Goal: Information Seeking & Learning: Learn about a topic

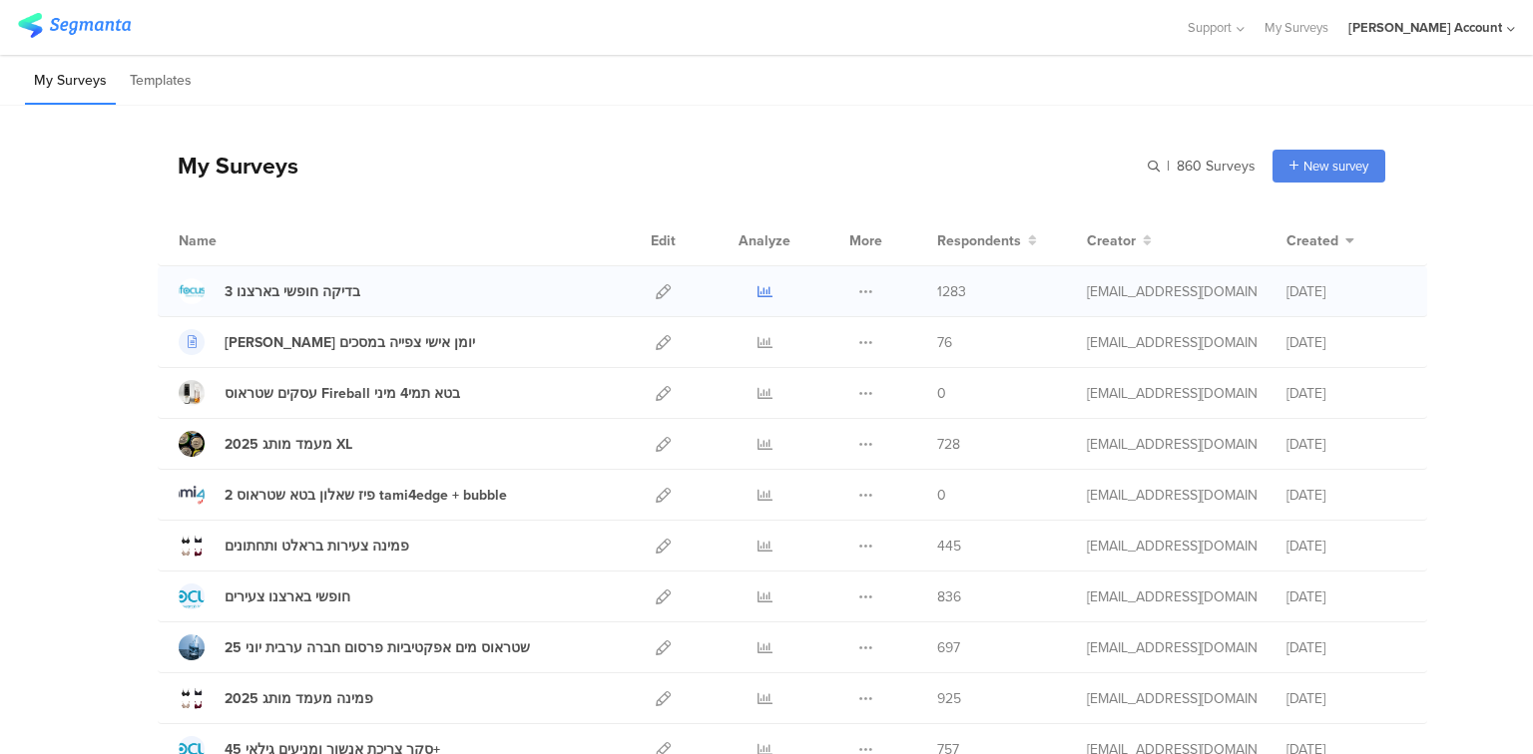
click at [757, 289] on icon at bounding box center [764, 291] width 15 height 15
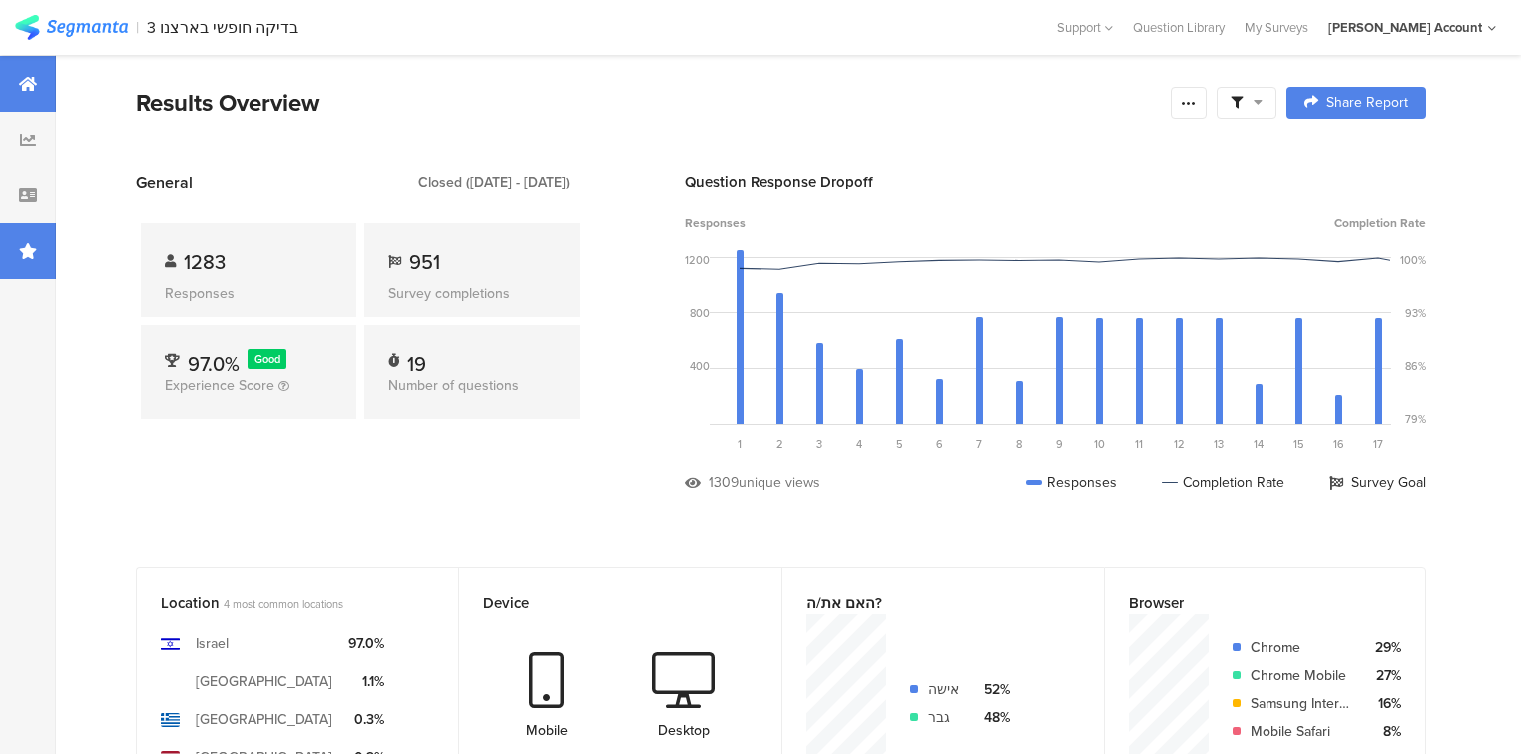
click at [16, 260] on div at bounding box center [28, 252] width 56 height 56
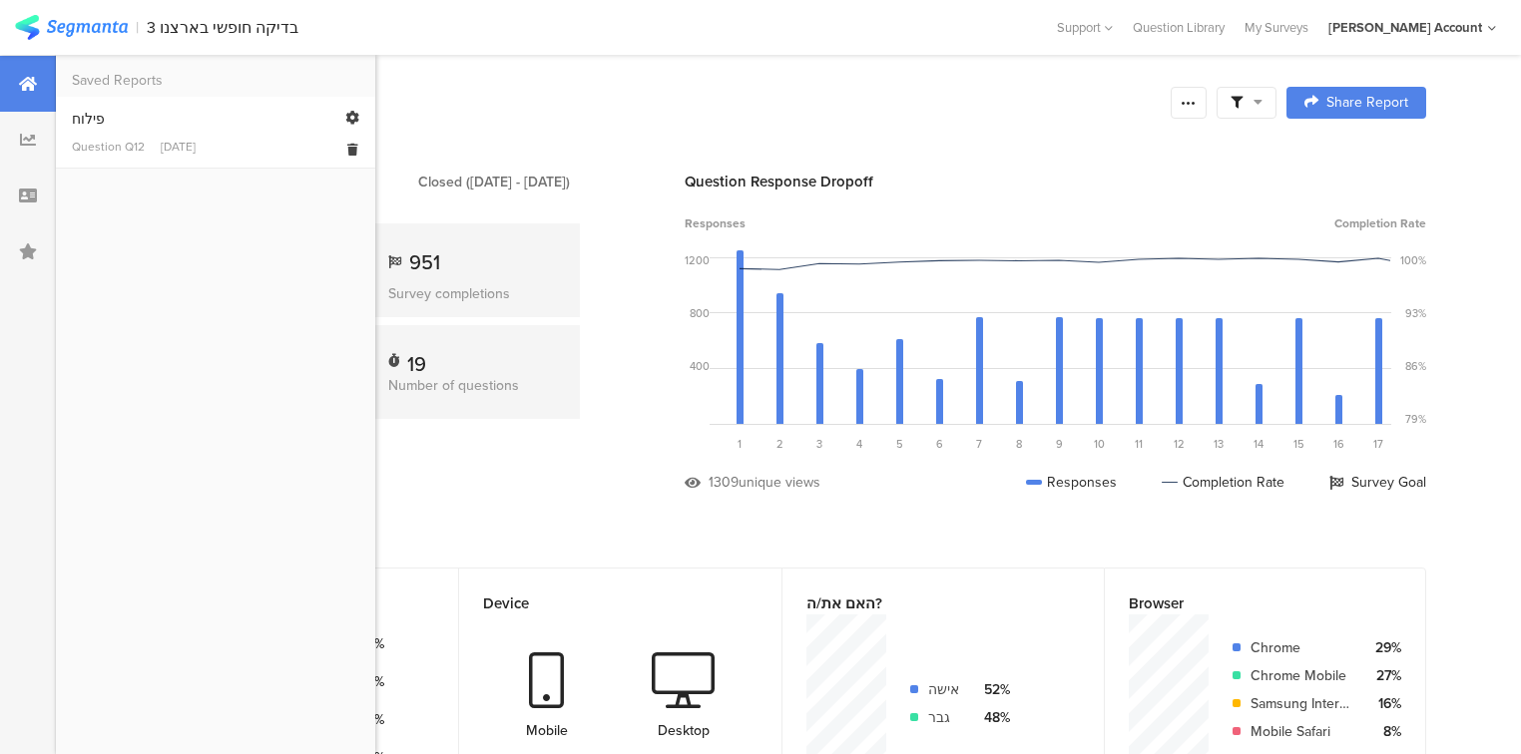
click at [103, 126] on div "פילוח" at bounding box center [215, 119] width 287 height 21
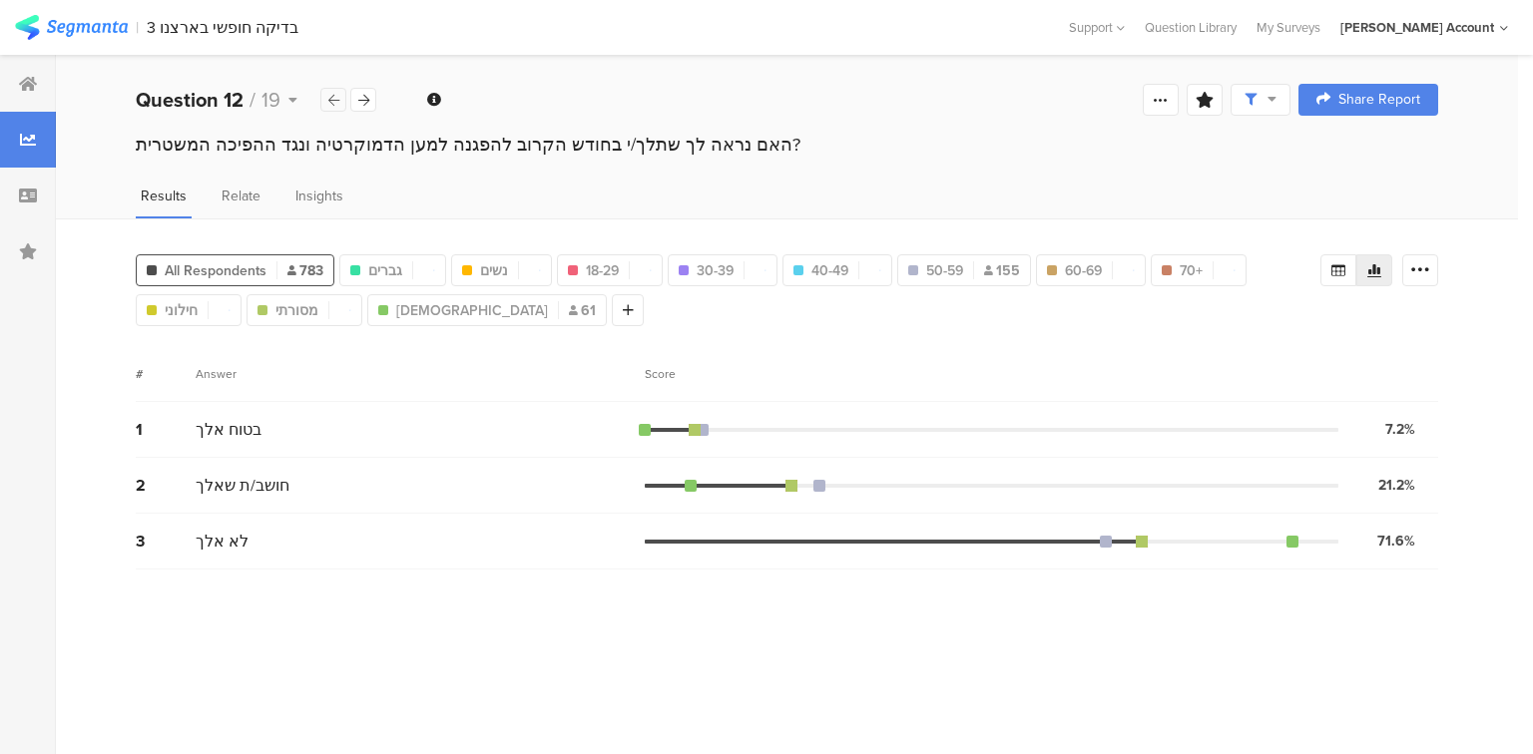
click at [328, 96] on icon at bounding box center [333, 100] width 11 height 13
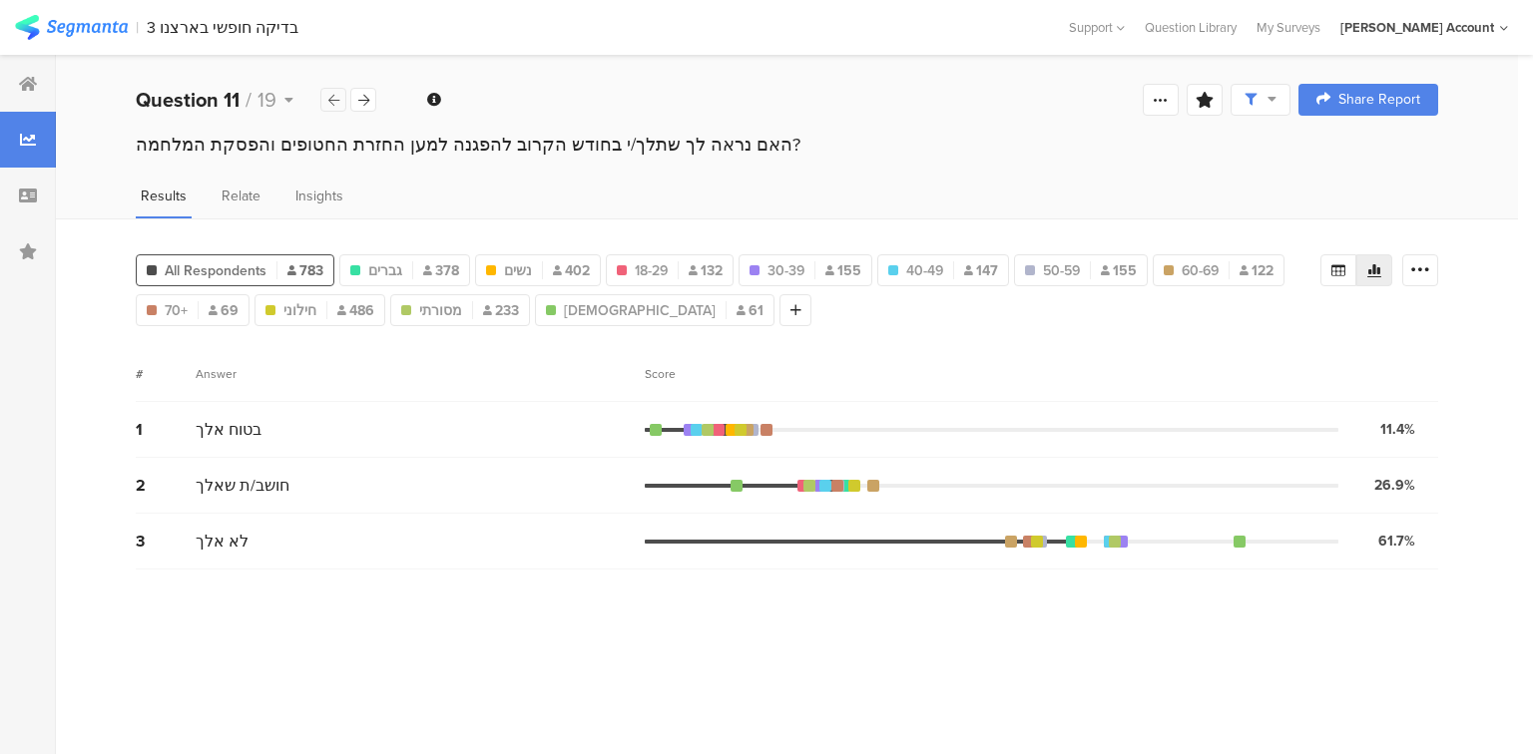
click at [328, 96] on icon at bounding box center [333, 100] width 11 height 13
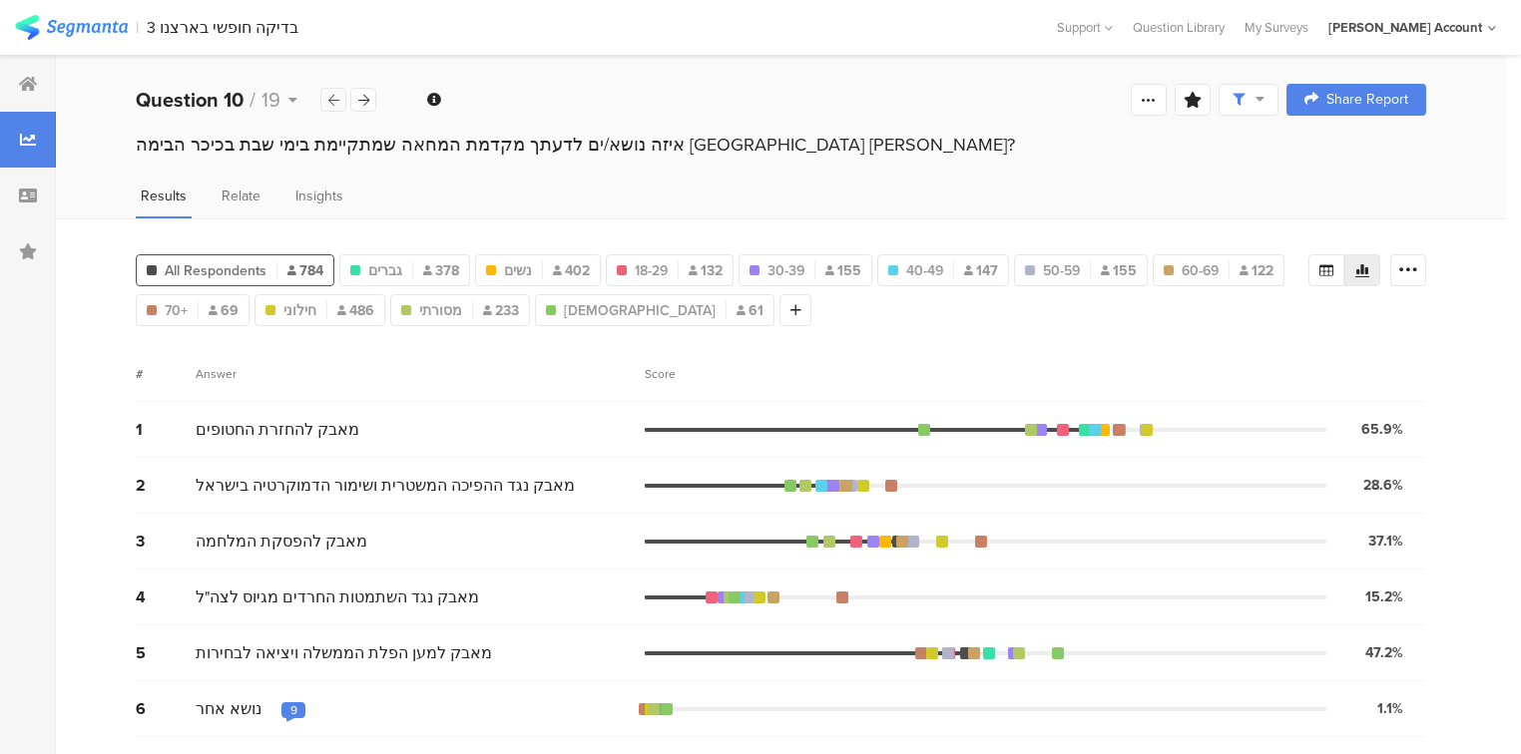
click at [328, 96] on icon at bounding box center [333, 100] width 11 height 13
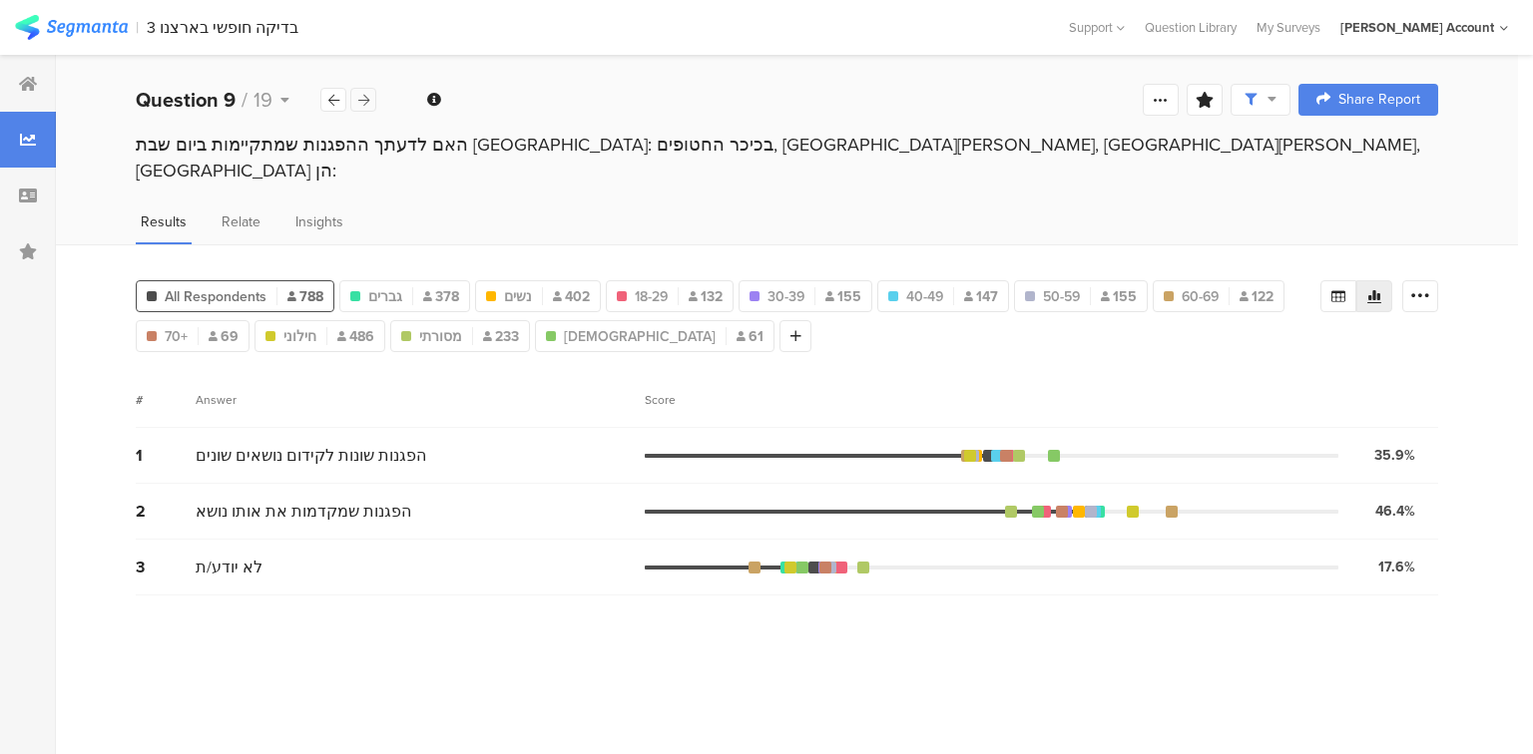
click at [355, 98] on div at bounding box center [363, 100] width 26 height 24
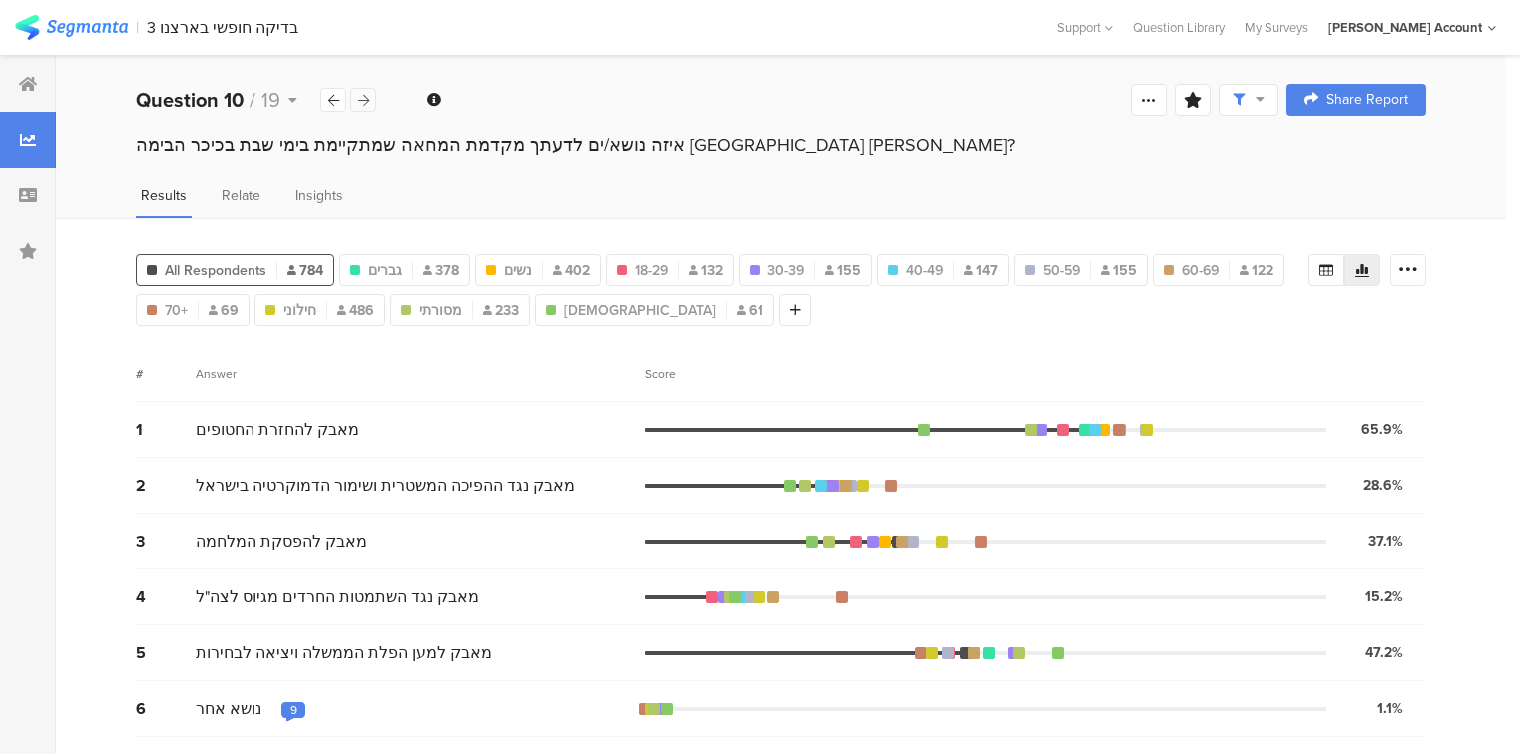
click at [355, 98] on div at bounding box center [363, 100] width 26 height 24
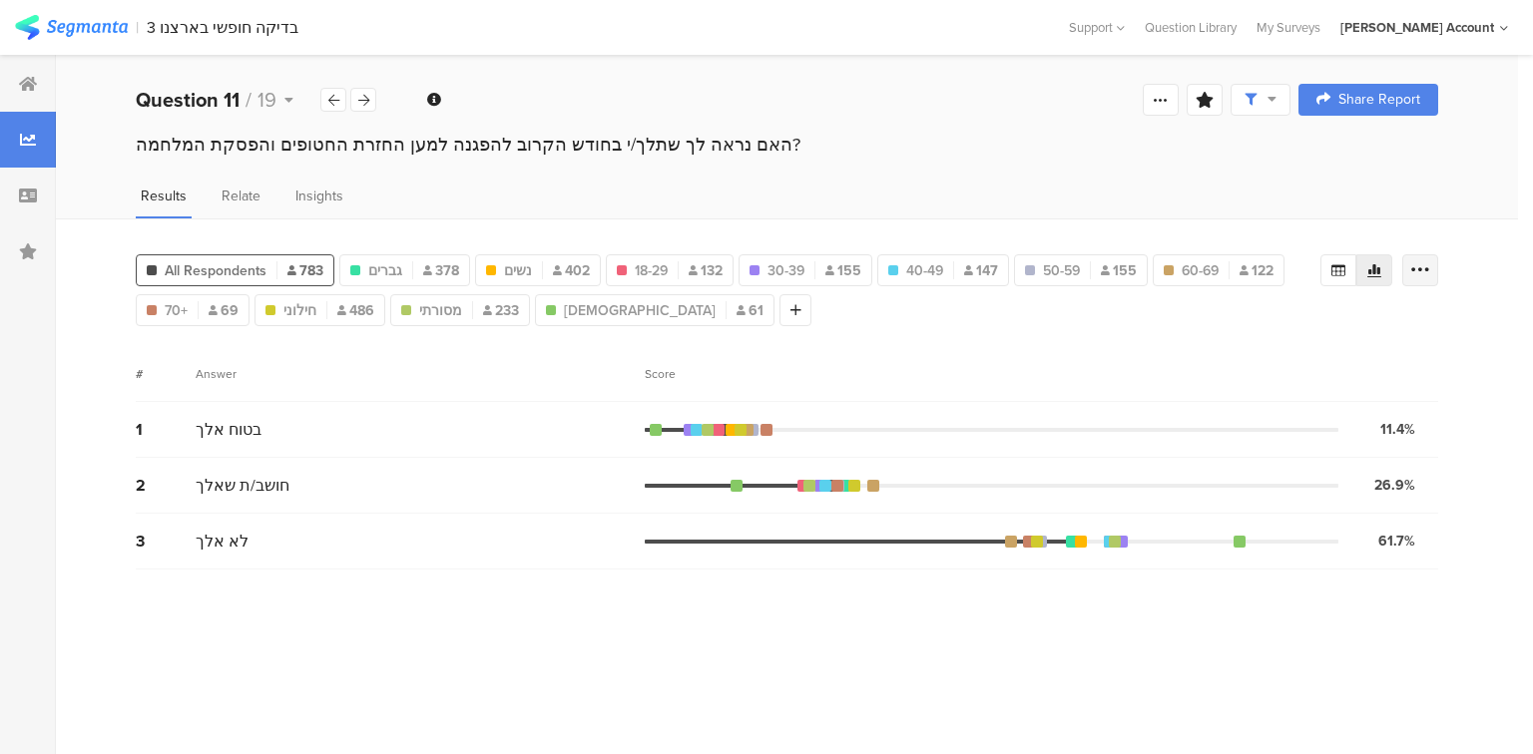
click at [1411, 267] on icon at bounding box center [1420, 270] width 20 height 20
click at [1409, 416] on span at bounding box center [1406, 411] width 30 height 16
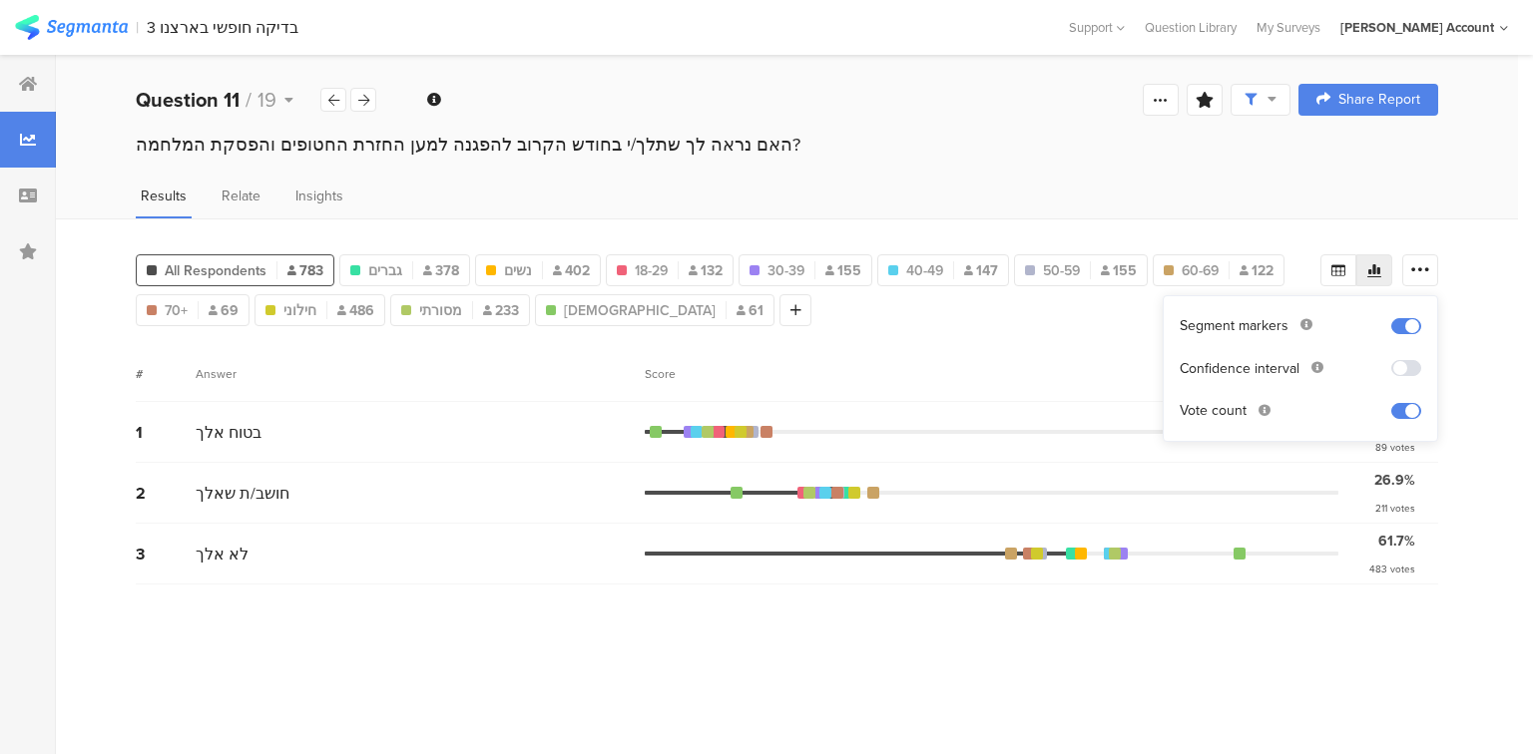
click at [1082, 481] on div "2 חושב/ת שאלך 26.9% 211 votes" at bounding box center [787, 493] width 1302 height 61
click at [1187, 260] on span "60-69" at bounding box center [1199, 270] width 37 height 21
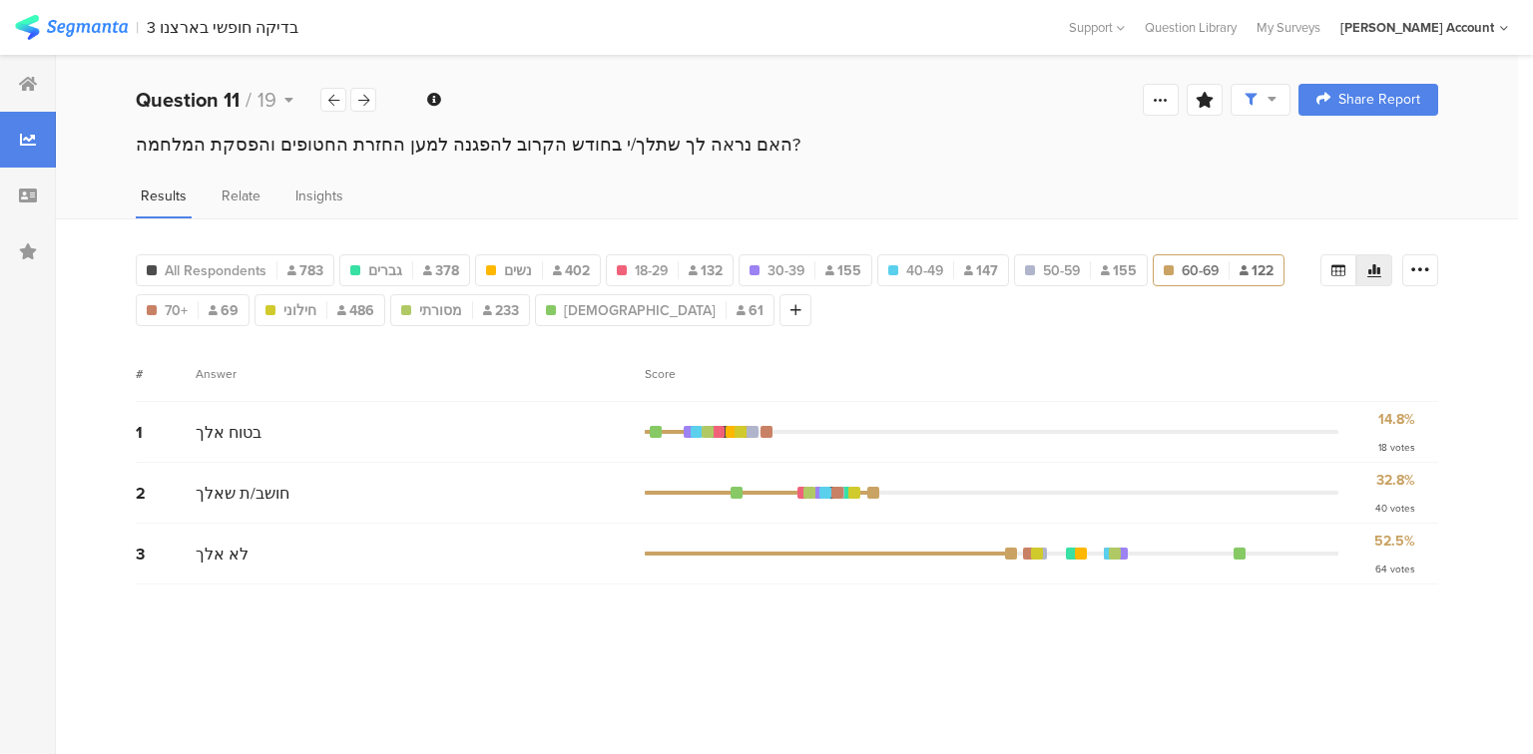
click at [1192, 263] on span "60-69" at bounding box center [1199, 270] width 37 height 21
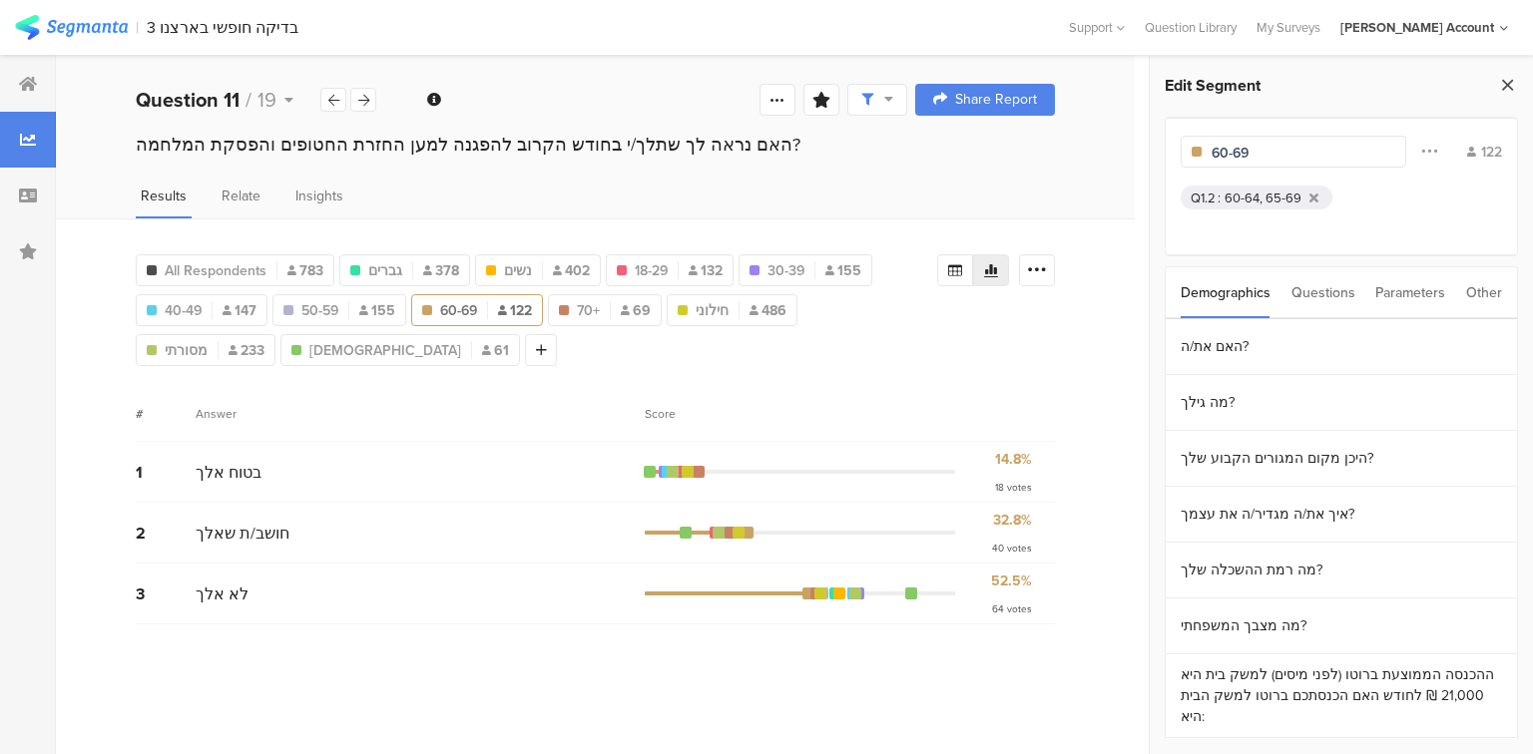
click at [1509, 80] on icon at bounding box center [1507, 85] width 21 height 28
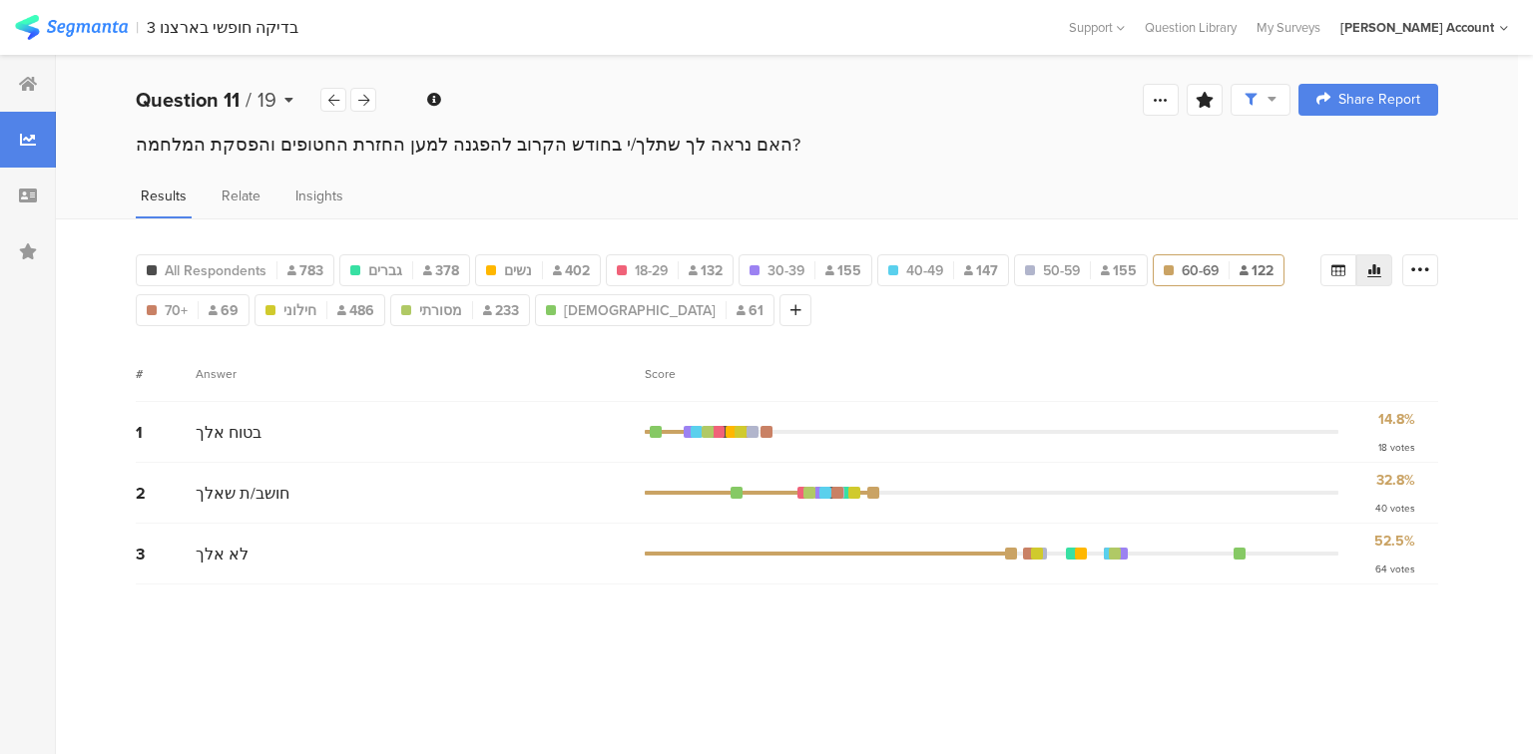
click at [226, 104] on b "Question 11" at bounding box center [188, 100] width 104 height 30
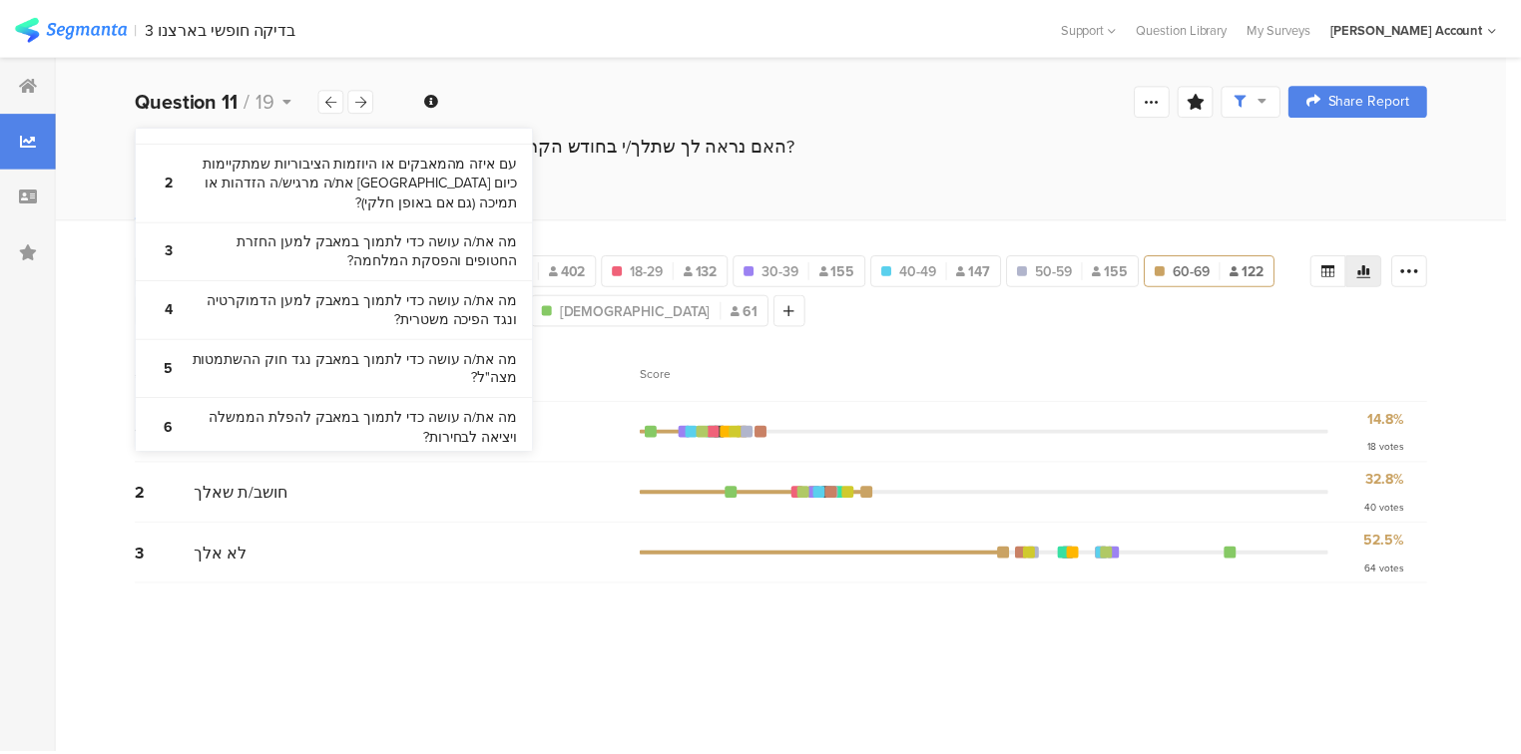
scroll to position [559, 0]
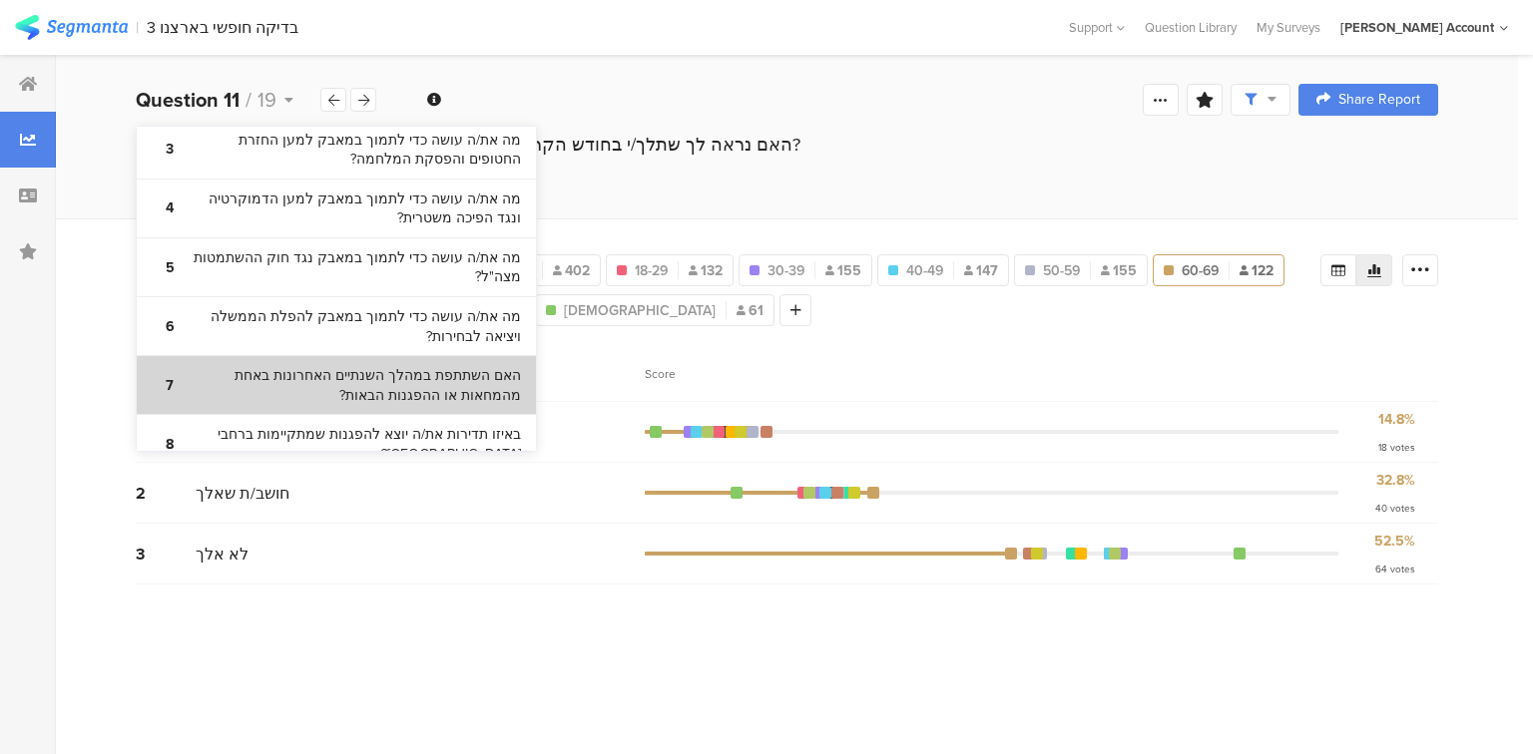
click at [311, 389] on bdi "האם השתתפת במהלך השנתיים האחרונות באחת מהמחאות או ההפגנות הבאות?" at bounding box center [354, 385] width 333 height 39
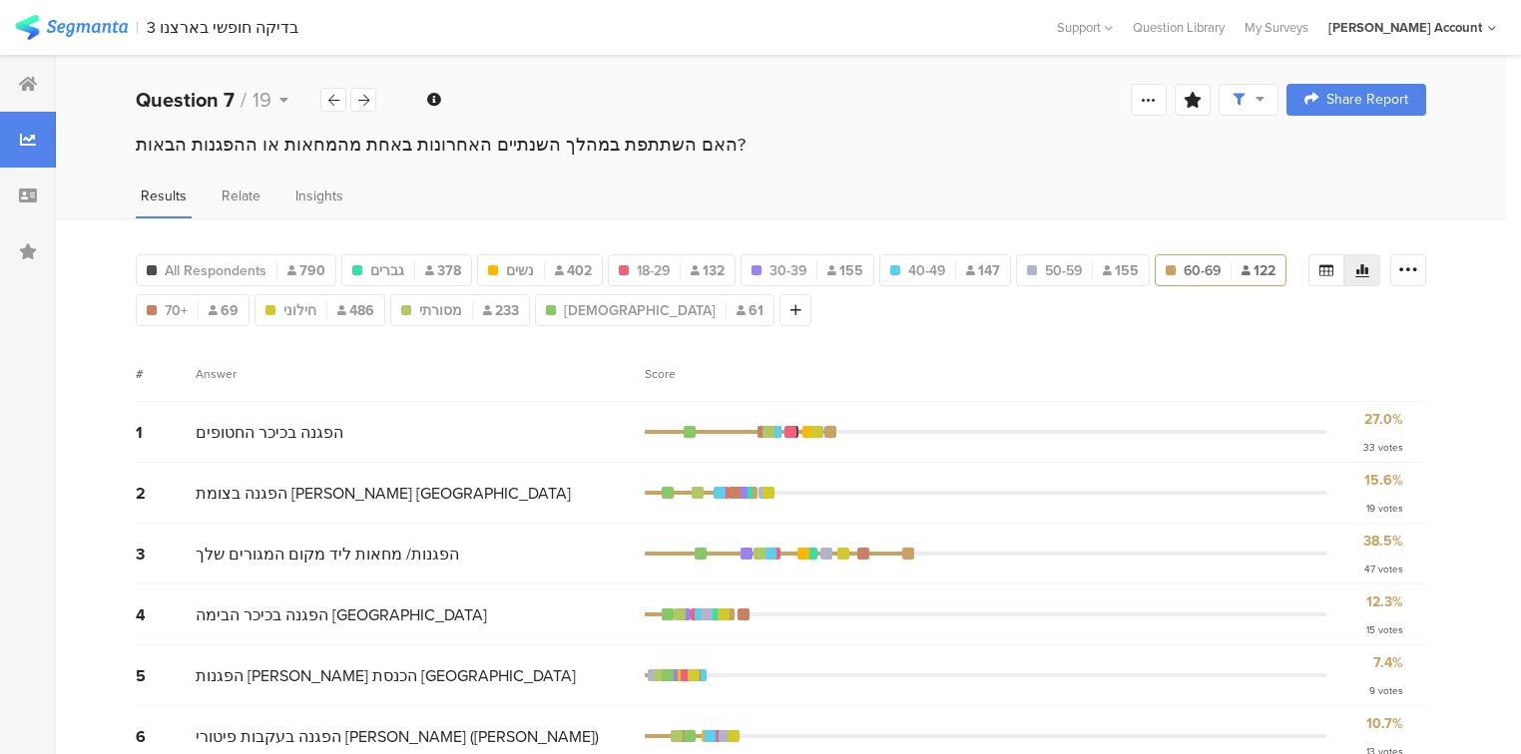
scroll to position [126, 0]
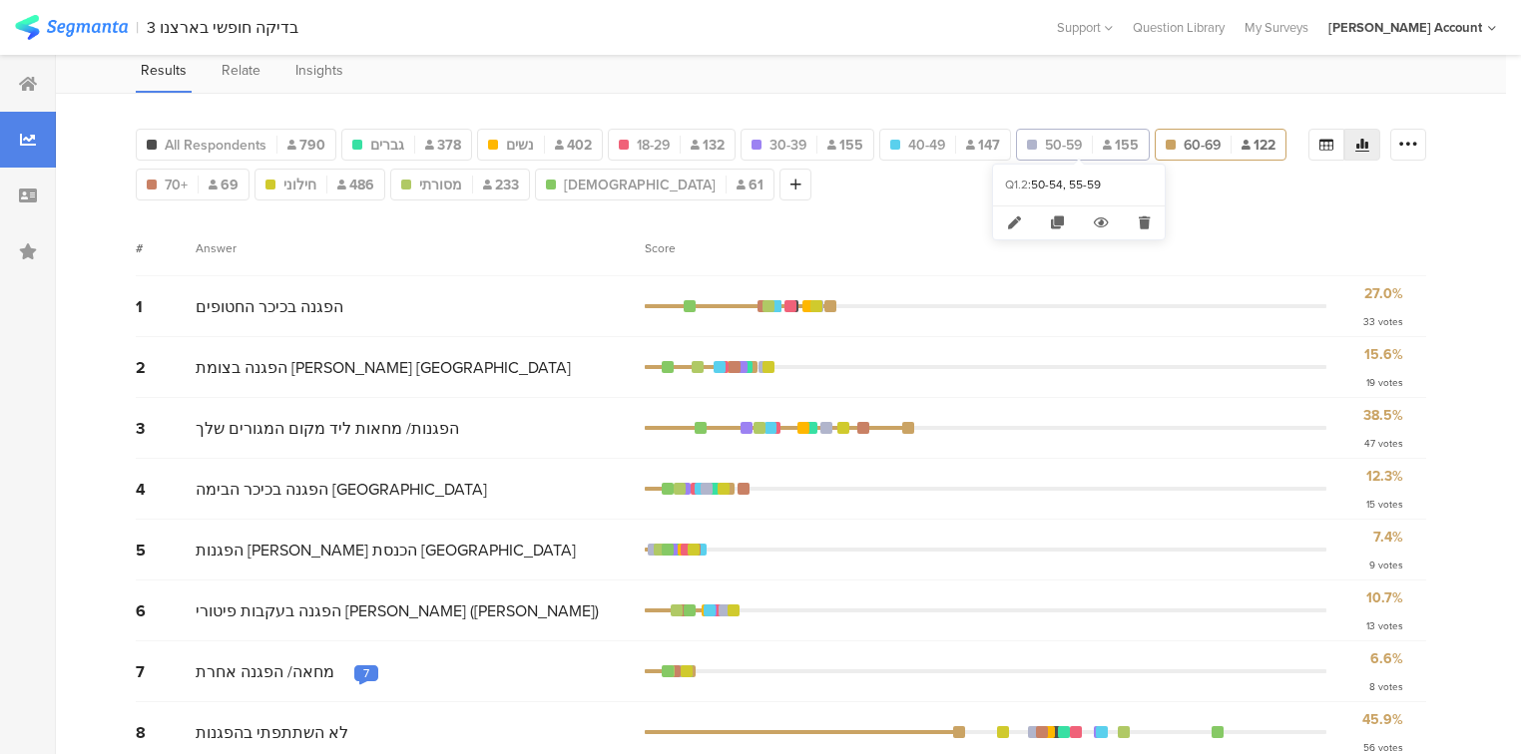
click at [1073, 138] on span "50-59" at bounding box center [1063, 145] width 37 height 21
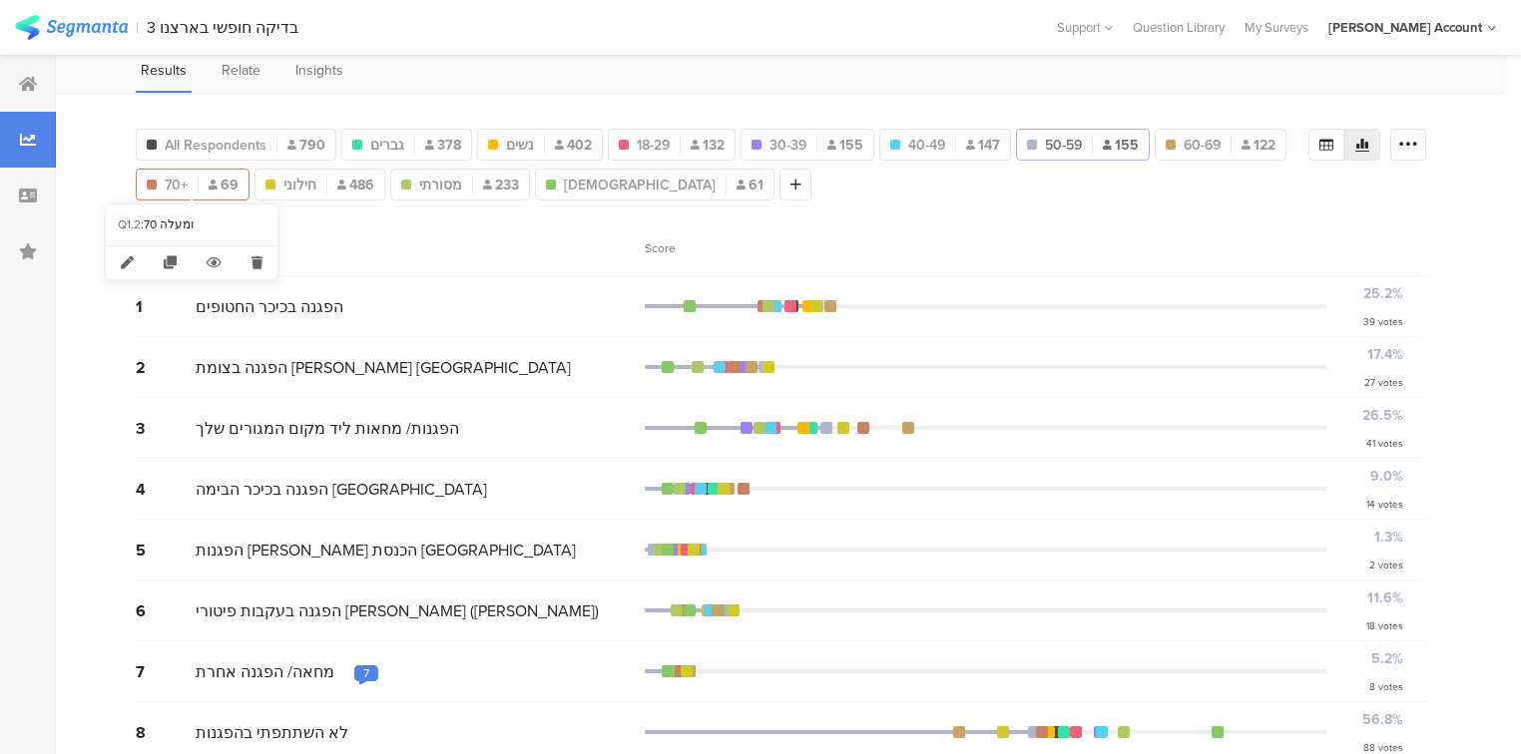
click at [168, 182] on span "70+" at bounding box center [176, 185] width 23 height 21
type input "70+"
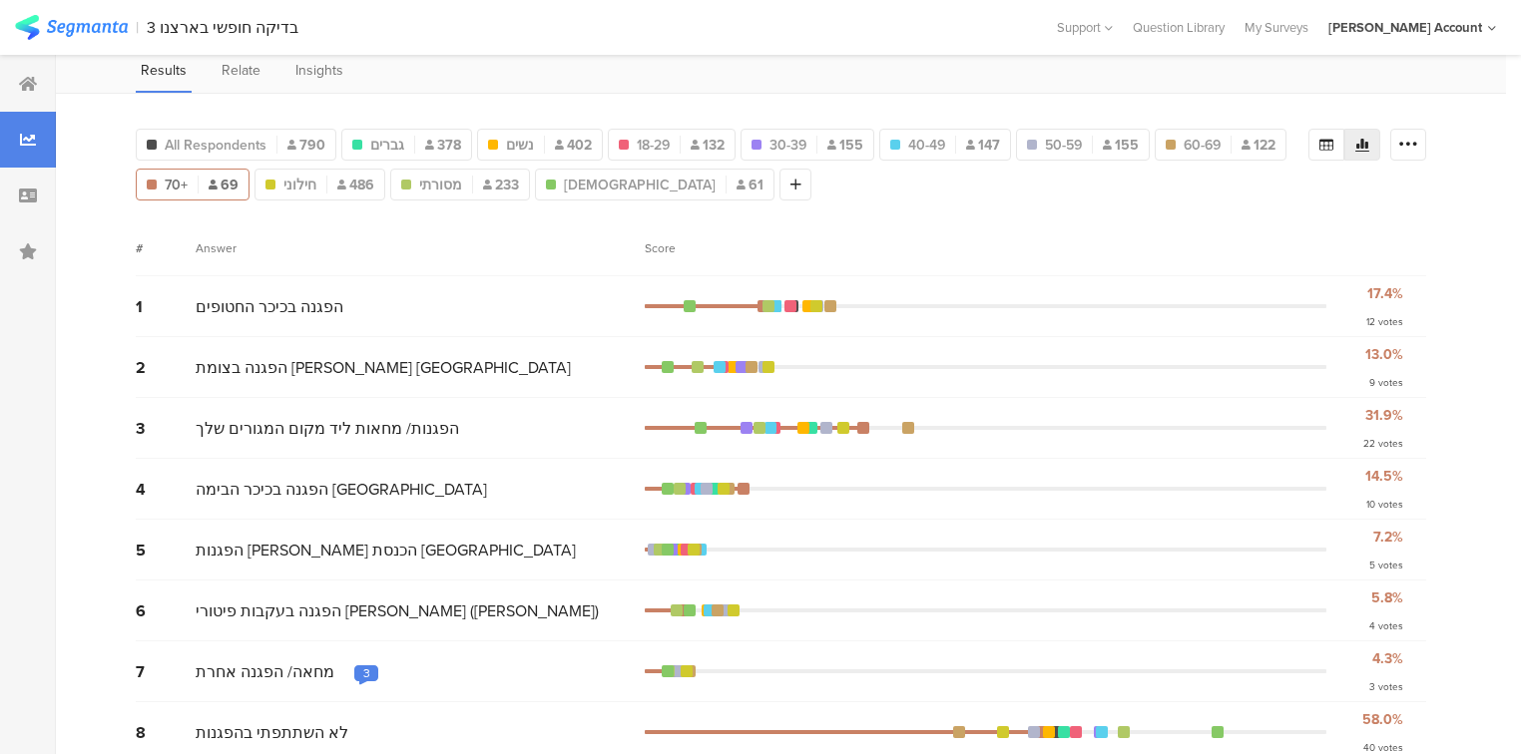
click at [92, 273] on div "All Respondents 790 גברים 378 נשים 402 Q1.2 : 18-24, 25-29 18-29 132 30-39 155 …" at bounding box center [781, 435] width 1450 height 685
click at [790, 178] on icon at bounding box center [795, 185] width 11 height 14
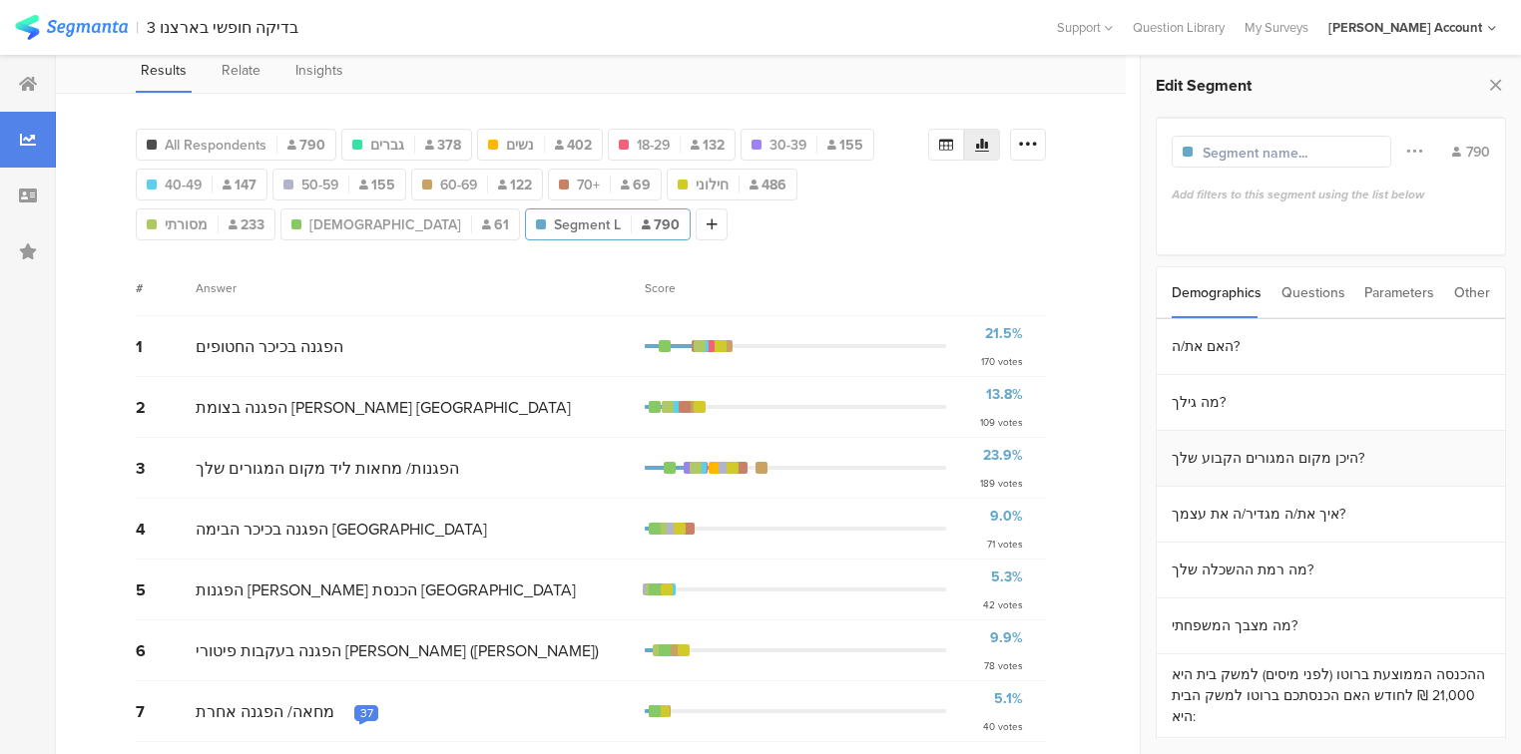
click at [1333, 457] on section "היכן מקום המגורים הקבוע שלך?" at bounding box center [1330, 459] width 348 height 56
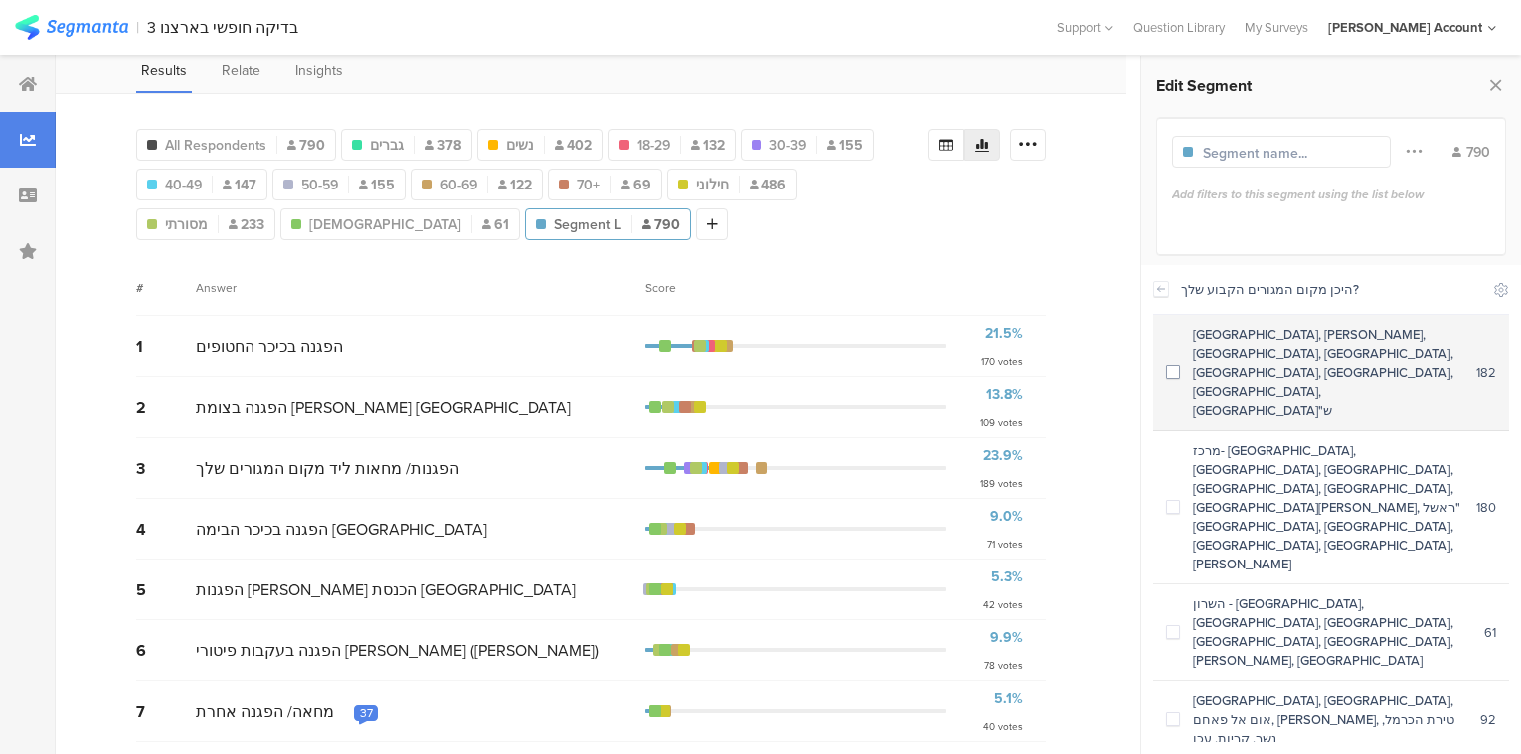
click at [1310, 357] on div "תל אביב, בני ברק, בת ים, גבעתיים, הרצליה, חולון, רמת גן, רמה"ש" at bounding box center [1327, 372] width 296 height 95
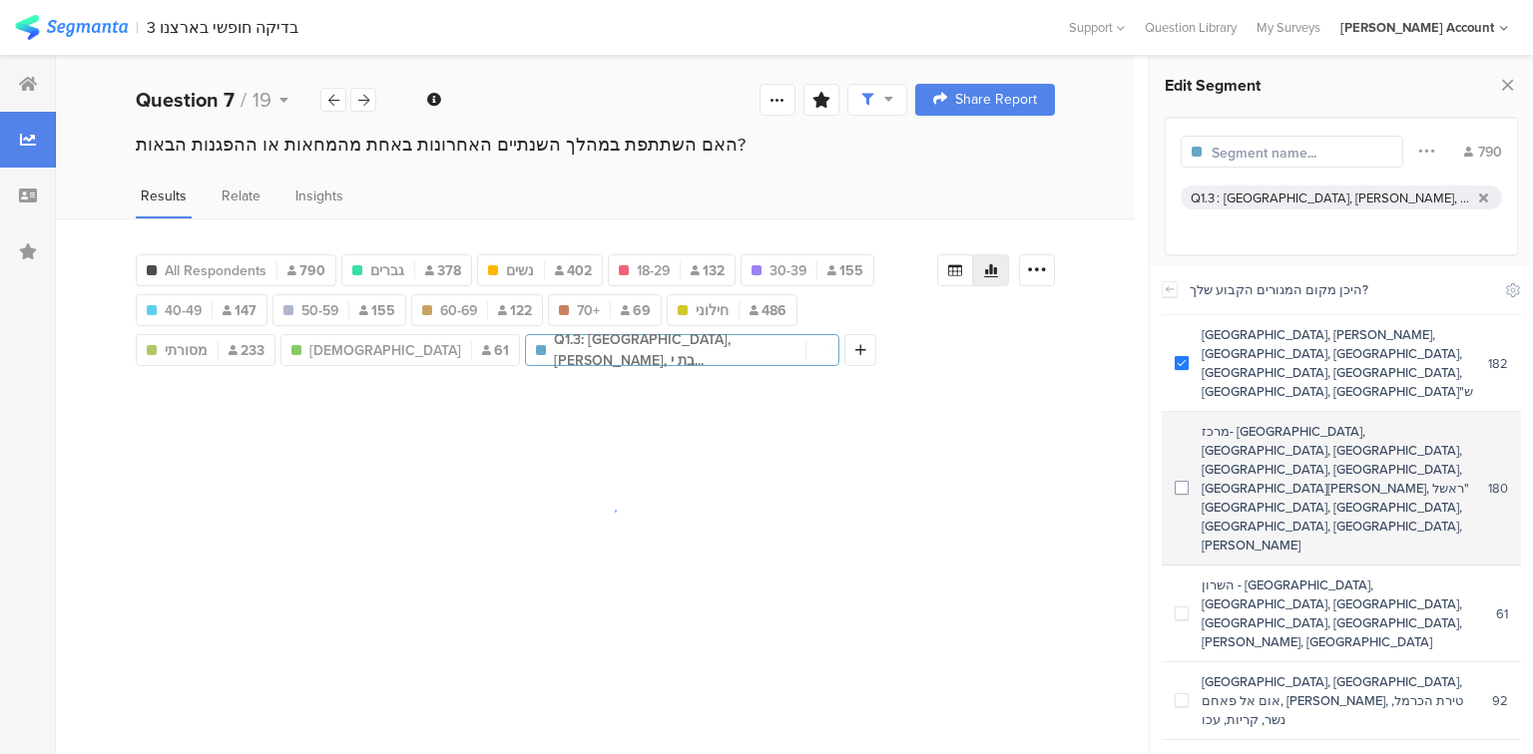
click at [1332, 422] on div "מרכז- יבנה, יהוד, לוד, מודיעין, נתניה, פתח תקווה, ראשל"צ, רחובות, רמלה, רעננה, …" at bounding box center [1337, 488] width 299 height 133
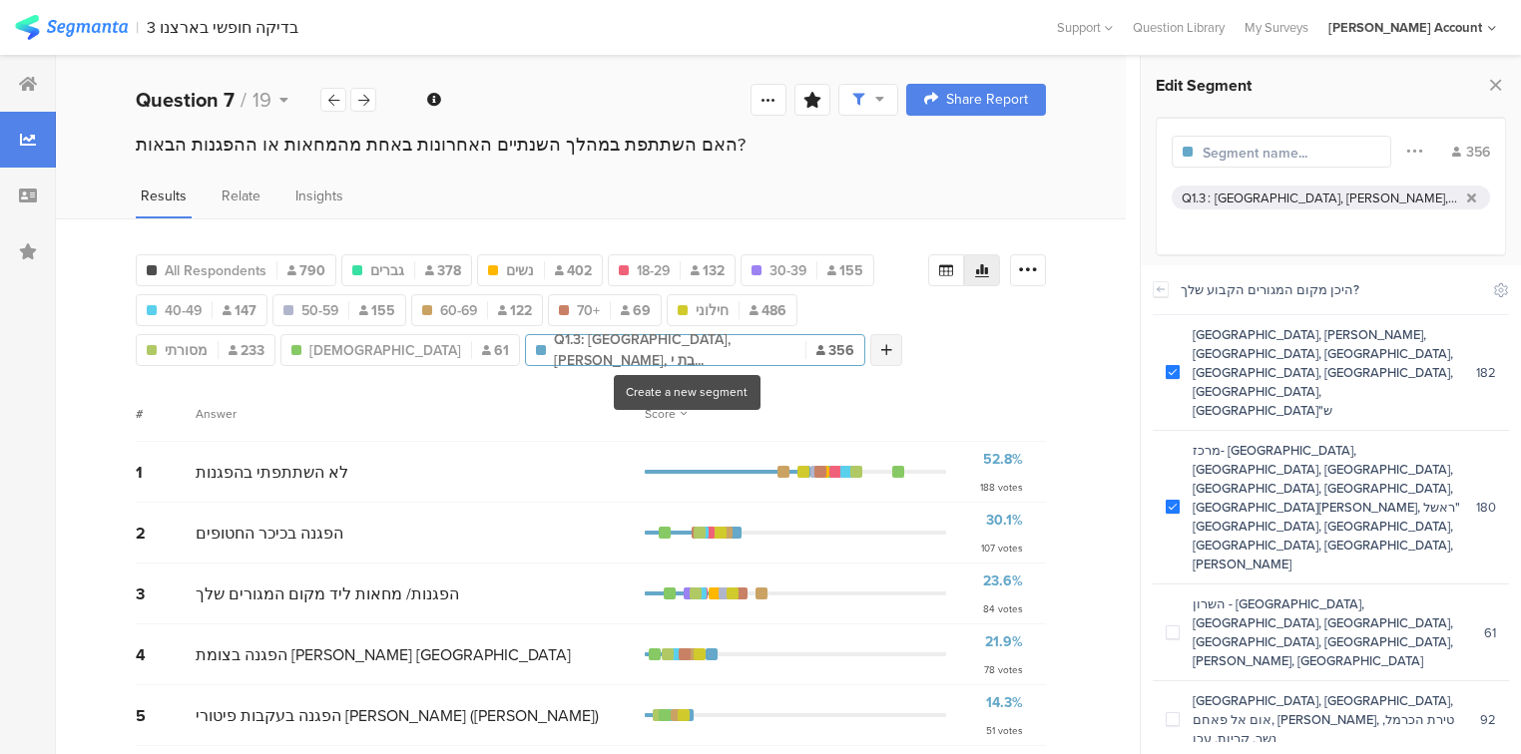
click at [881, 343] on icon at bounding box center [886, 350] width 11 height 14
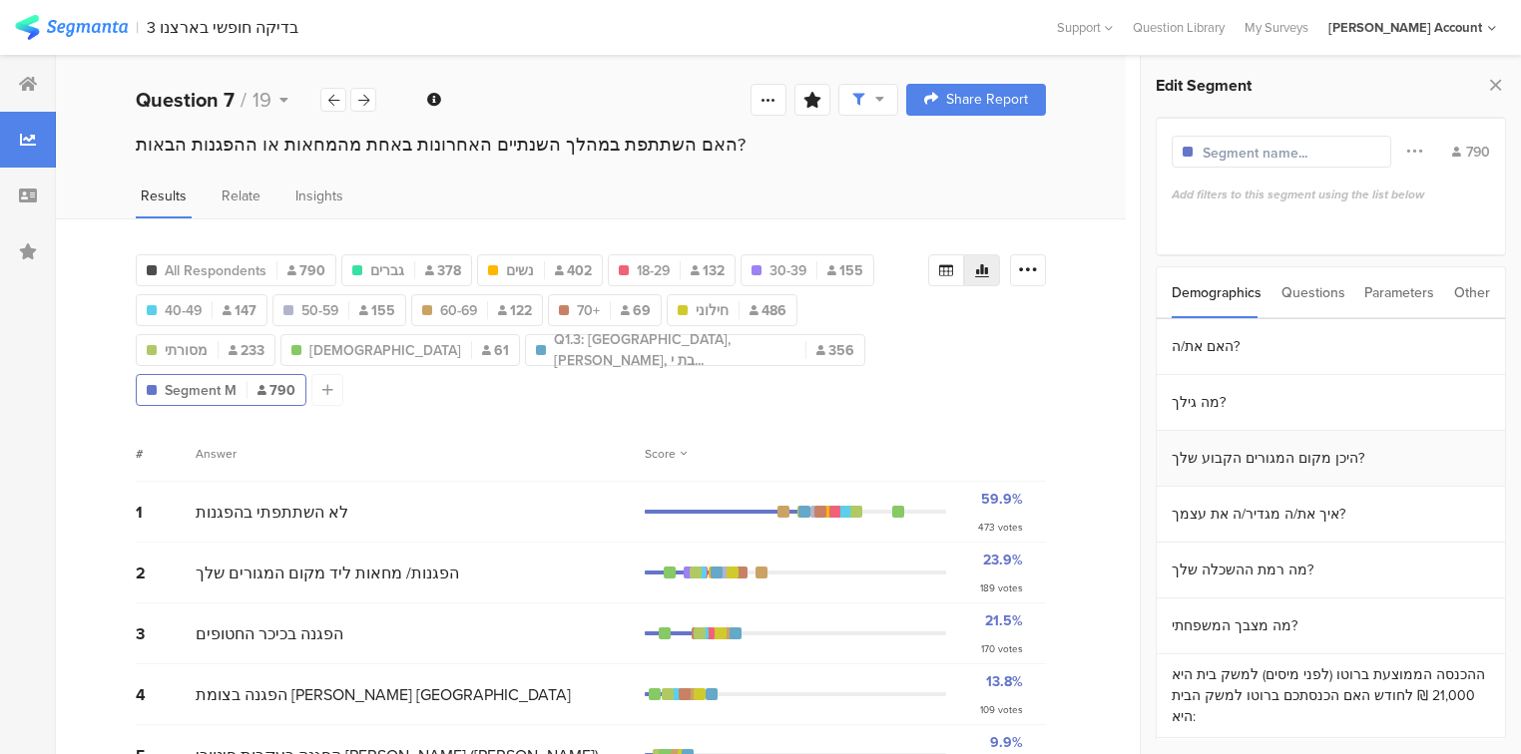
click at [1295, 467] on section "היכן מקום המגורים הקבוע שלך?" at bounding box center [1330, 459] width 348 height 56
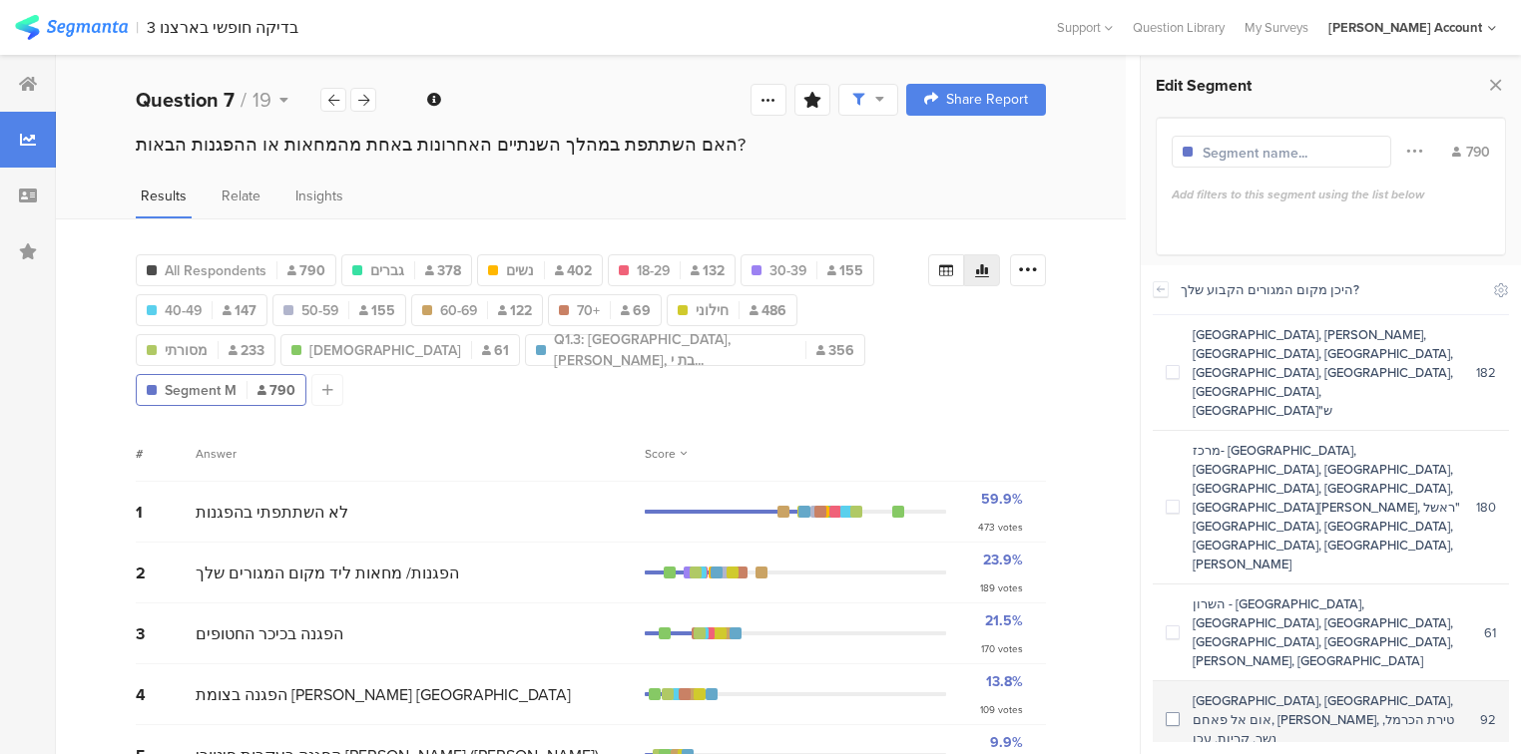
click at [1308, 691] on div "חיפה, חדרה, אום אל פאחם, אור עקיבא, טירת הכרמל, נשר, קריות, עכו" at bounding box center [1329, 719] width 300 height 57
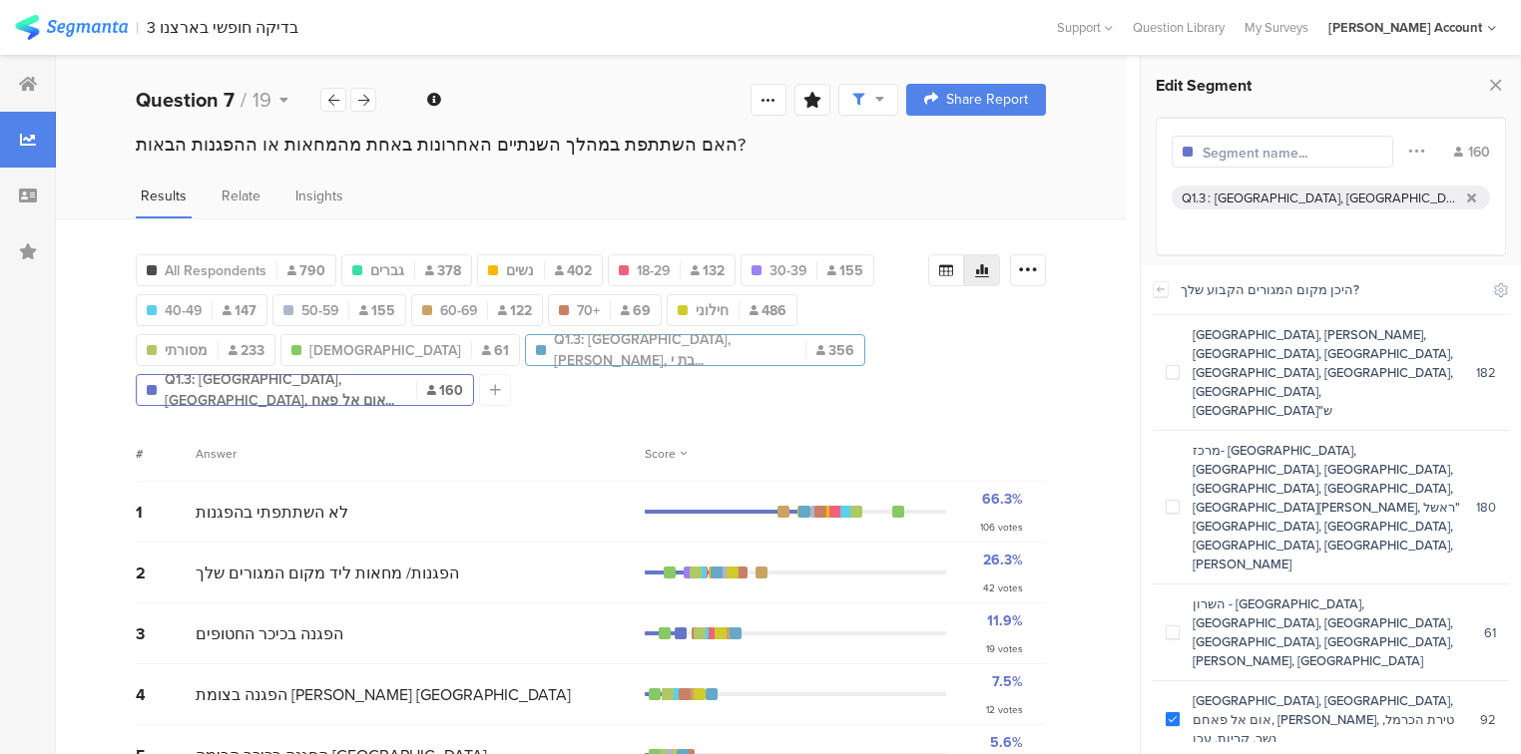
click at [583, 353] on span "Q1.3: תל אביב, בני ברק, בת י..." at bounding box center [674, 350] width 241 height 42
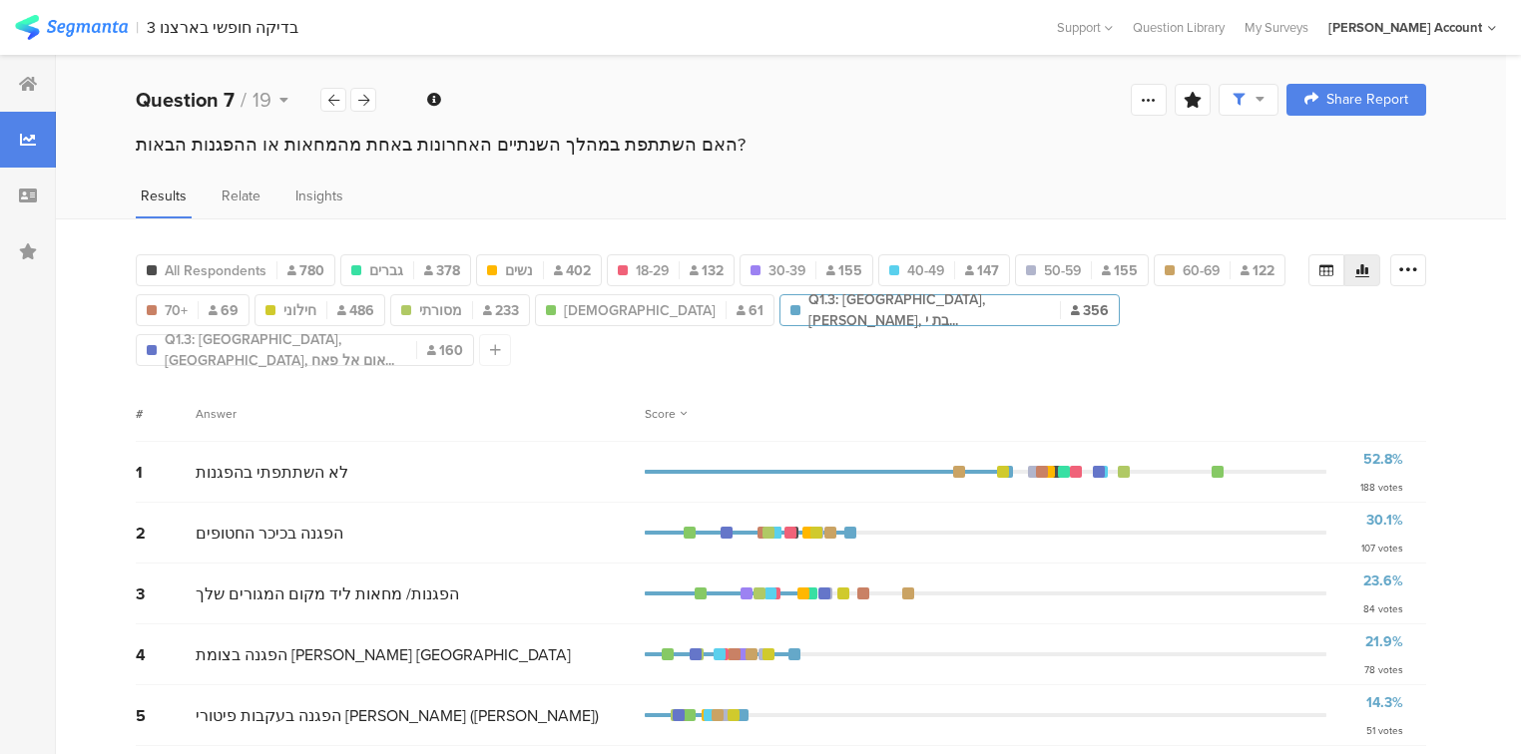
click at [339, 405] on div "Answer" at bounding box center [420, 414] width 449 height 18
click at [221, 267] on span "All Respondents" at bounding box center [216, 270] width 102 height 21
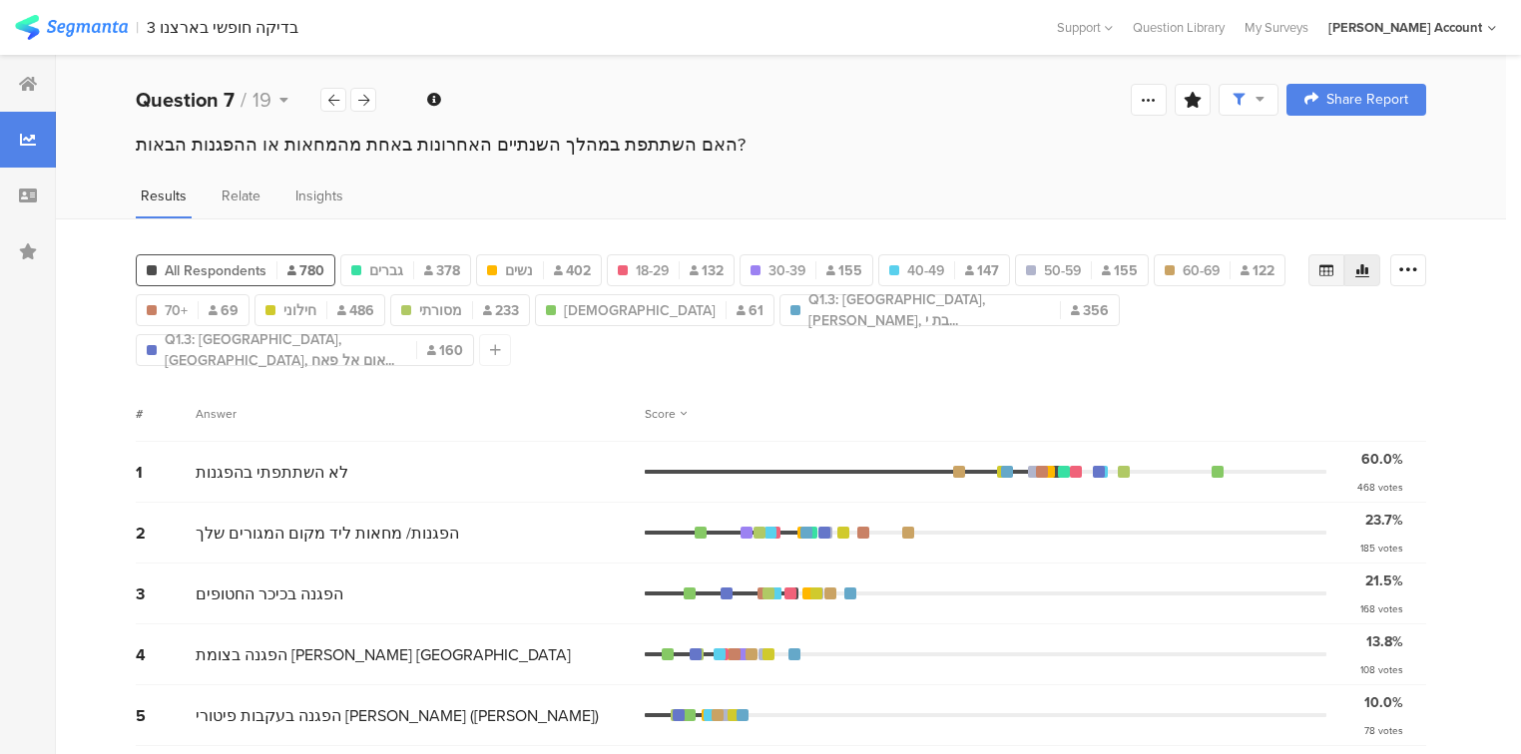
click at [1333, 266] on icon at bounding box center [1326, 270] width 14 height 12
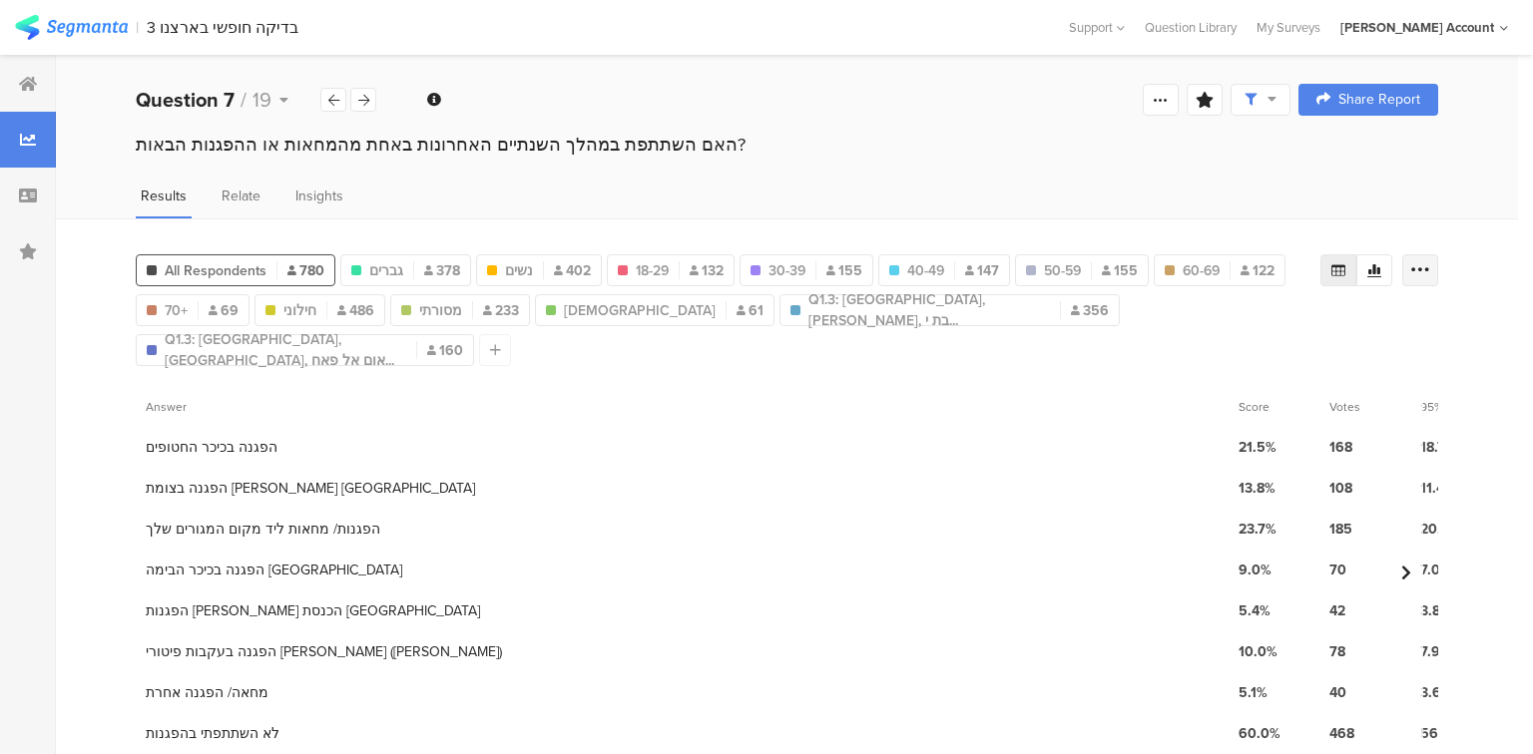
click at [1425, 270] on icon at bounding box center [1420, 270] width 20 height 20
click at [1213, 324] on span "Export as Excel" at bounding box center [1226, 326] width 95 height 20
click at [363, 99] on icon at bounding box center [363, 100] width 11 height 13
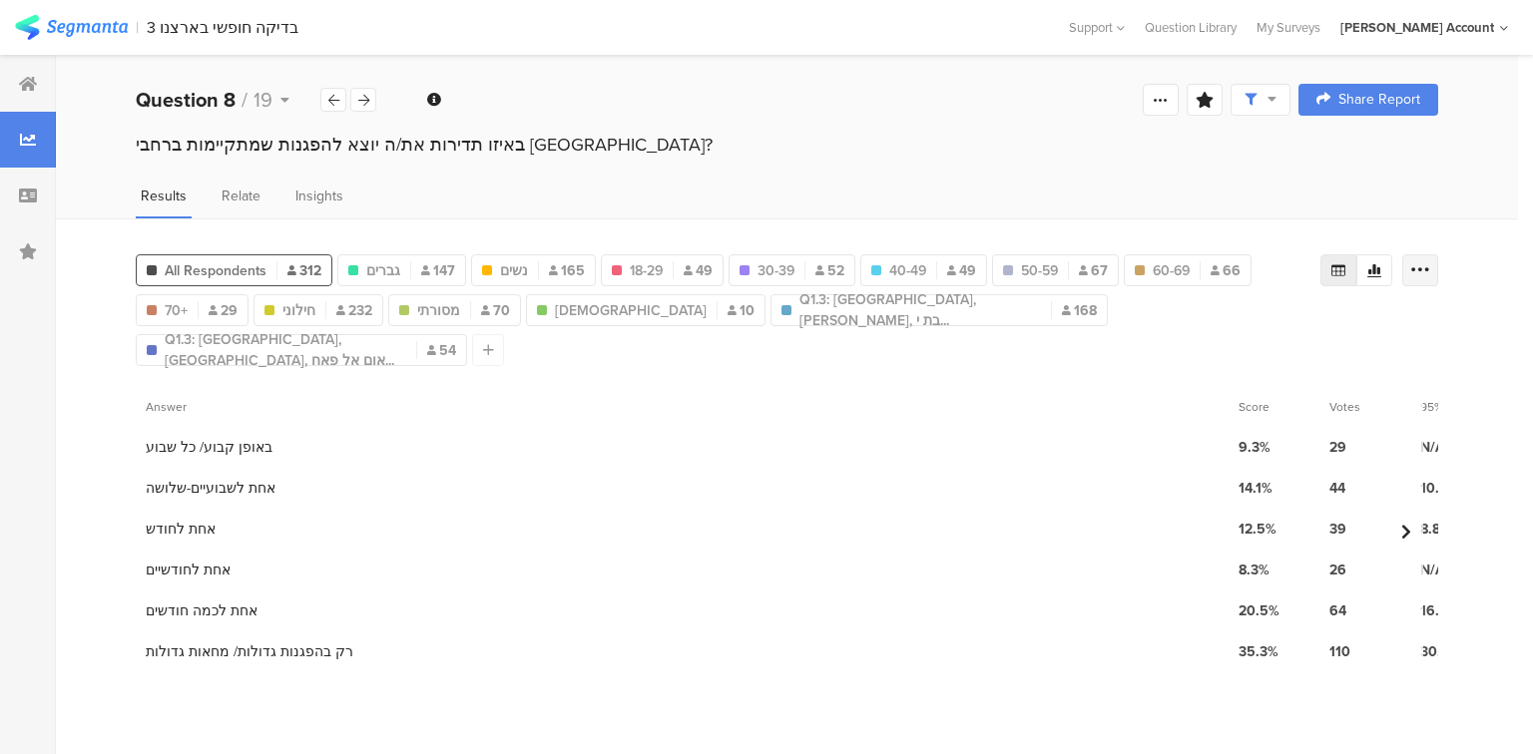
click at [1428, 271] on icon at bounding box center [1420, 270] width 20 height 20
click at [1207, 319] on span "Export as Excel" at bounding box center [1226, 326] width 95 height 20
click at [1415, 267] on icon at bounding box center [1420, 270] width 20 height 20
click at [1207, 322] on span "Export as Excel" at bounding box center [1226, 326] width 95 height 20
click at [727, 591] on div "5 אחת לכמה חודשים" at bounding box center [682, 611] width 1093 height 41
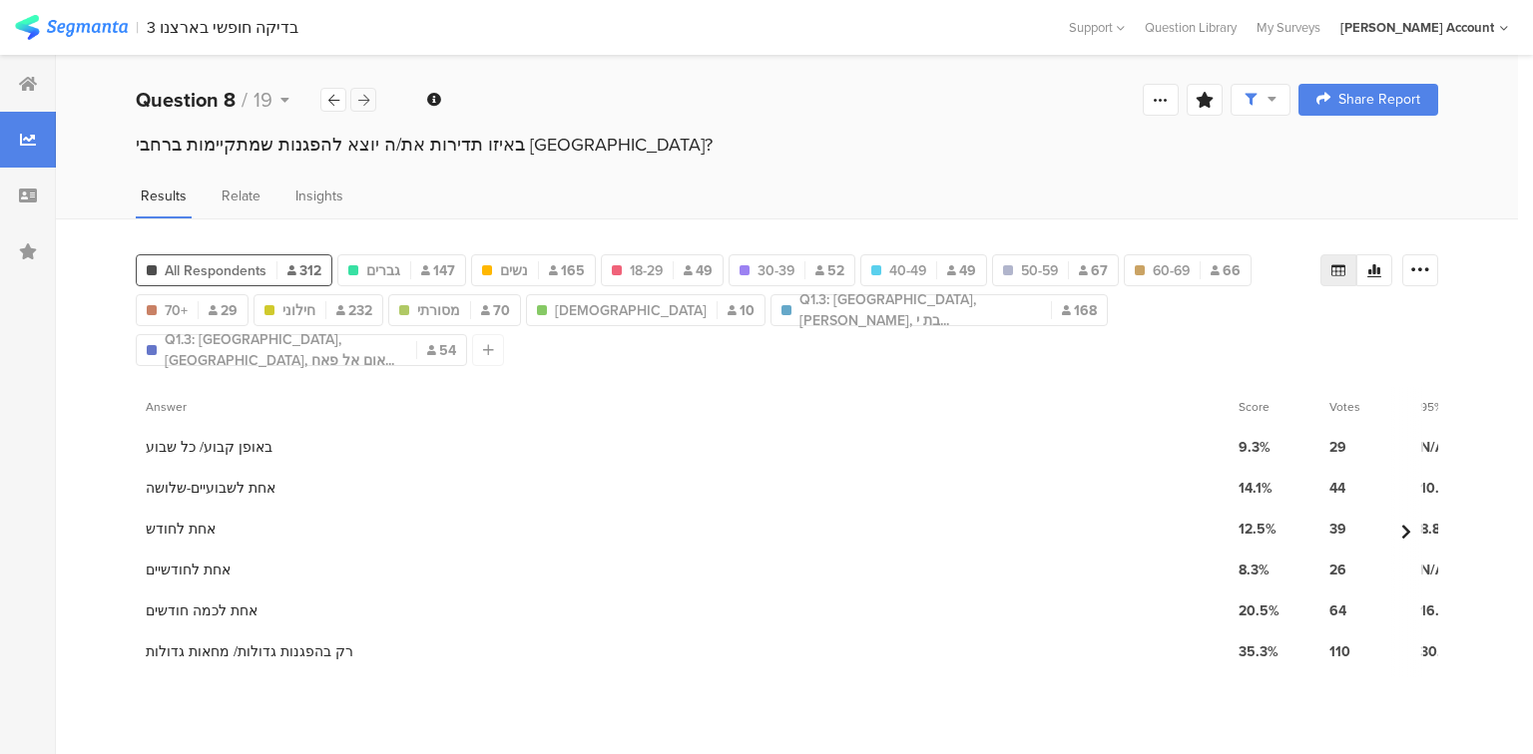
click at [365, 101] on icon at bounding box center [363, 100] width 11 height 13
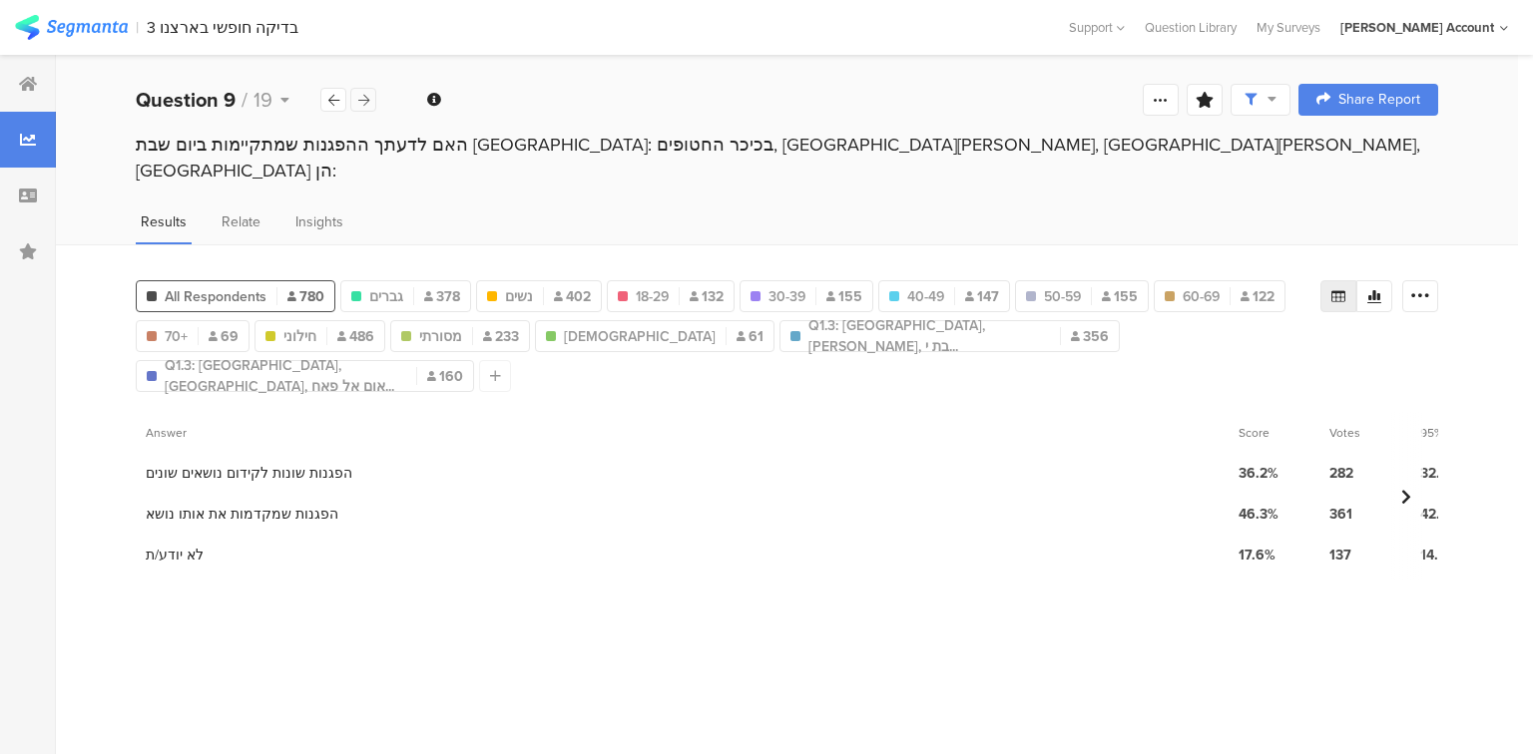
click at [365, 101] on icon at bounding box center [363, 100] width 11 height 13
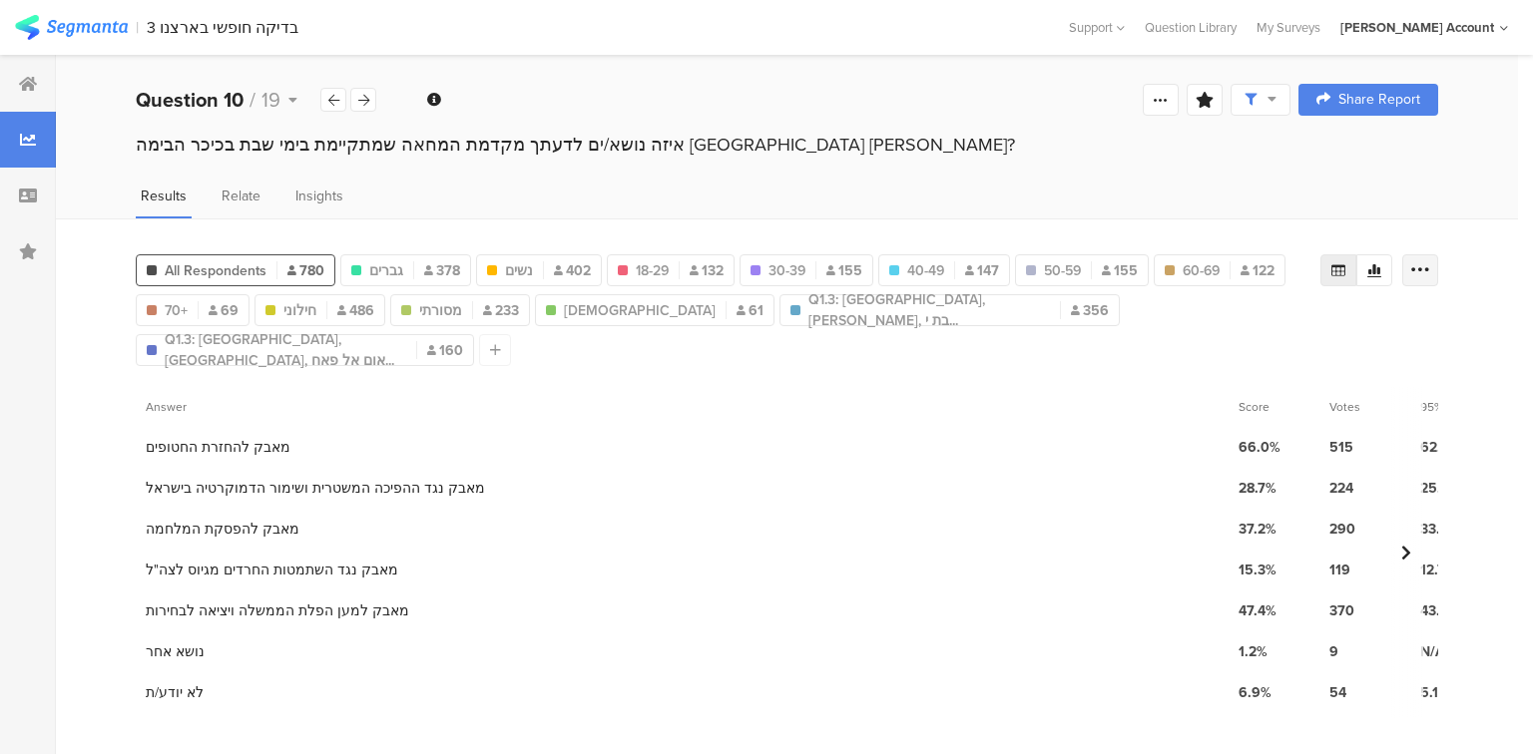
click at [1423, 264] on icon at bounding box center [1420, 270] width 20 height 20
click at [1237, 322] on span "Export as Excel" at bounding box center [1226, 326] width 95 height 20
click at [1133, 395] on icon at bounding box center [1129, 388] width 41 height 33
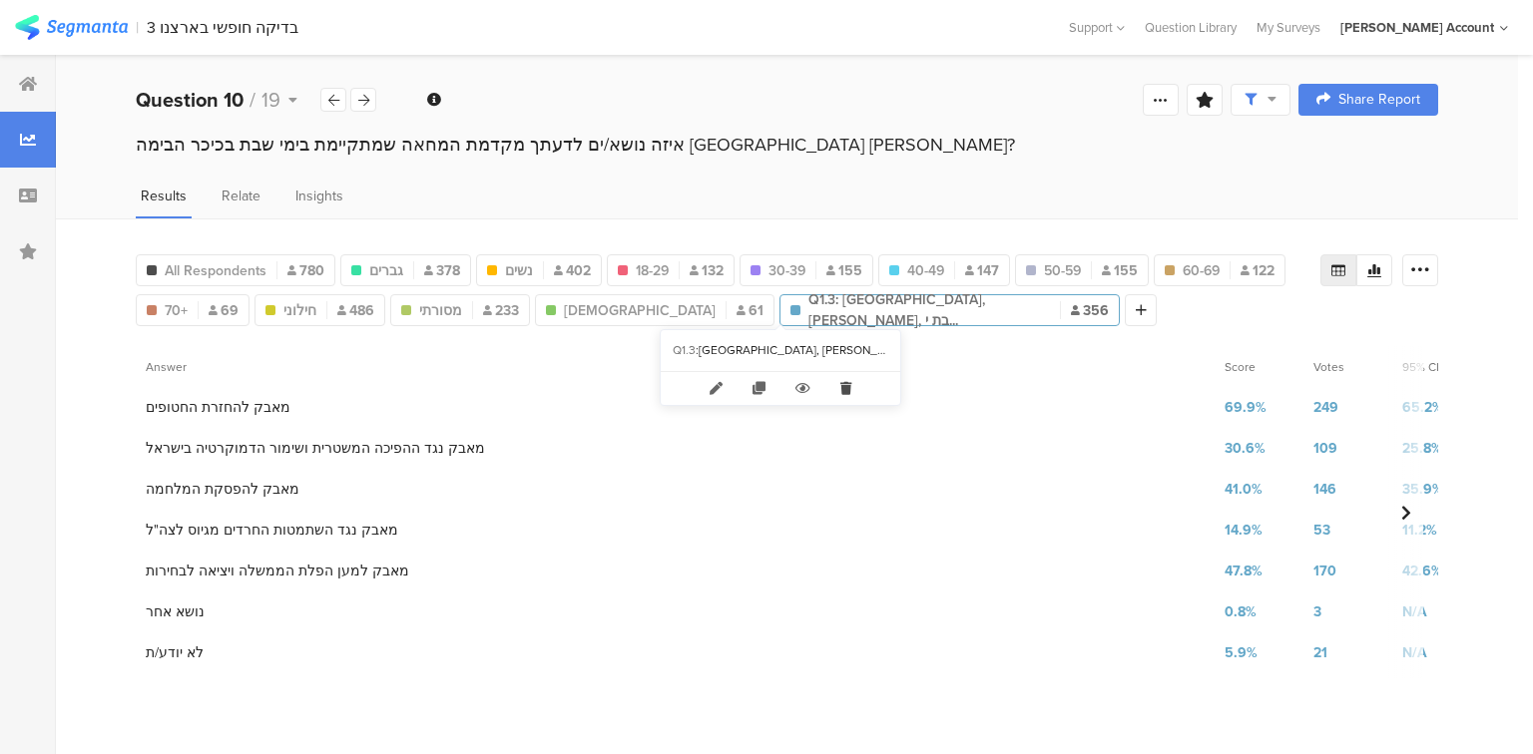
click at [848, 387] on icon at bounding box center [845, 388] width 41 height 33
type input "דתי"
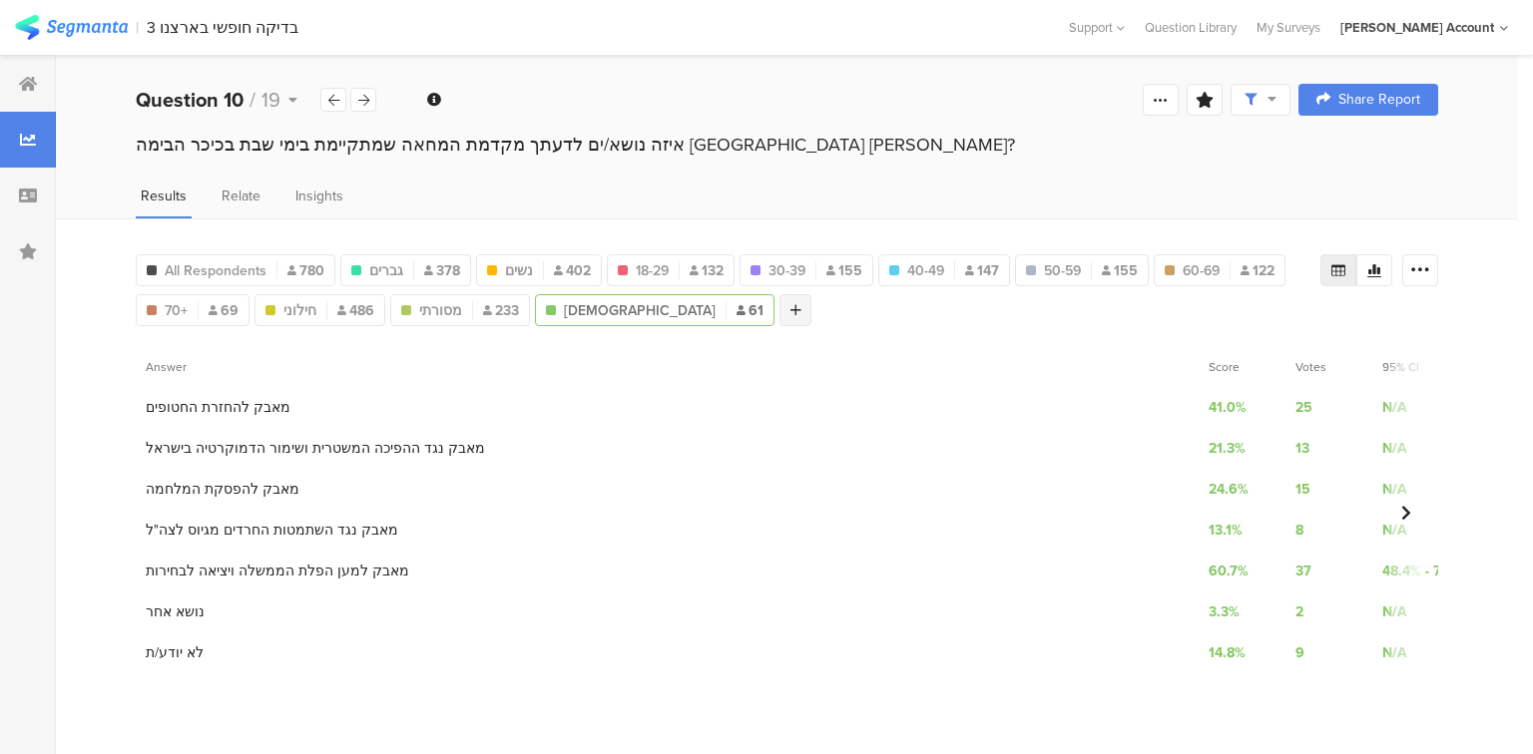
click at [779, 315] on div at bounding box center [795, 310] width 32 height 32
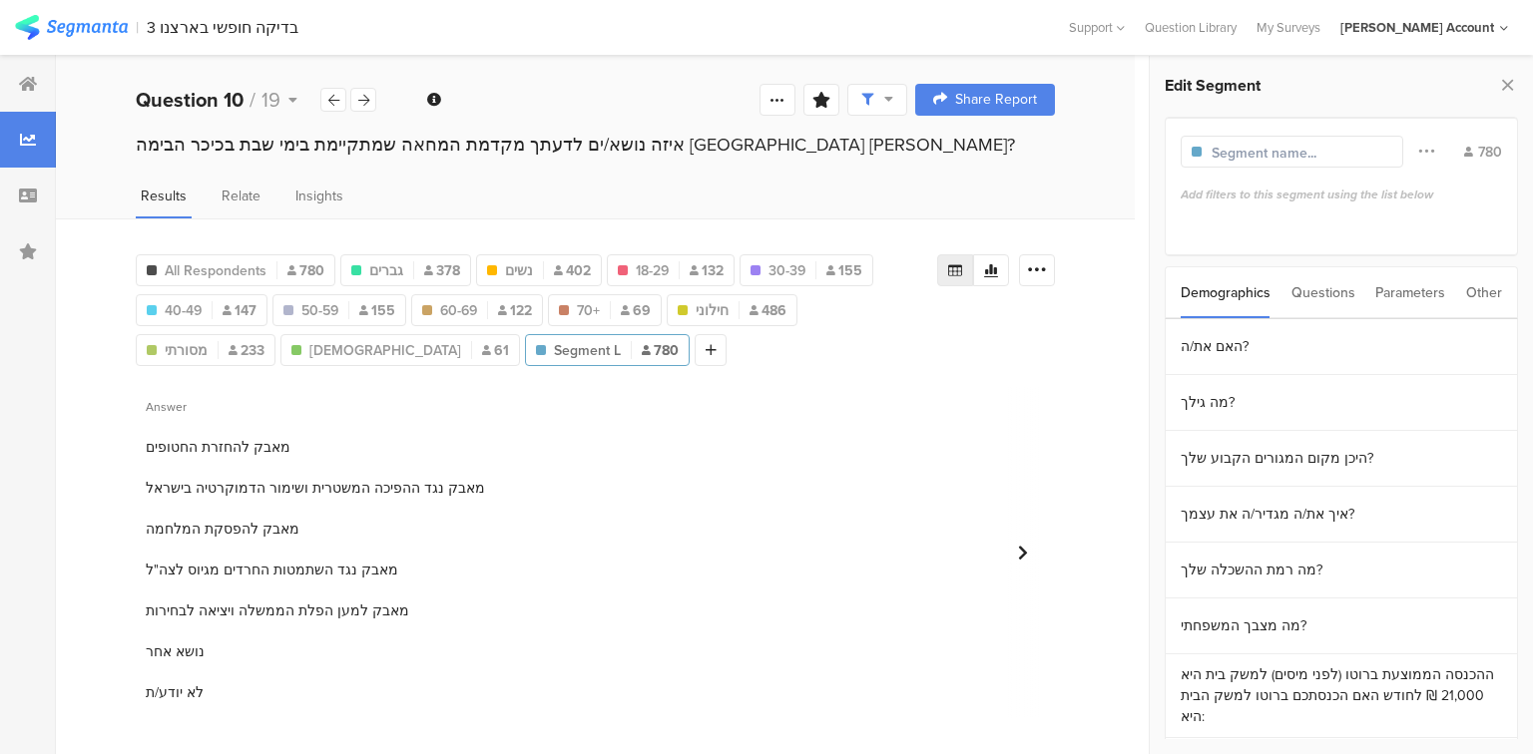
click at [1325, 295] on div "Questions" at bounding box center [1323, 292] width 64 height 51
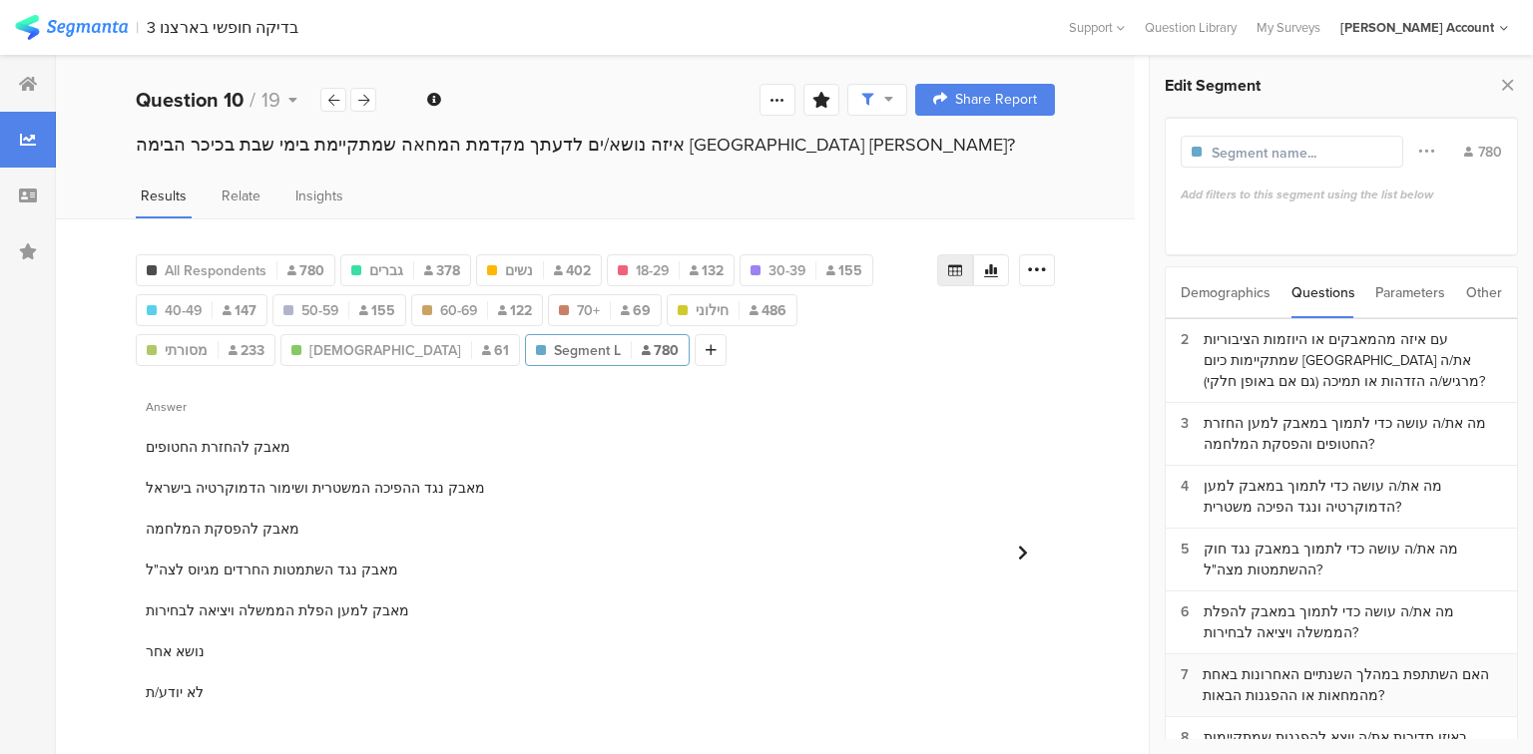
click at [1333, 665] on div "האם השתתפת במהלך השנתיים האחרונות באחת מהמחאות או ההפגנות הבאות?" at bounding box center [1351, 686] width 299 height 42
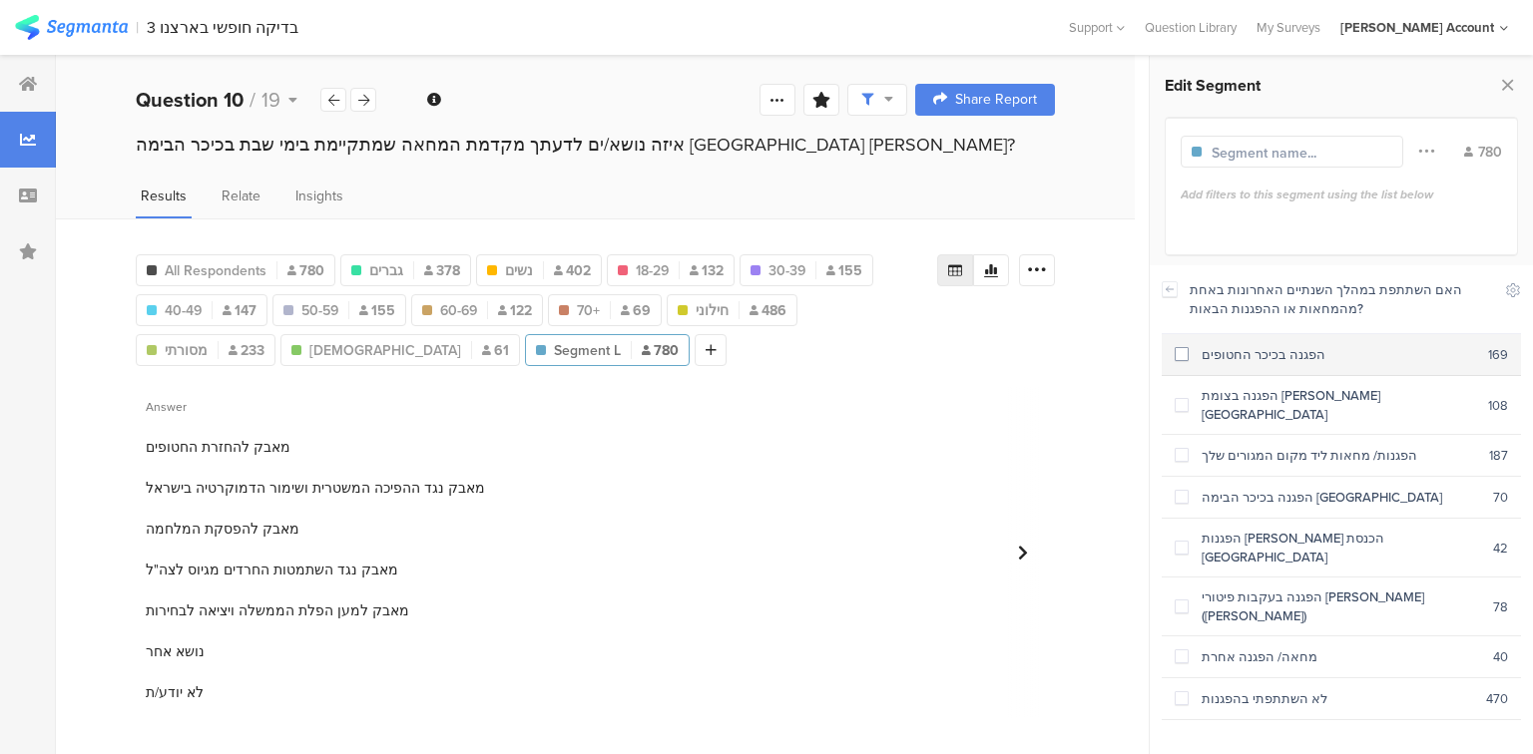
click at [1216, 360] on div "הפגנה בכיכר החטופים" at bounding box center [1337, 354] width 299 height 19
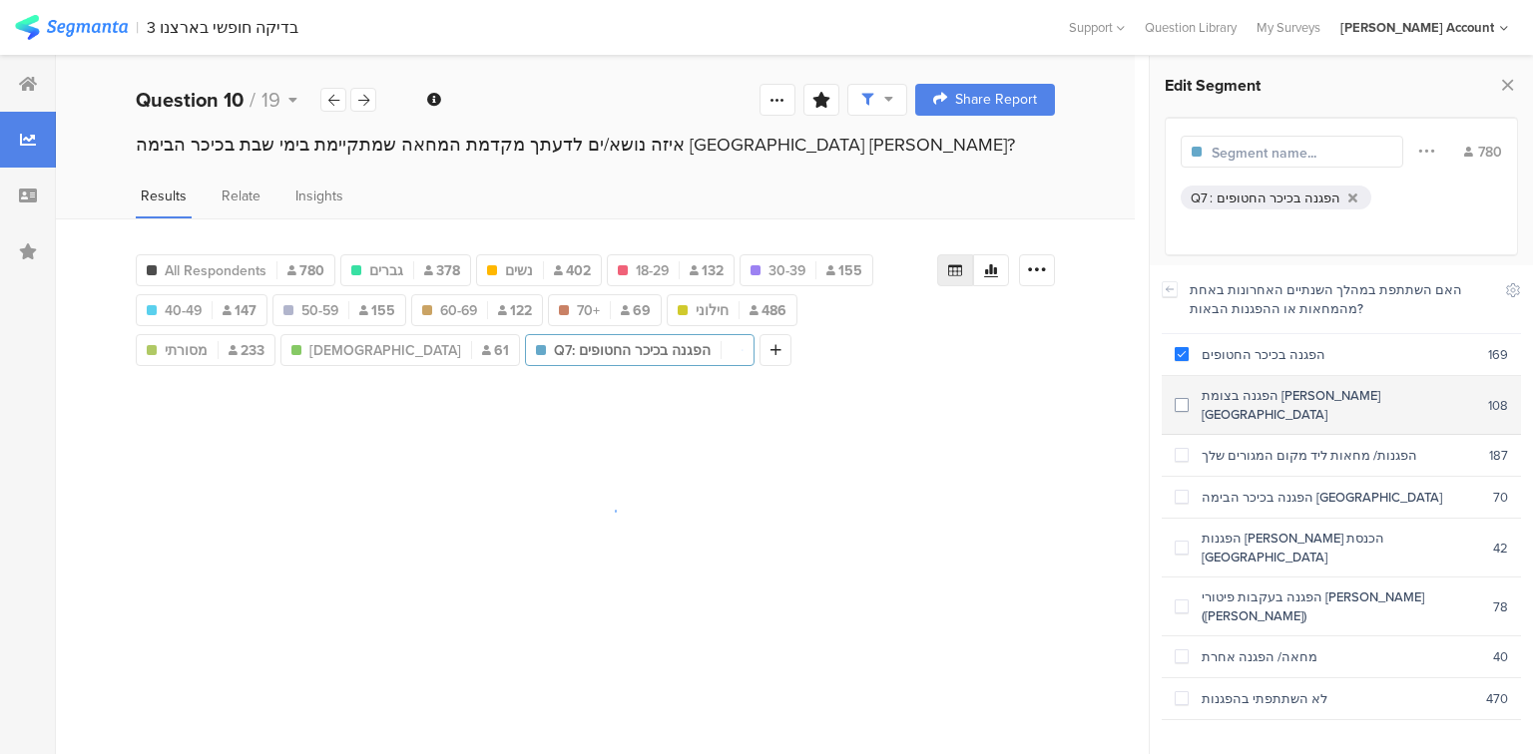
click at [1220, 386] on div "הפגנה בצומת קפלן בתל אביב" at bounding box center [1337, 405] width 299 height 38
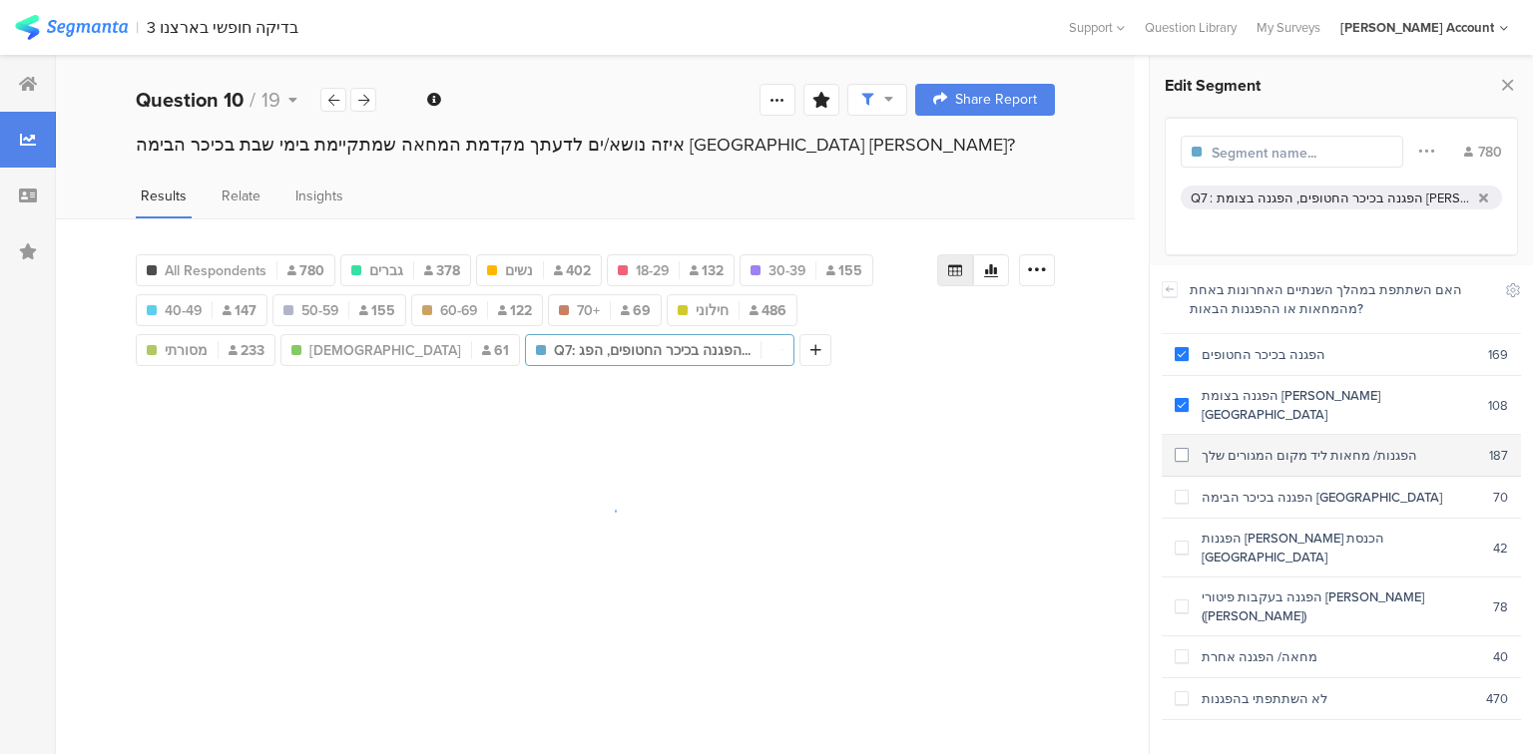
click at [1236, 446] on div "הפגנות/ מחאות ליד מקום המגורים שלך" at bounding box center [1338, 455] width 300 height 19
click at [1257, 488] on div "הפגנה בכיכר הבימה בתל אביב" at bounding box center [1340, 497] width 304 height 19
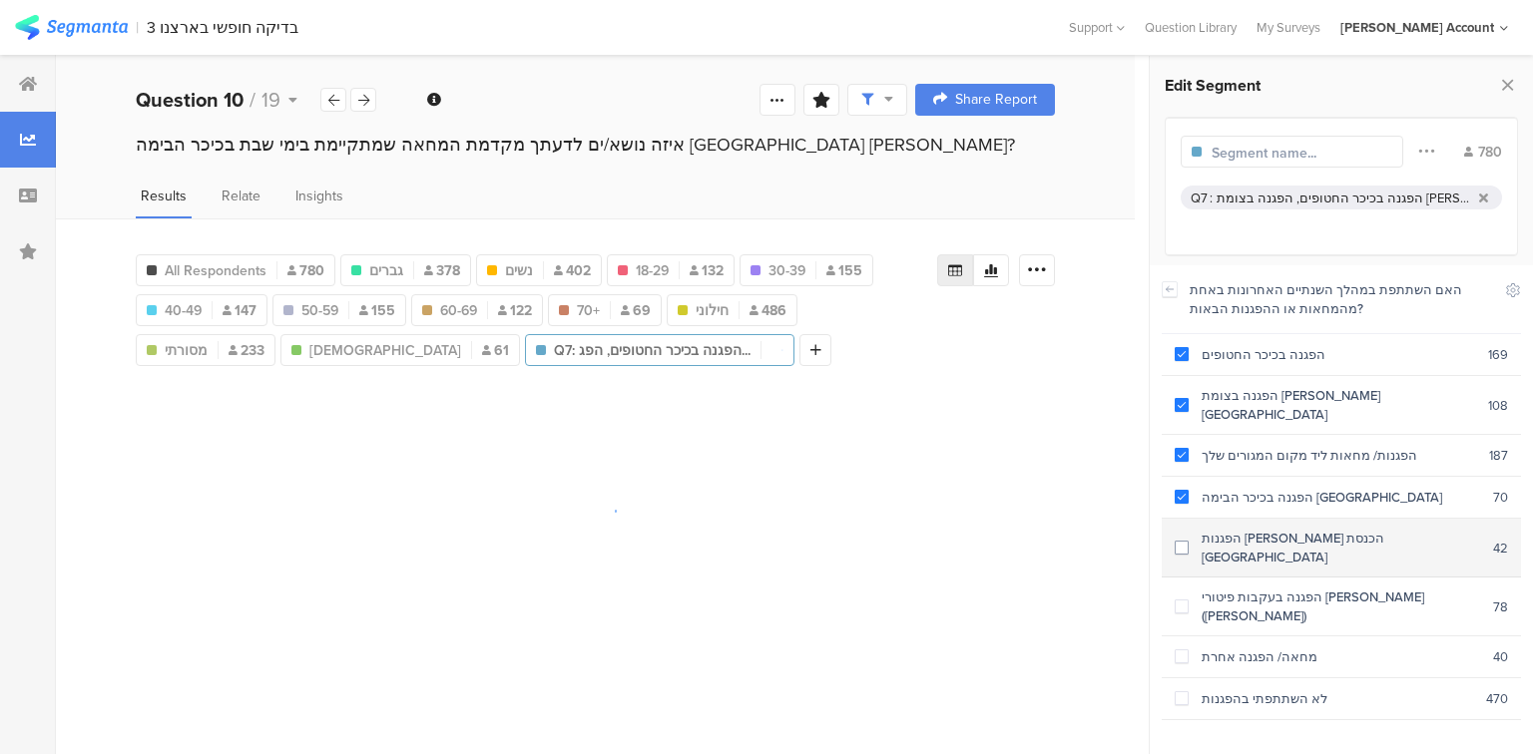
click at [1262, 529] on div "הפגנות מול הכנסת בירושלים" at bounding box center [1340, 548] width 304 height 38
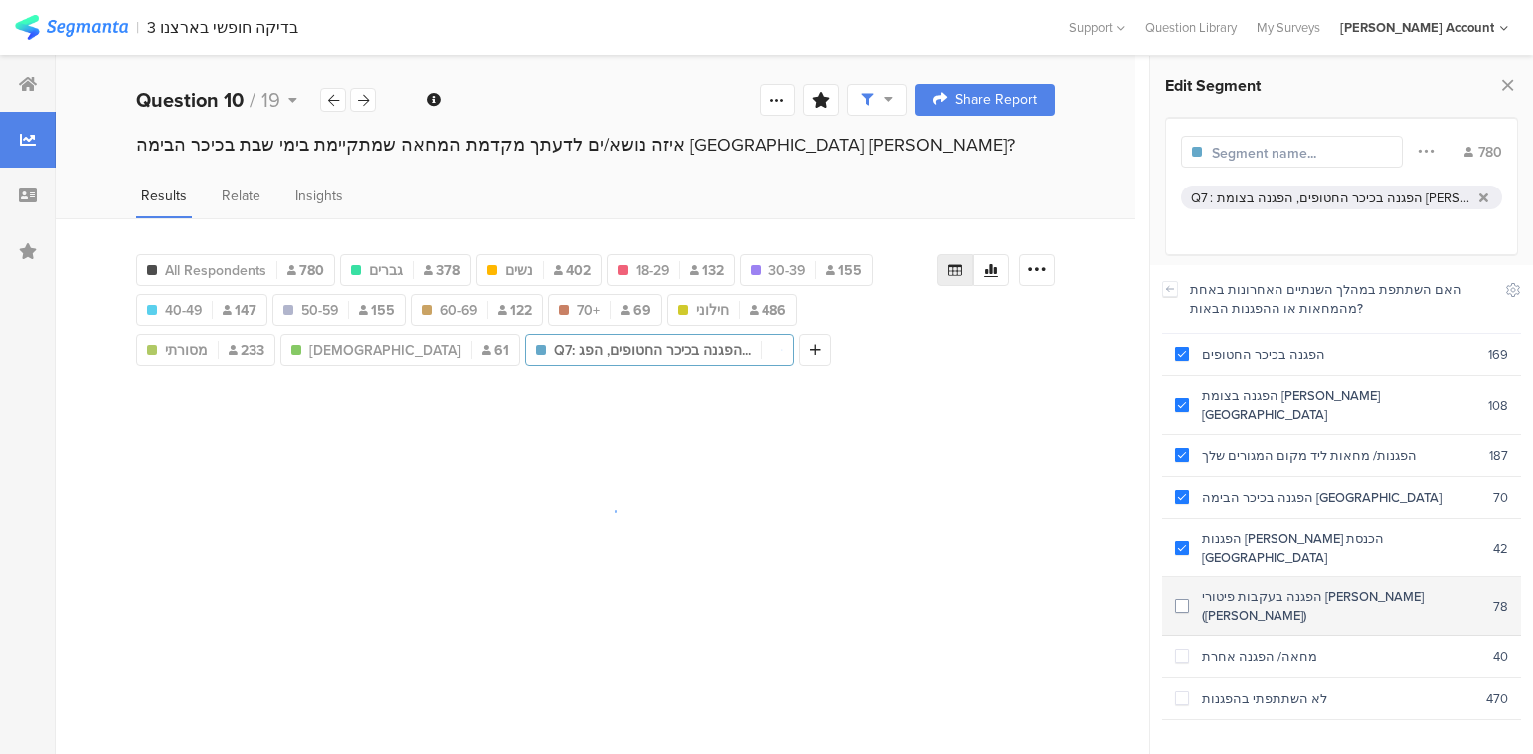
drag, startPoint x: 1274, startPoint y: 549, endPoint x: 1278, endPoint y: 562, distance: 13.6
click at [1273, 588] on div "הפגנה בעקבות פיטורי יואב גלנט (ליל גלנט)" at bounding box center [1340, 607] width 304 height 38
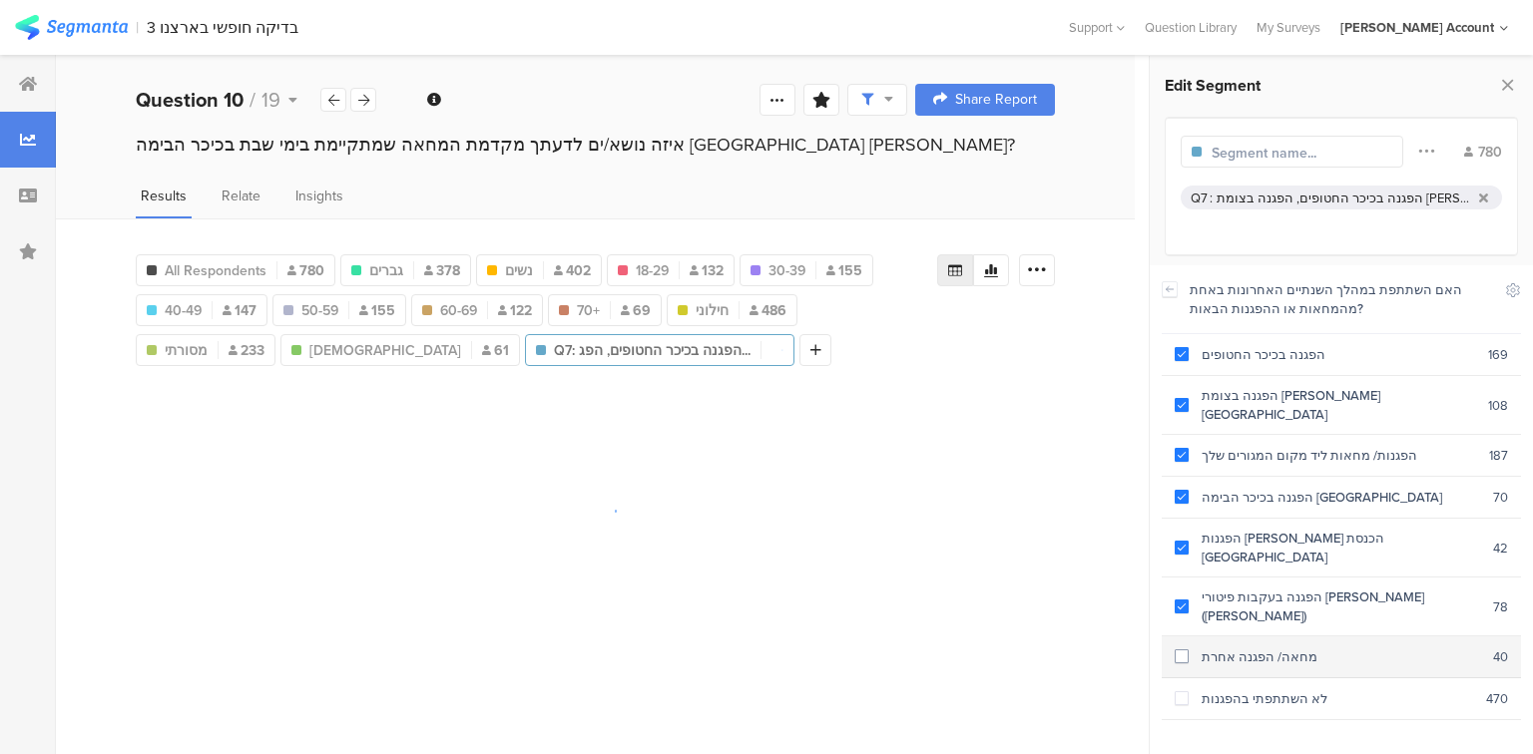
click at [1287, 637] on section "מחאה/ הפגנה אחרת 40" at bounding box center [1340, 658] width 359 height 42
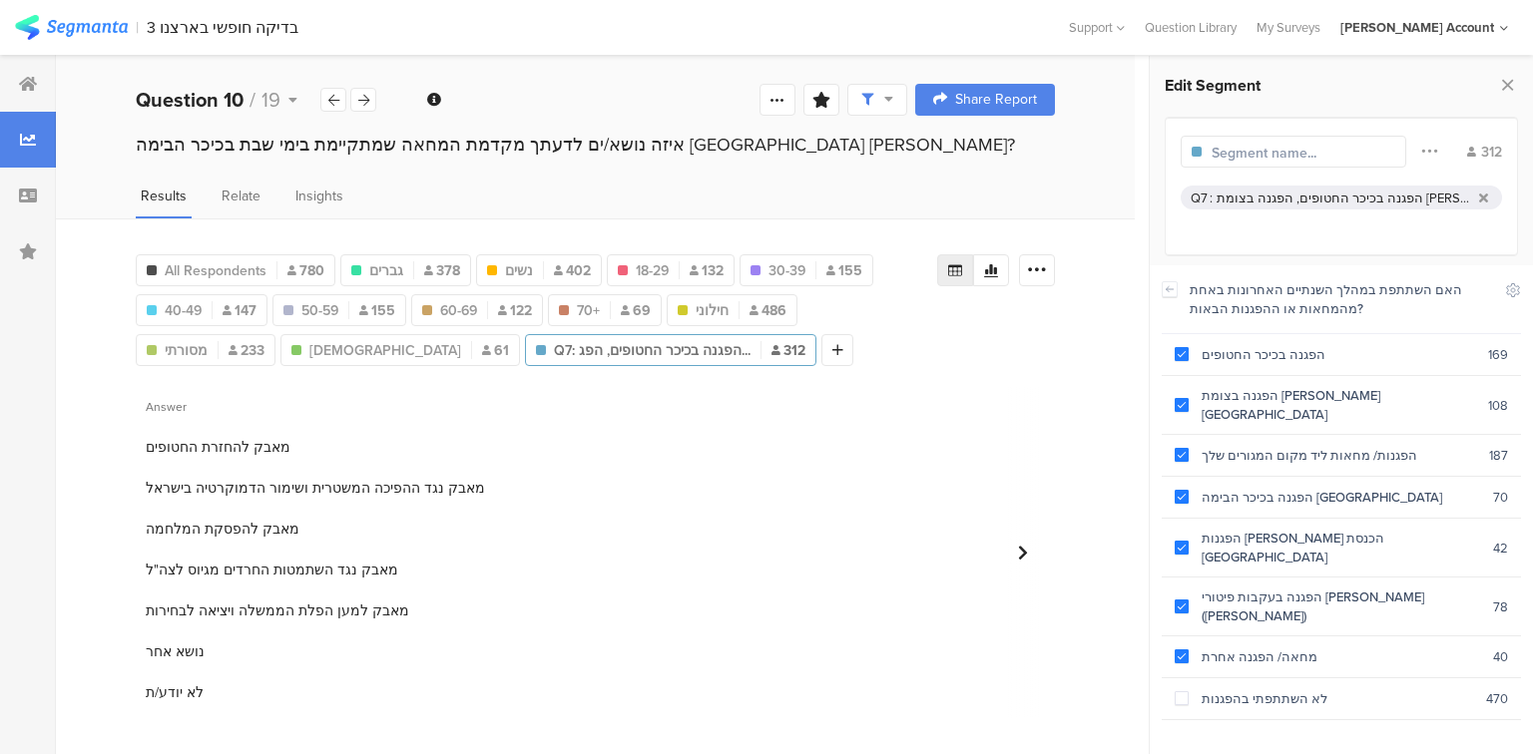
click at [1315, 150] on input "text" at bounding box center [1298, 153] width 174 height 21
type input "השתתפו בהפגנה N=312"
click at [1501, 79] on icon at bounding box center [1507, 85] width 21 height 28
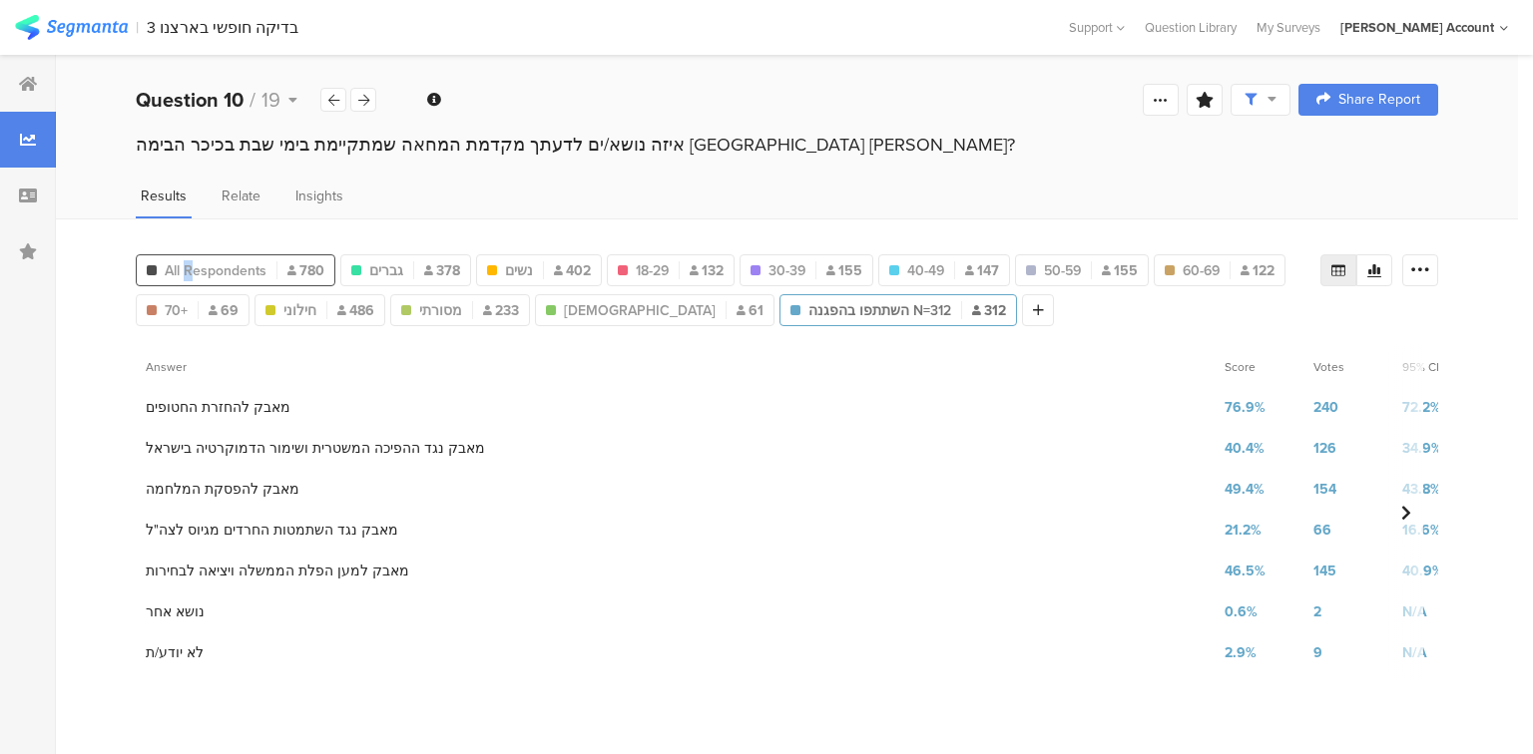
click at [188, 262] on span "All Respondents" at bounding box center [216, 270] width 102 height 21
click at [1416, 263] on icon at bounding box center [1420, 270] width 20 height 20
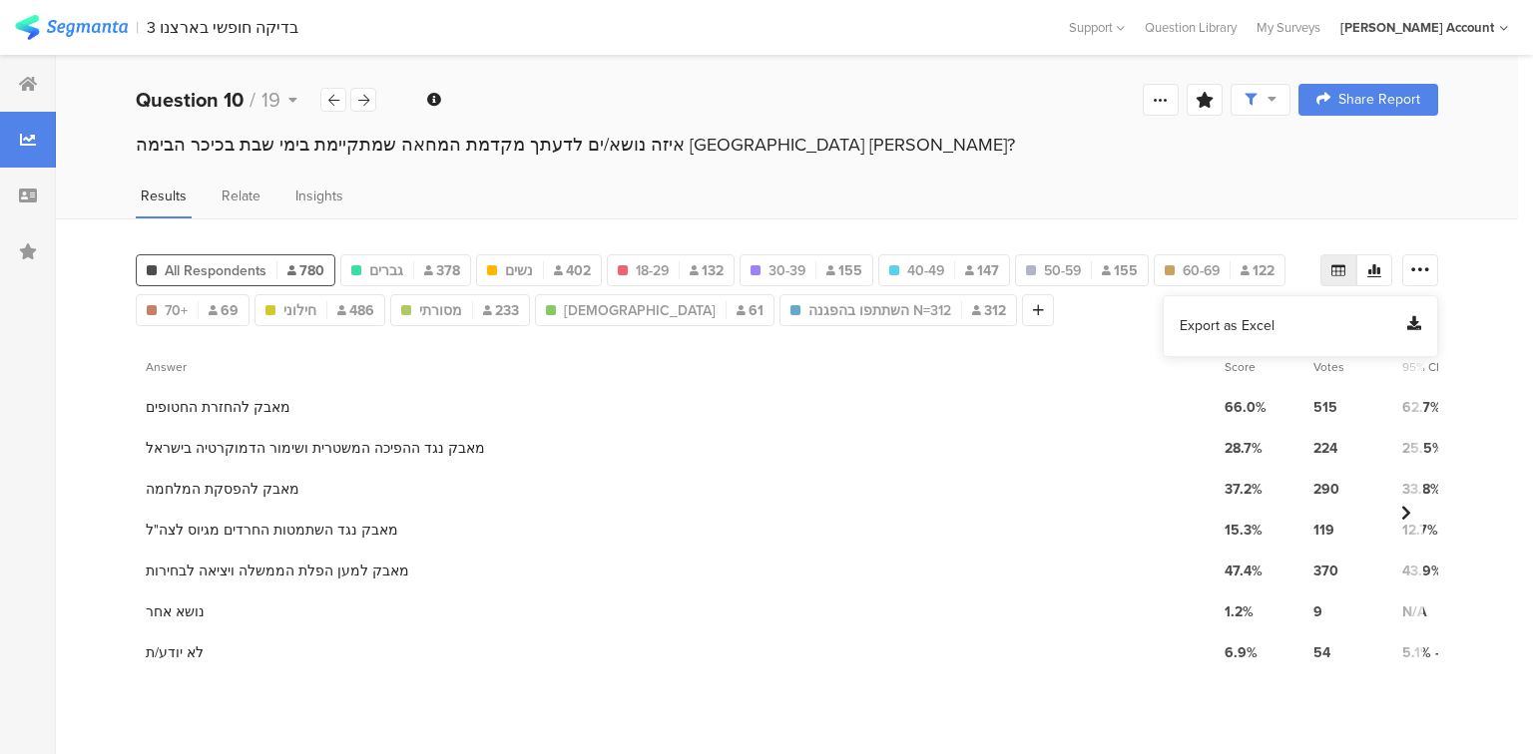
click at [1220, 332] on span "Export as Excel" at bounding box center [1226, 326] width 95 height 20
click at [364, 96] on icon at bounding box center [363, 100] width 11 height 13
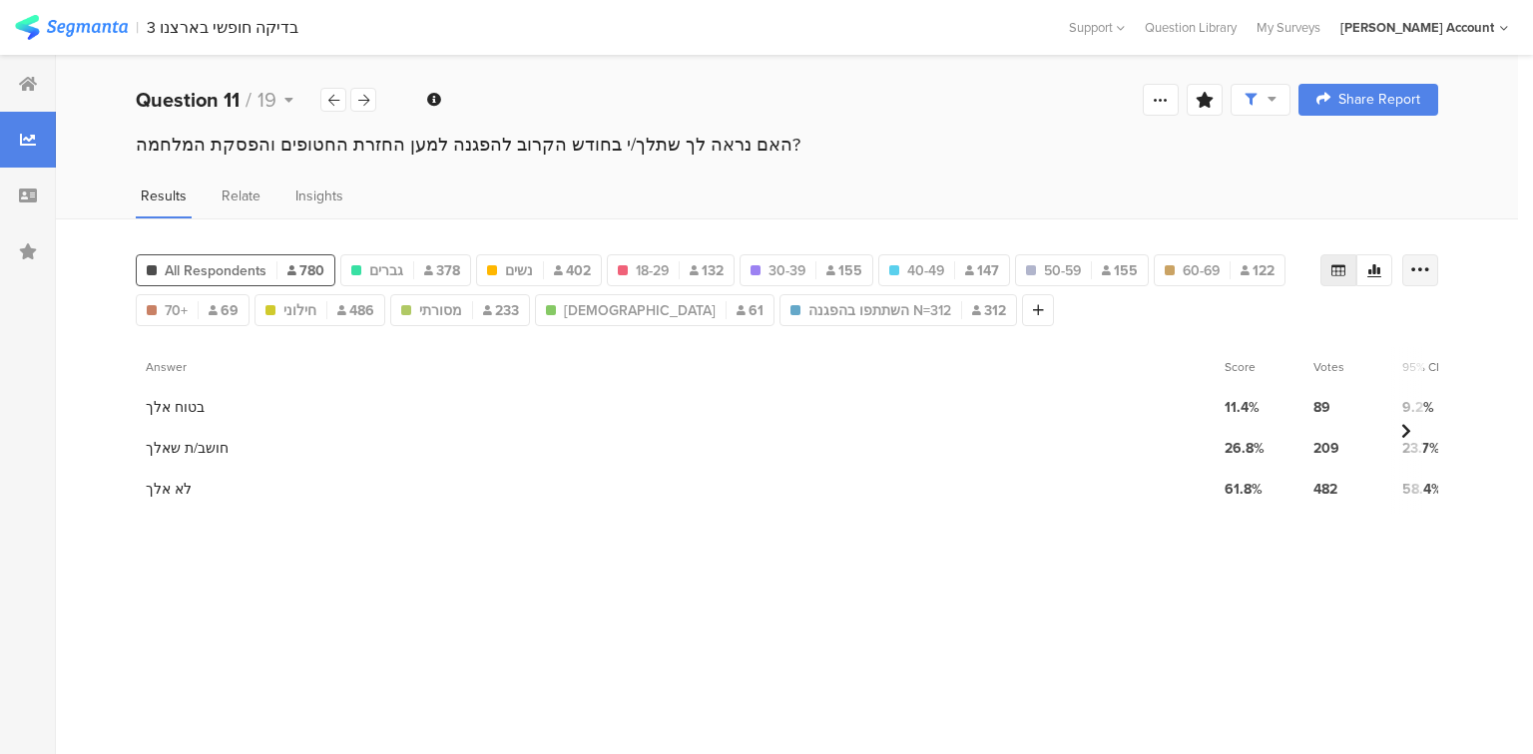
click at [1423, 267] on icon at bounding box center [1420, 270] width 20 height 20
click at [1220, 331] on span "Export as Excel" at bounding box center [1226, 326] width 95 height 20
click at [1421, 263] on icon at bounding box center [1420, 270] width 20 height 20
click at [1229, 331] on span "Export as Excel" at bounding box center [1226, 326] width 95 height 20
click at [367, 101] on icon at bounding box center [363, 100] width 11 height 13
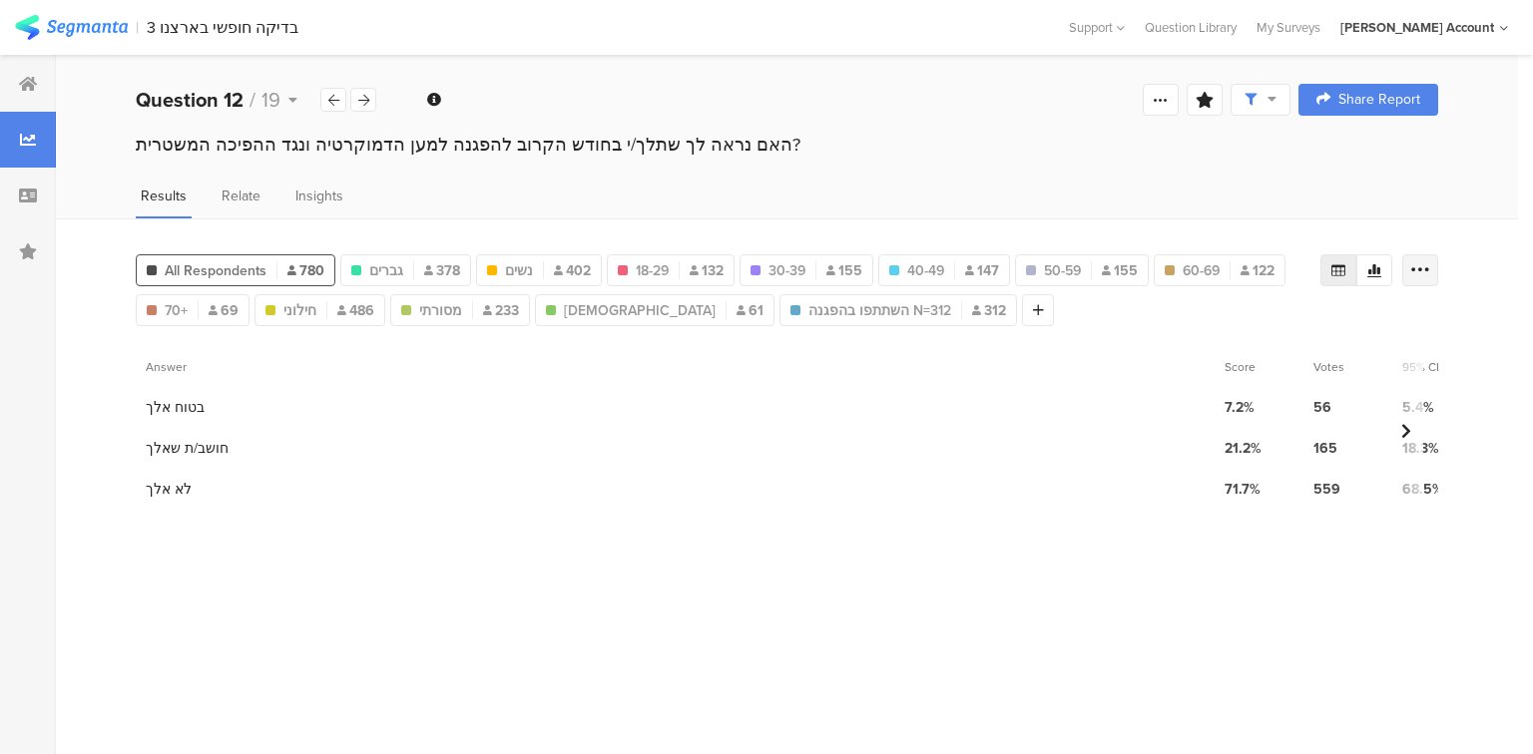
click at [1422, 264] on icon at bounding box center [1420, 270] width 20 height 20
click at [1228, 327] on span "Export as Excel" at bounding box center [1226, 326] width 95 height 20
click at [660, 651] on section "Answer Score Votes 95% CI Score Votes 95% CI Score Votes 95% CI Score Votes 95%…" at bounding box center [787, 542] width 1302 height 393
click at [1428, 264] on icon at bounding box center [1420, 270] width 20 height 20
click at [1193, 327] on span "Export as Excel" at bounding box center [1226, 326] width 95 height 20
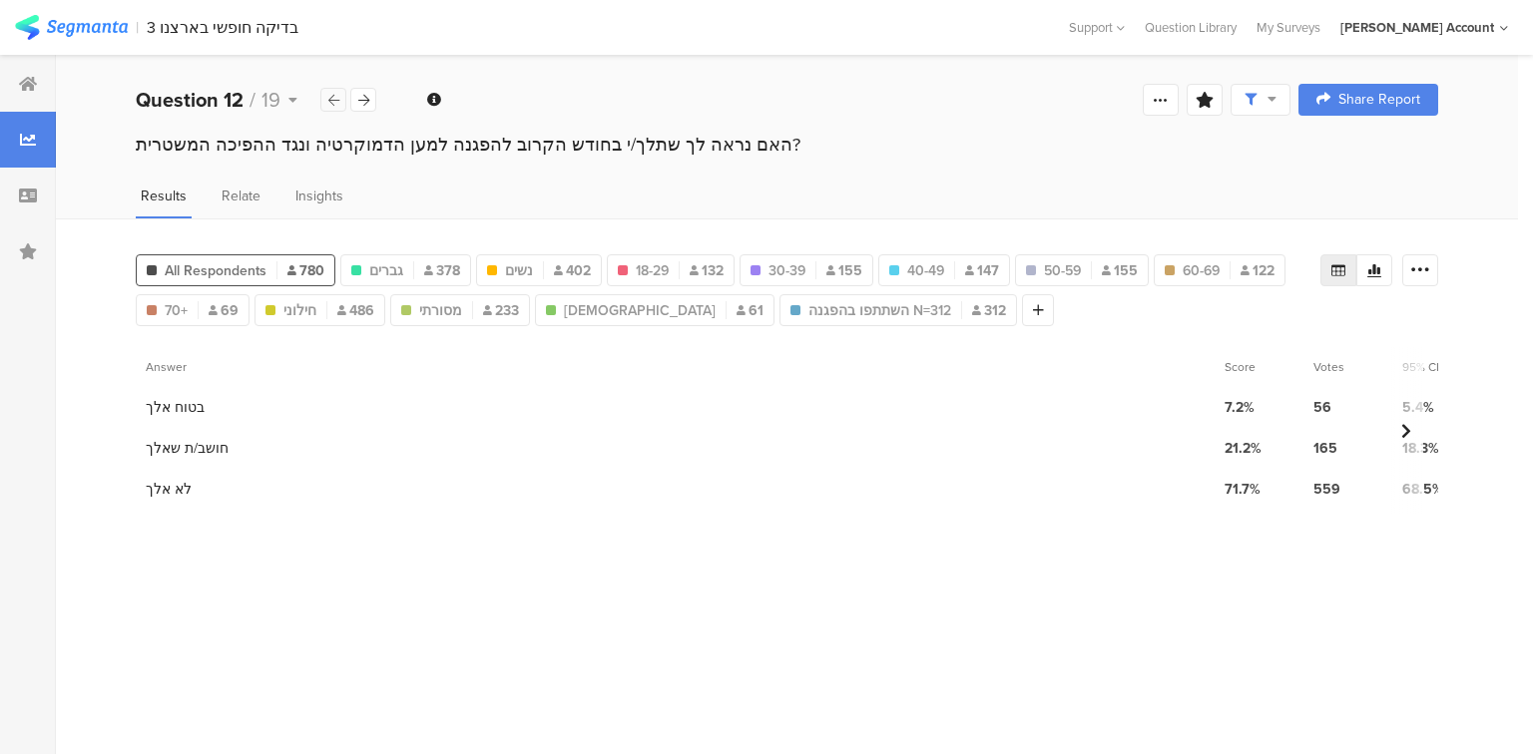
click at [328, 100] on icon at bounding box center [333, 100] width 11 height 13
click at [358, 94] on icon at bounding box center [363, 100] width 11 height 13
click at [1432, 266] on div at bounding box center [1420, 270] width 36 height 32
click at [1225, 323] on span "Export as Excel" at bounding box center [1226, 326] width 95 height 20
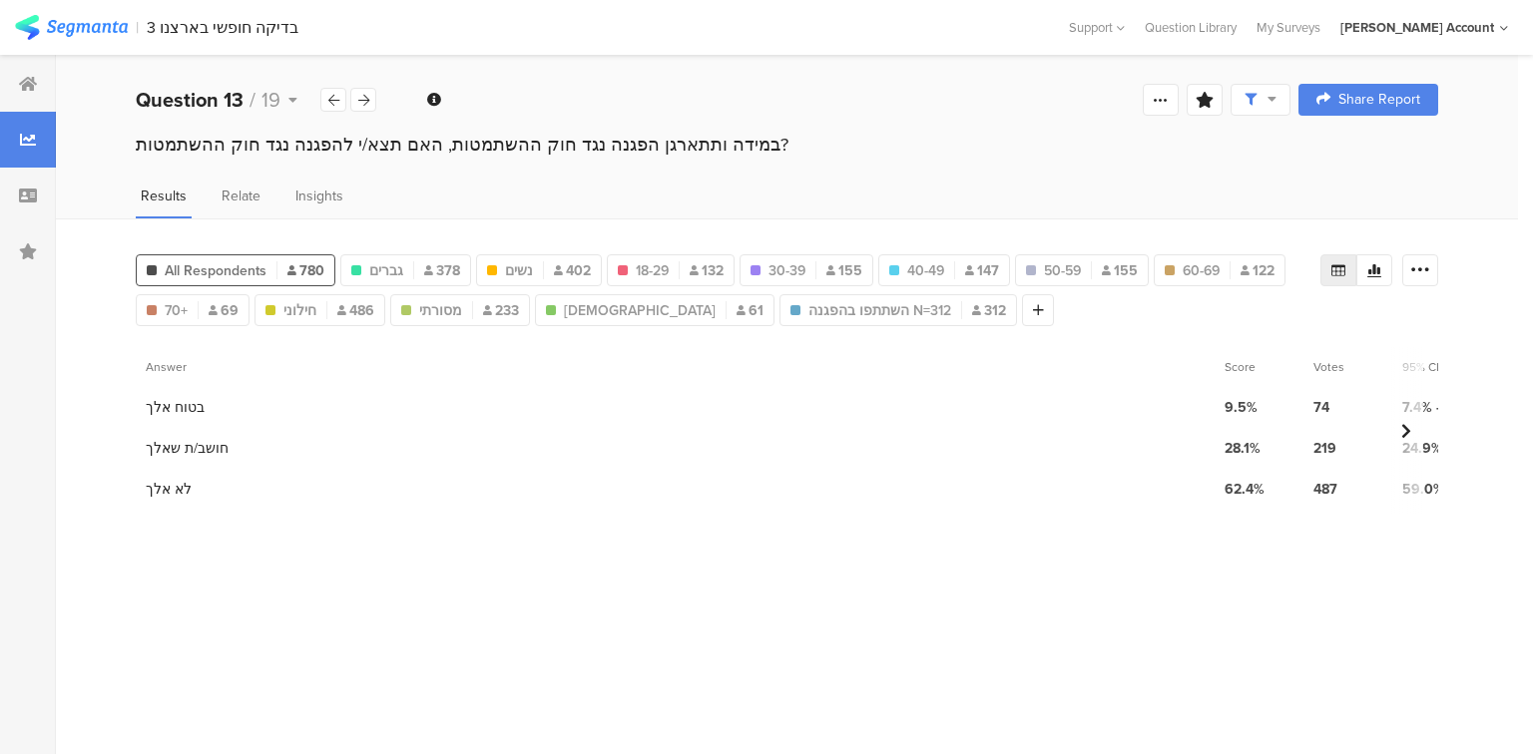
click at [942, 148] on div "במידה ותתארגן הפגנה נגד חוק ההשתמטות, האם תצא/י להפגנה נגד חוק ההשתמטות?" at bounding box center [787, 145] width 1302 height 26
click at [1425, 270] on icon at bounding box center [1420, 270] width 20 height 20
click at [1241, 324] on span "Export as Excel" at bounding box center [1226, 326] width 95 height 20
click at [328, 101] on icon at bounding box center [333, 100] width 11 height 13
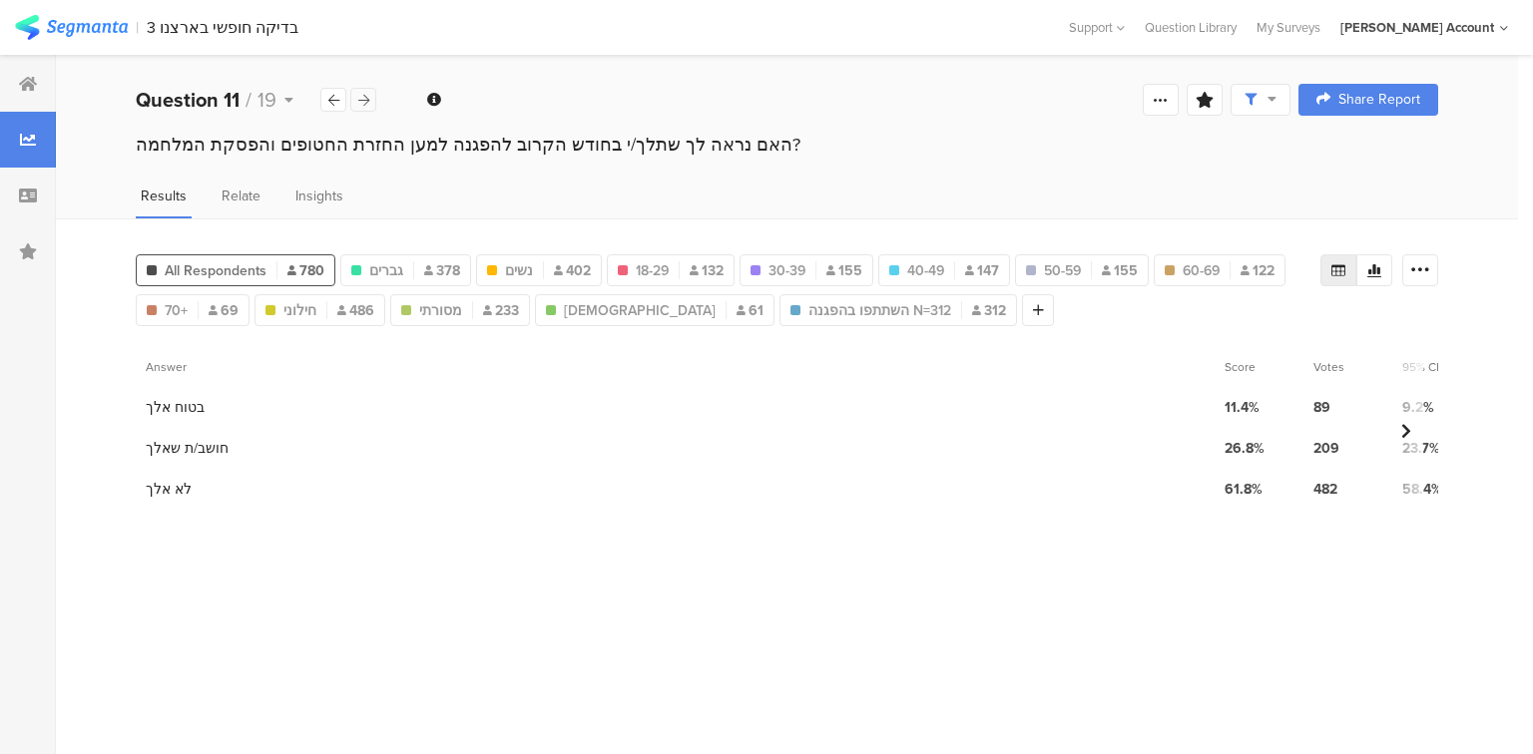
click at [358, 100] on icon at bounding box center [363, 100] width 11 height 13
click at [335, 100] on icon at bounding box center [333, 100] width 11 height 13
click at [1423, 260] on icon at bounding box center [1420, 270] width 20 height 20
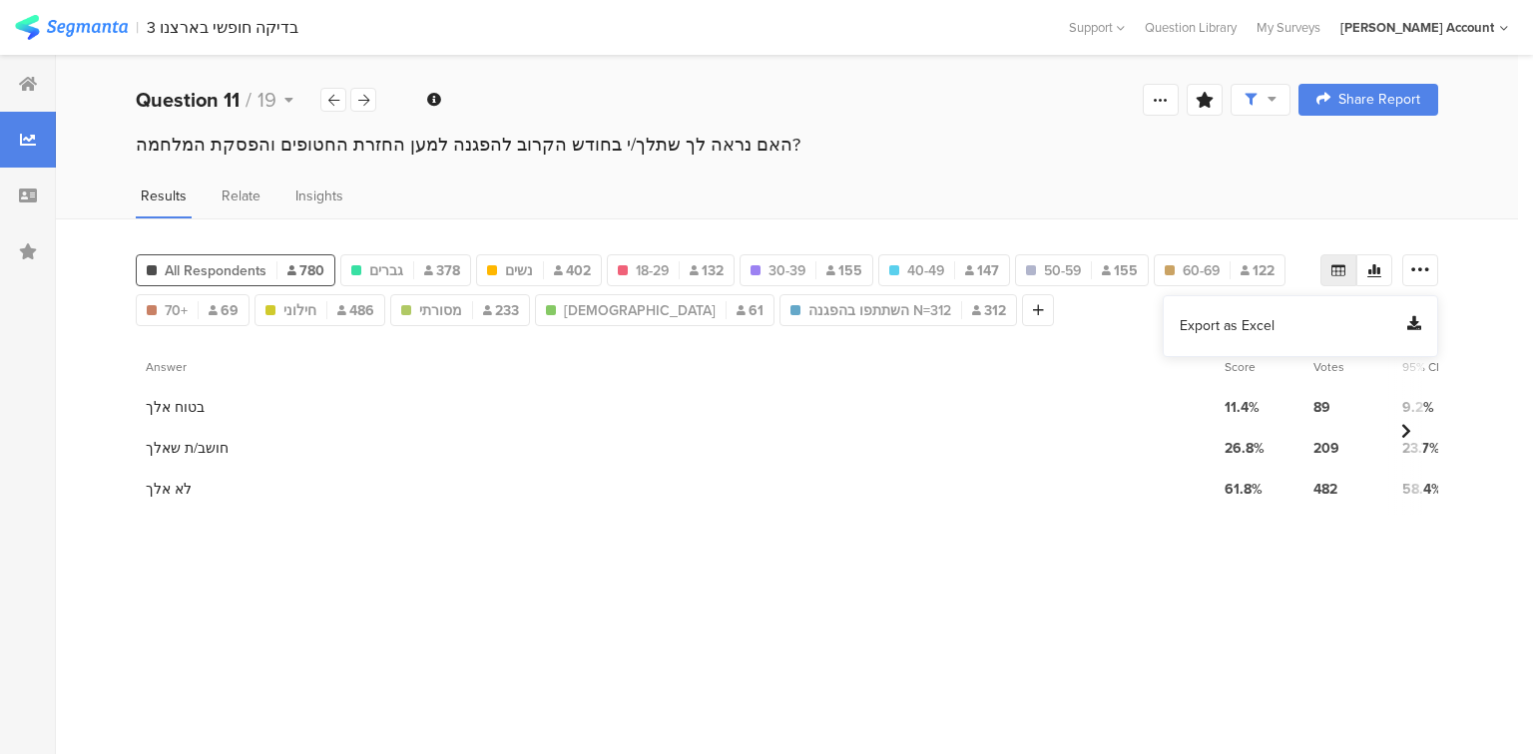
click at [1217, 322] on span "Export as Excel" at bounding box center [1226, 326] width 95 height 20
click at [363, 100] on icon at bounding box center [363, 100] width 11 height 13
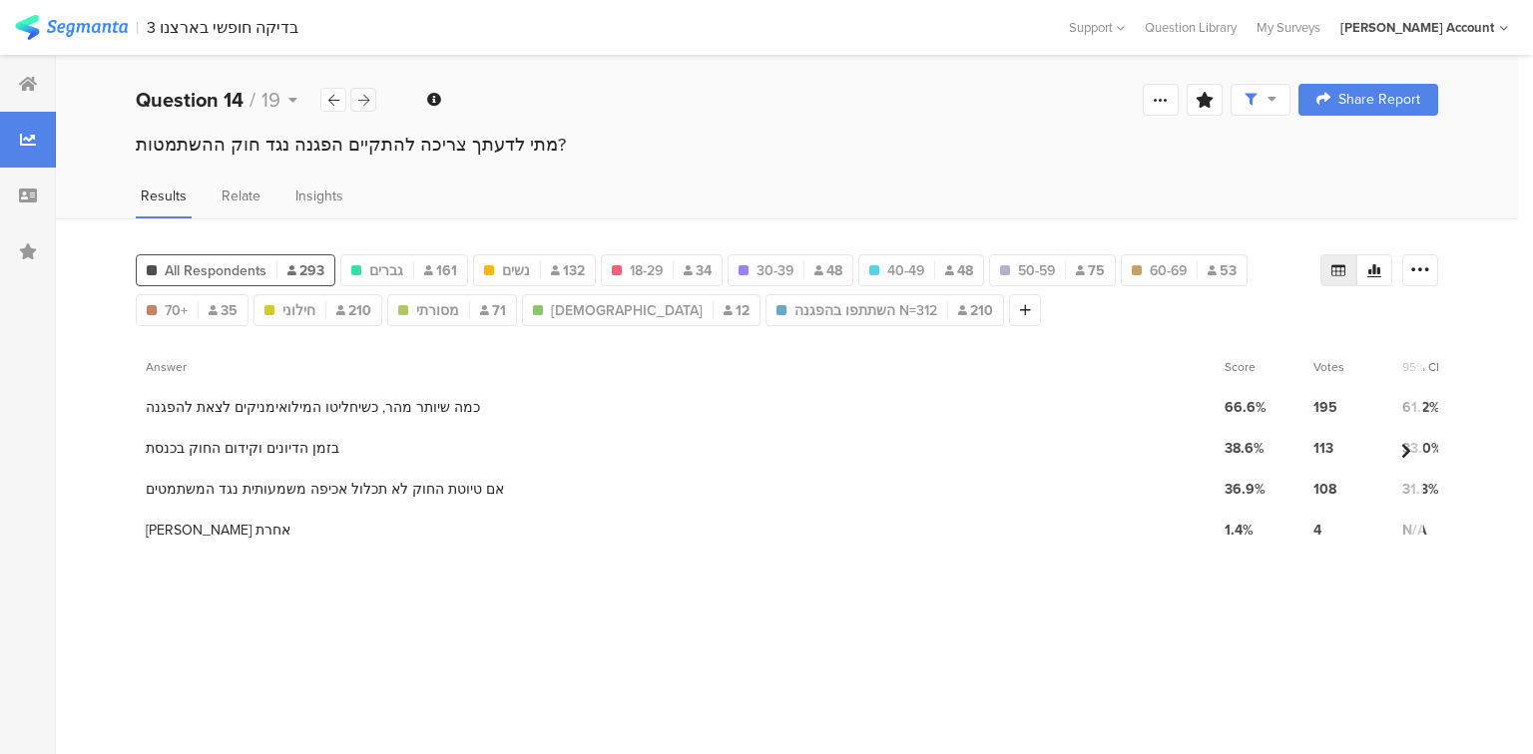
click at [363, 100] on icon at bounding box center [363, 100] width 11 height 13
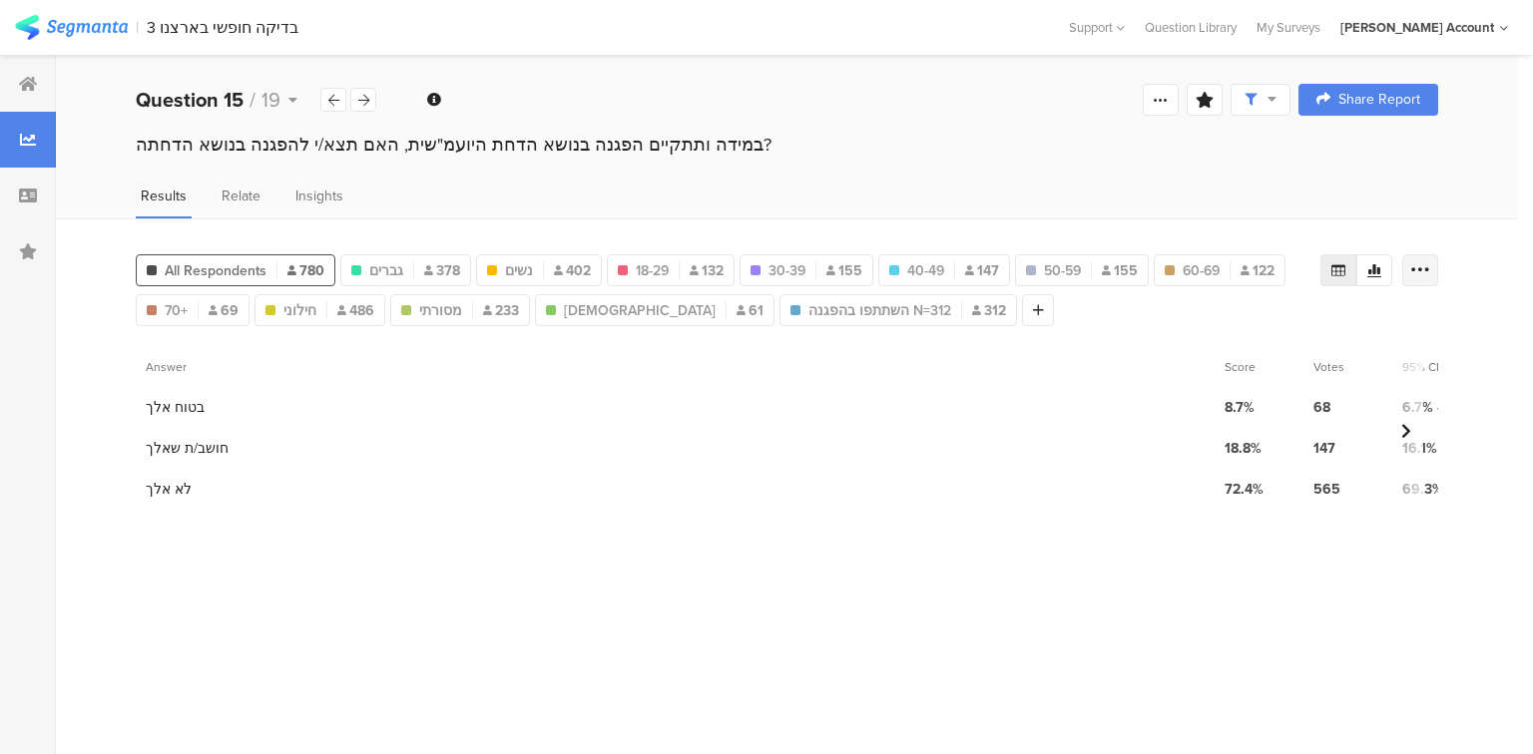
click at [1419, 262] on icon at bounding box center [1420, 270] width 20 height 20
click at [1228, 322] on span "Export as Excel" at bounding box center [1226, 326] width 95 height 20
click at [1038, 108] on div "Welcome page 1 נתחיל עם כמה ﻿שאלות על עצמך: 1a האם את/ה? 1b מה גילך? 1c היכן מק…" at bounding box center [787, 100] width 1462 height 64
click at [1416, 267] on icon at bounding box center [1420, 270] width 20 height 20
click at [1201, 326] on span "Export as Excel" at bounding box center [1226, 326] width 95 height 20
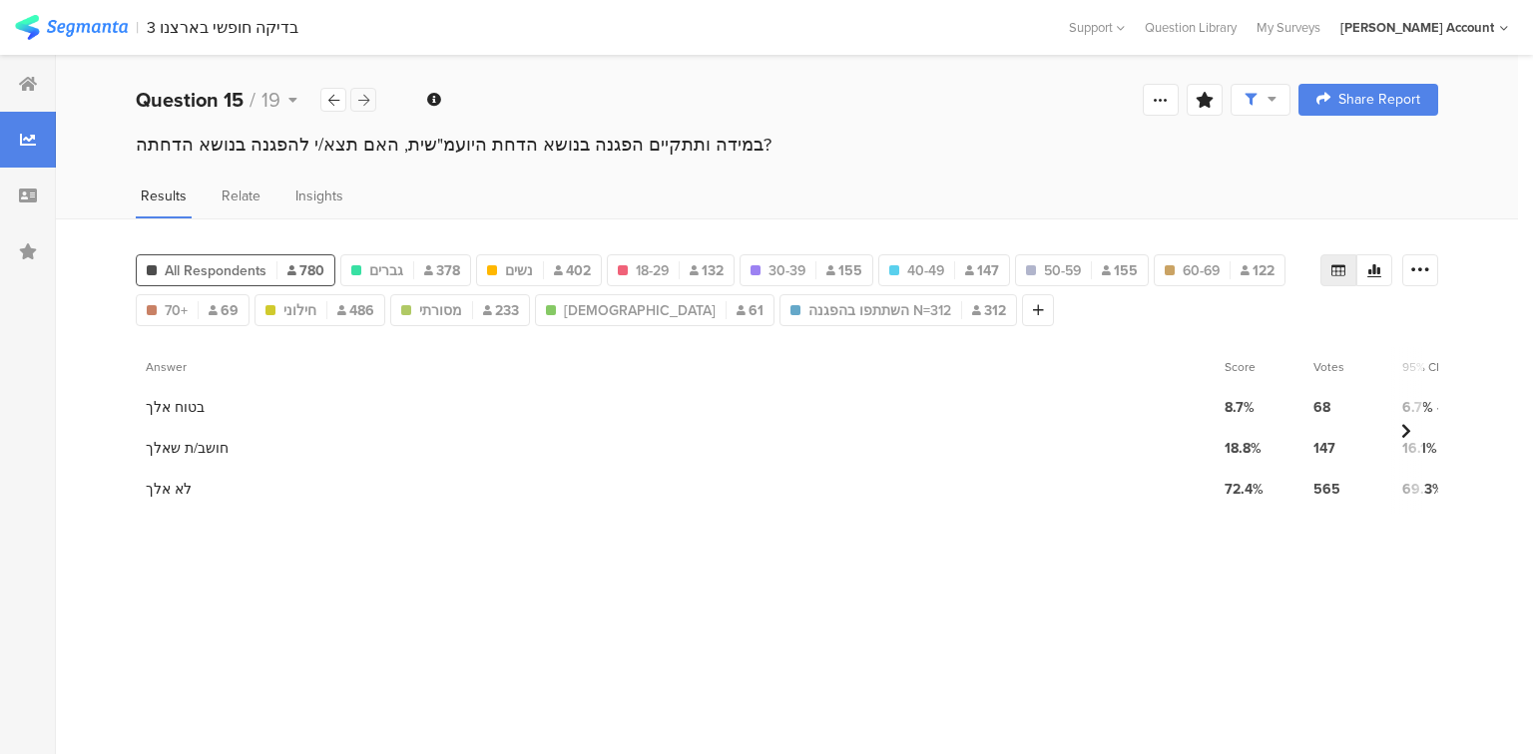
click at [361, 97] on icon at bounding box center [363, 100] width 11 height 13
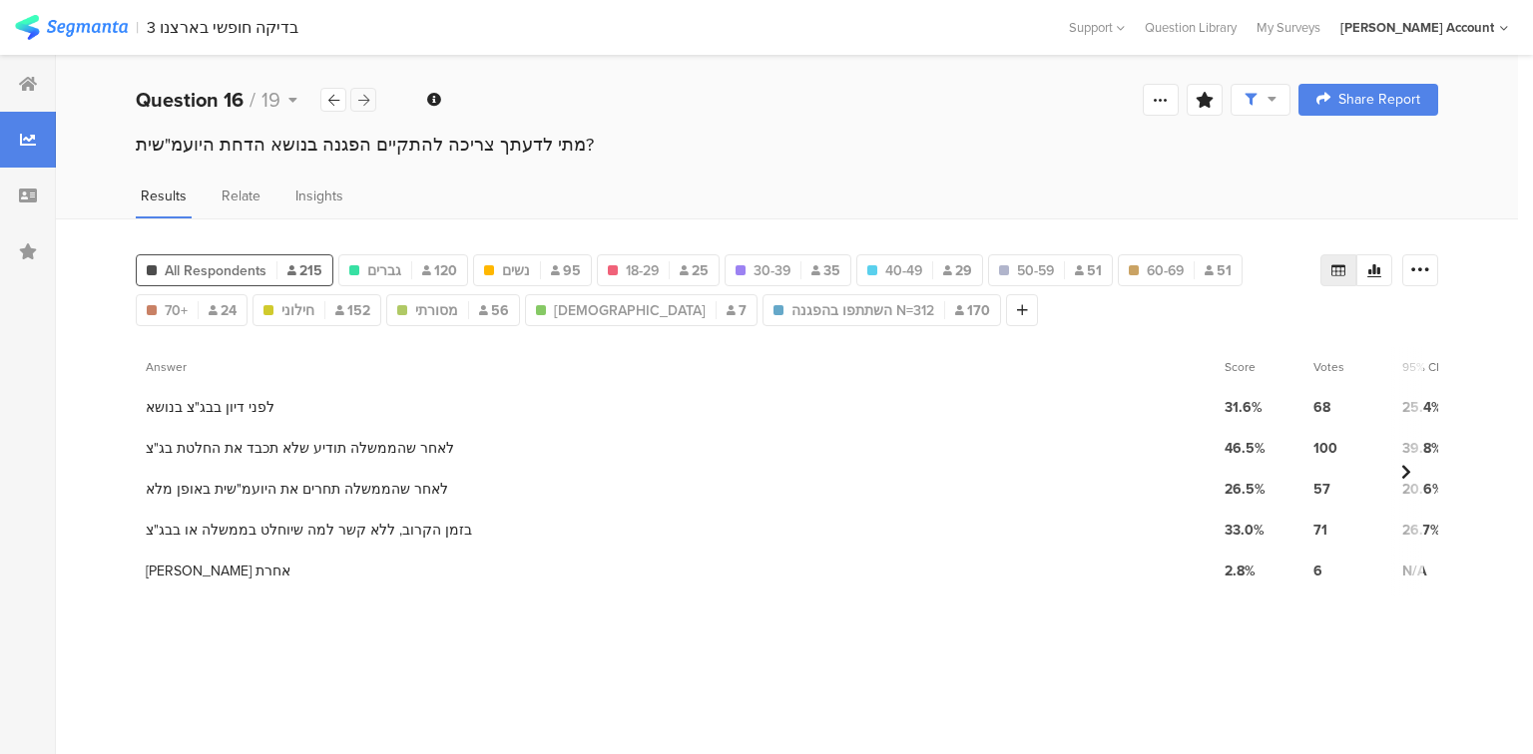
click at [361, 97] on icon at bounding box center [363, 100] width 11 height 13
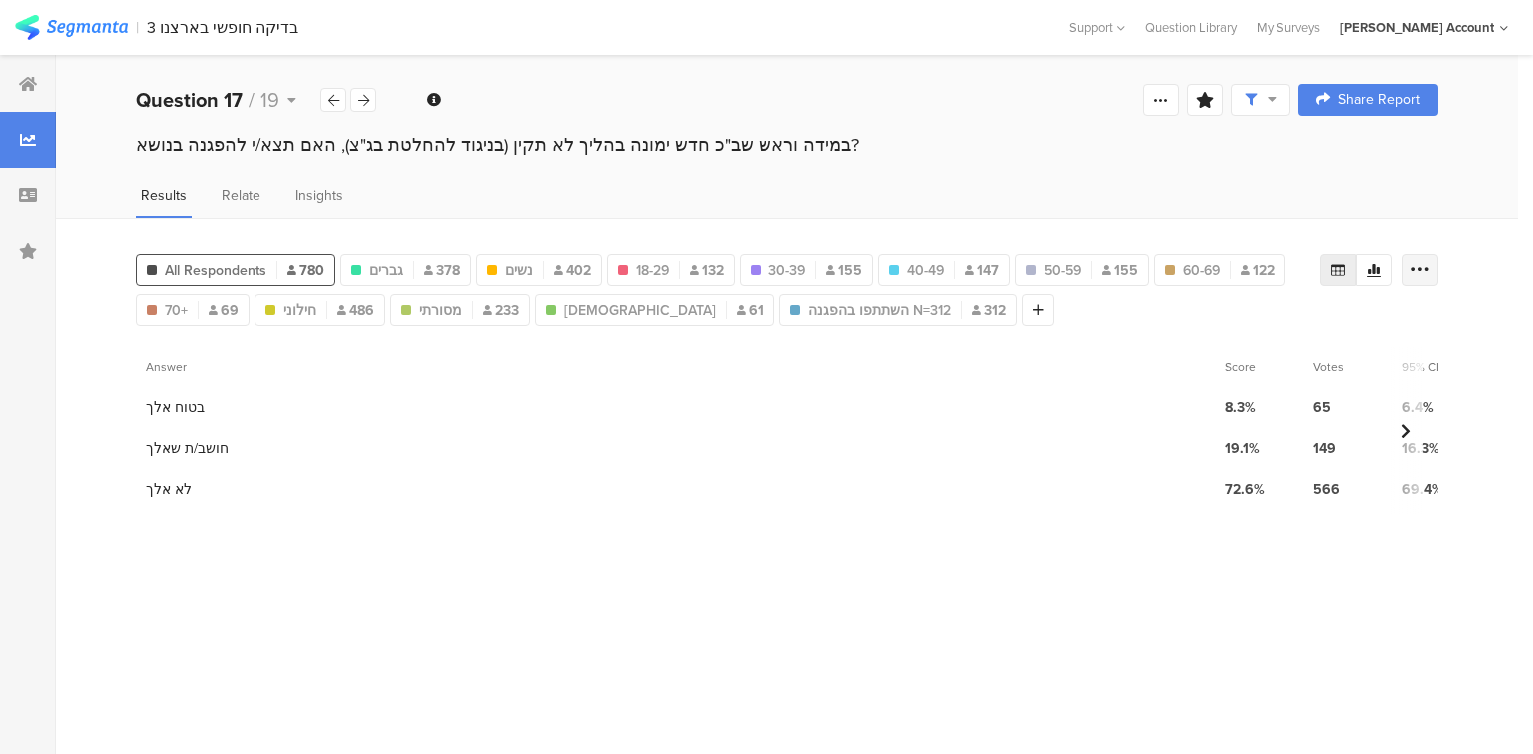
click at [1419, 268] on icon at bounding box center [1420, 270] width 20 height 20
click at [1255, 319] on span "Export as Excel" at bounding box center [1226, 326] width 95 height 20
click at [1417, 268] on icon at bounding box center [1420, 270] width 20 height 20
click at [1225, 331] on span "Export as Excel" at bounding box center [1226, 326] width 95 height 20
click at [333, 99] on icon at bounding box center [333, 100] width 11 height 13
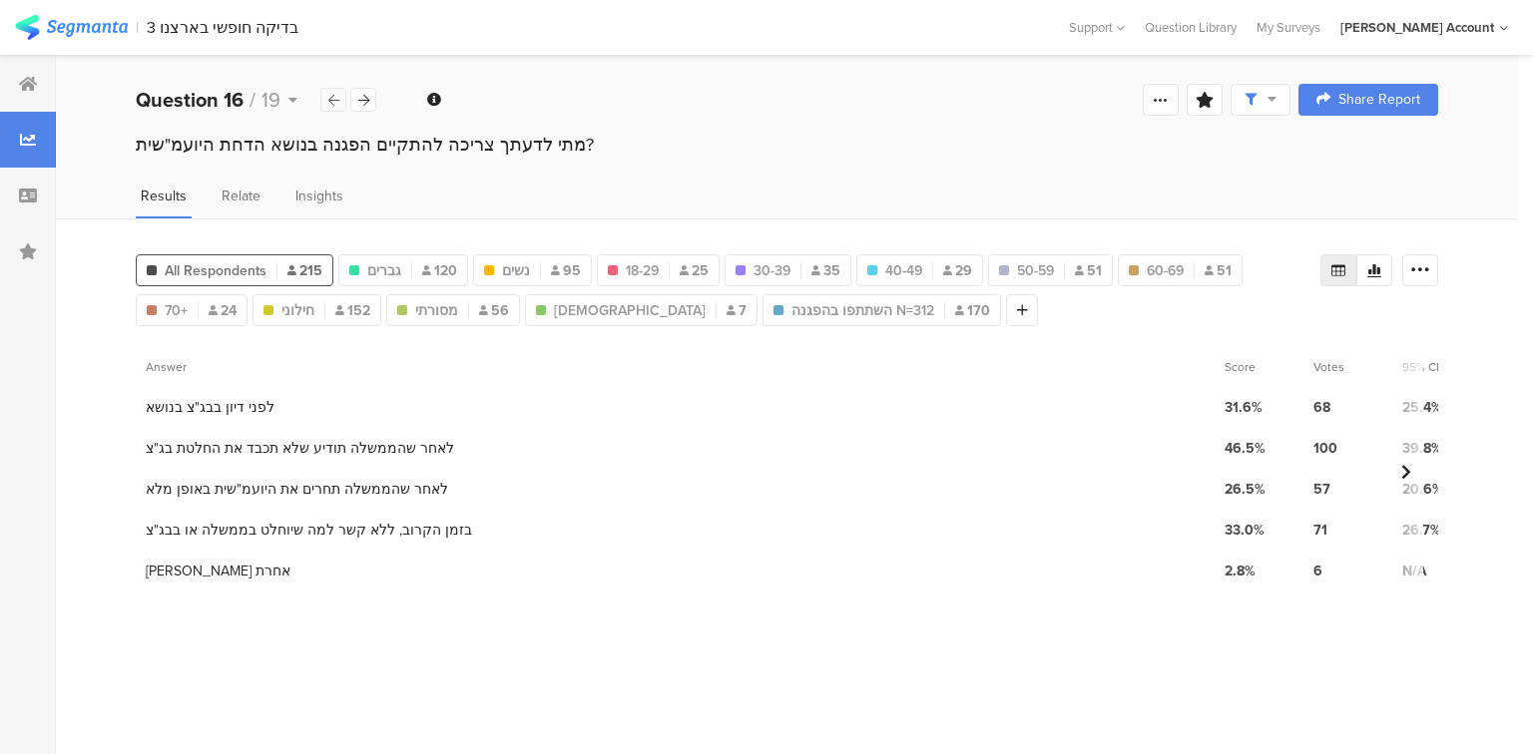
click at [333, 99] on icon at bounding box center [333, 100] width 11 height 13
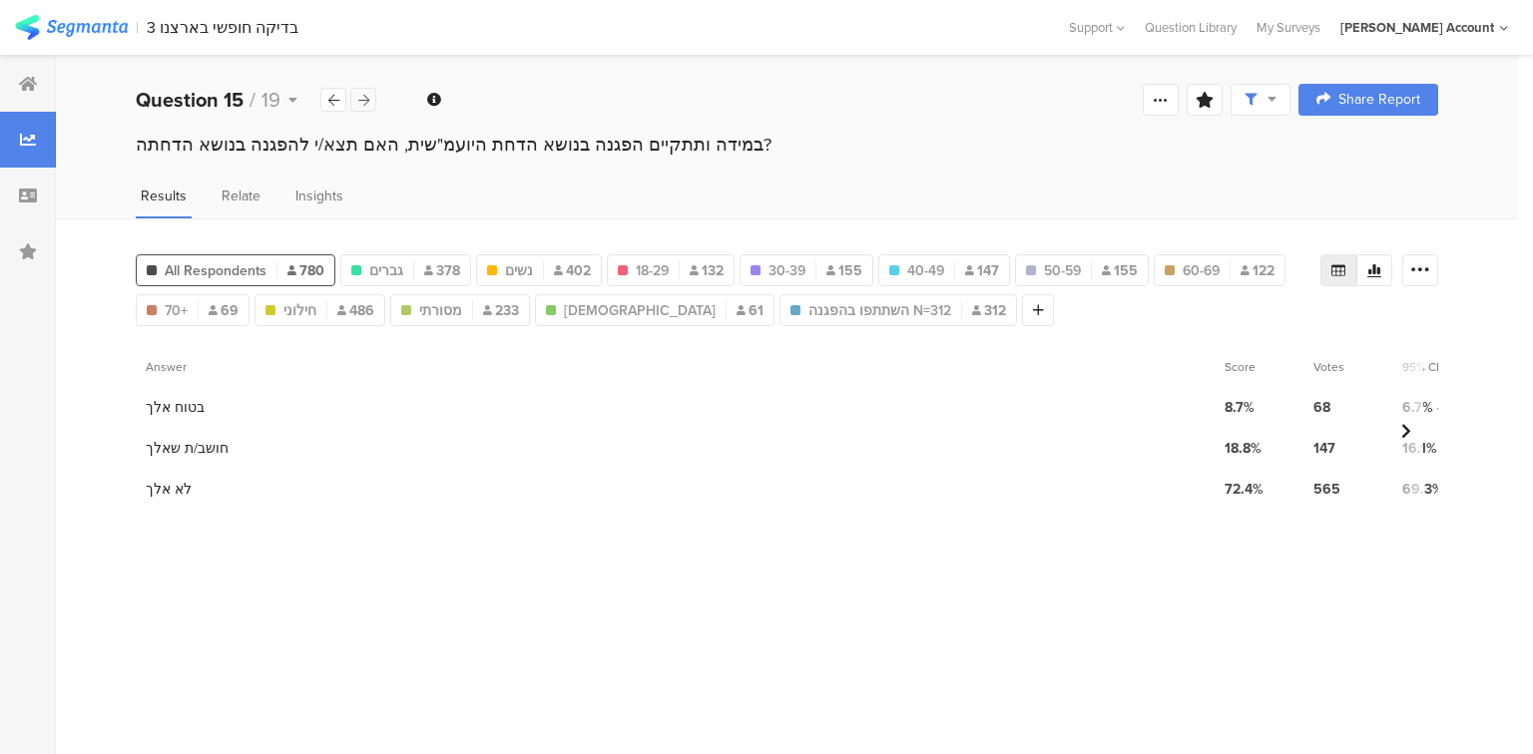
click at [359, 100] on icon at bounding box center [363, 100] width 11 height 13
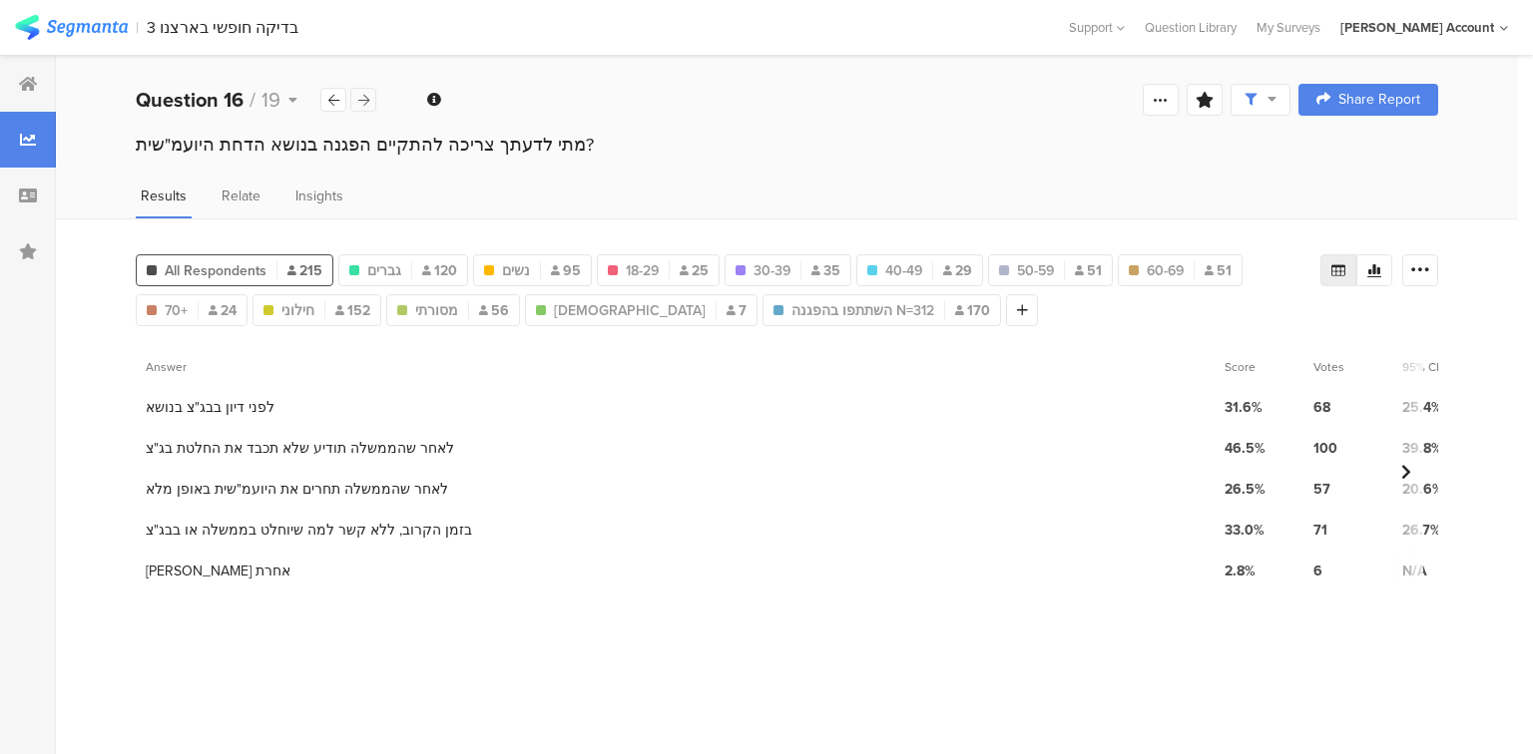
click at [359, 100] on icon at bounding box center [363, 100] width 11 height 13
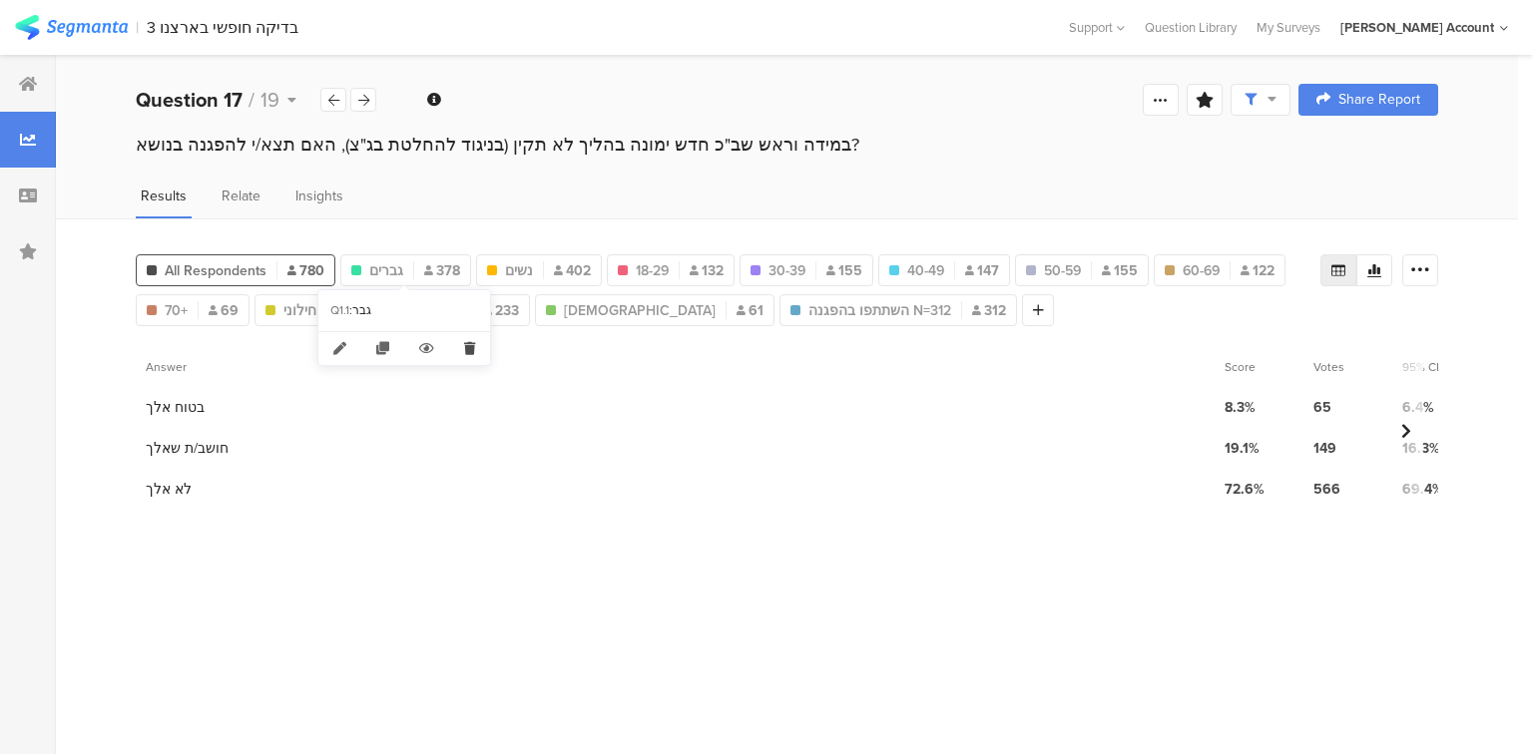
click at [477, 353] on icon at bounding box center [469, 348] width 41 height 33
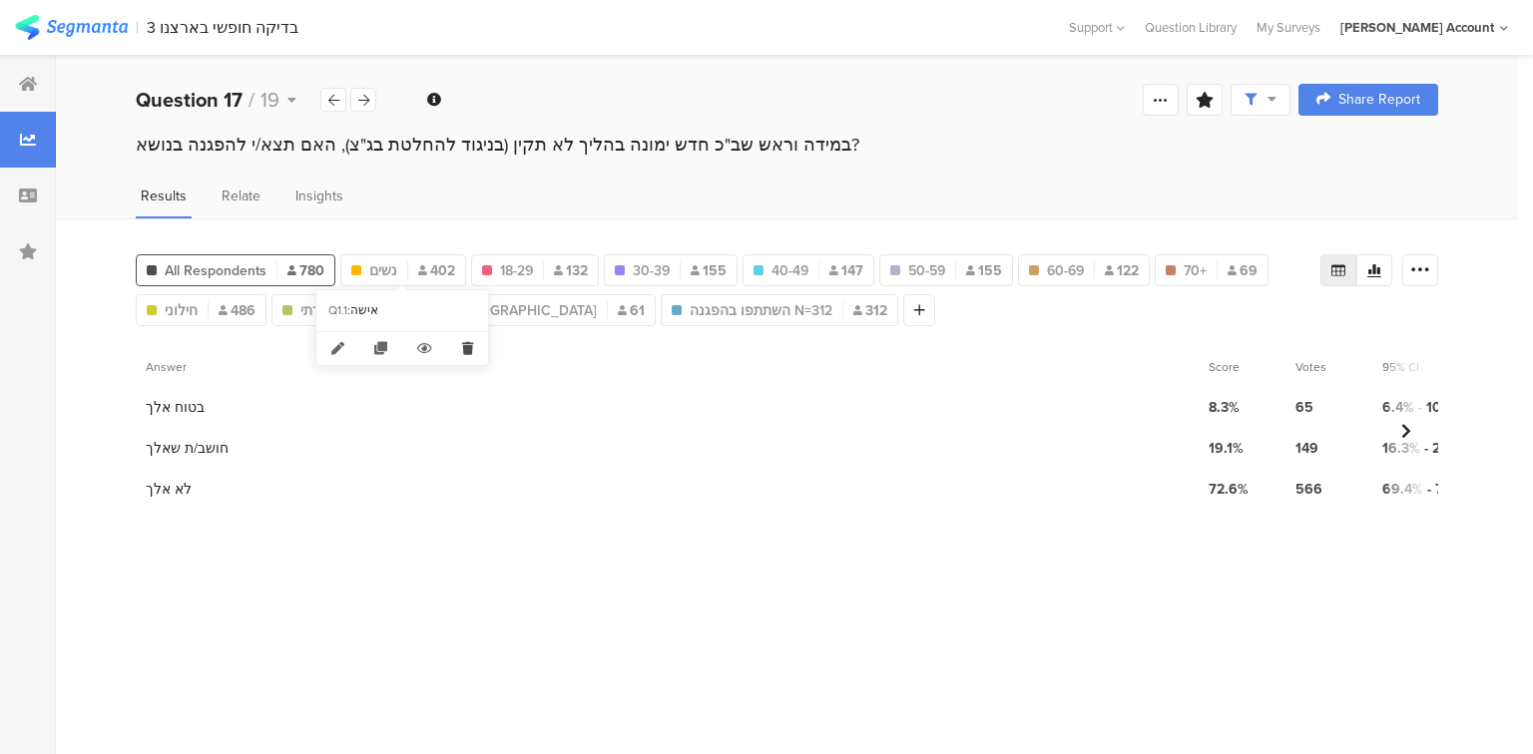
click at [466, 347] on icon at bounding box center [467, 348] width 41 height 33
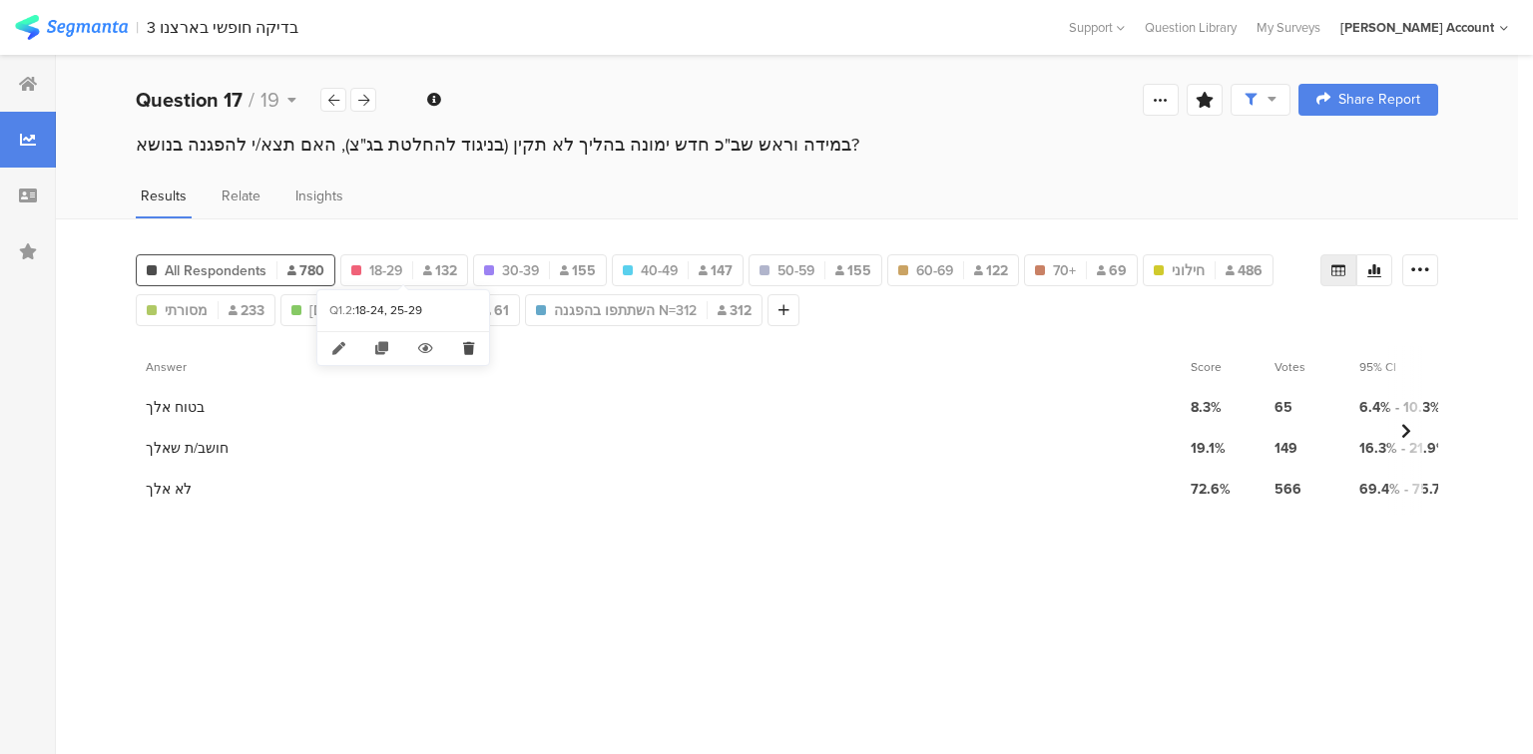
click at [467, 347] on icon at bounding box center [468, 348] width 41 height 33
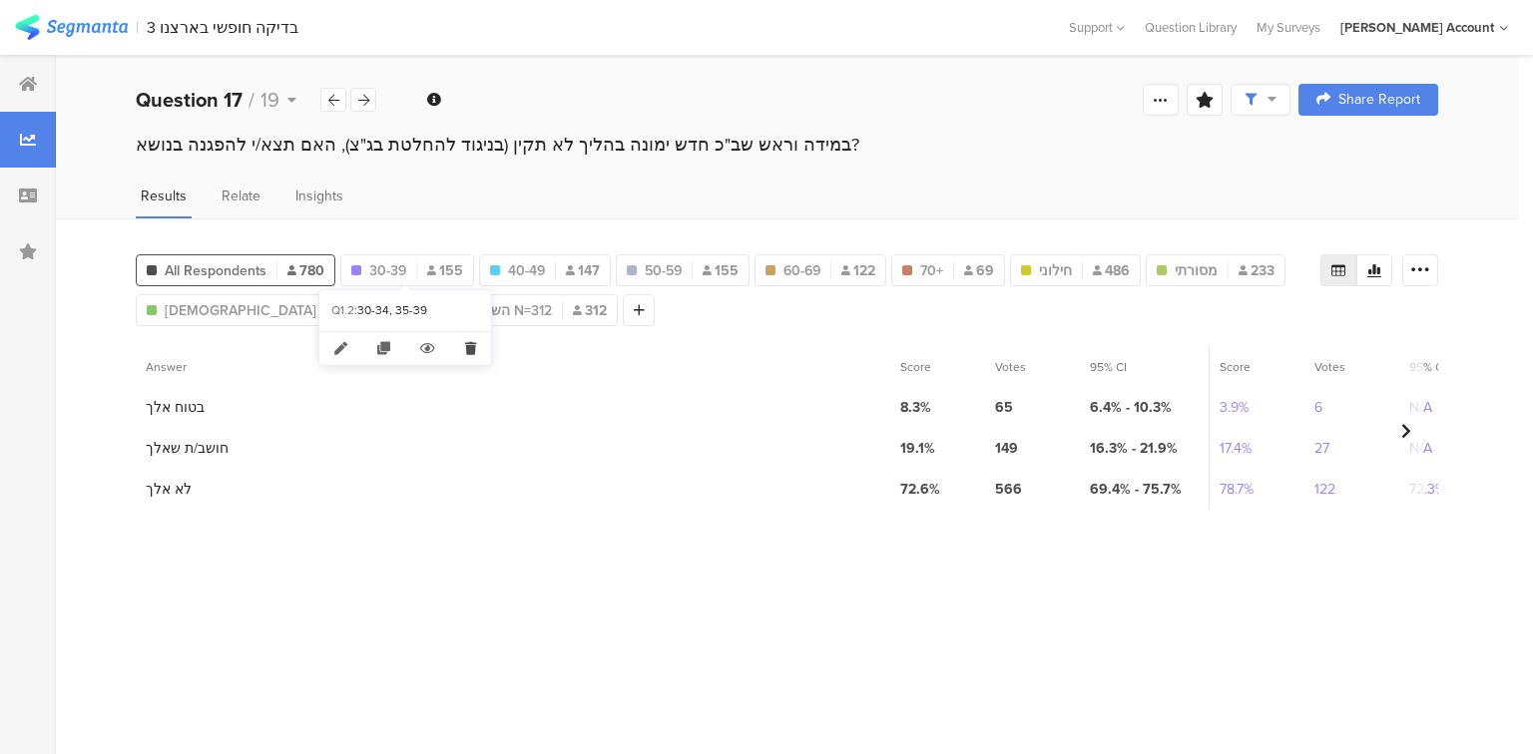
drag, startPoint x: 479, startPoint y: 347, endPoint x: 454, endPoint y: 295, distance: 57.6
click at [479, 346] on icon at bounding box center [470, 348] width 41 height 33
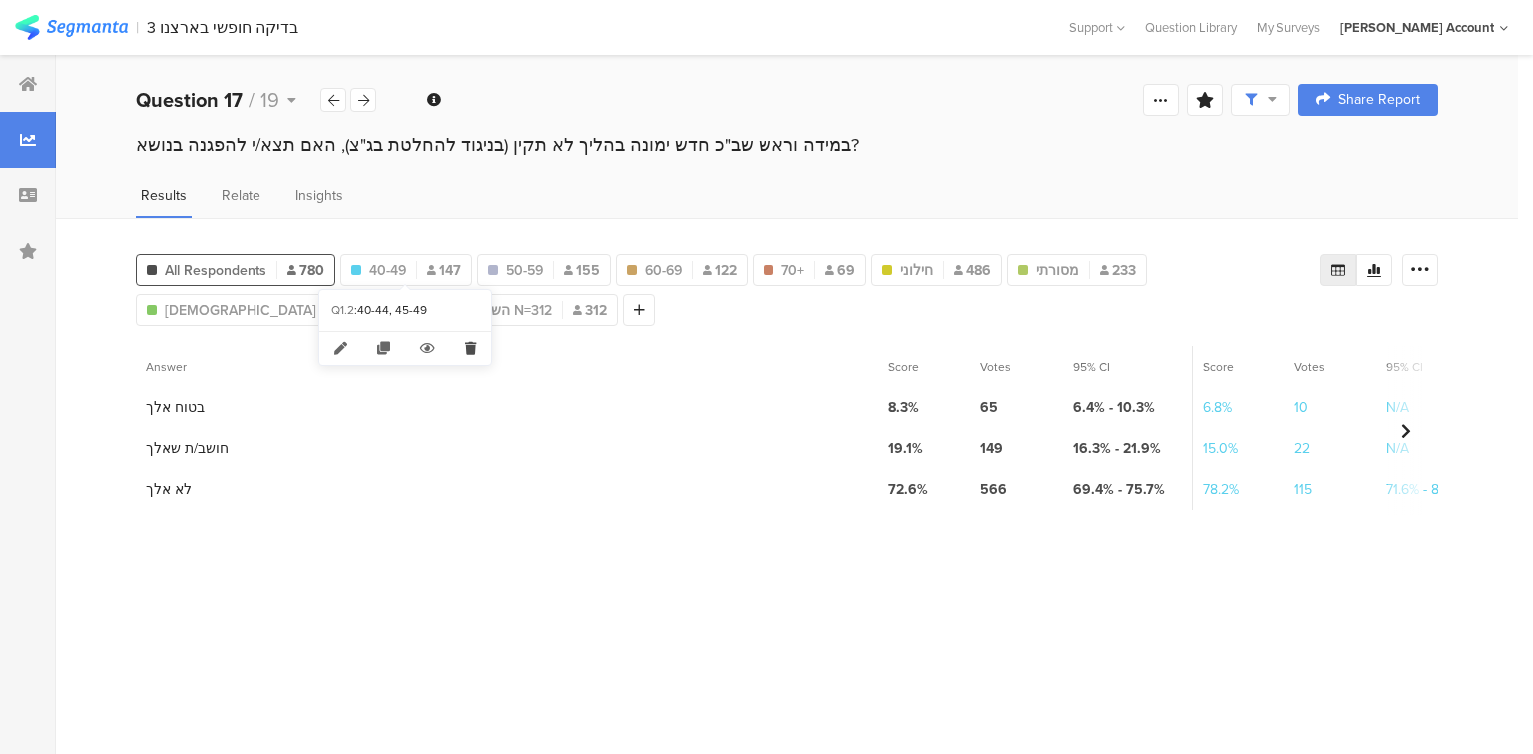
click at [469, 343] on icon at bounding box center [470, 348] width 41 height 33
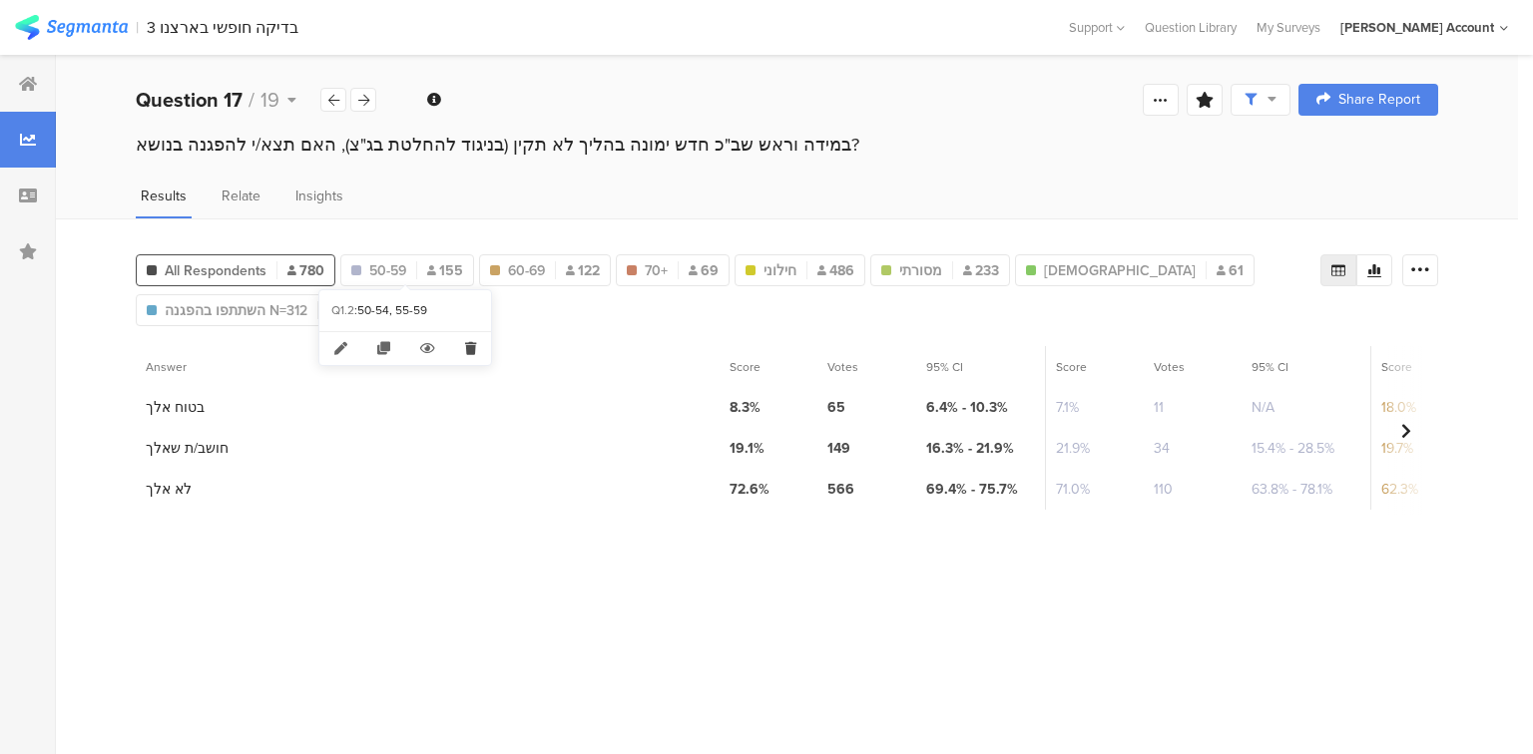
click at [464, 342] on icon at bounding box center [470, 348] width 41 height 33
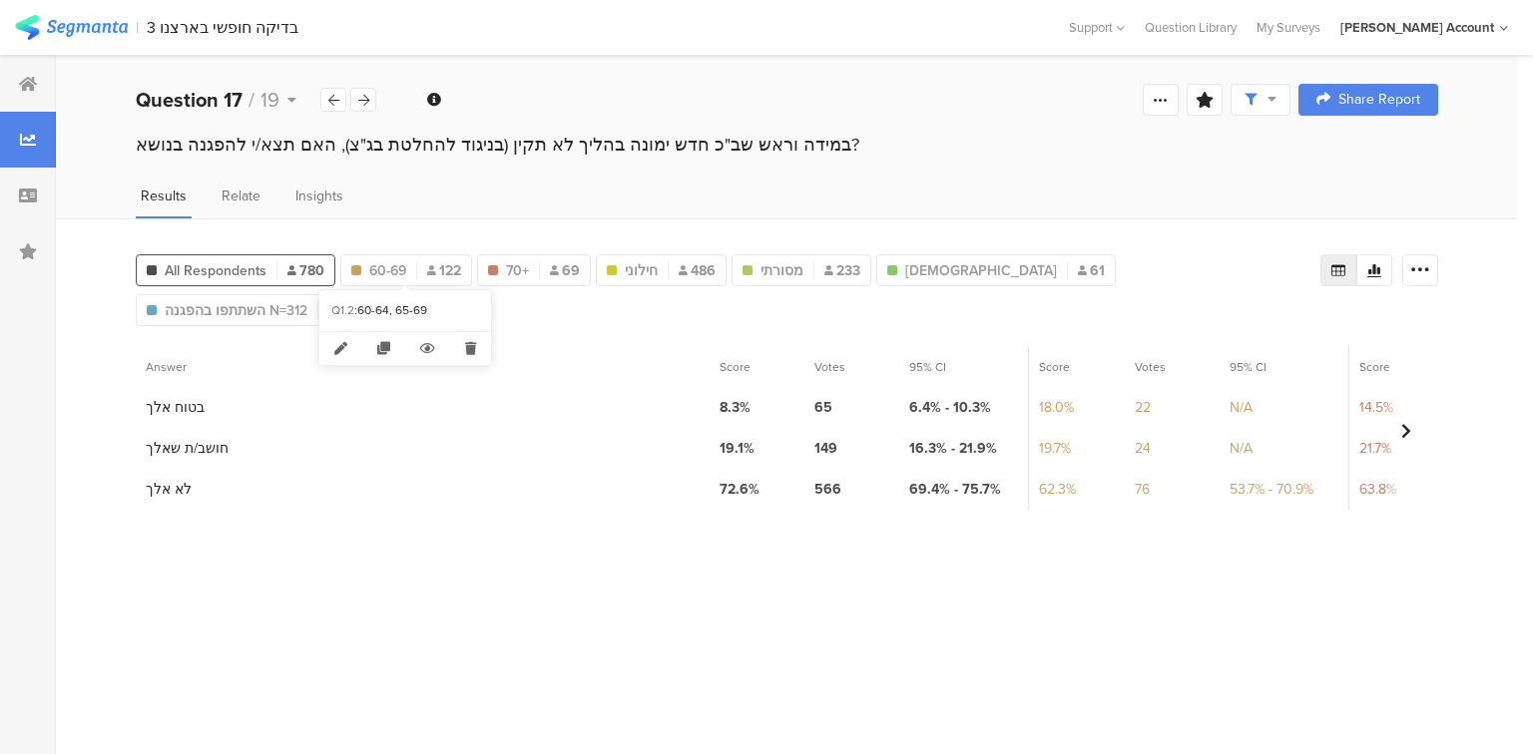
click at [469, 343] on icon at bounding box center [470, 348] width 41 height 33
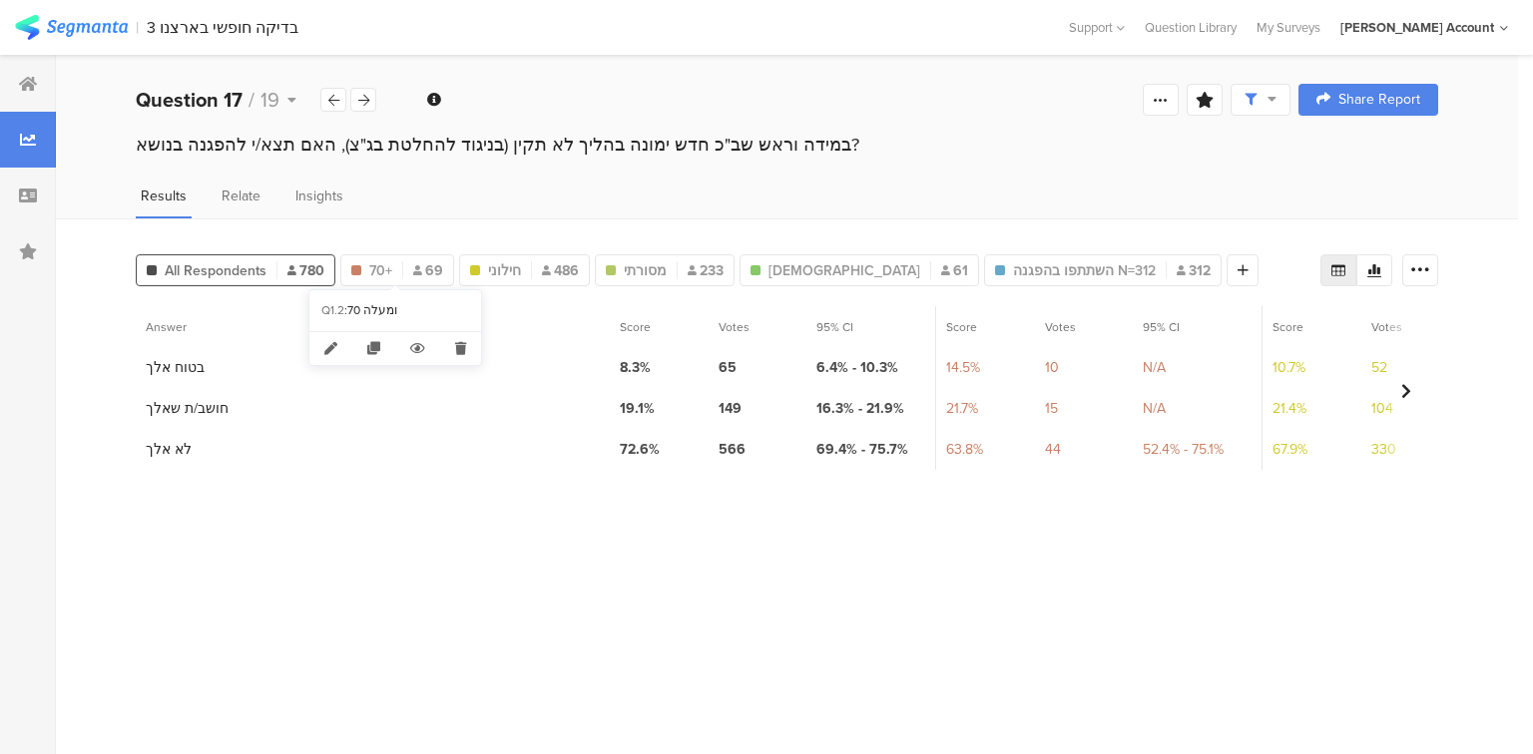
drag, startPoint x: 460, startPoint y: 357, endPoint x: 454, endPoint y: 320, distance: 37.4
click at [458, 349] on icon at bounding box center [460, 348] width 41 height 33
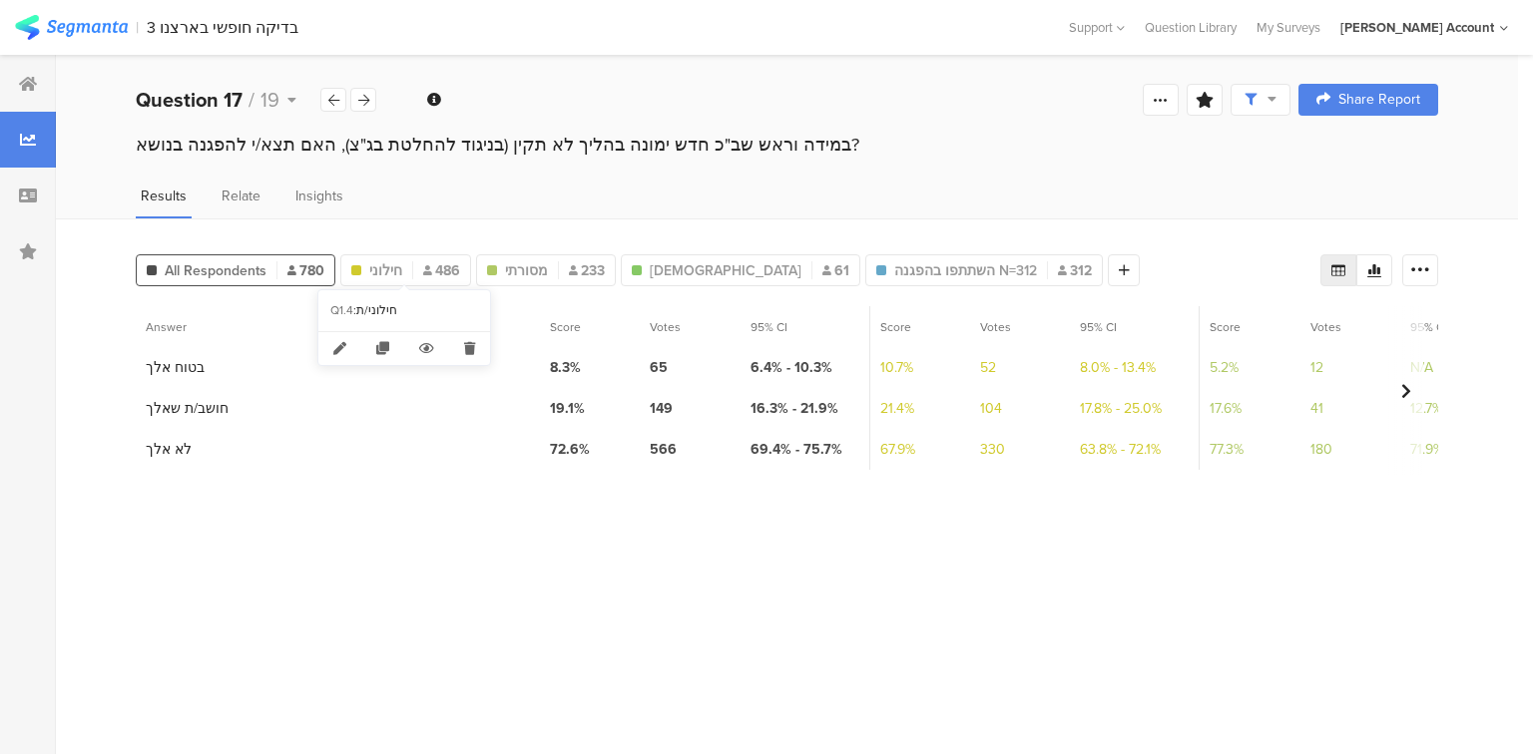
drag, startPoint x: 464, startPoint y: 340, endPoint x: 459, endPoint y: 322, distance: 18.6
click at [464, 341] on icon at bounding box center [469, 348] width 41 height 33
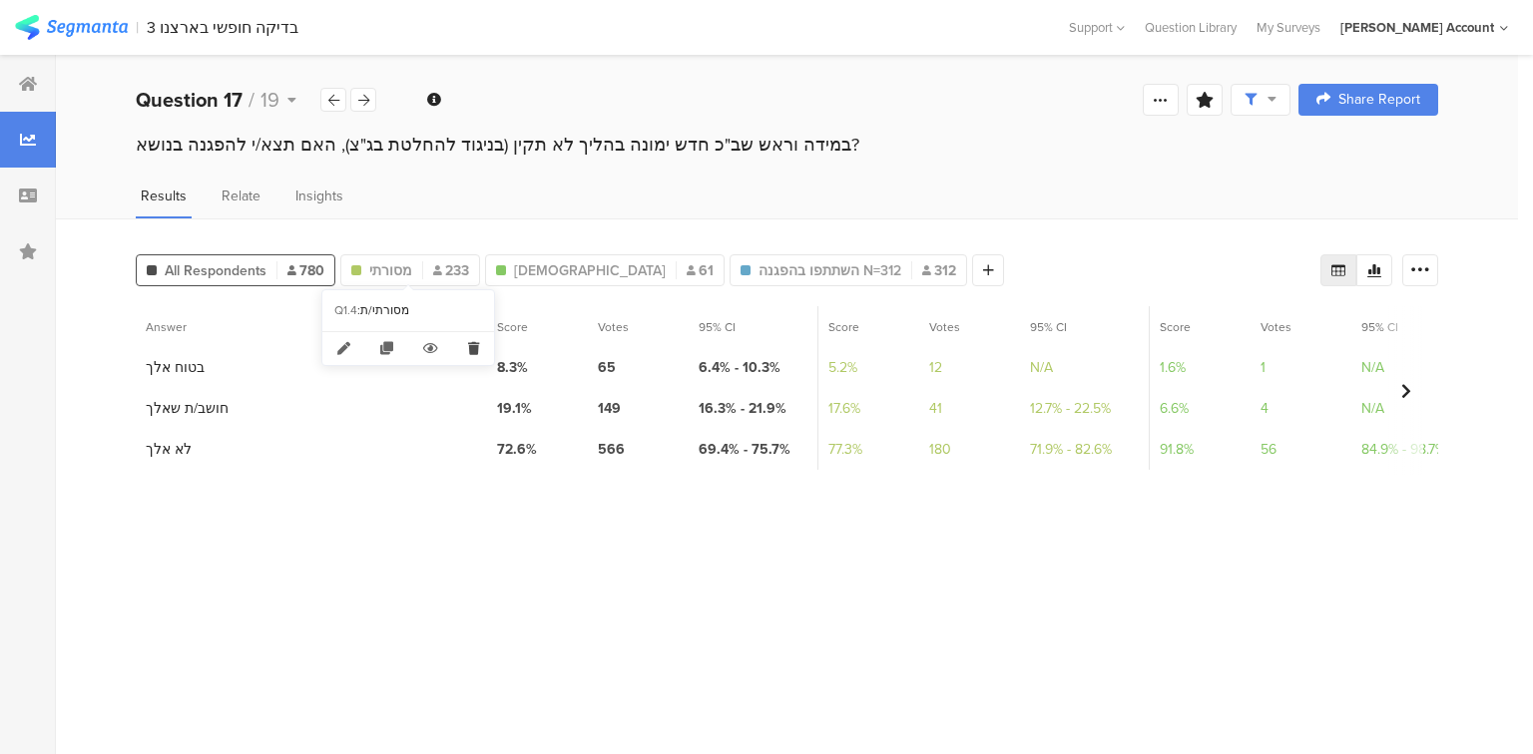
click at [467, 343] on icon at bounding box center [473, 348] width 41 height 33
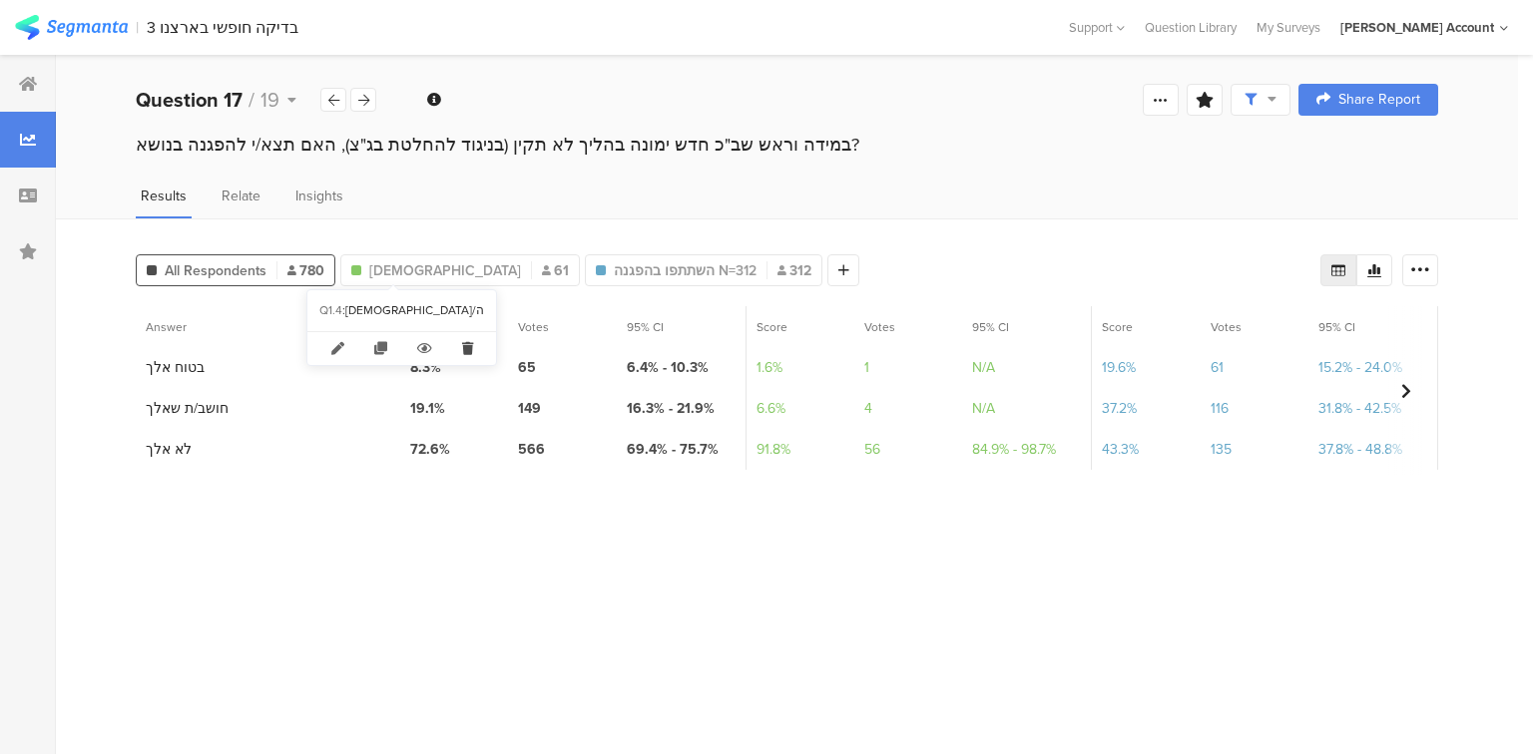
click at [455, 343] on icon at bounding box center [467, 348] width 41 height 33
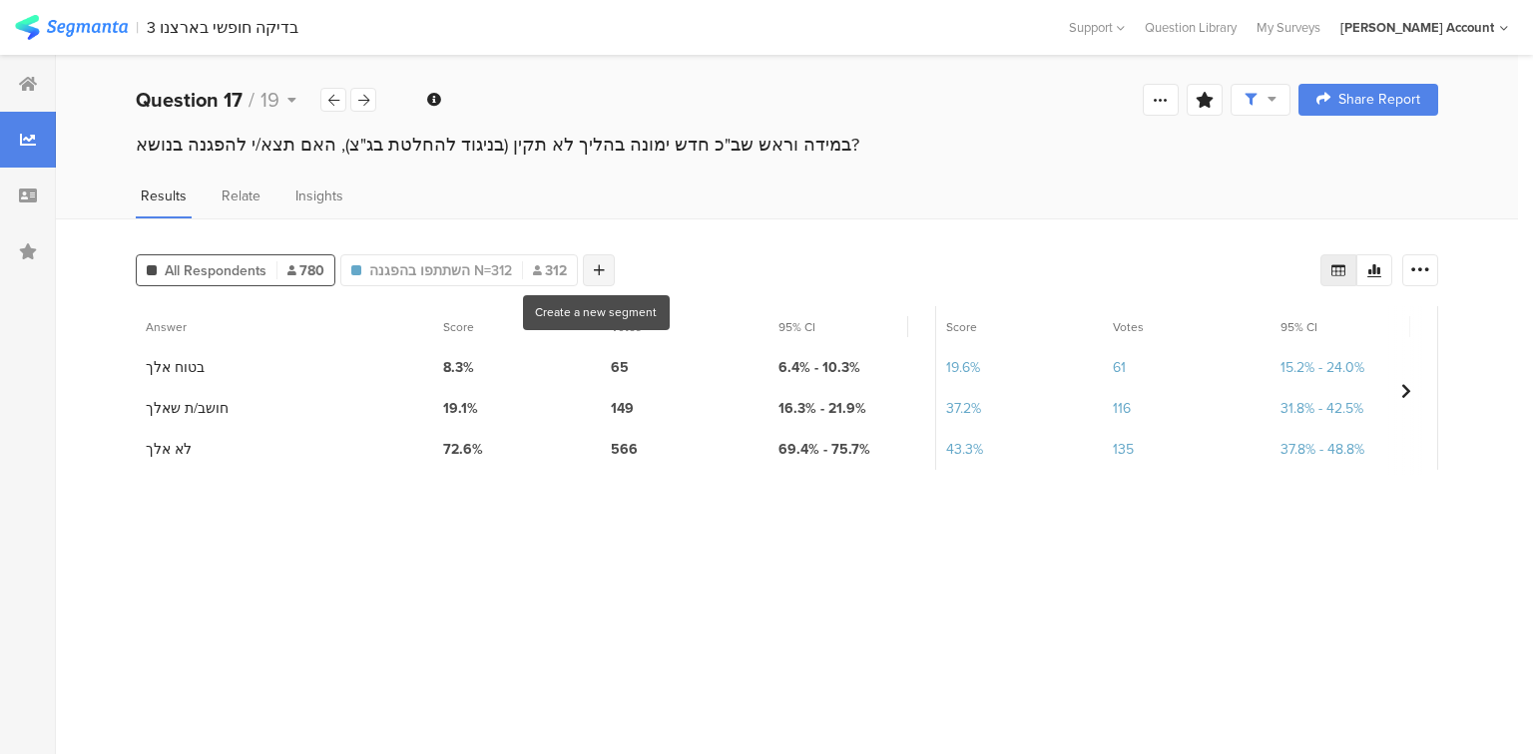
click at [594, 264] on icon at bounding box center [599, 270] width 11 height 14
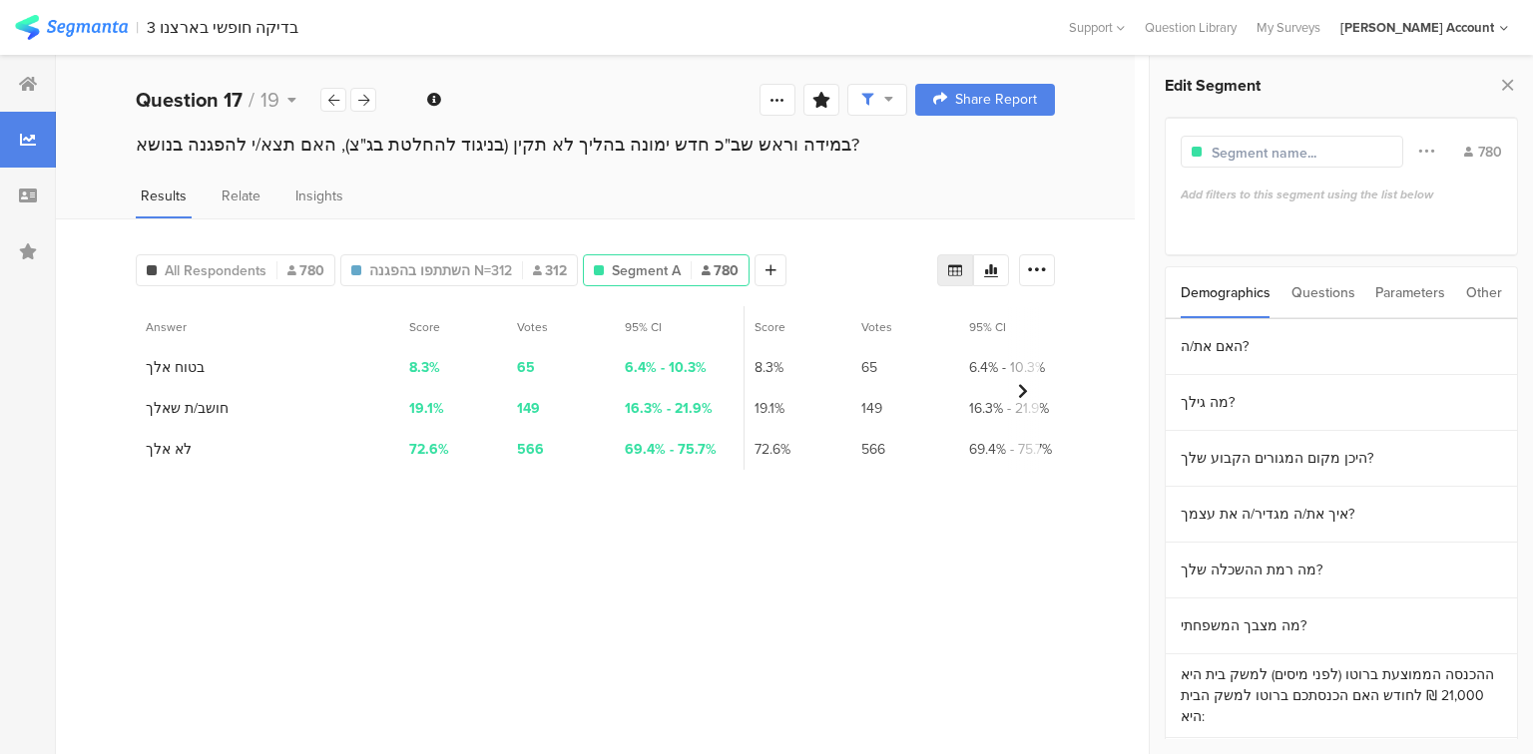
click at [1317, 289] on div "Questions" at bounding box center [1323, 292] width 64 height 51
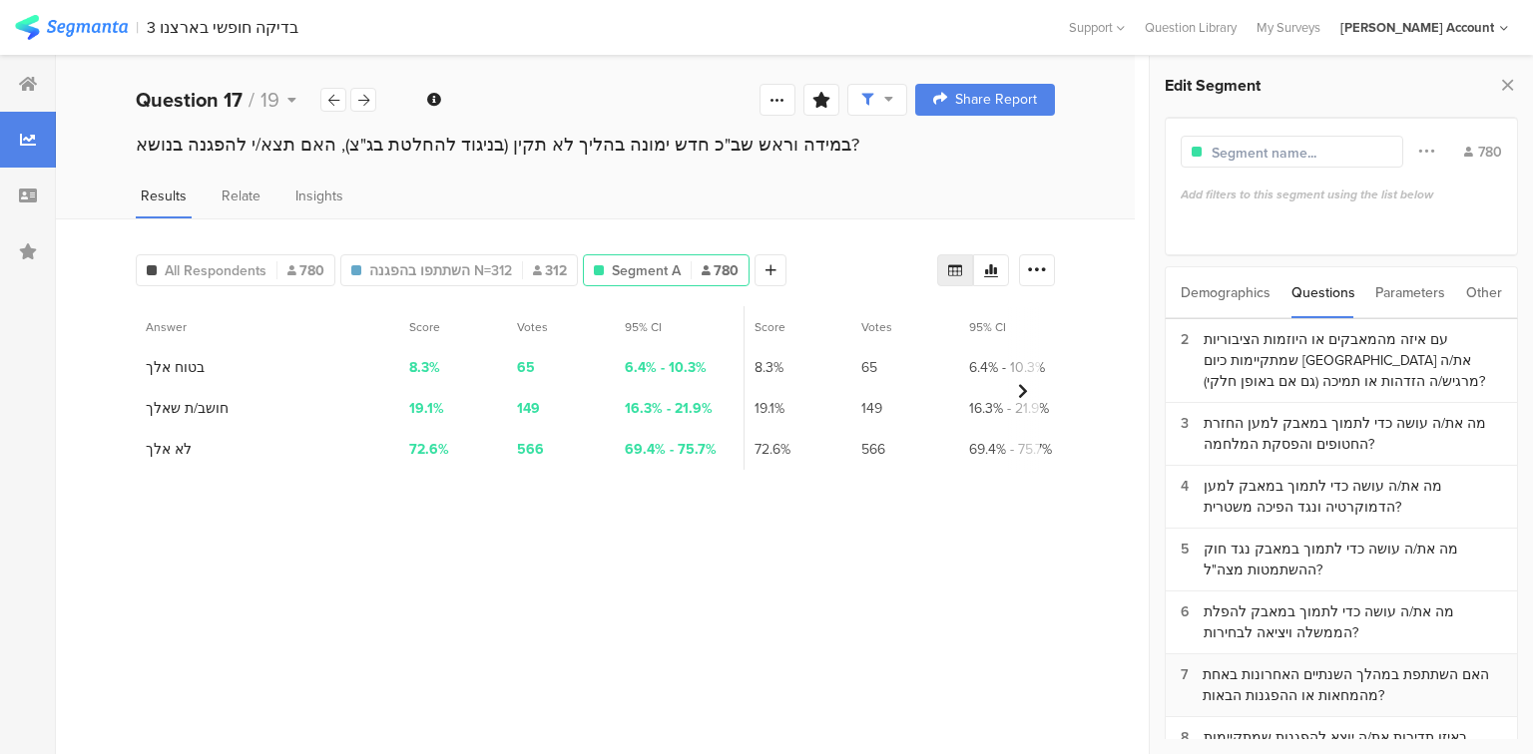
click at [1324, 679] on div "האם השתתפת במהלך השנתיים האחרונות באחת מהמחאות או ההפגנות הבאות?" at bounding box center [1351, 686] width 299 height 42
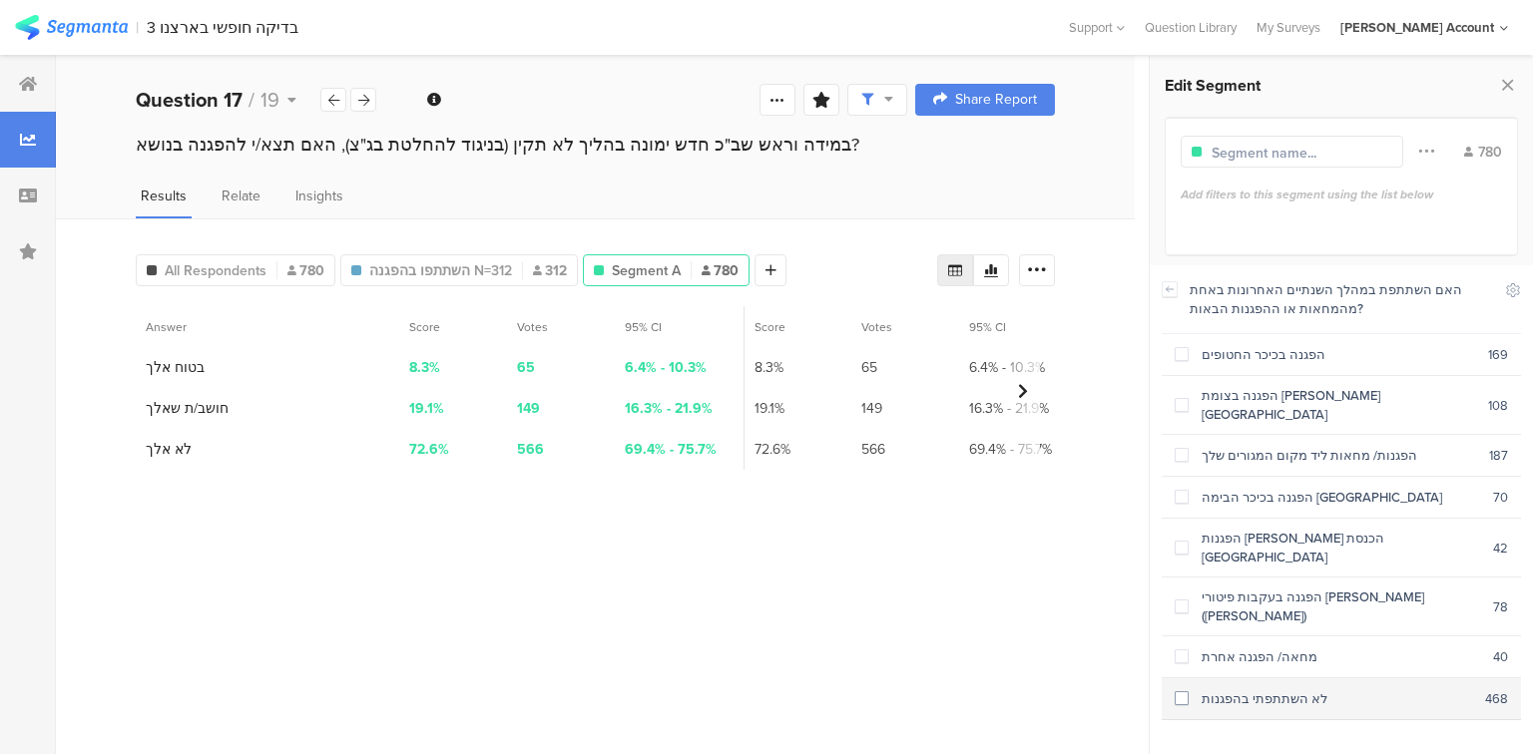
click at [1317, 689] on div "לא השתתפתי בהפגנות" at bounding box center [1336, 698] width 296 height 19
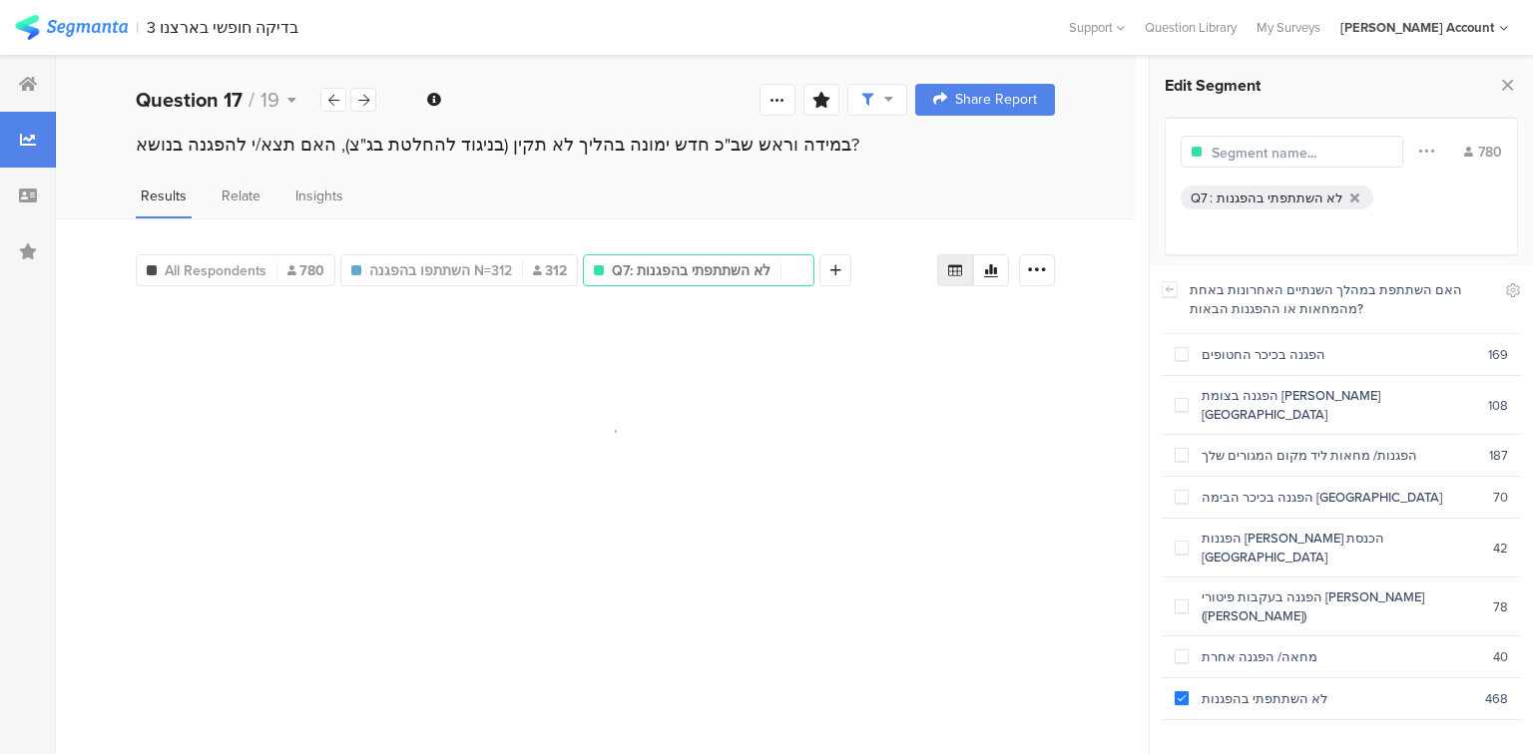
click at [1277, 145] on input "text" at bounding box center [1298, 153] width 174 height 21
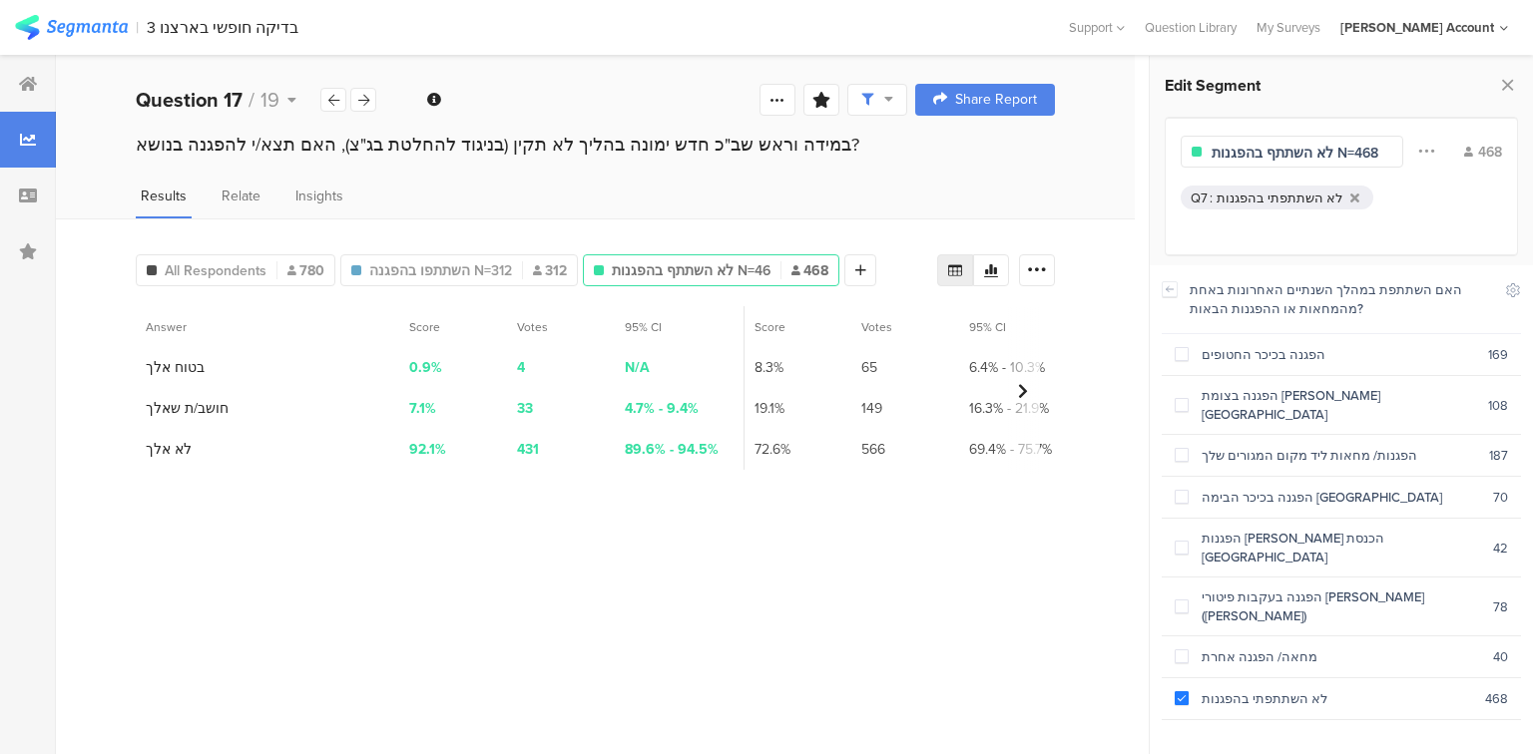
scroll to position [0, 4]
type input "לא השתתף בהפגנות N=468"
click at [1511, 87] on icon at bounding box center [1507, 85] width 21 height 28
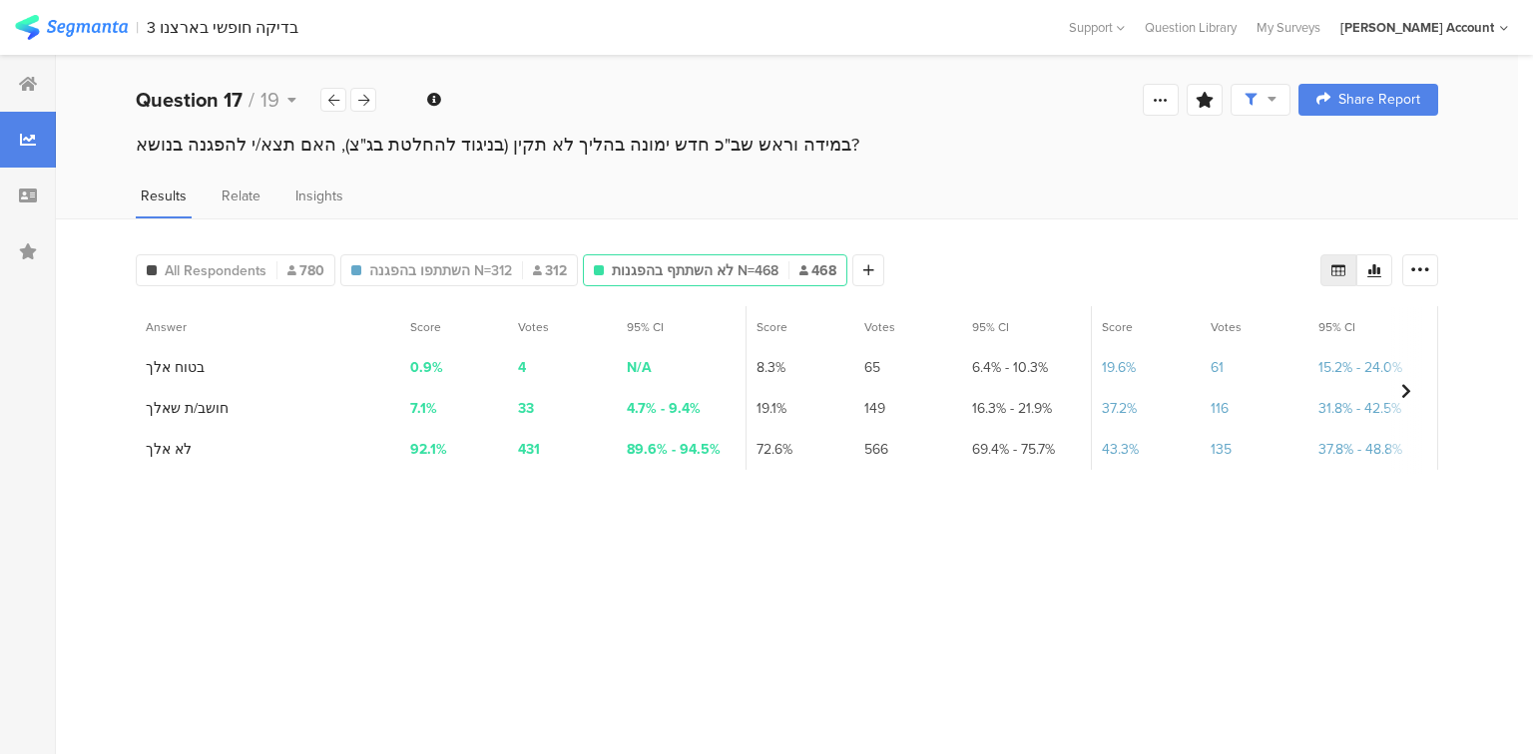
click at [472, 643] on section "Answer Score Votes 95% CI Score Votes 95% CI Score Votes 95% CI 1 בטוח אלך 0.9%…" at bounding box center [787, 522] width 1302 height 433
click at [485, 643] on section "Answer Score Votes 95% CI Score Votes 95% CI Score Votes 95% CI 1 בטוח אלך 0.9%…" at bounding box center [787, 522] width 1302 height 433
click at [234, 266] on span "All Respondents" at bounding box center [216, 270] width 102 height 21
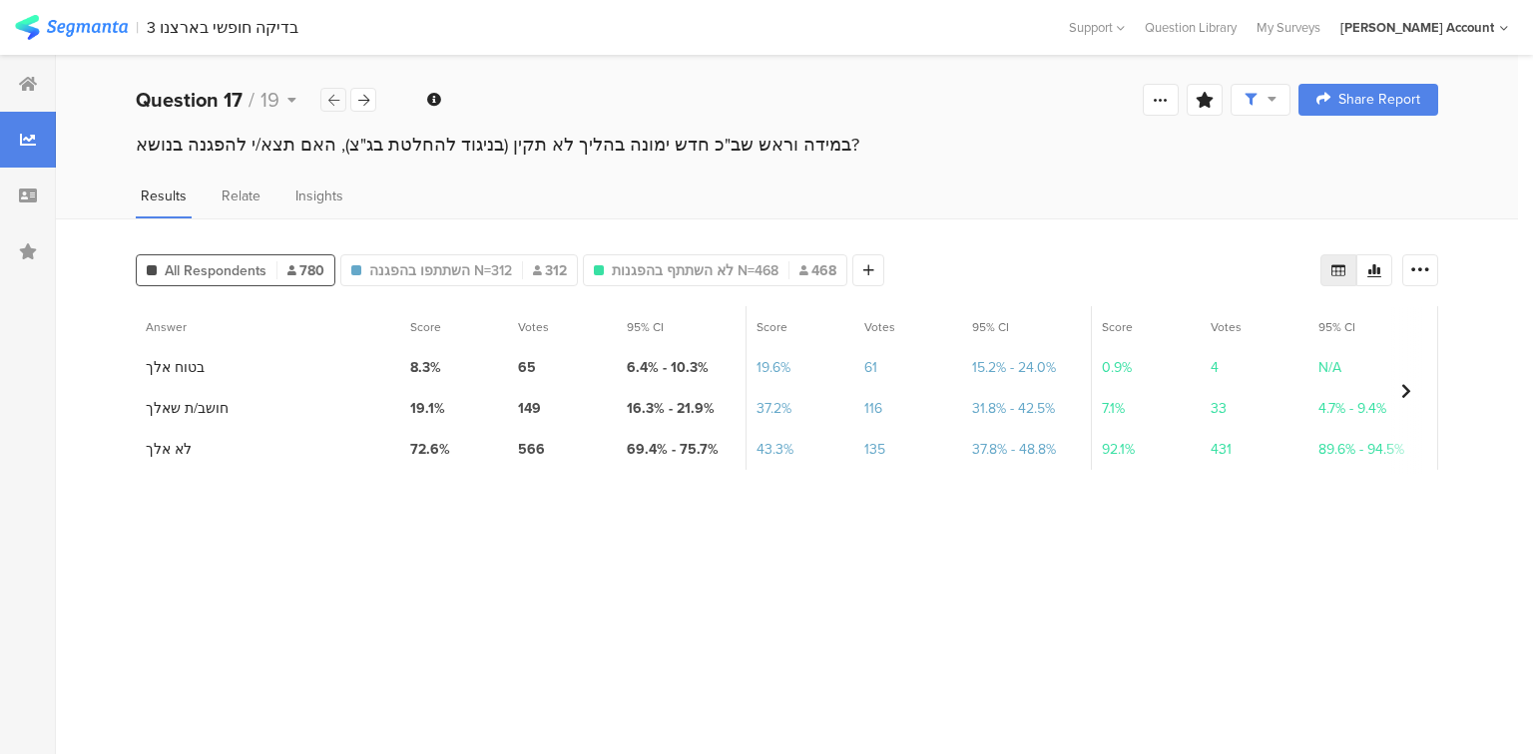
click at [333, 99] on icon at bounding box center [333, 100] width 11 height 13
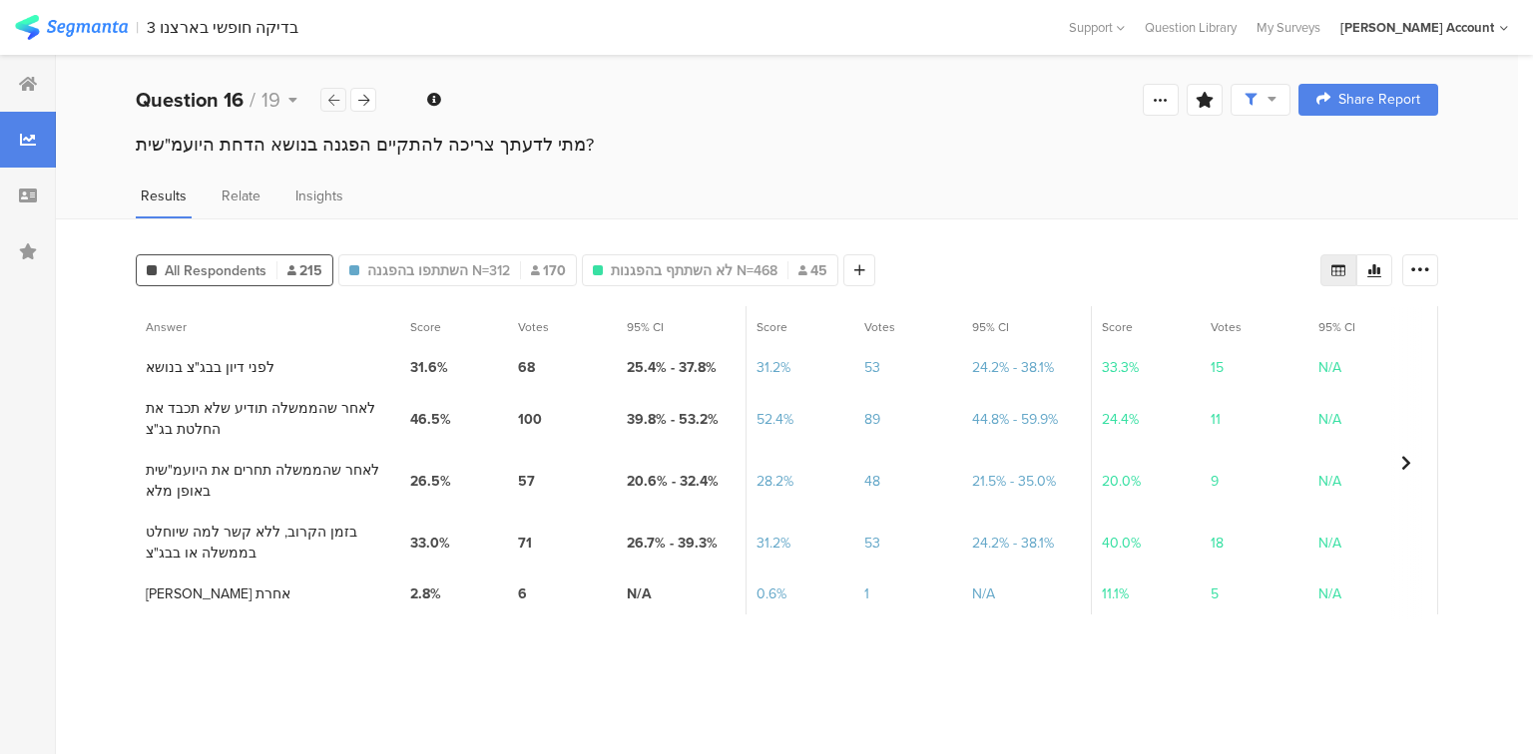
click at [333, 99] on icon at bounding box center [333, 100] width 11 height 13
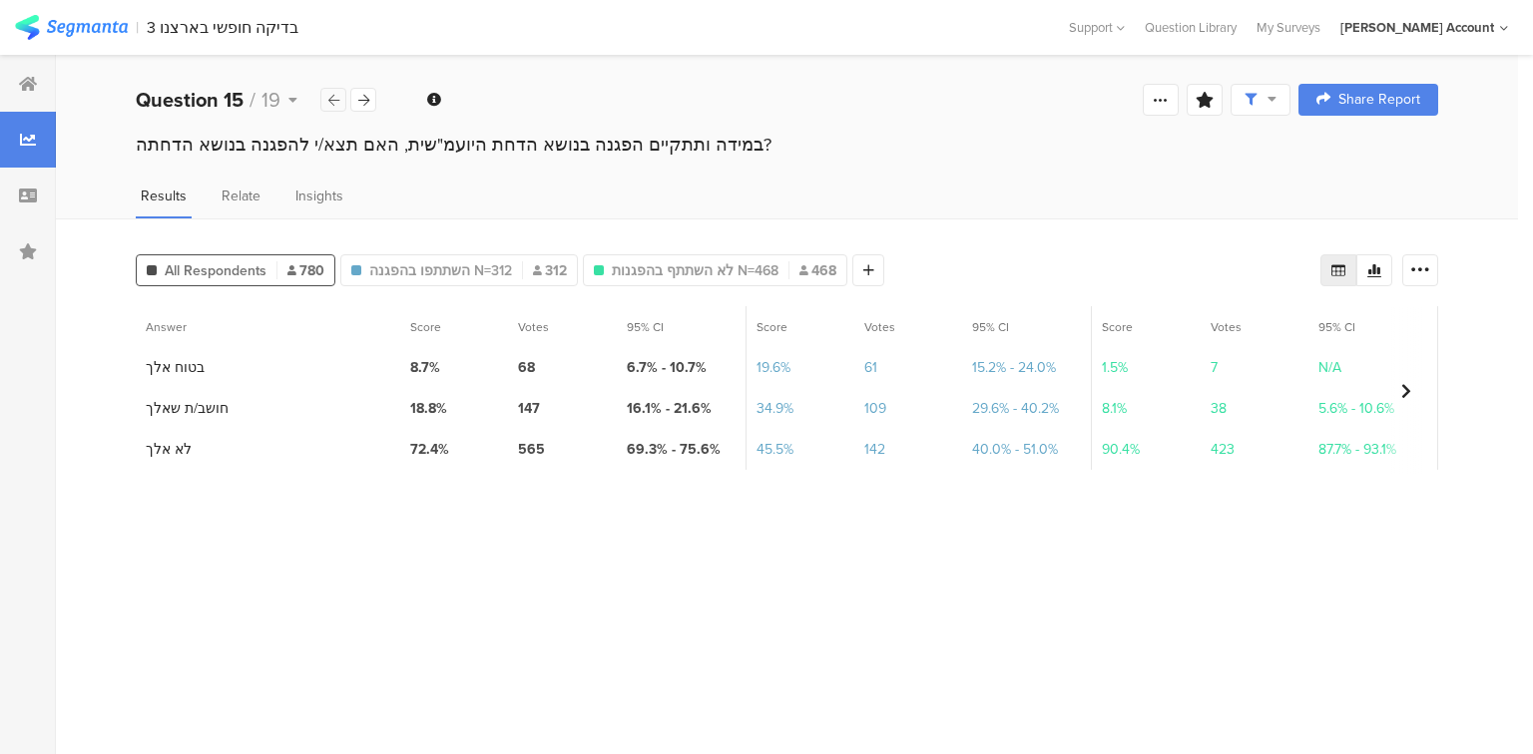
click at [333, 99] on icon at bounding box center [333, 100] width 11 height 13
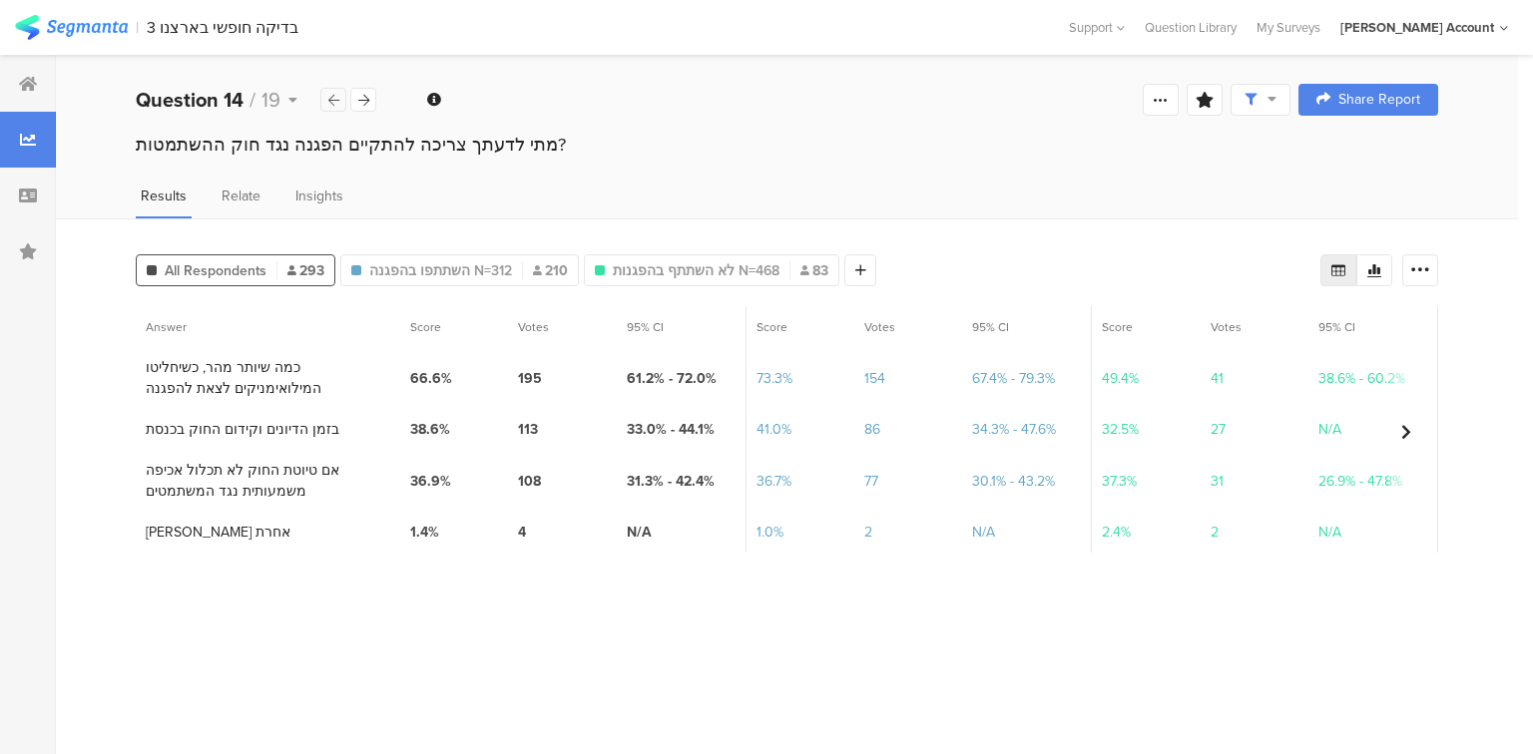
click at [333, 99] on icon at bounding box center [333, 100] width 11 height 13
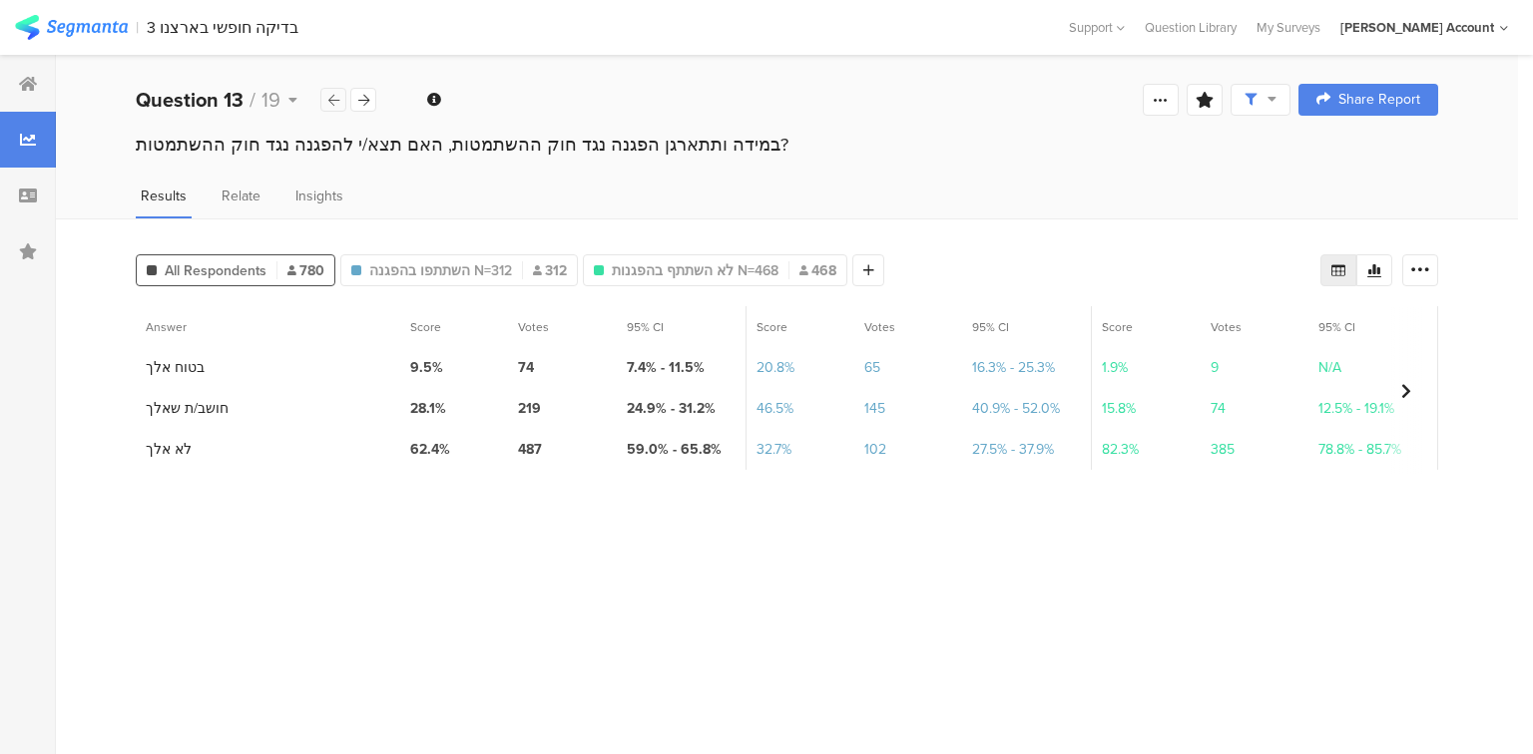
click at [333, 99] on icon at bounding box center [333, 100] width 11 height 13
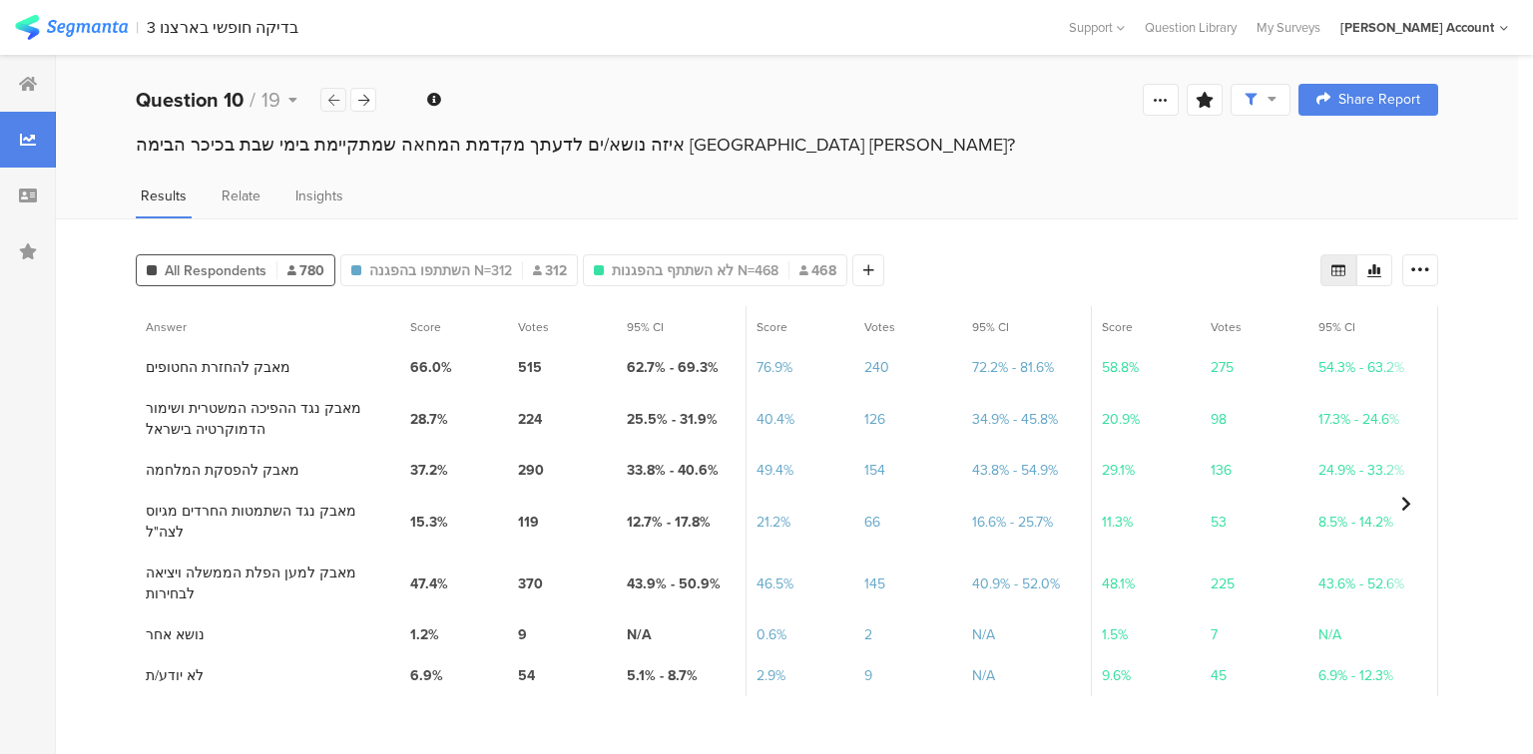
click at [338, 100] on div at bounding box center [333, 100] width 26 height 24
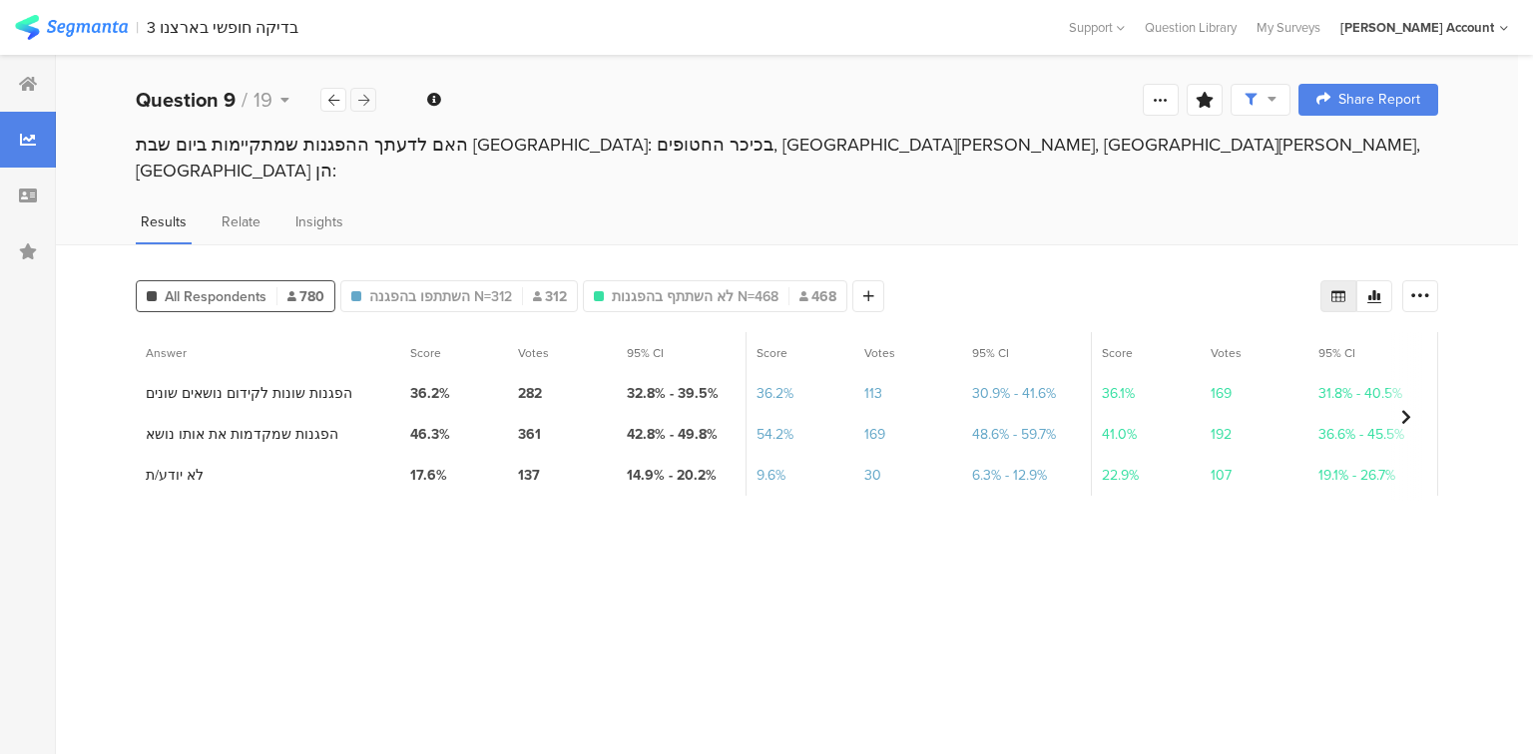
click at [361, 102] on icon at bounding box center [363, 100] width 11 height 13
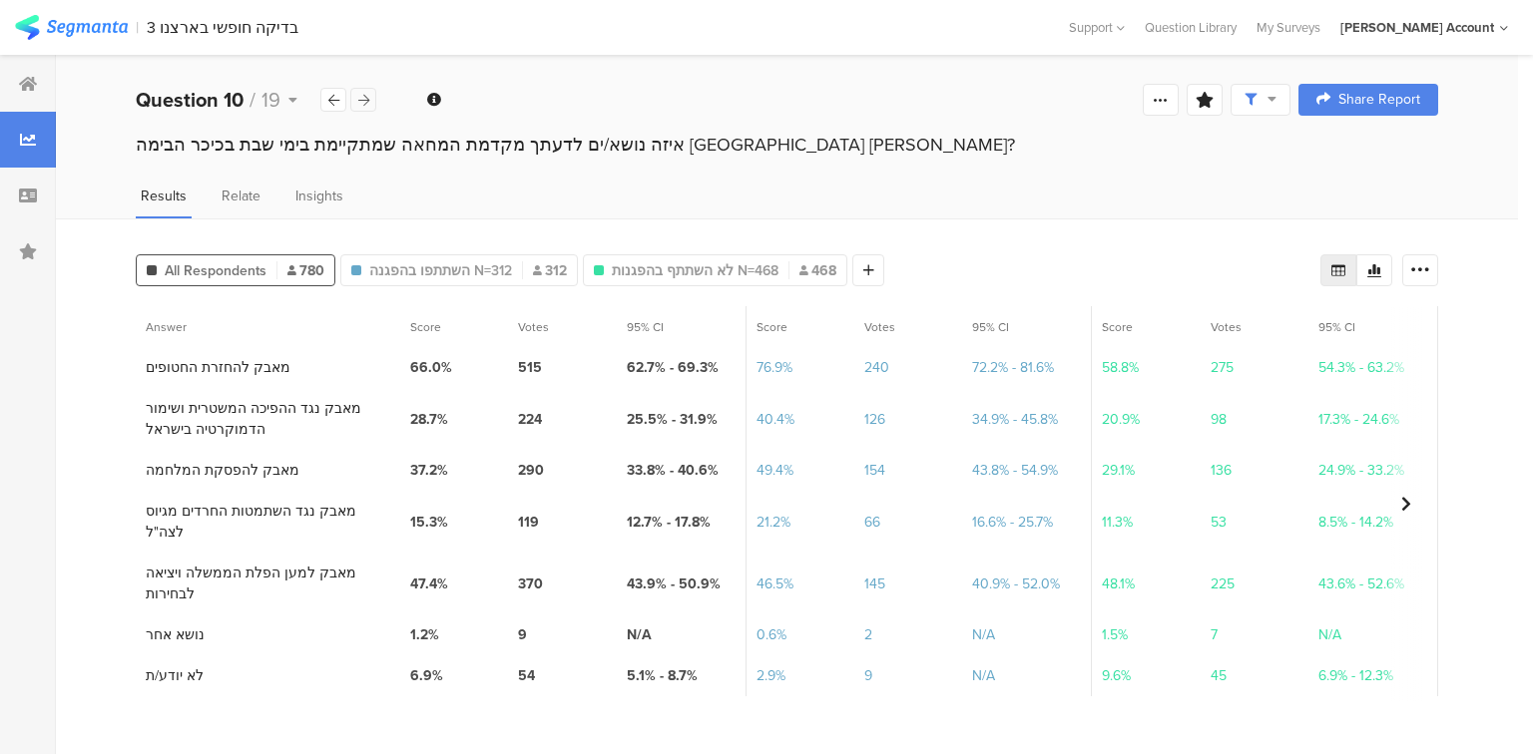
click at [361, 102] on icon at bounding box center [363, 100] width 11 height 13
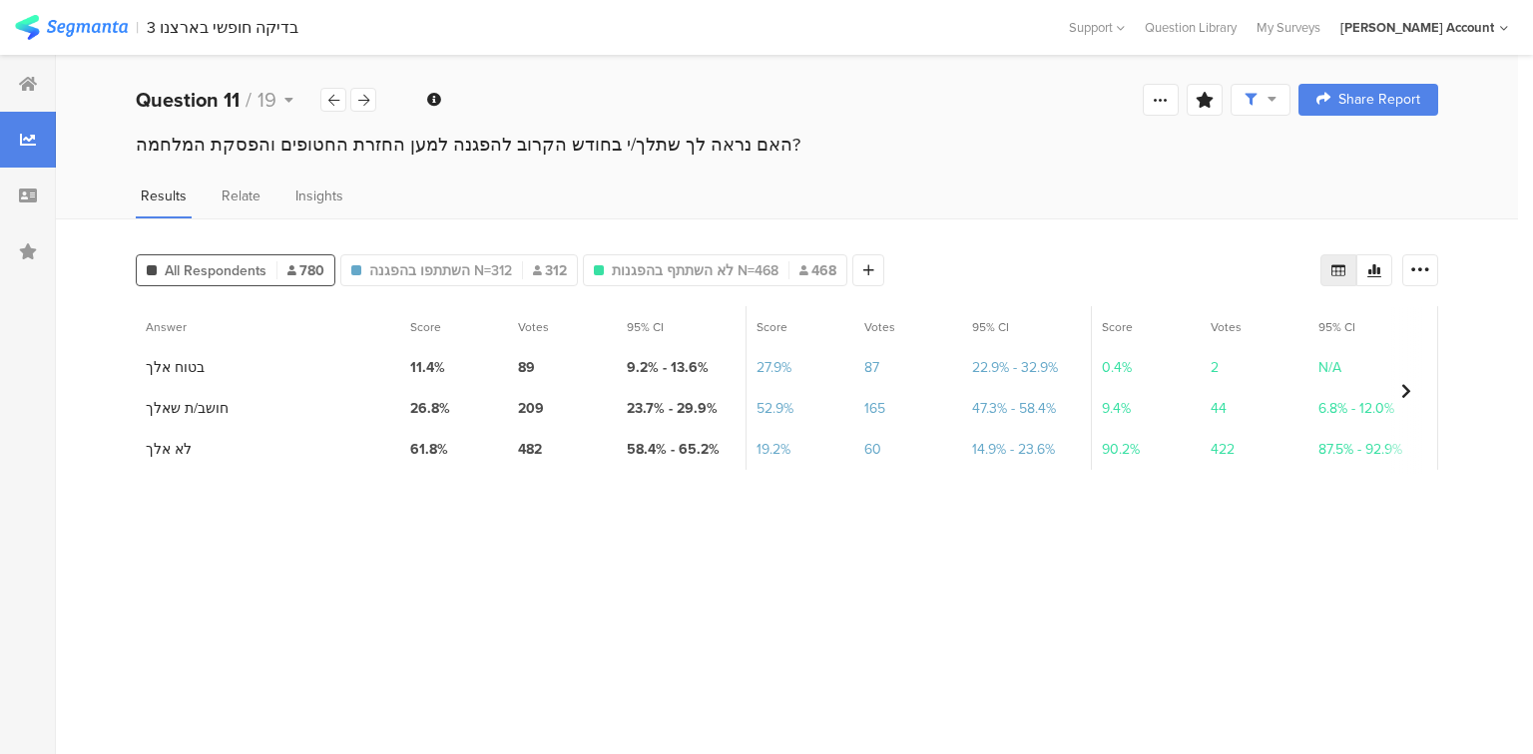
click at [491, 588] on section "Answer Score Votes 95% CI Score Votes 95% CI Score Votes 95% CI 1 בטוח אלך 11.4…" at bounding box center [787, 522] width 1302 height 433
click at [874, 272] on div at bounding box center [868, 270] width 32 height 32
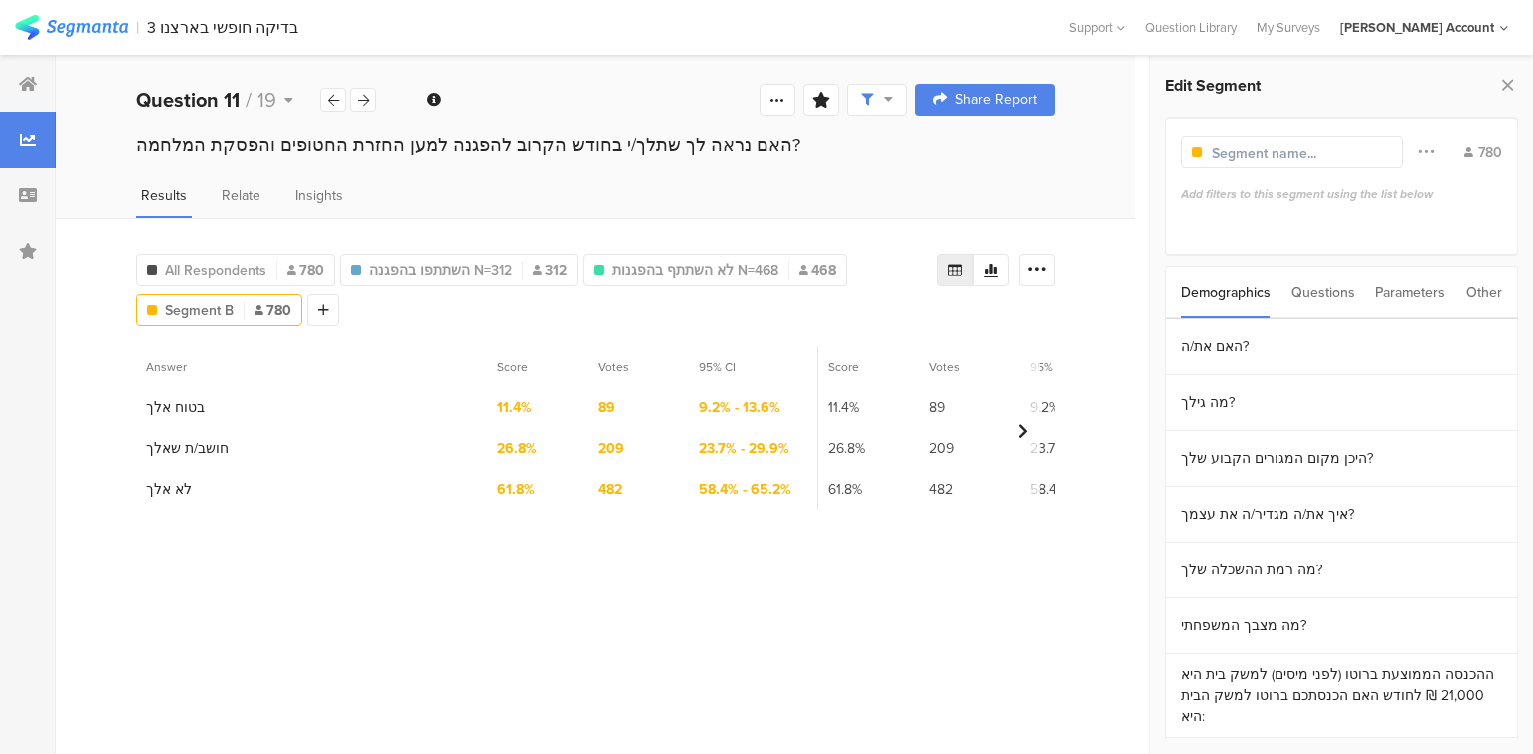
click at [1305, 287] on div "Questions" at bounding box center [1323, 292] width 64 height 51
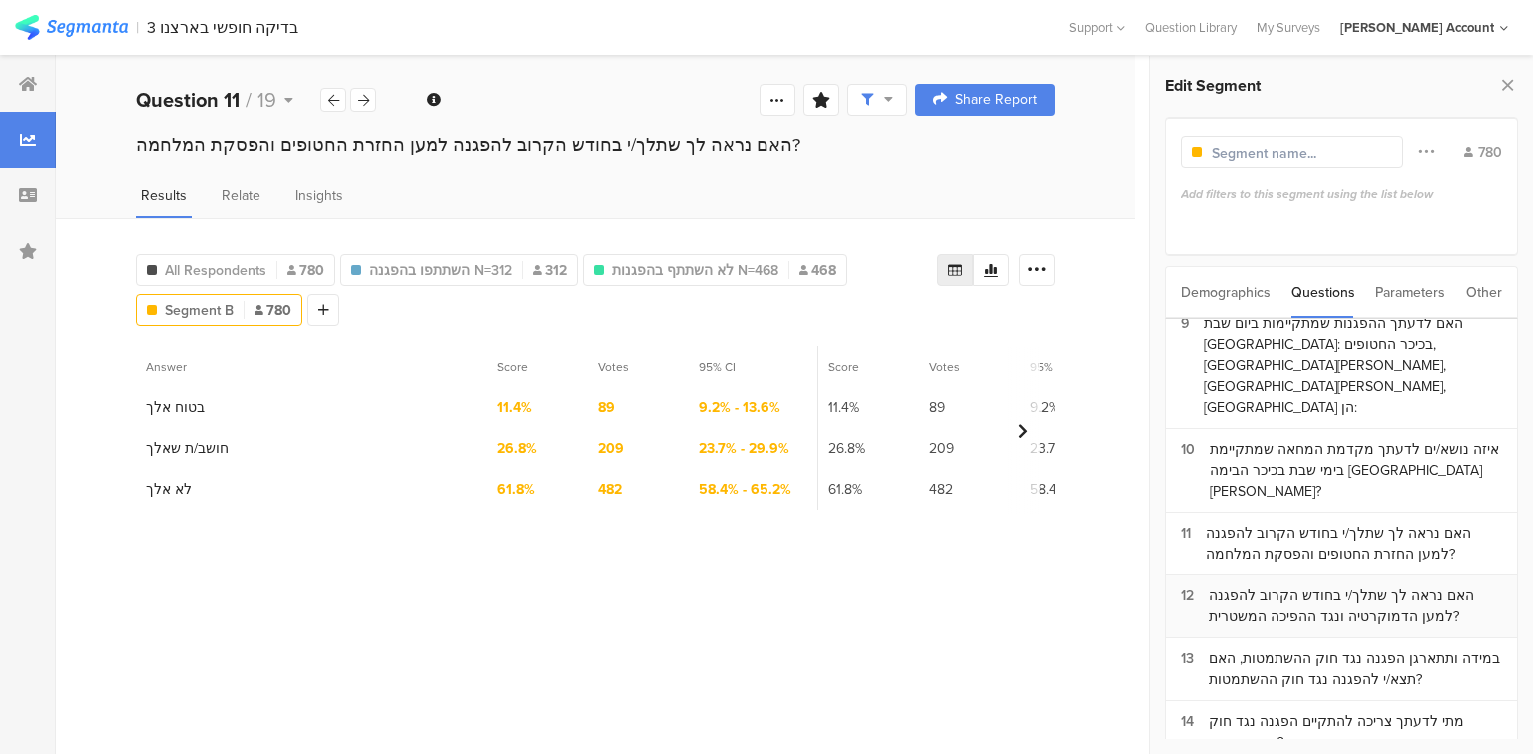
scroll to position [479, 0]
click at [1297, 511] on section "11 האם נראה לך שתלך/י בחודש הקרוב להפגנה למען החזרת החטופים והפסקת המלחמה?" at bounding box center [1340, 542] width 351 height 63
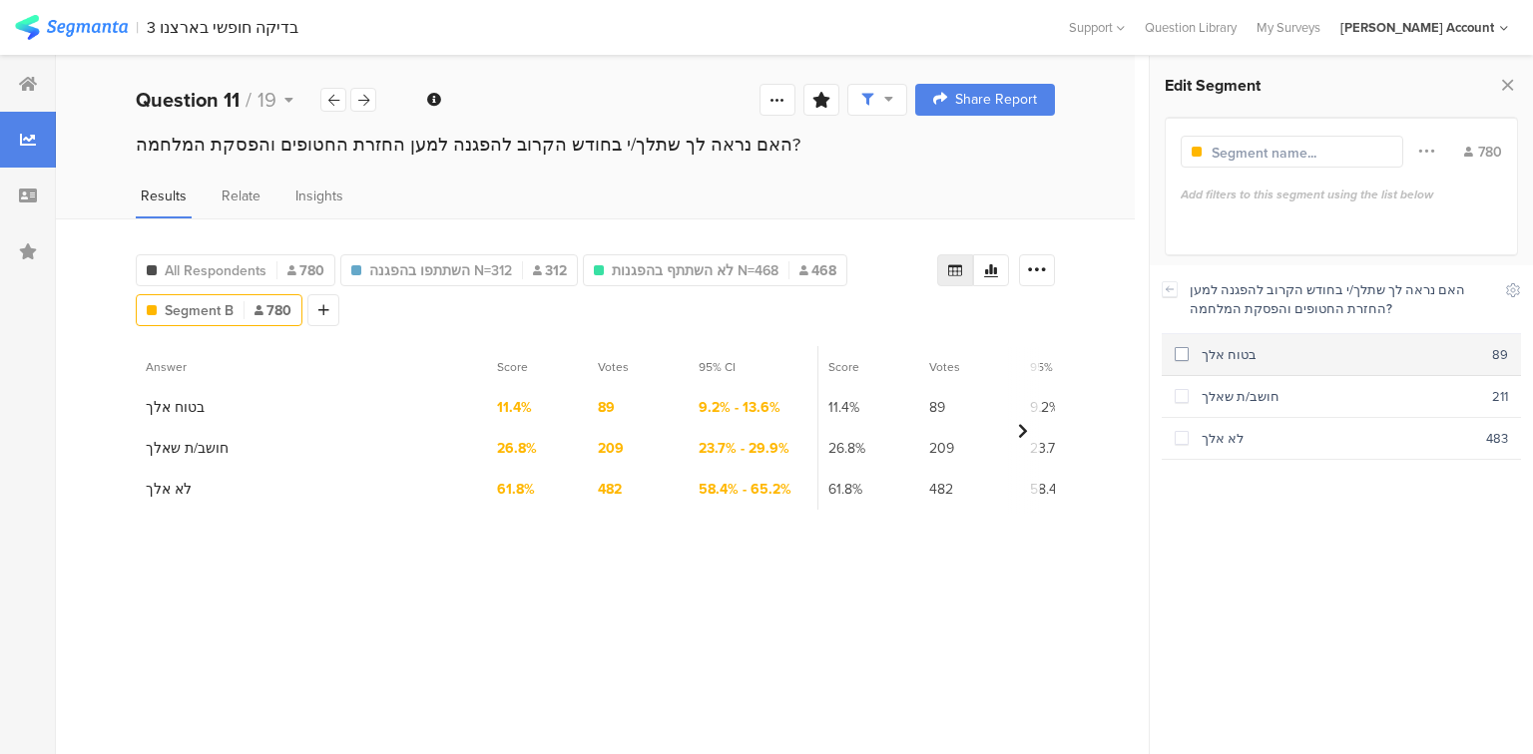
click at [1221, 354] on div "בטוח אלך" at bounding box center [1339, 354] width 303 height 19
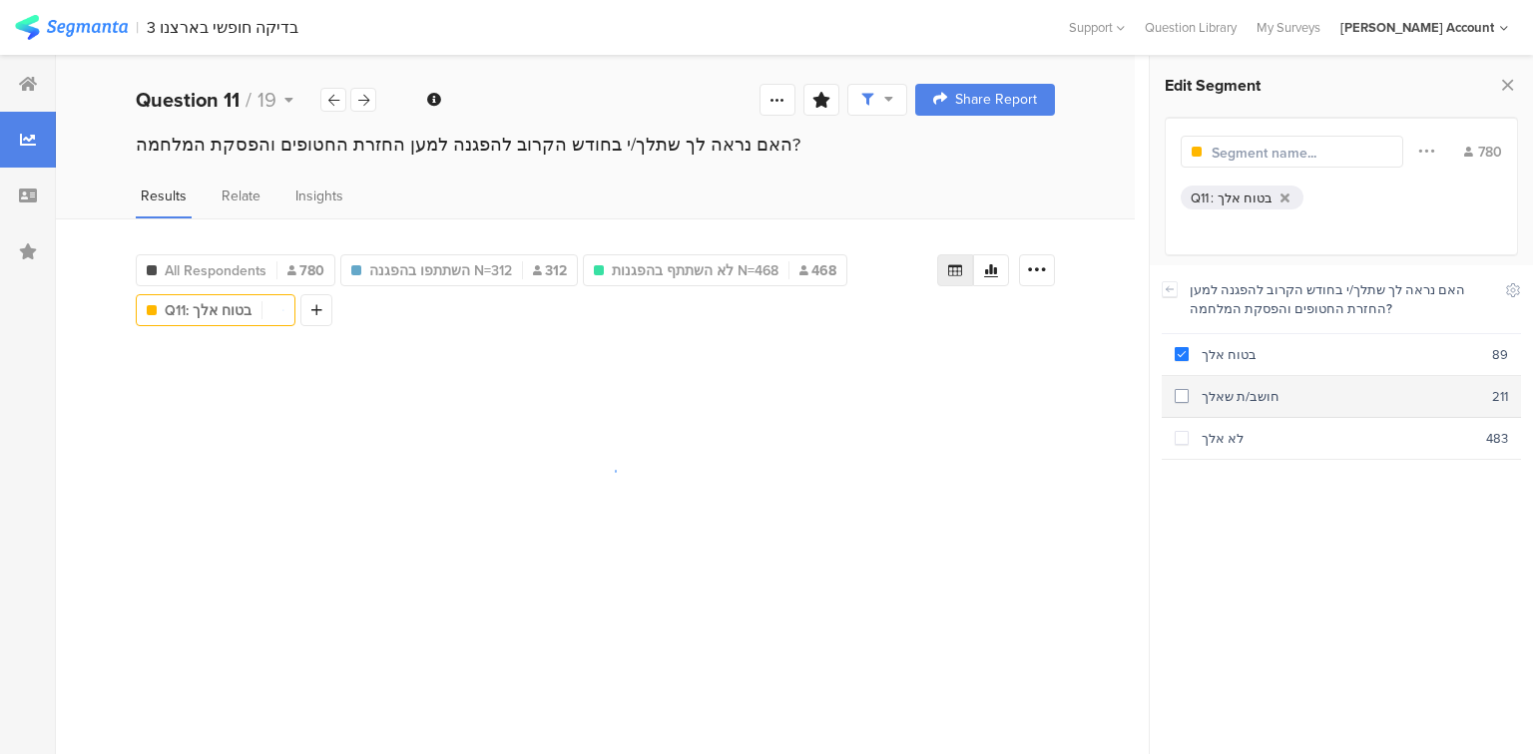
click at [1241, 396] on div "חושב/ת שאלך" at bounding box center [1339, 396] width 303 height 19
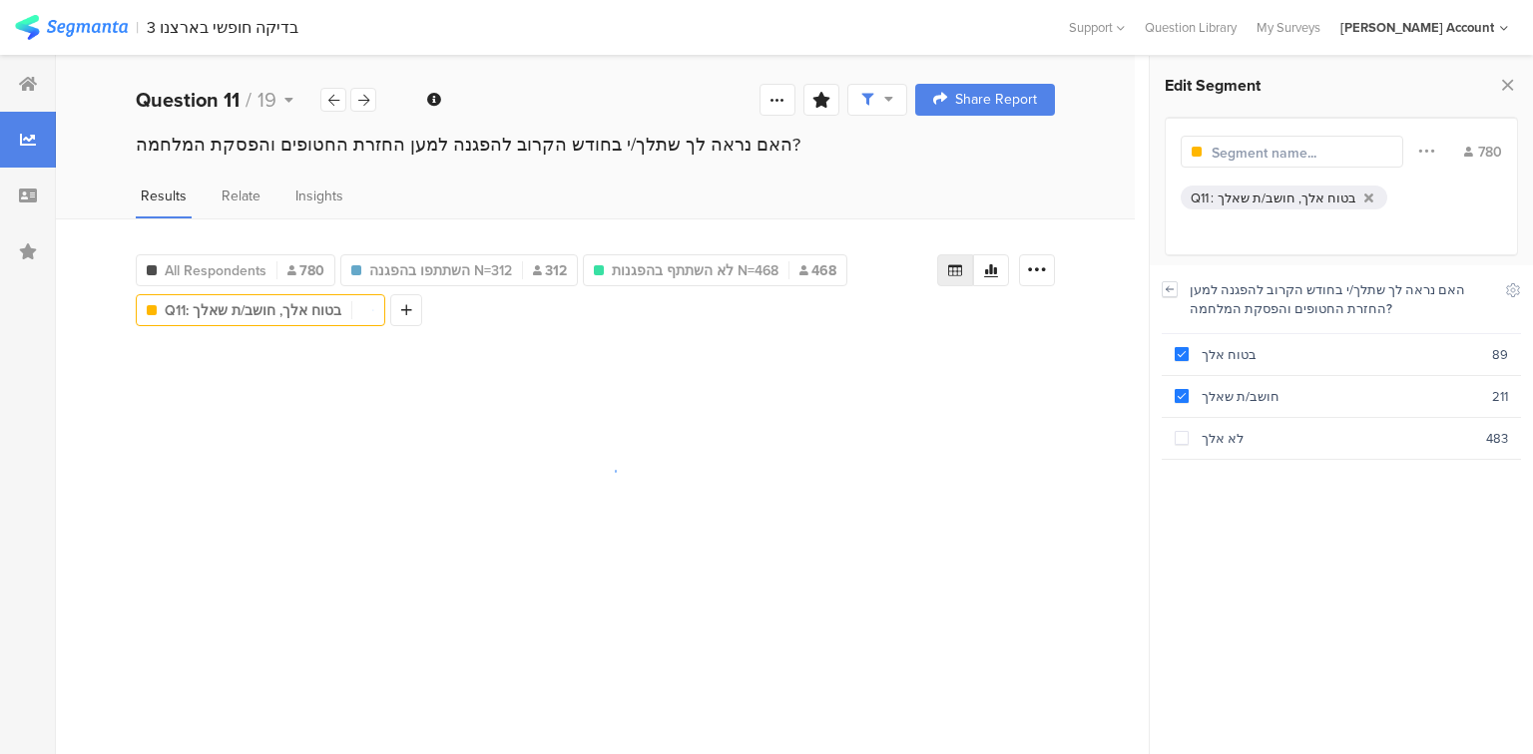
click at [1168, 288] on icon at bounding box center [1169, 288] width 7 height 5
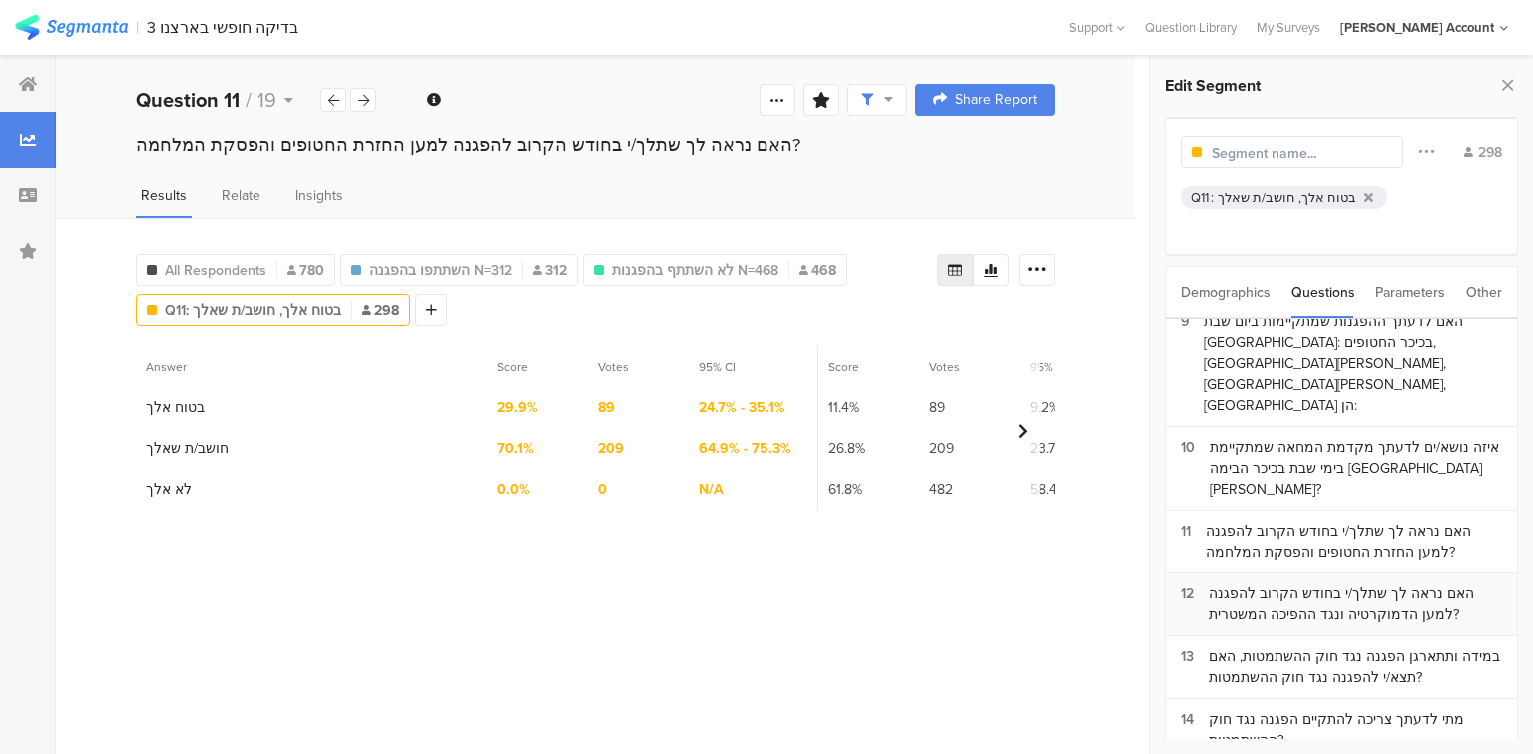
click at [1290, 584] on div "האם נראה לך שתלך/י בחודש הקרוב להפגנה למען הדמוקרטיה ונגד ההפיכה המשטרית?" at bounding box center [1354, 605] width 293 height 42
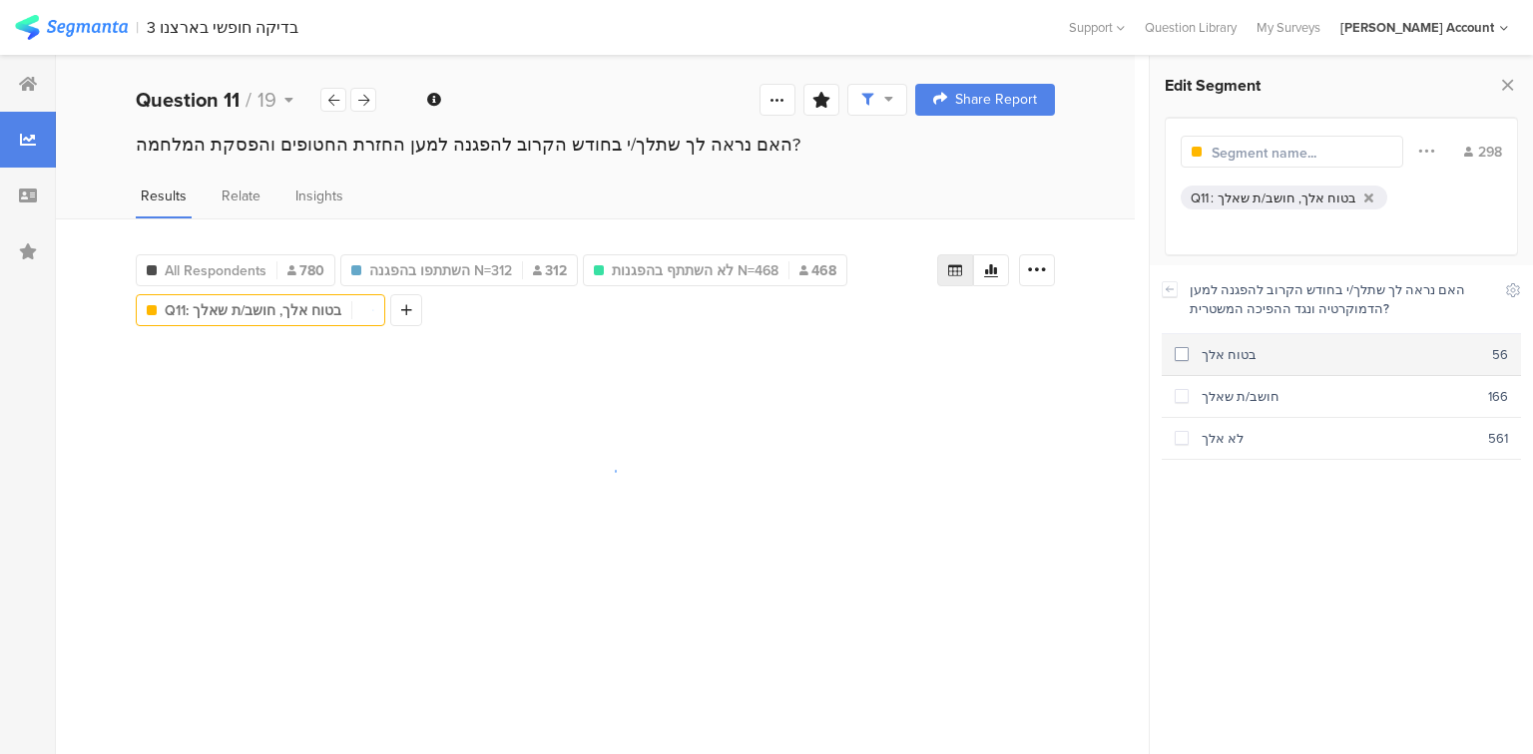
click at [1233, 359] on div "בטוח אלך" at bounding box center [1339, 354] width 303 height 19
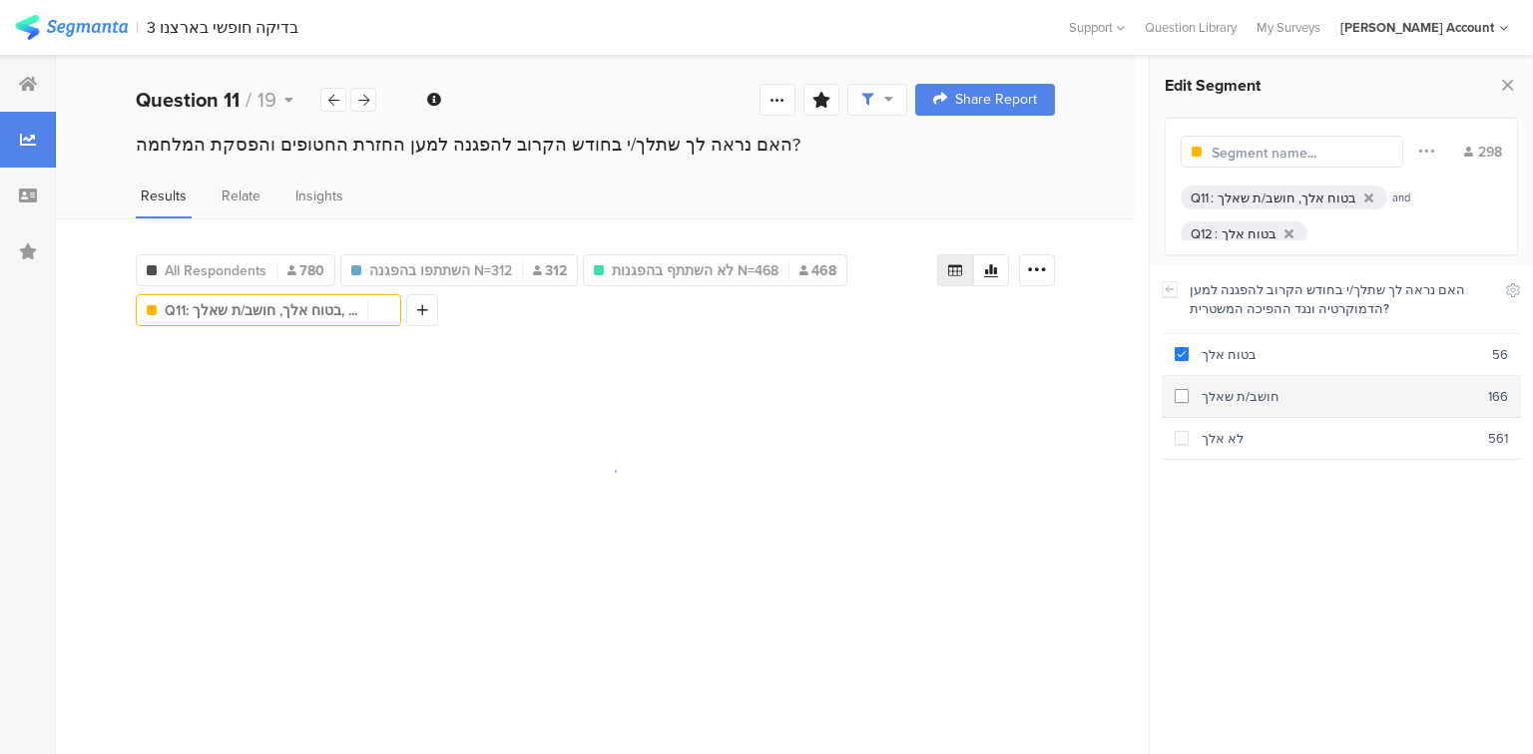
click at [1245, 397] on div "חושב/ת שאלך" at bounding box center [1337, 396] width 299 height 19
click at [1168, 283] on icon at bounding box center [1169, 289] width 14 height 16
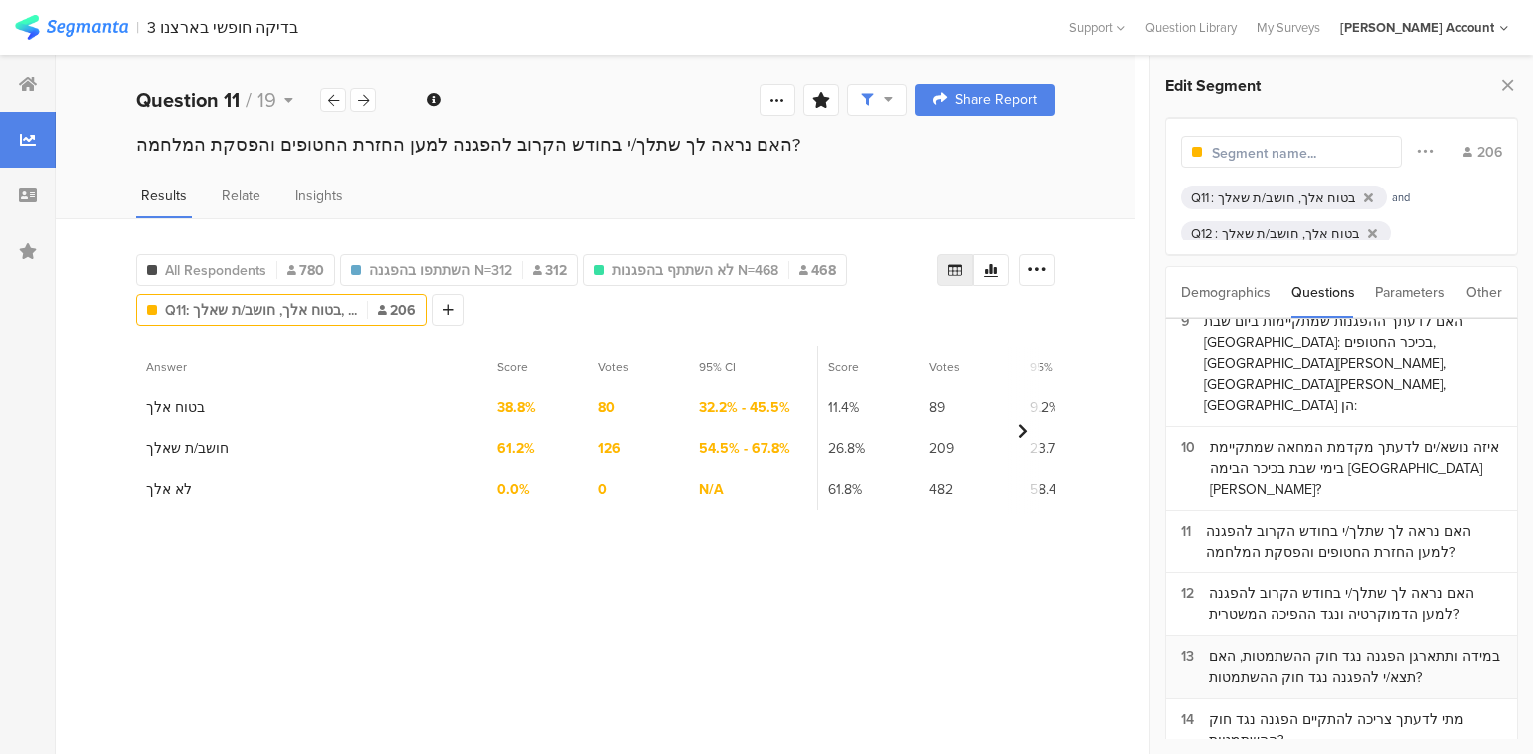
click at [1308, 647] on div "במידה ותתארגן הפגנה נגד חוק ההשתמטות, האם תצא/י להפגנה נגד חוק ההשתמטות?" at bounding box center [1354, 668] width 293 height 42
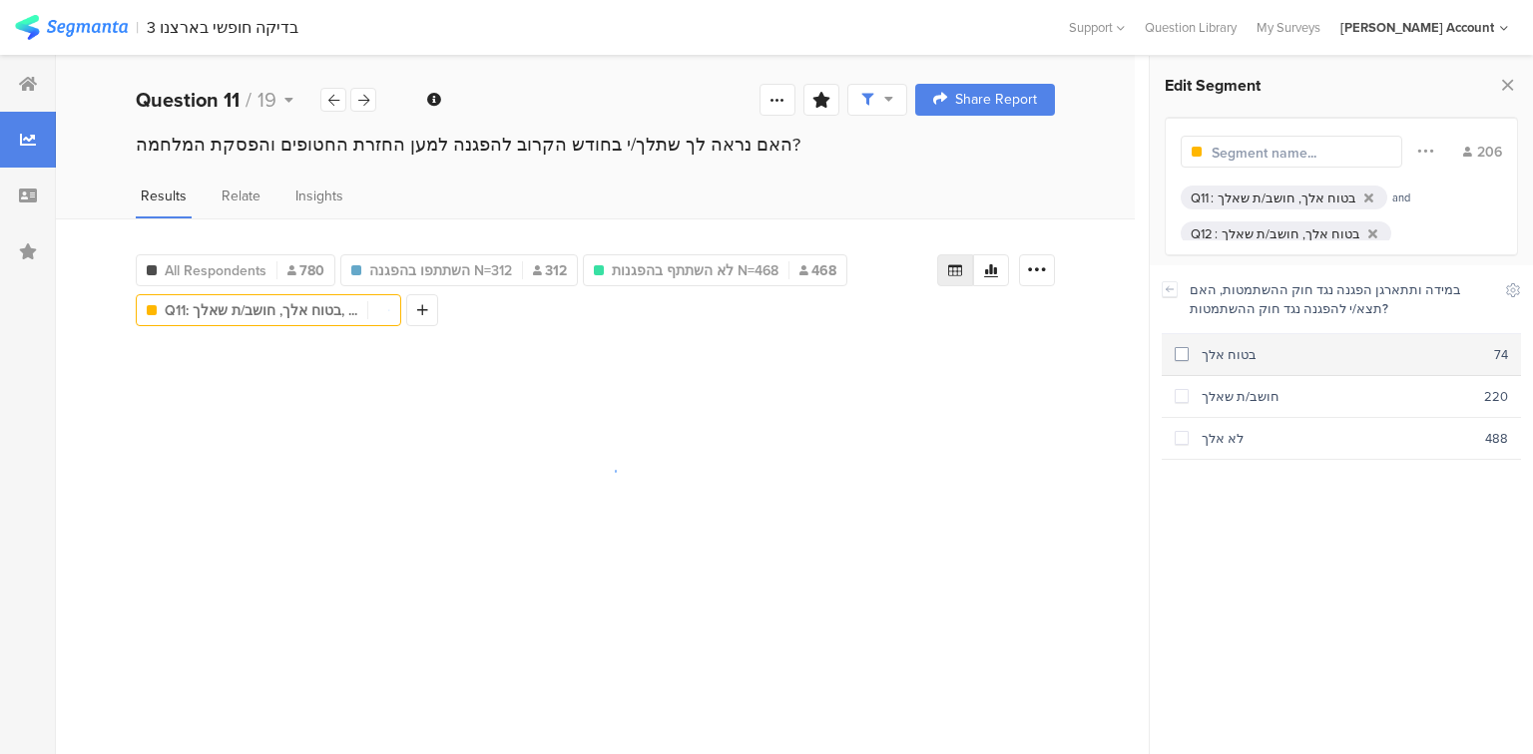
click at [1230, 356] on div "בטוח אלך" at bounding box center [1340, 354] width 305 height 19
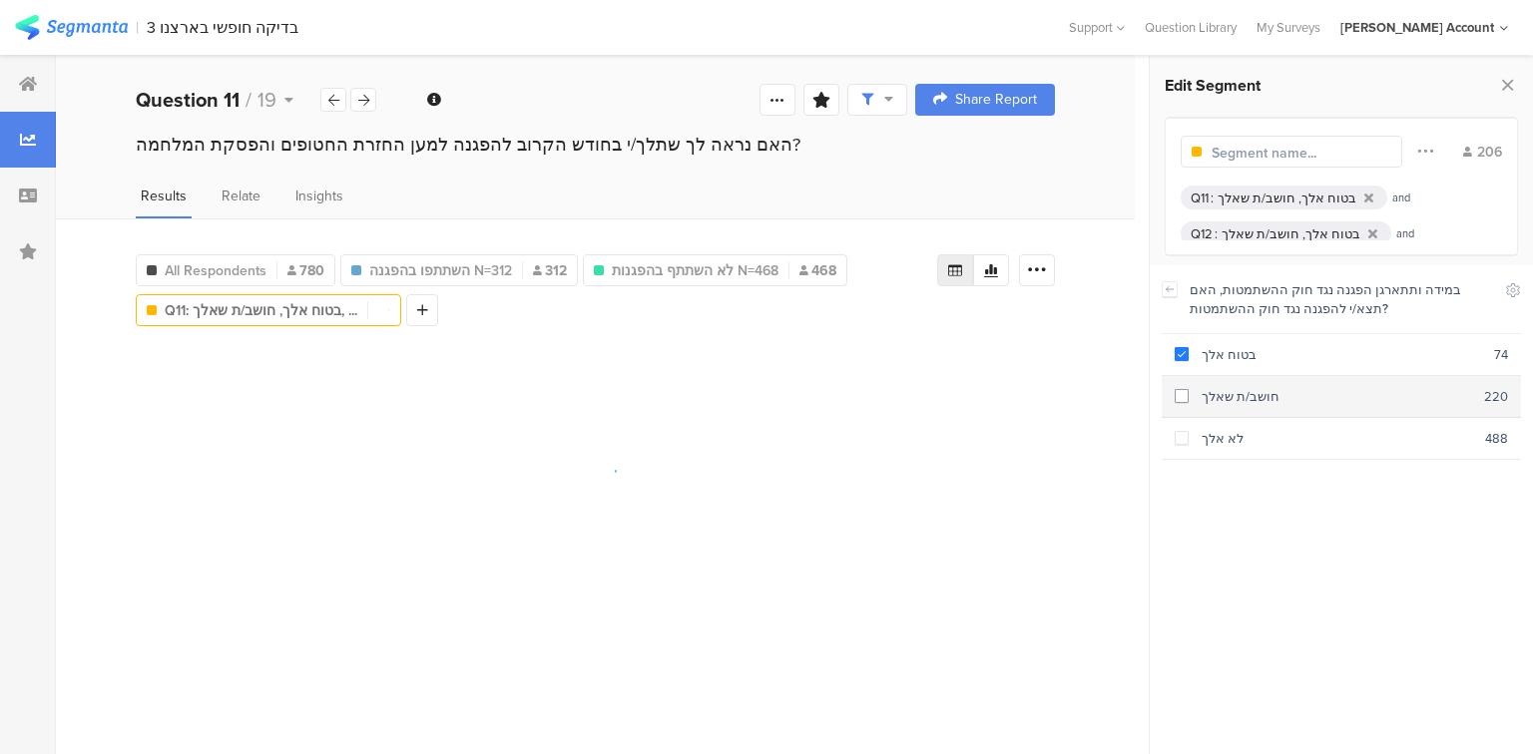
click at [1238, 390] on div "חושב/ת שאלך" at bounding box center [1335, 396] width 295 height 19
click at [1164, 287] on icon at bounding box center [1169, 289] width 14 height 16
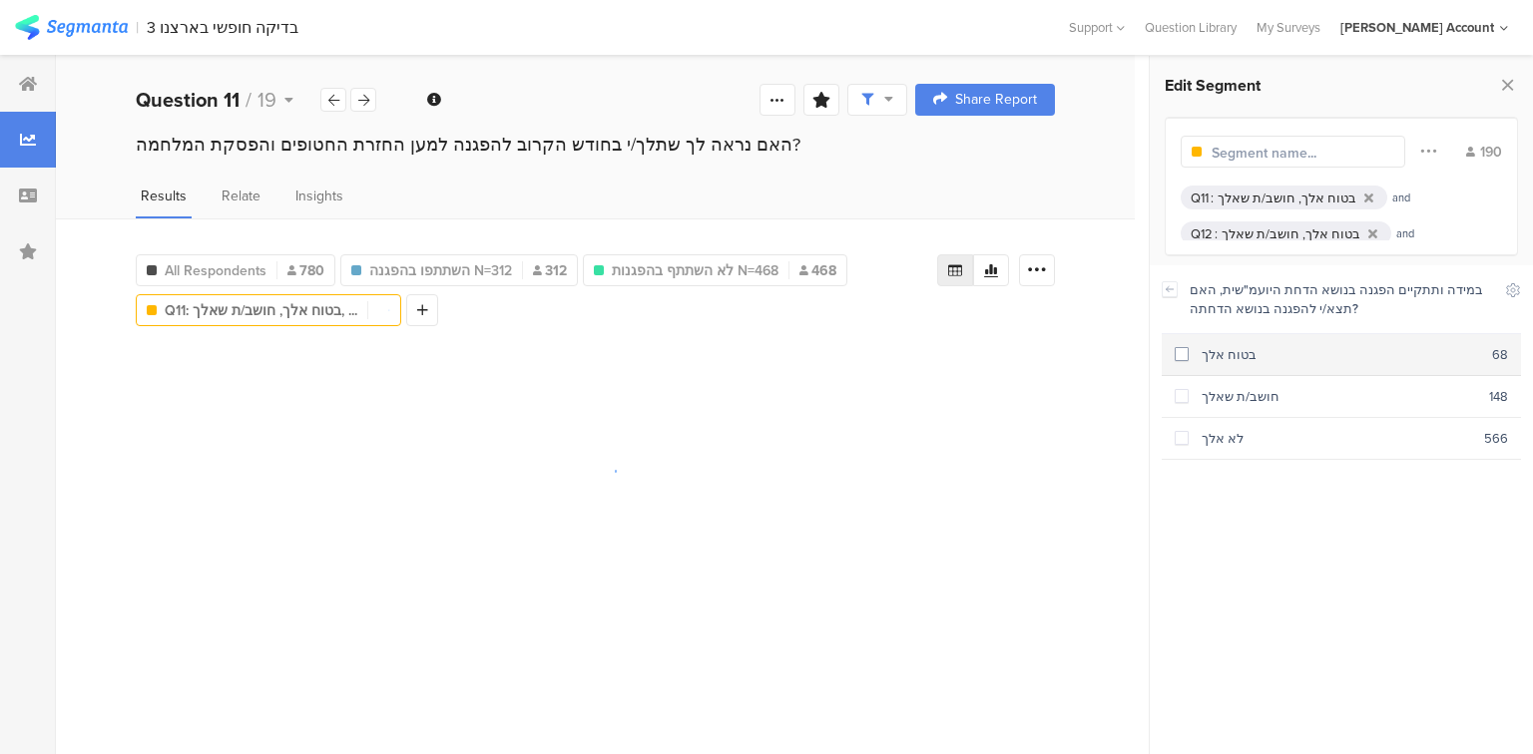
click at [1256, 352] on div "בטוח אלך" at bounding box center [1339, 354] width 303 height 19
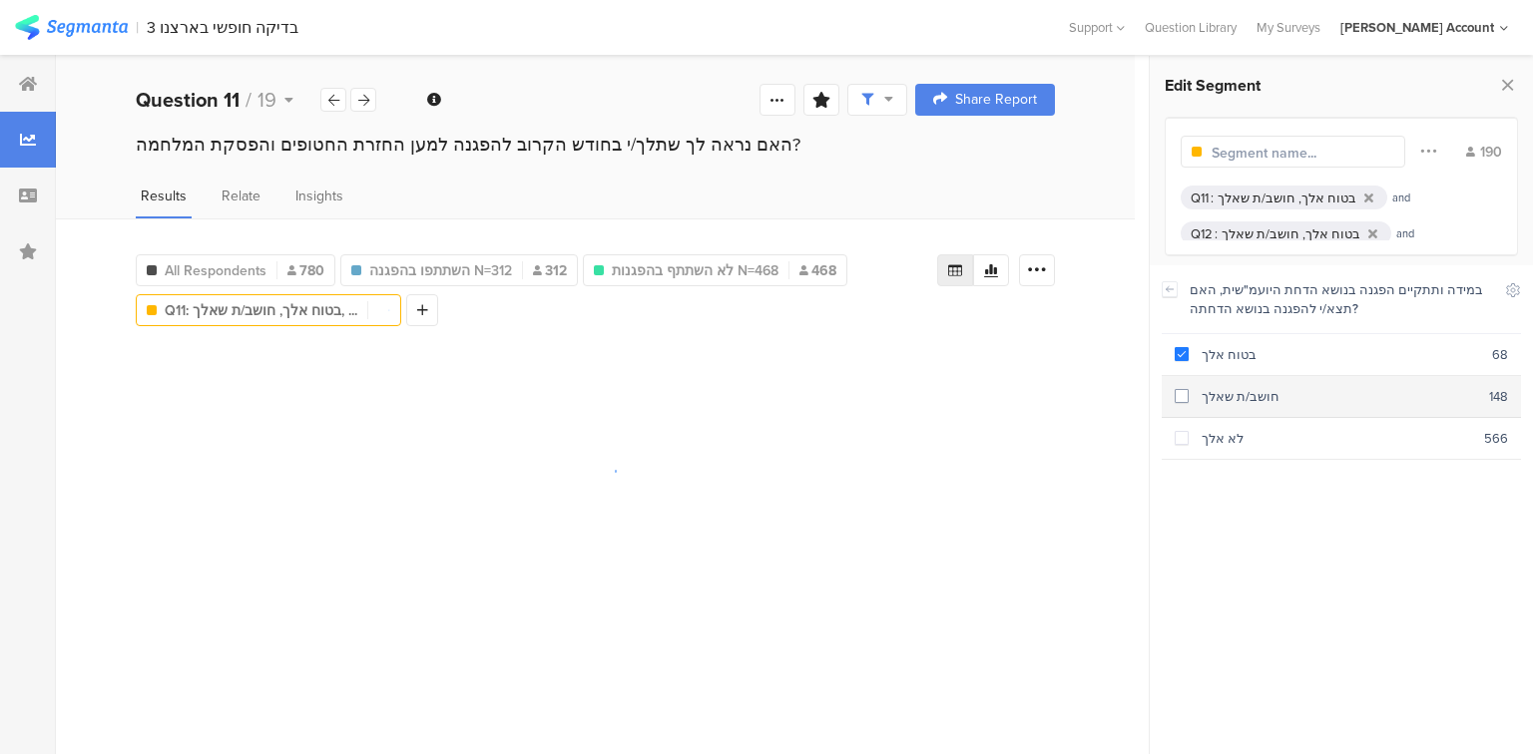
click at [1260, 389] on div "חושב/ת שאלך" at bounding box center [1338, 396] width 300 height 19
click at [1169, 287] on icon at bounding box center [1169, 289] width 14 height 16
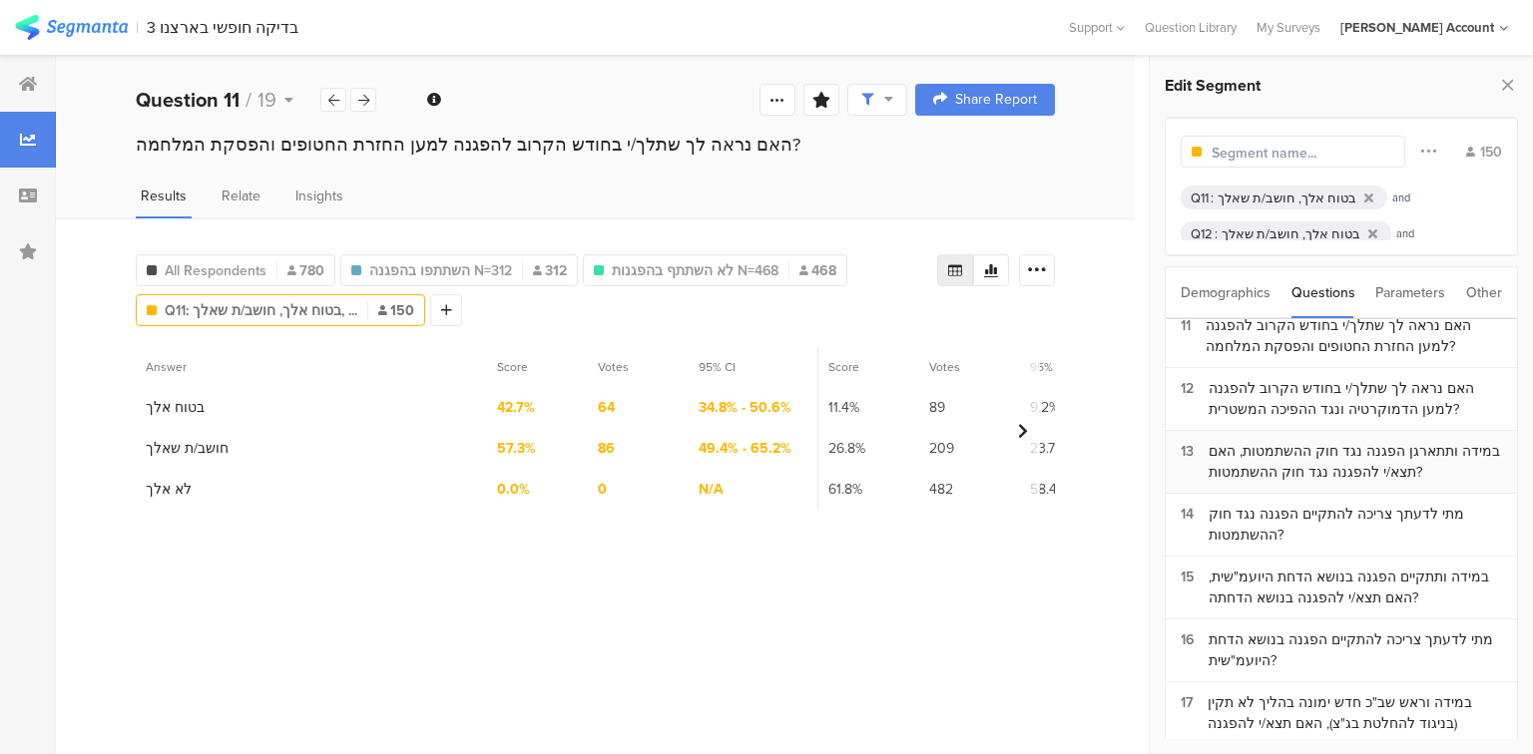
scroll to position [718, 0]
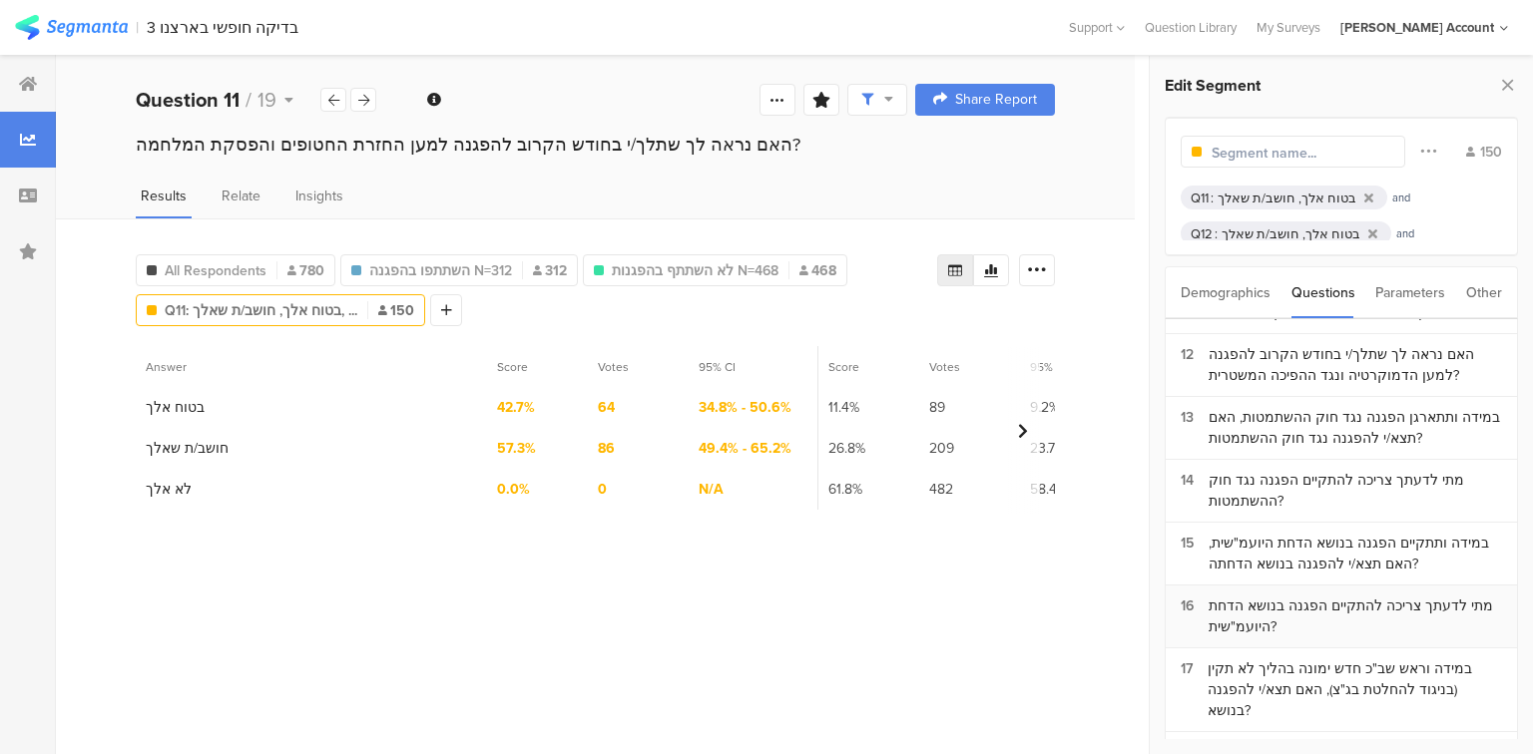
click at [1283, 596] on div "מתי לדעתך צריכה להתקיים הפגנה בנושא הדחת היועמ"שית?" at bounding box center [1354, 617] width 293 height 42
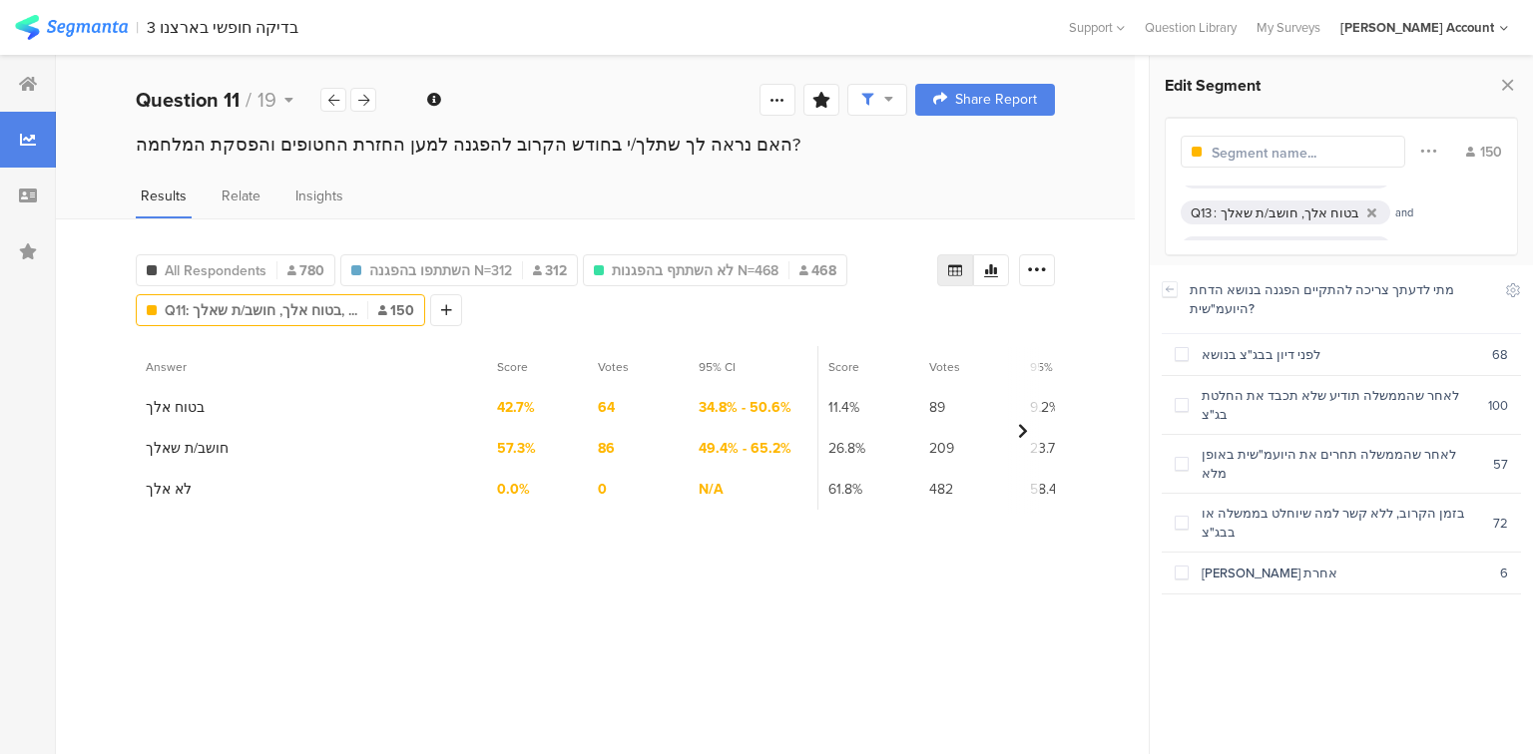
scroll to position [87, 0]
click at [1170, 291] on icon at bounding box center [1169, 289] width 14 height 16
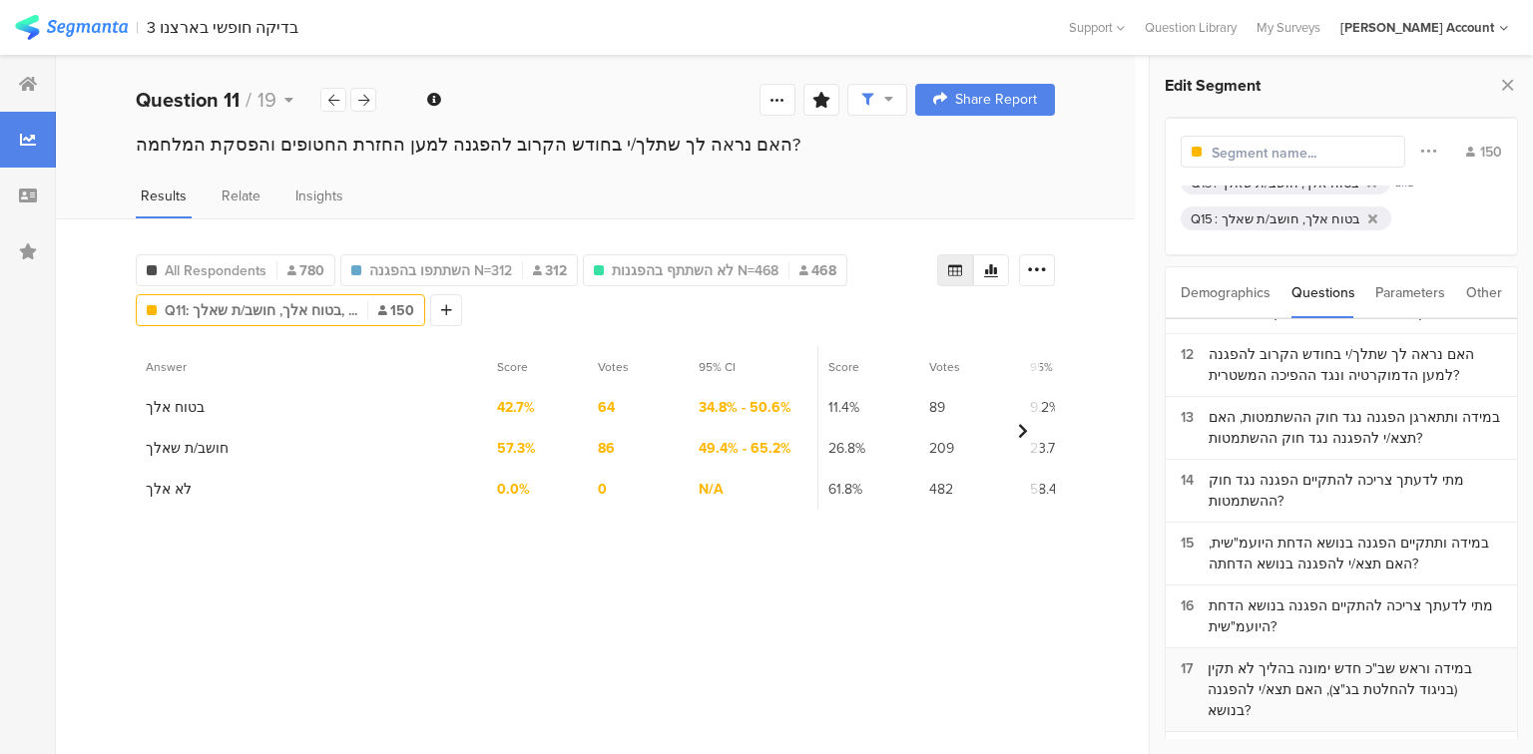
click at [1225, 659] on div "במידה וראש שב"כ חדש ימונה בהליך לא תקין (בניגוד להחלטת בג"צ), האם תצא/י להפגנה …" at bounding box center [1354, 690] width 294 height 63
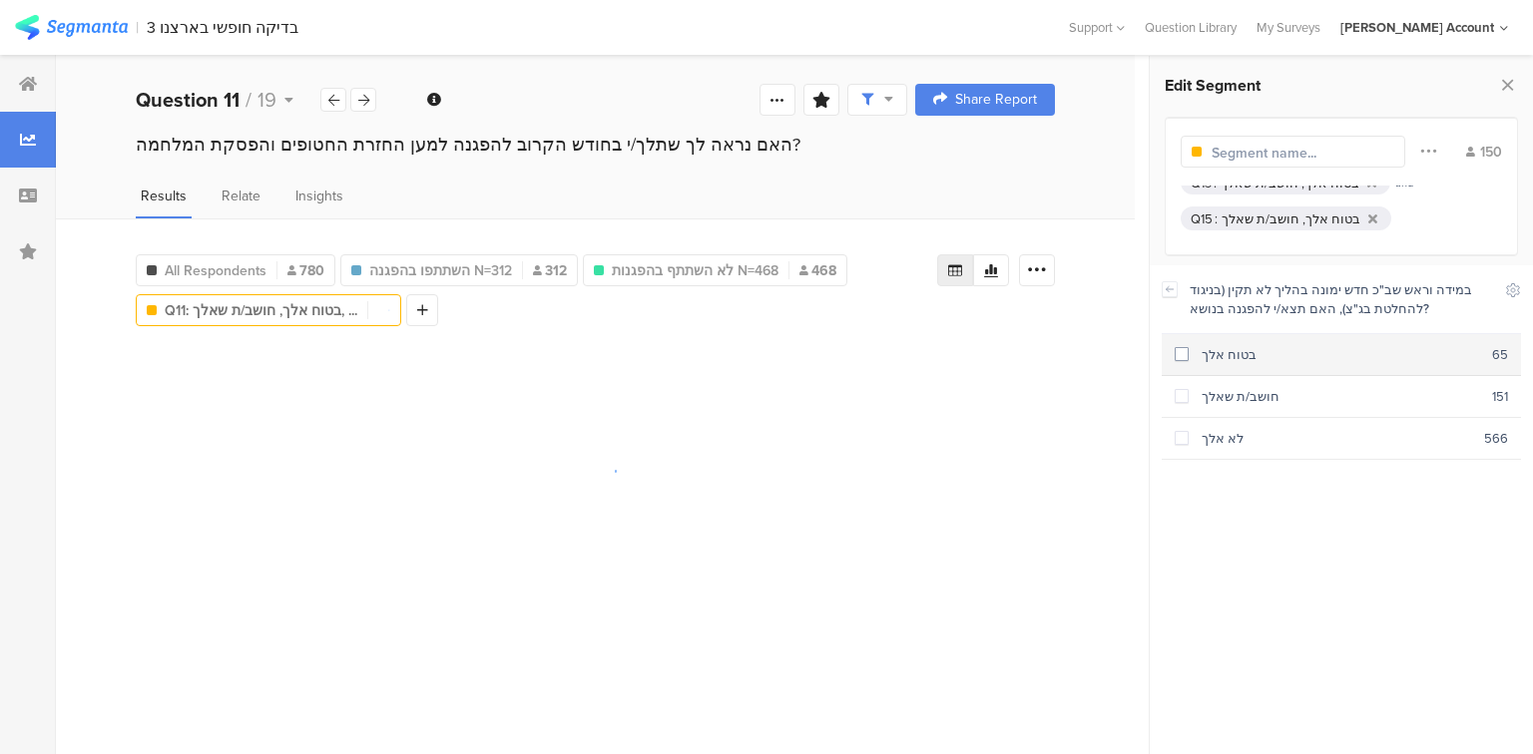
click at [1191, 352] on div "בטוח אלך" at bounding box center [1339, 354] width 303 height 19
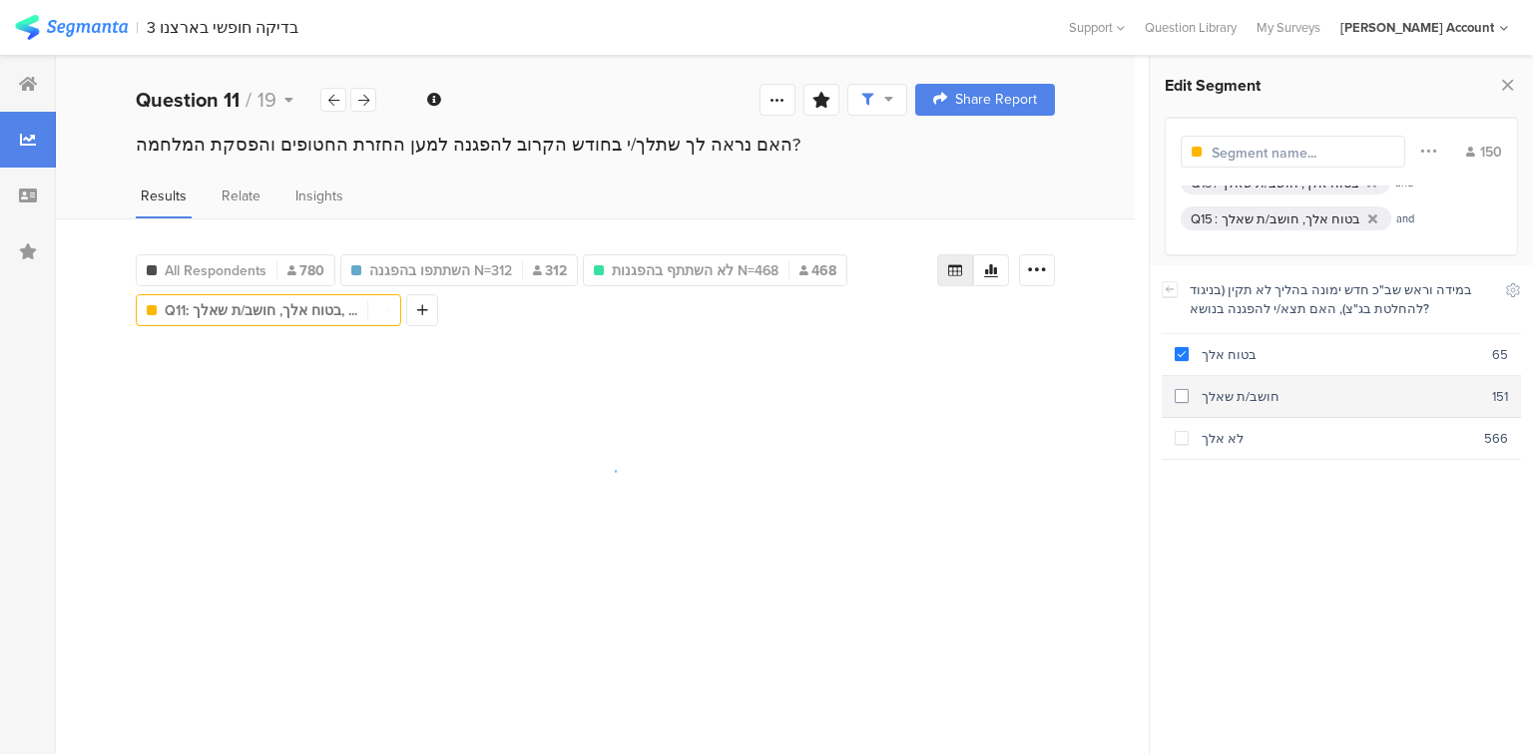
click at [1205, 387] on div "חושב/ת שאלך" at bounding box center [1339, 396] width 303 height 19
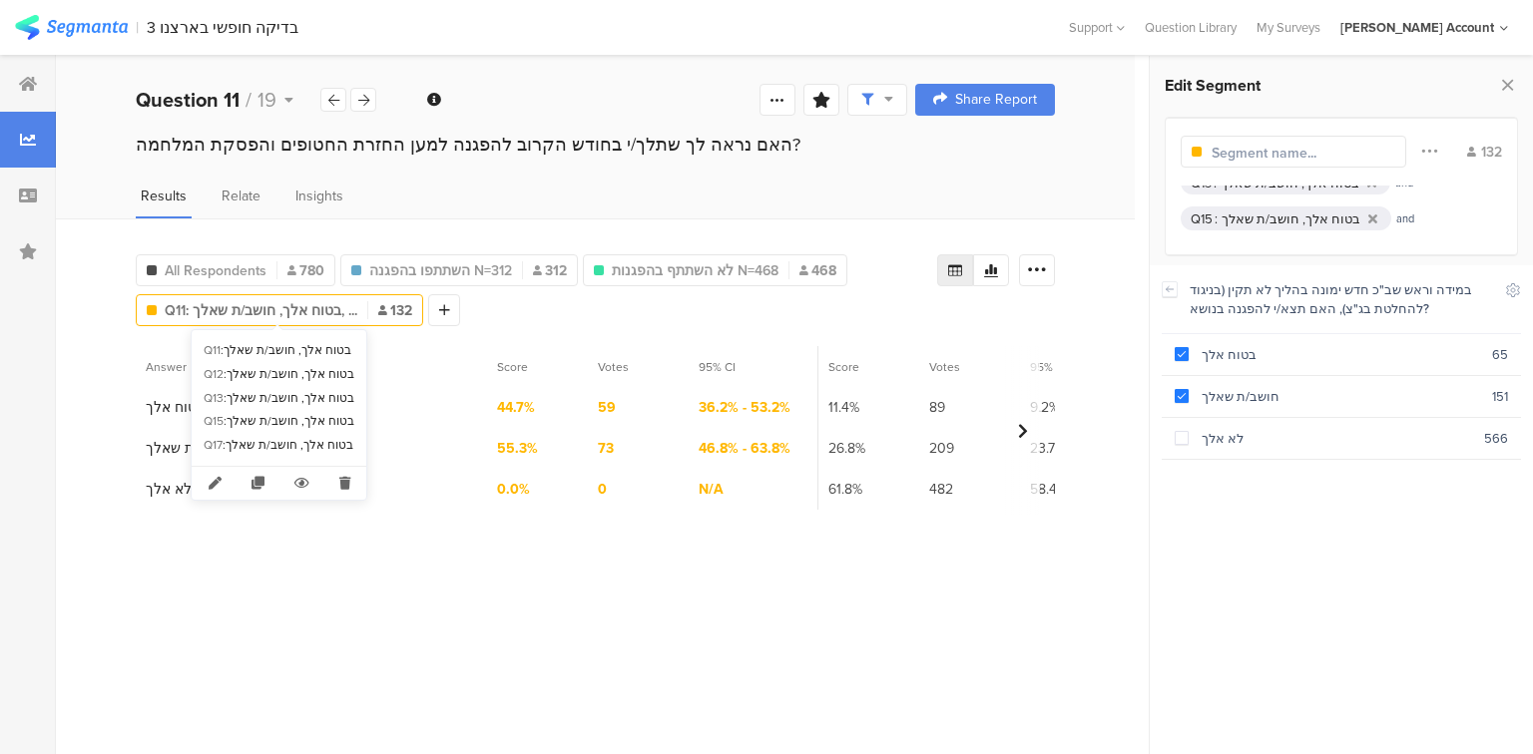
click at [234, 310] on span "Q11: בטוח אלך, חושב/ת שאלך, ..." at bounding box center [261, 310] width 193 height 21
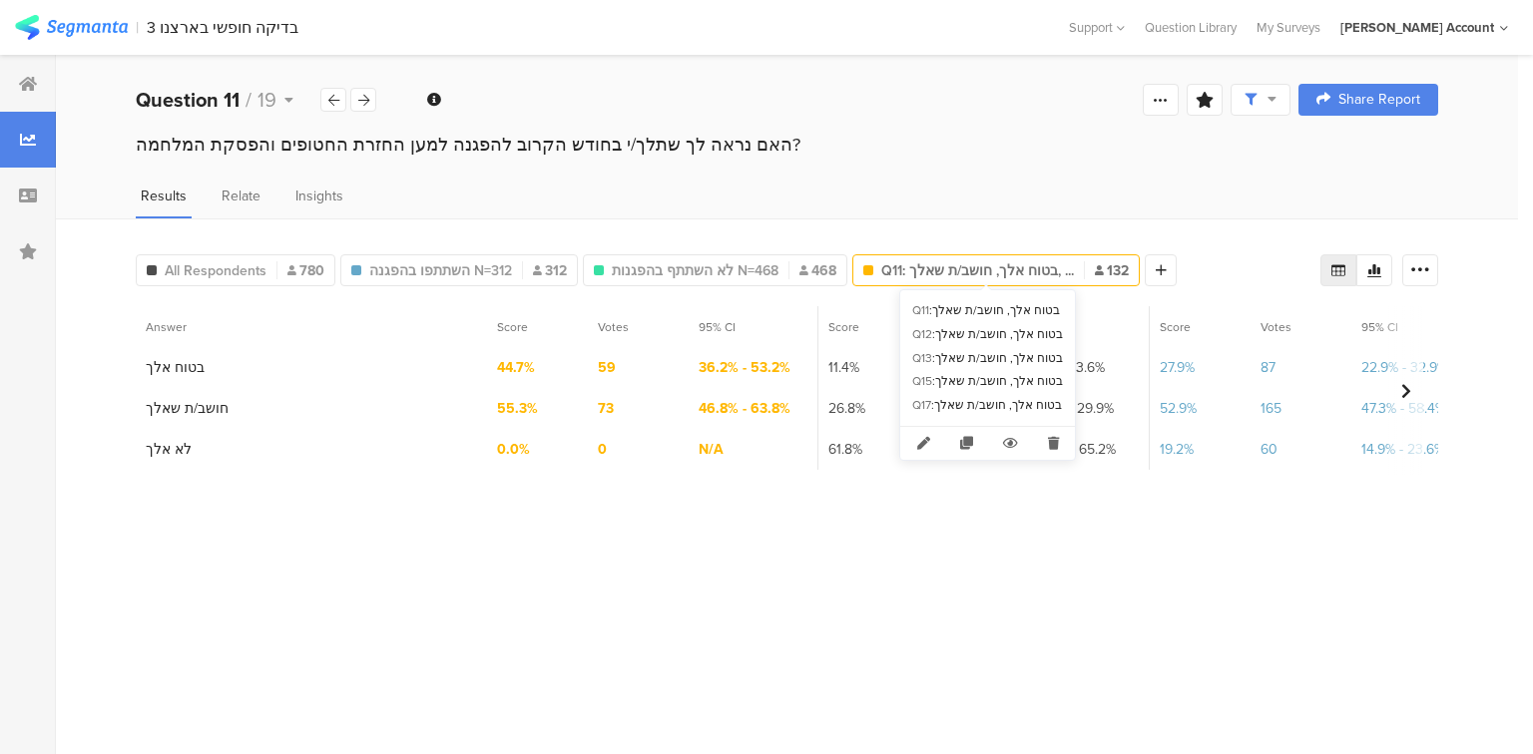
click at [892, 270] on span "Q11: בטוח אלך, חושב/ת שאלך, ..." at bounding box center [977, 270] width 193 height 21
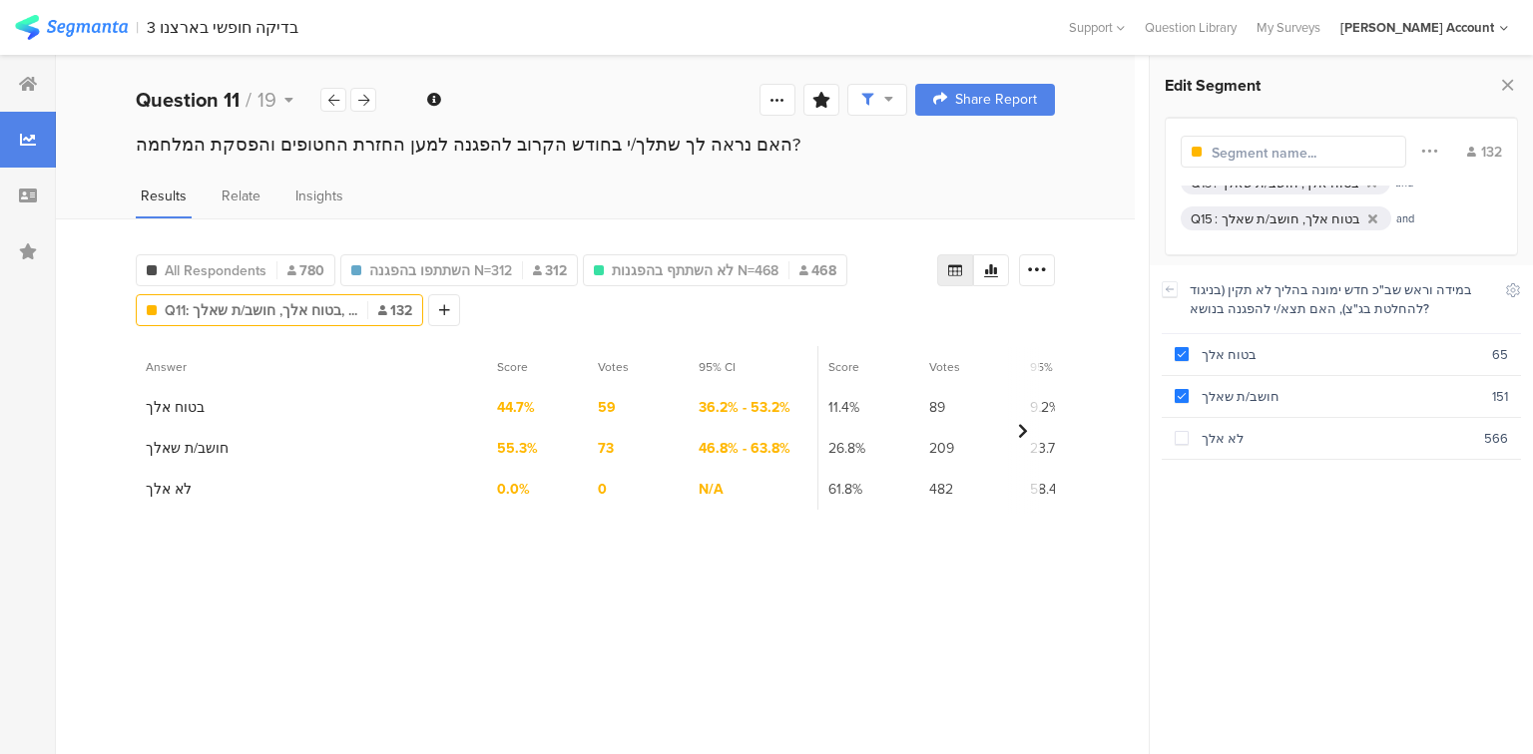
click at [1291, 223] on div "בטוח אלך, חושב/ת שאלך" at bounding box center [1290, 219] width 139 height 19
click at [1217, 351] on div "בטוח אלך" at bounding box center [1339, 354] width 303 height 19
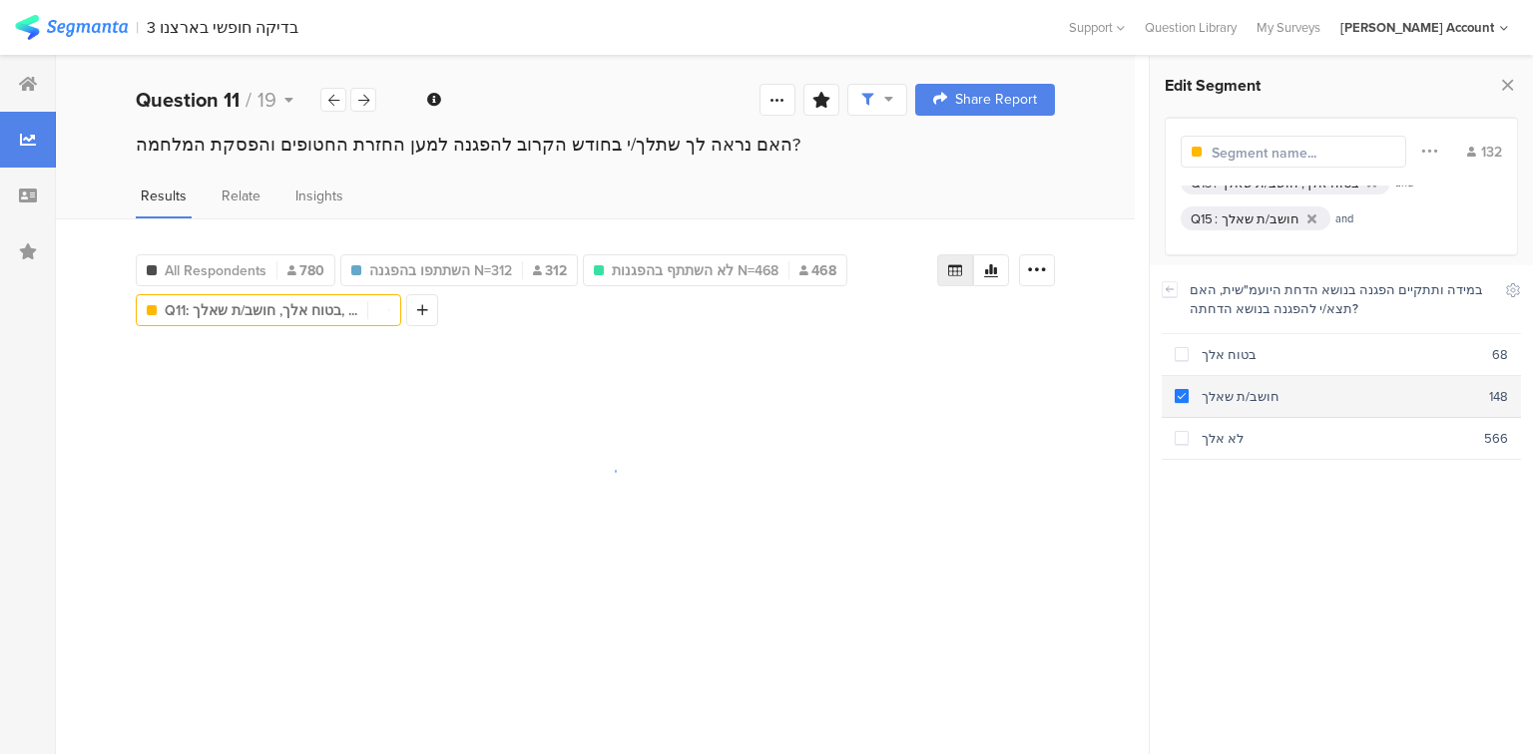
click at [1229, 388] on div "חושב/ת שאלך" at bounding box center [1338, 396] width 300 height 19
click at [1236, 451] on section "לא אלך 566" at bounding box center [1340, 439] width 359 height 42
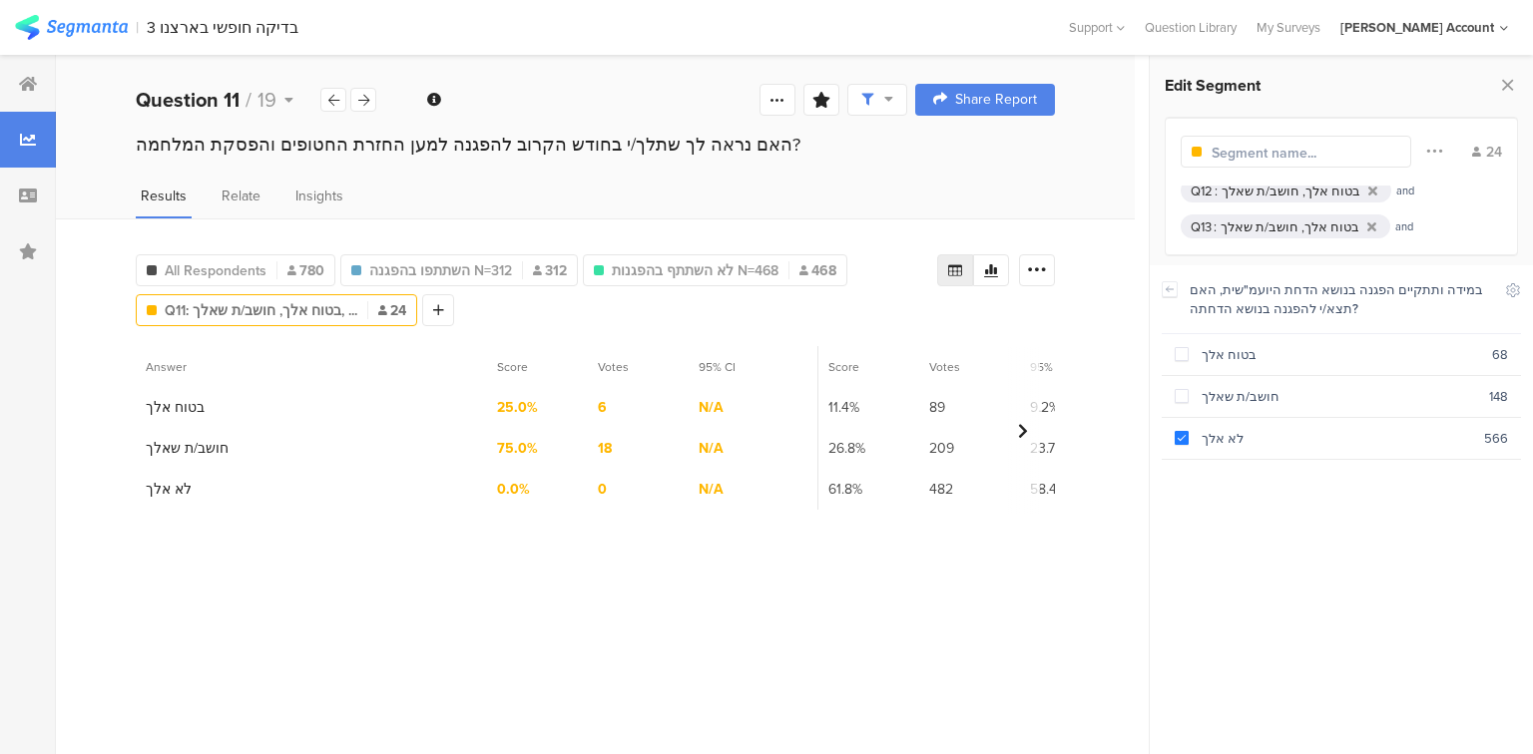
scroll to position [7, 0]
click at [1251, 194] on div "בטוח אלך, חושב/ת שאלך" at bounding box center [1286, 191] width 139 height 19
drag, startPoint x: 1225, startPoint y: 352, endPoint x: 1229, endPoint y: 381, distance: 29.2
click at [1224, 353] on div "בטוח אלך" at bounding box center [1339, 354] width 303 height 19
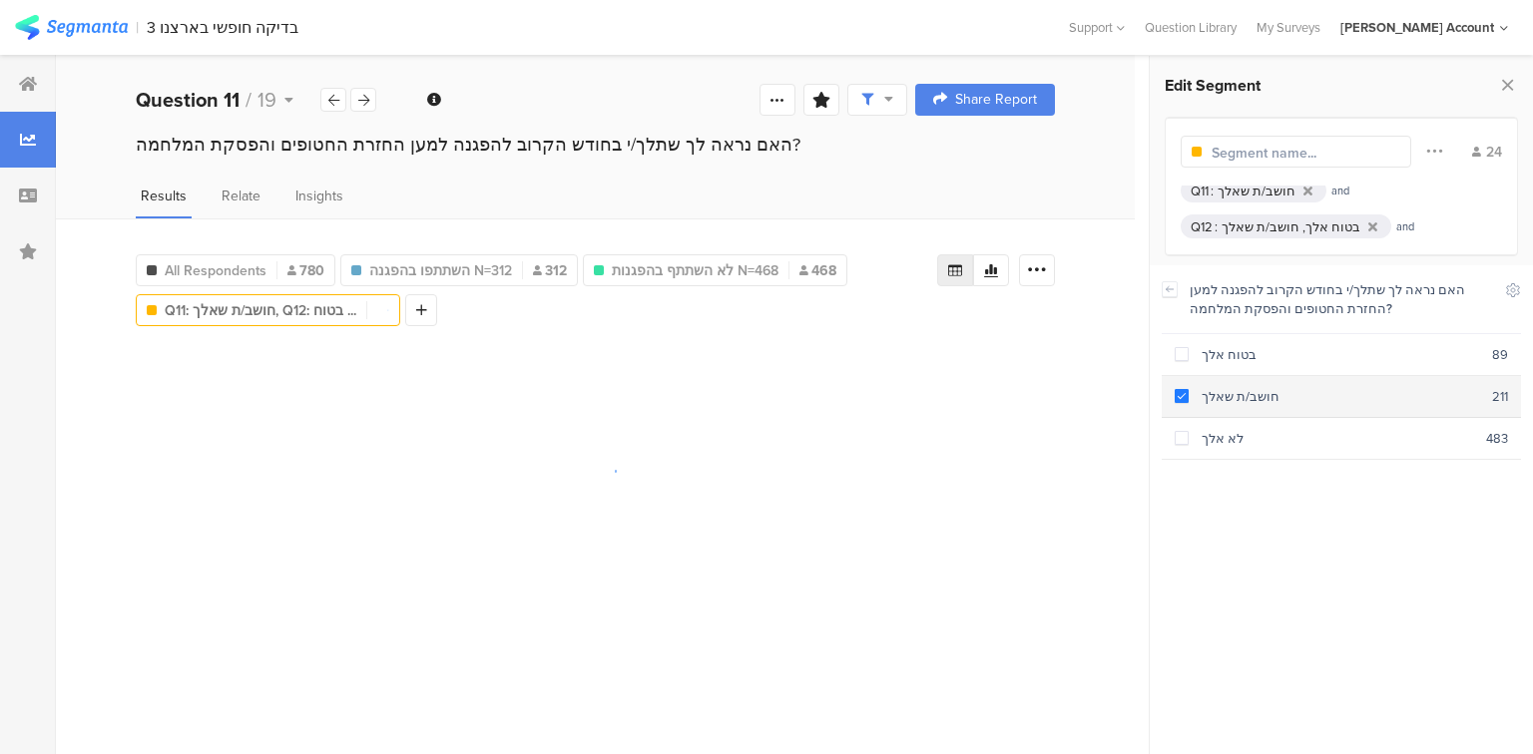
click at [1229, 387] on div "חושב/ת שאלך" at bounding box center [1339, 396] width 303 height 19
click at [1222, 437] on div "לא אלך" at bounding box center [1336, 438] width 297 height 19
click at [1241, 226] on div "בטוח אלך, חושב/ת שאלך" at bounding box center [1290, 227] width 139 height 19
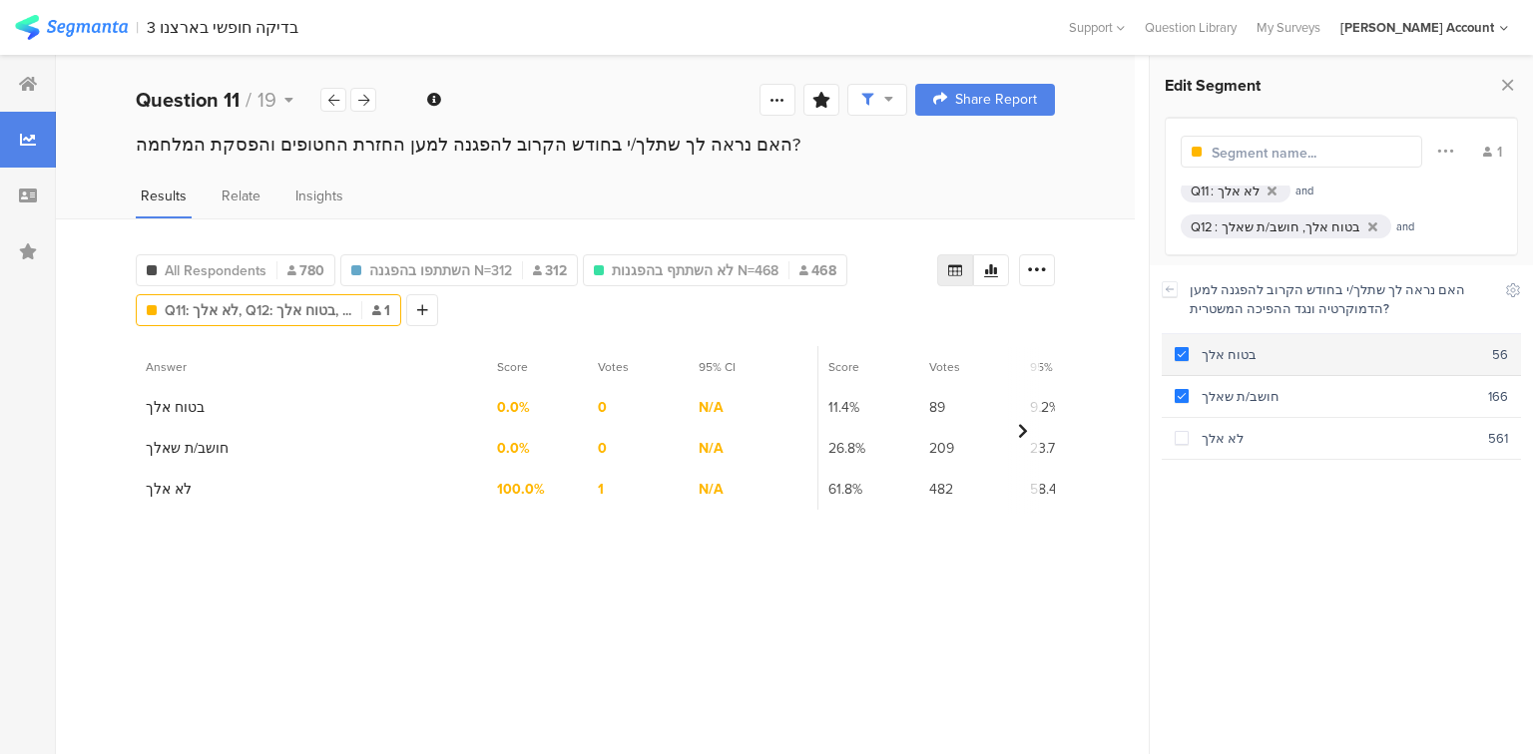
click at [1219, 348] on div "בטוח אלך" at bounding box center [1339, 354] width 303 height 19
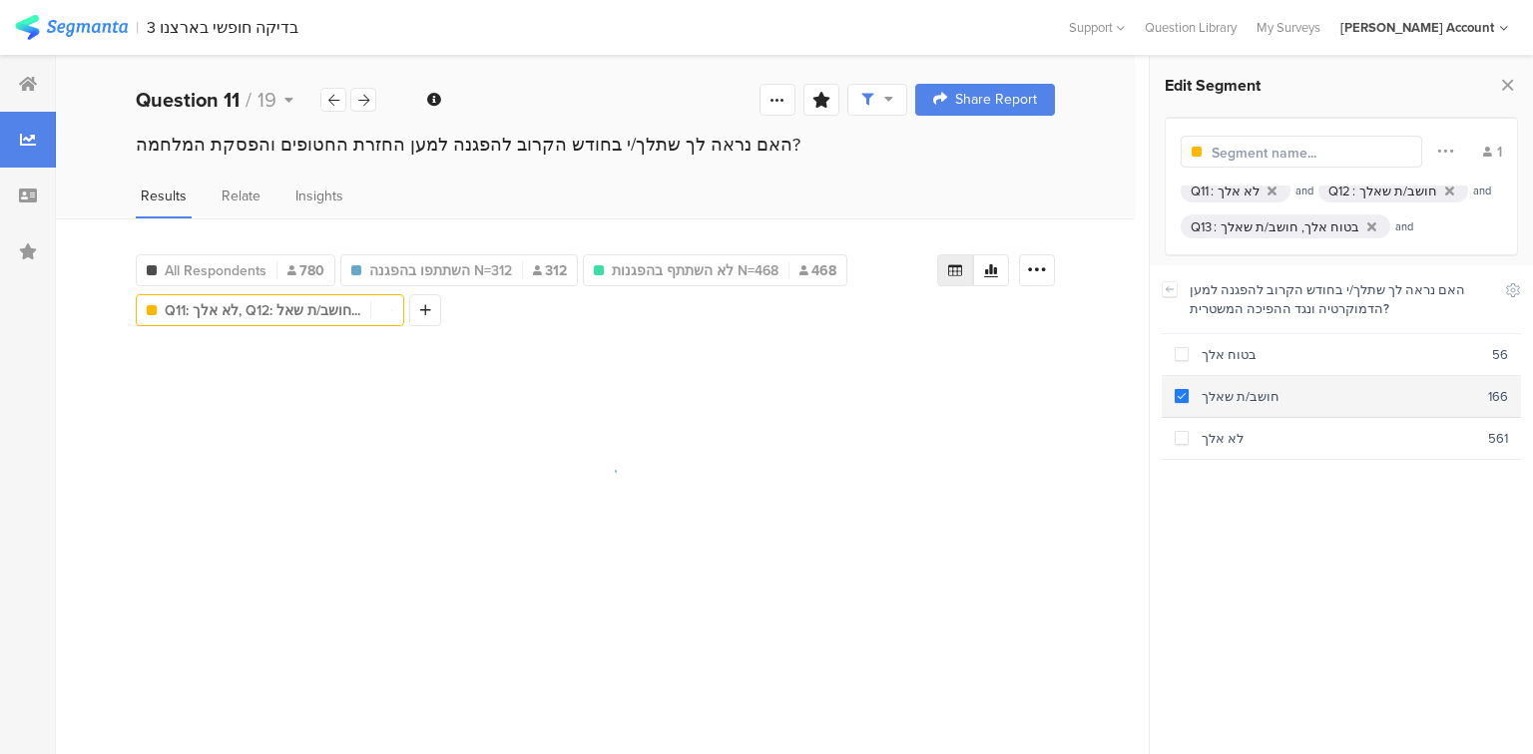
click at [1217, 390] on div "חושב/ת שאלך" at bounding box center [1337, 396] width 299 height 19
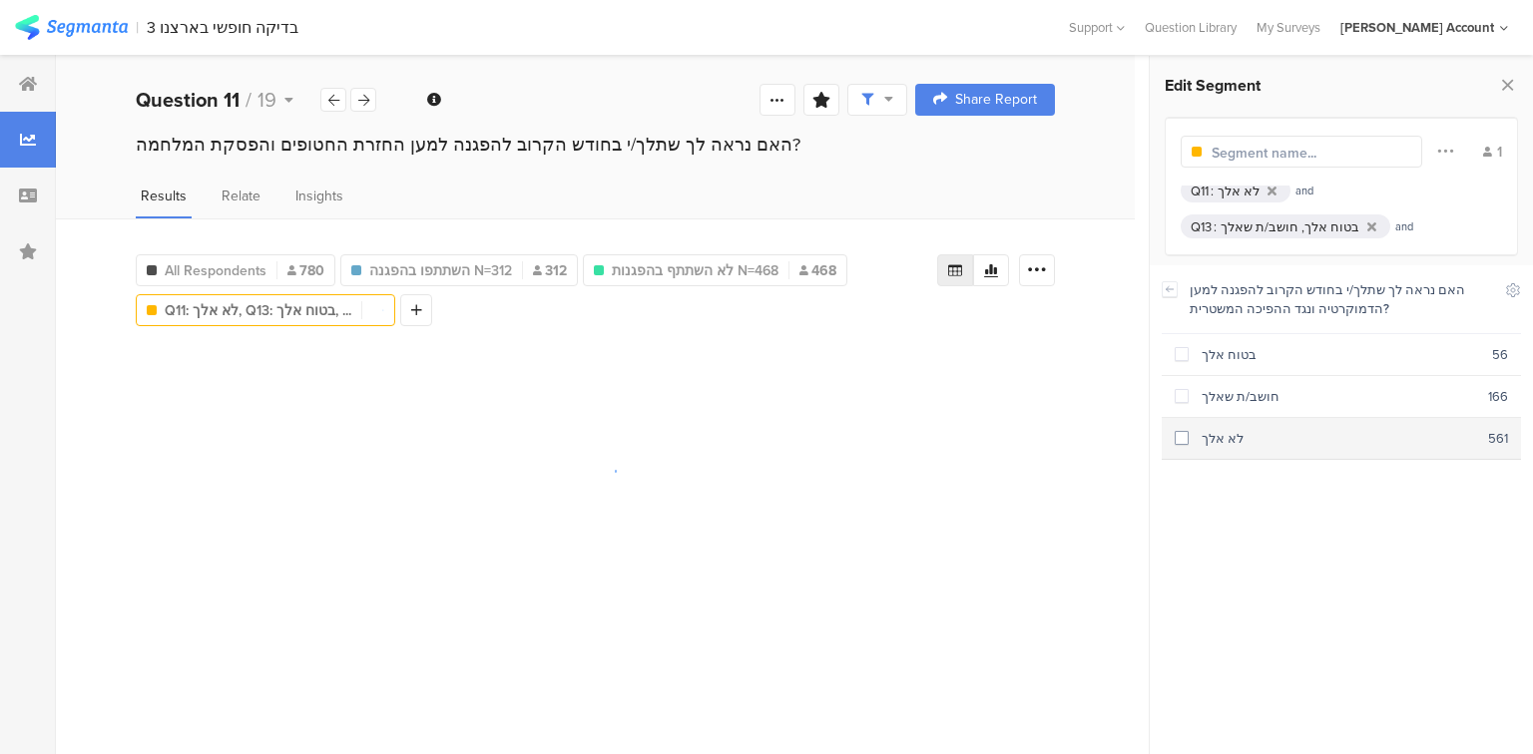
click at [1221, 445] on section "לא אלך 561" at bounding box center [1340, 439] width 359 height 42
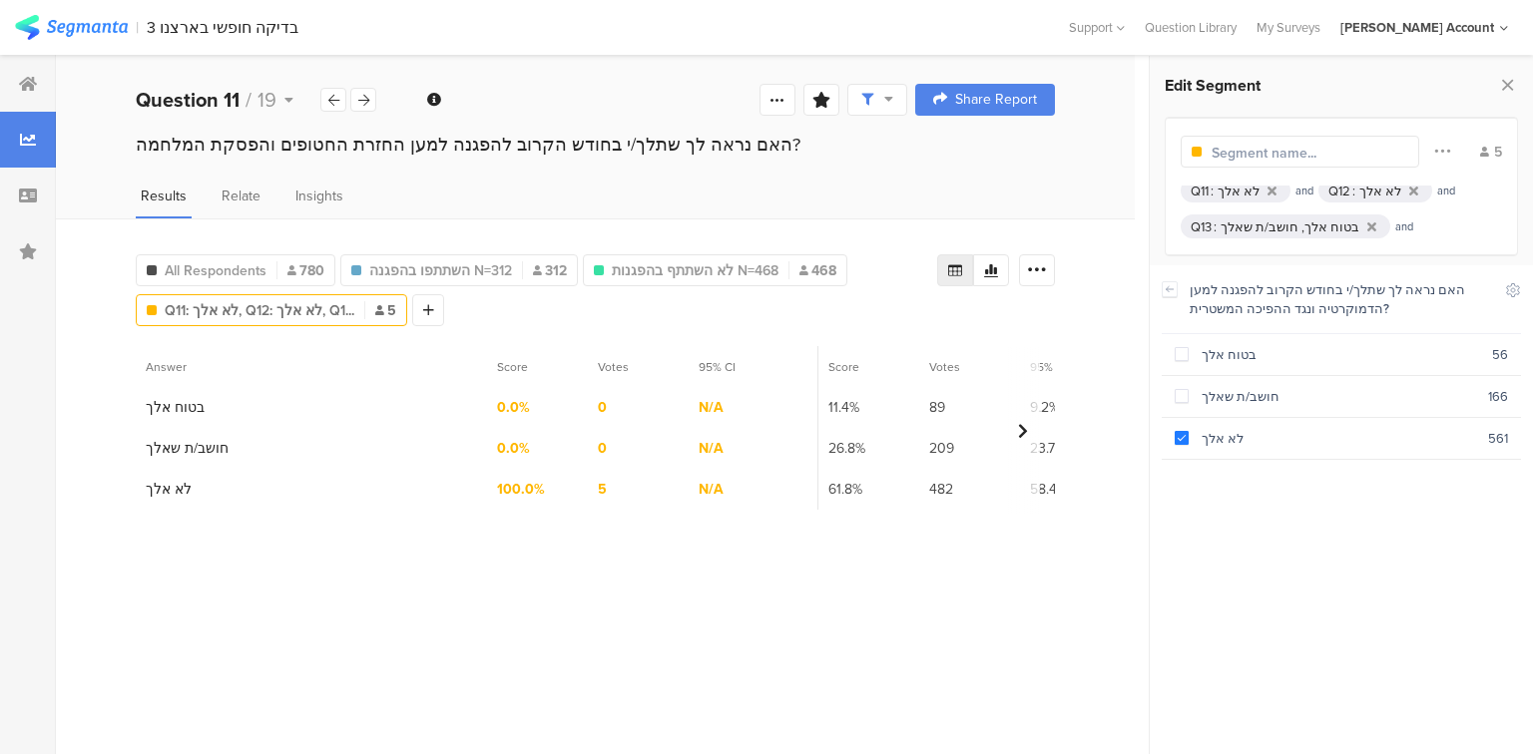
click at [1241, 227] on div "בטוח אלך, חושב/ת שאלך" at bounding box center [1289, 227] width 139 height 19
click at [1220, 357] on div "בטוח אלך" at bounding box center [1340, 354] width 305 height 19
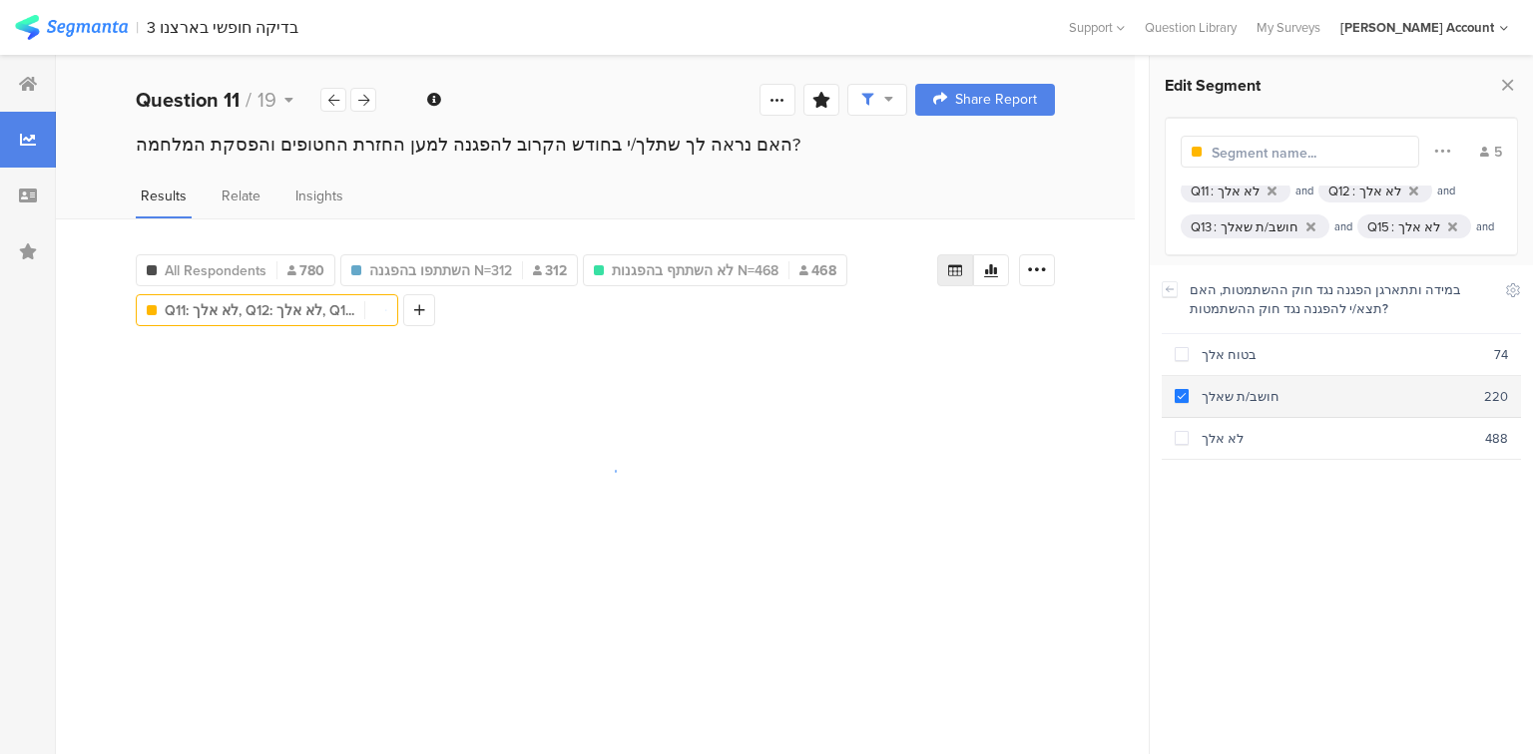
drag, startPoint x: 1224, startPoint y: 387, endPoint x: 1226, endPoint y: 414, distance: 27.0
click at [1224, 389] on div "חושב/ת שאלך" at bounding box center [1335, 396] width 295 height 19
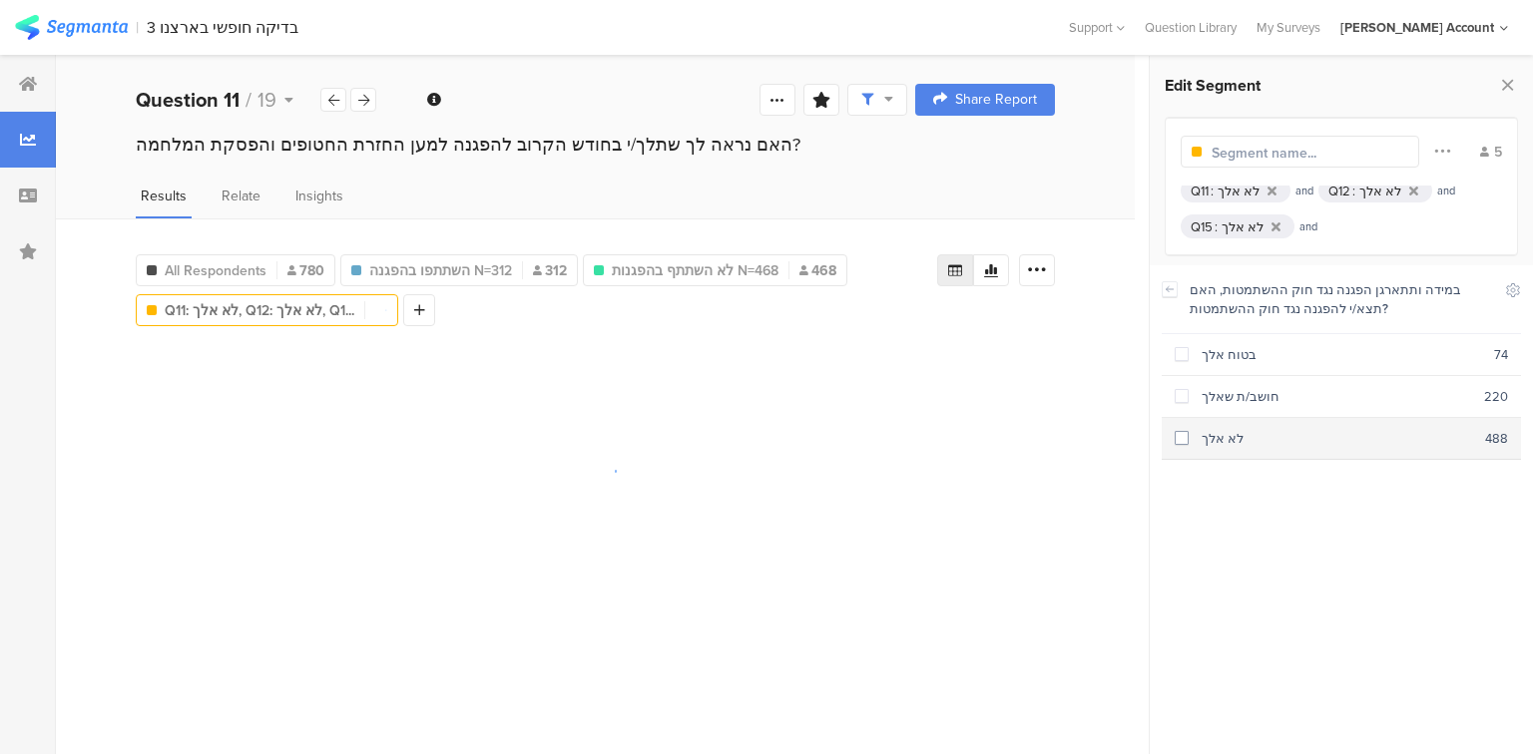
click at [1226, 443] on div "לא אלך" at bounding box center [1336, 438] width 296 height 19
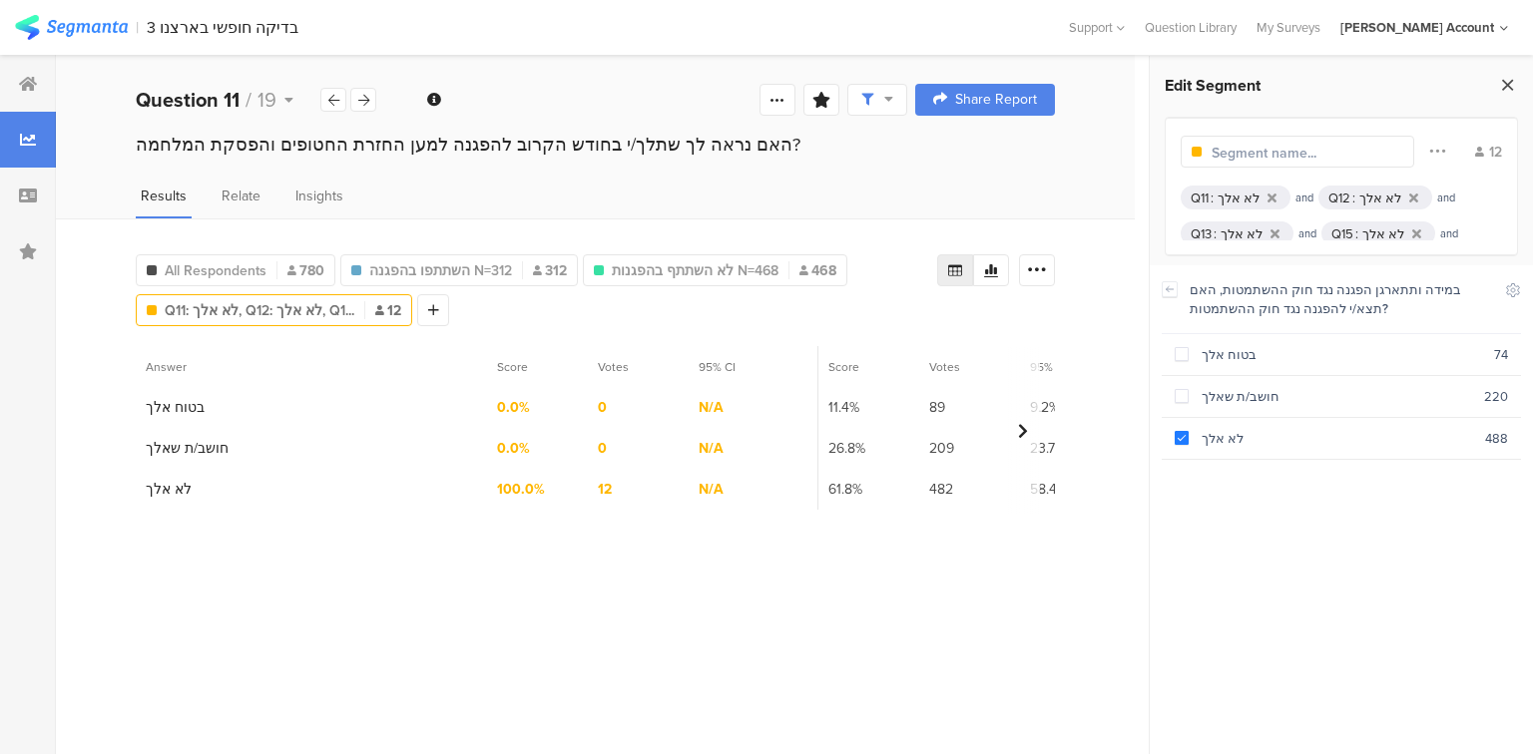
click at [1510, 88] on icon at bounding box center [1507, 85] width 21 height 28
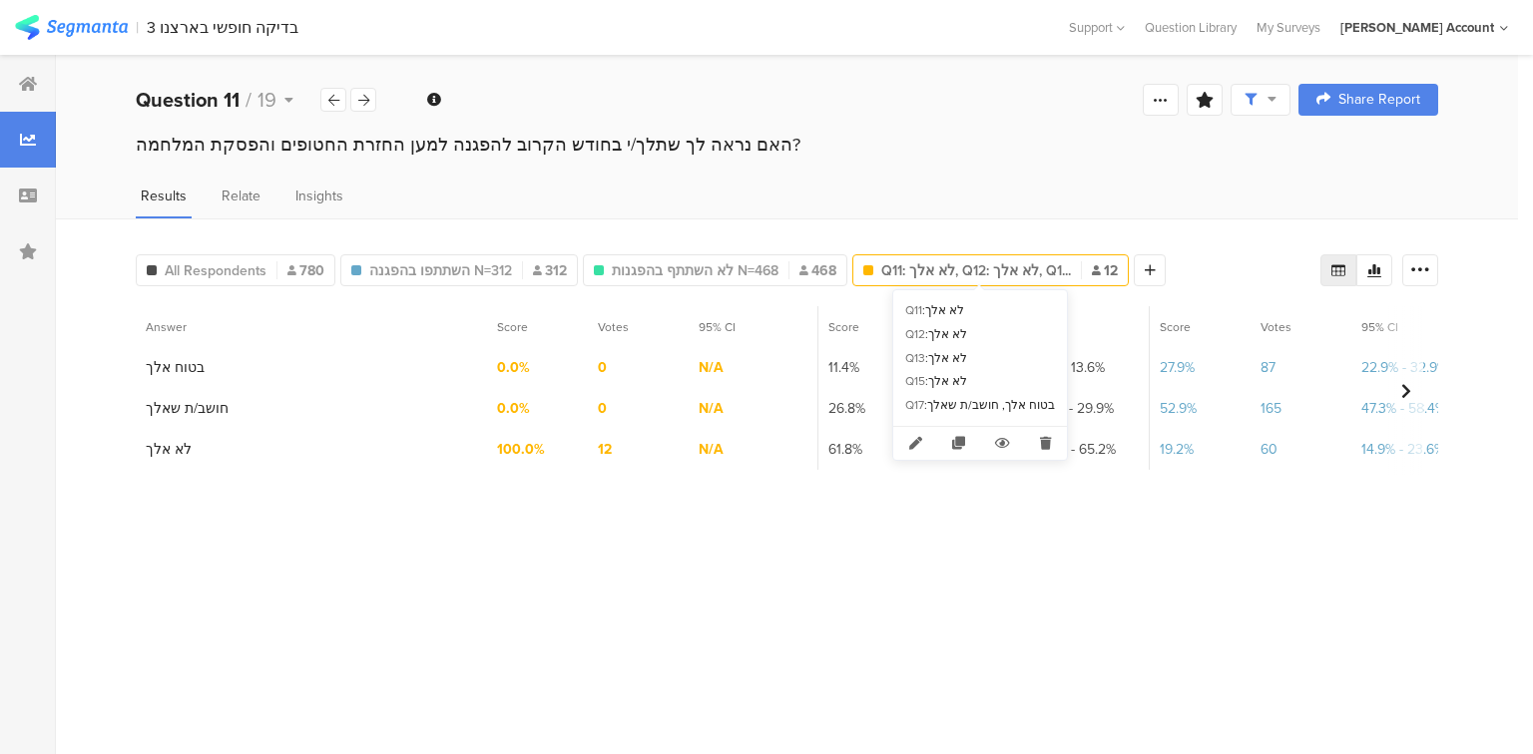
click at [1043, 451] on icon at bounding box center [1045, 443] width 41 height 33
type input "לא השתתף בהפגנות N=468"
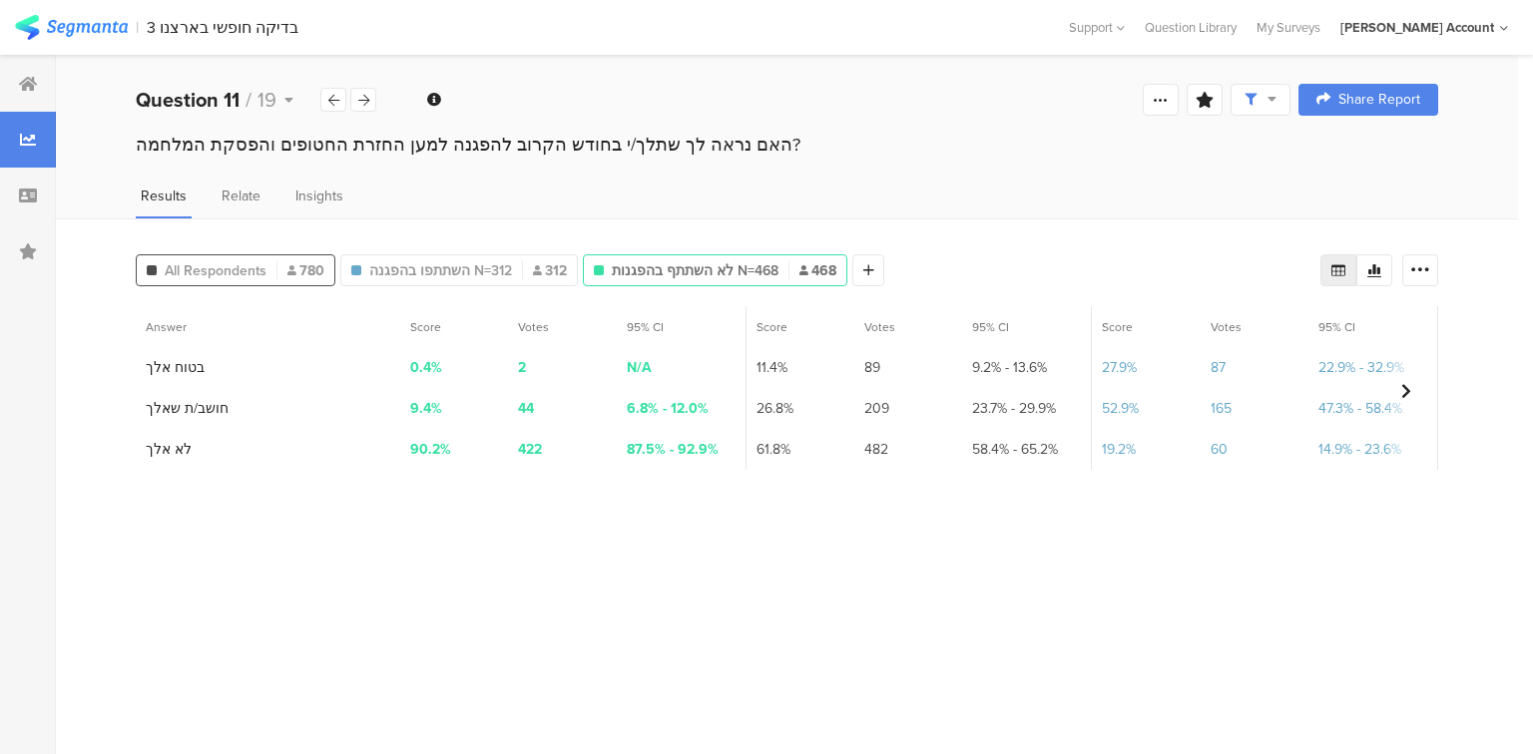
click at [251, 262] on span "All Respondents" at bounding box center [216, 270] width 102 height 21
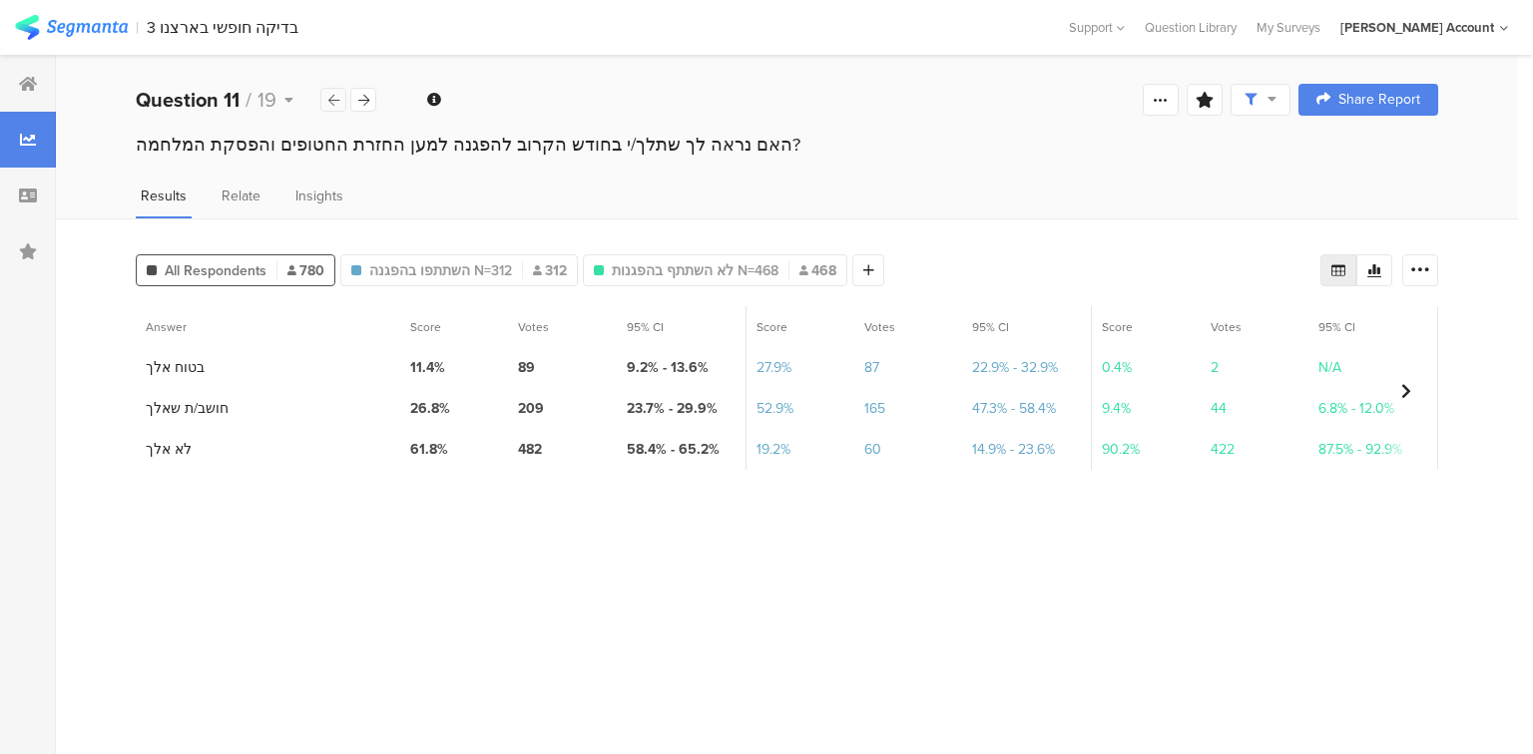
click at [329, 97] on icon at bounding box center [333, 100] width 11 height 13
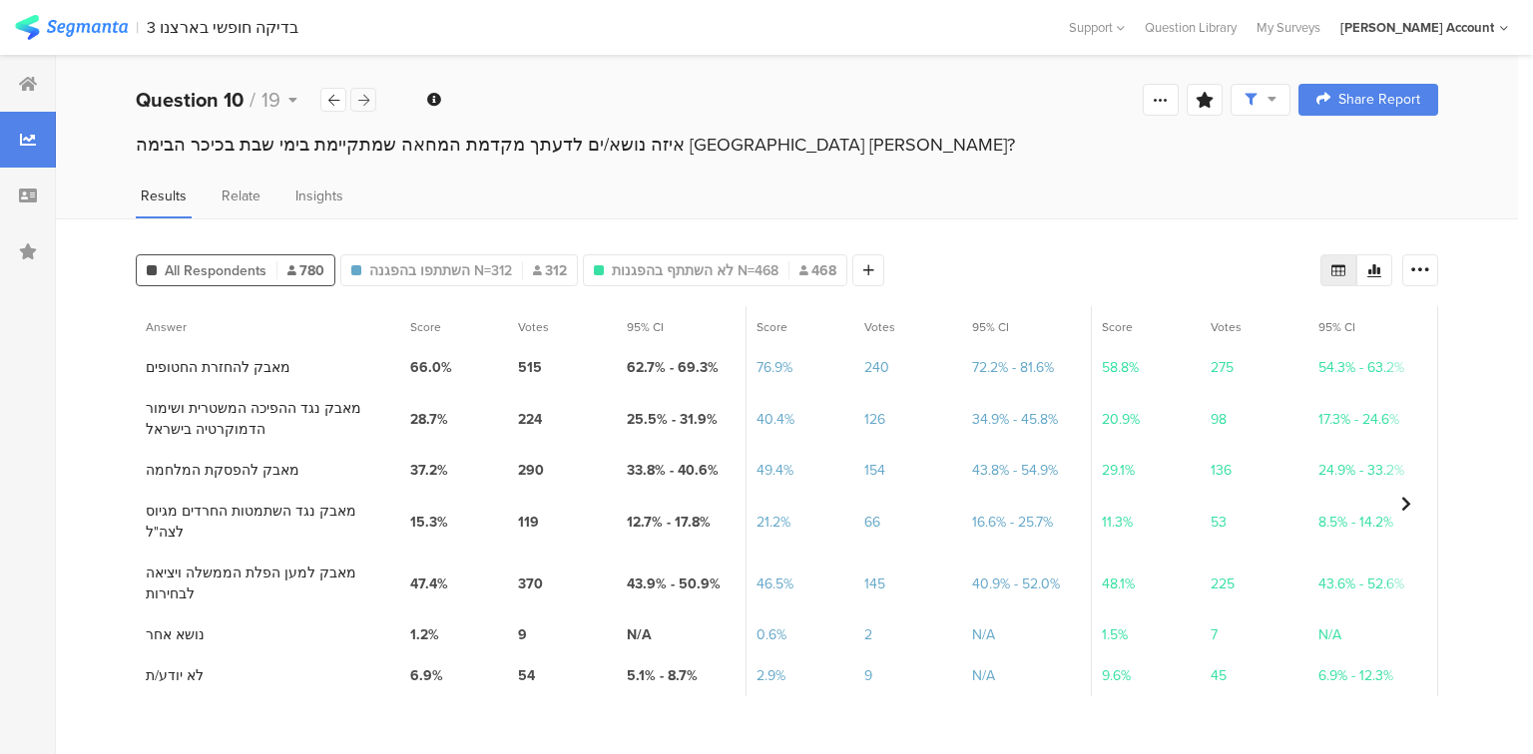
click at [361, 100] on icon at bounding box center [363, 100] width 11 height 13
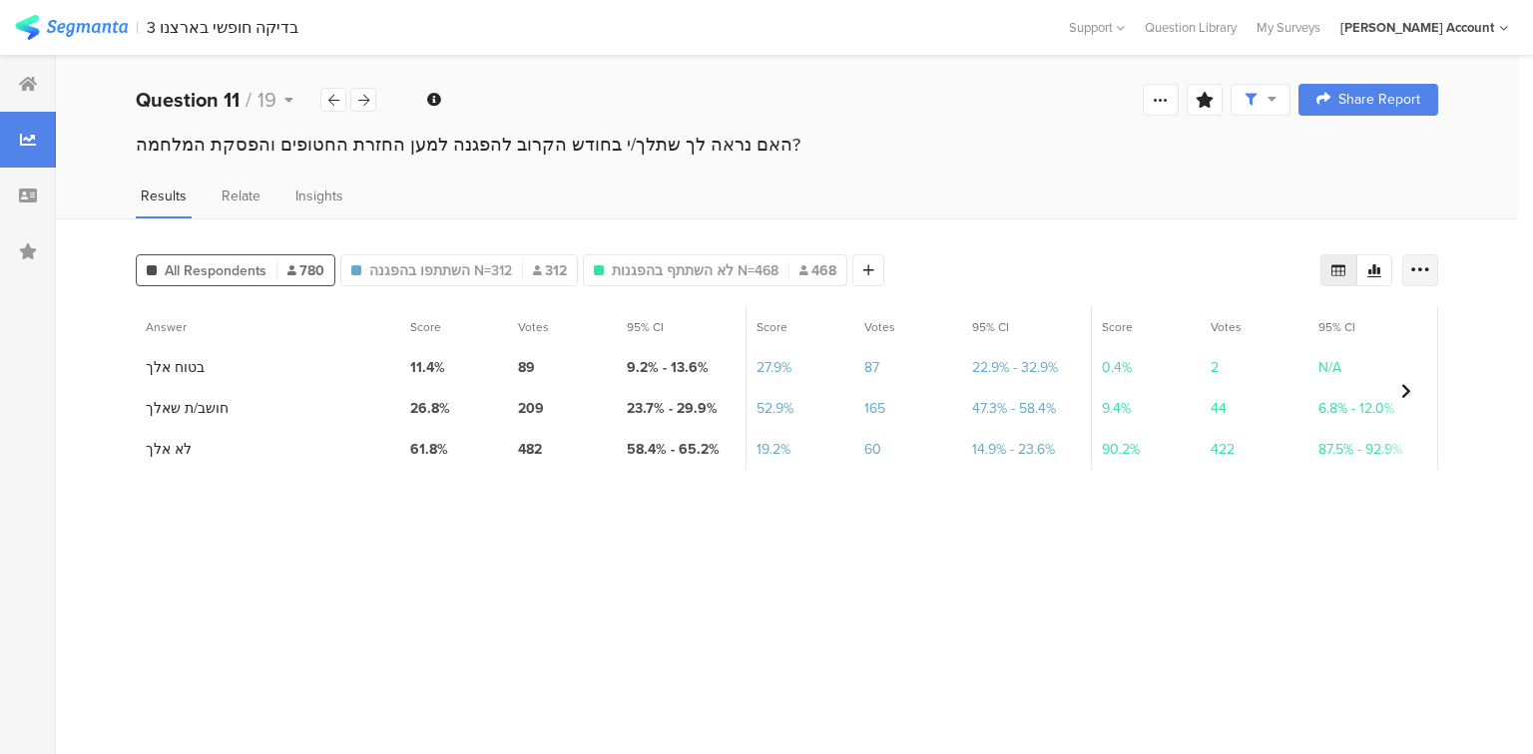
click at [1418, 275] on icon at bounding box center [1420, 270] width 20 height 20
click at [1233, 328] on span "Export as Excel" at bounding box center [1226, 326] width 95 height 20
click at [362, 96] on icon at bounding box center [363, 100] width 11 height 13
click at [1415, 265] on icon at bounding box center [1420, 270] width 20 height 20
click at [1231, 327] on span "Export as Excel" at bounding box center [1226, 326] width 95 height 20
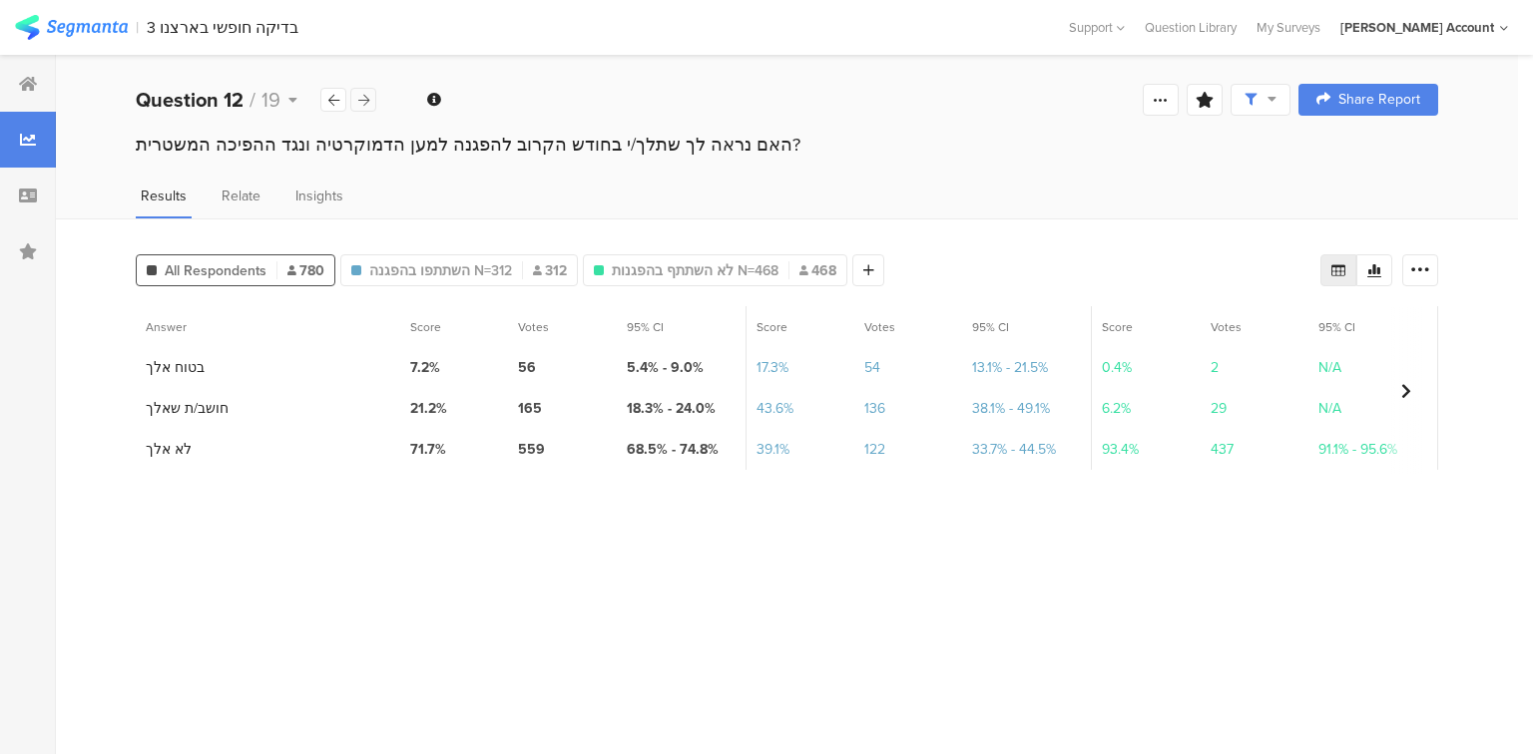
click at [370, 99] on div at bounding box center [363, 100] width 26 height 24
click at [1409, 266] on div at bounding box center [1420, 270] width 36 height 32
click at [1258, 325] on span "Export as Excel" at bounding box center [1226, 326] width 95 height 20
click at [715, 517] on section "Answer Score Votes 95% CI Score Votes 95% CI Score Votes 95% CI 1 בטוח אלך 9.5%…" at bounding box center [787, 522] width 1302 height 433
click at [364, 104] on icon at bounding box center [363, 100] width 11 height 13
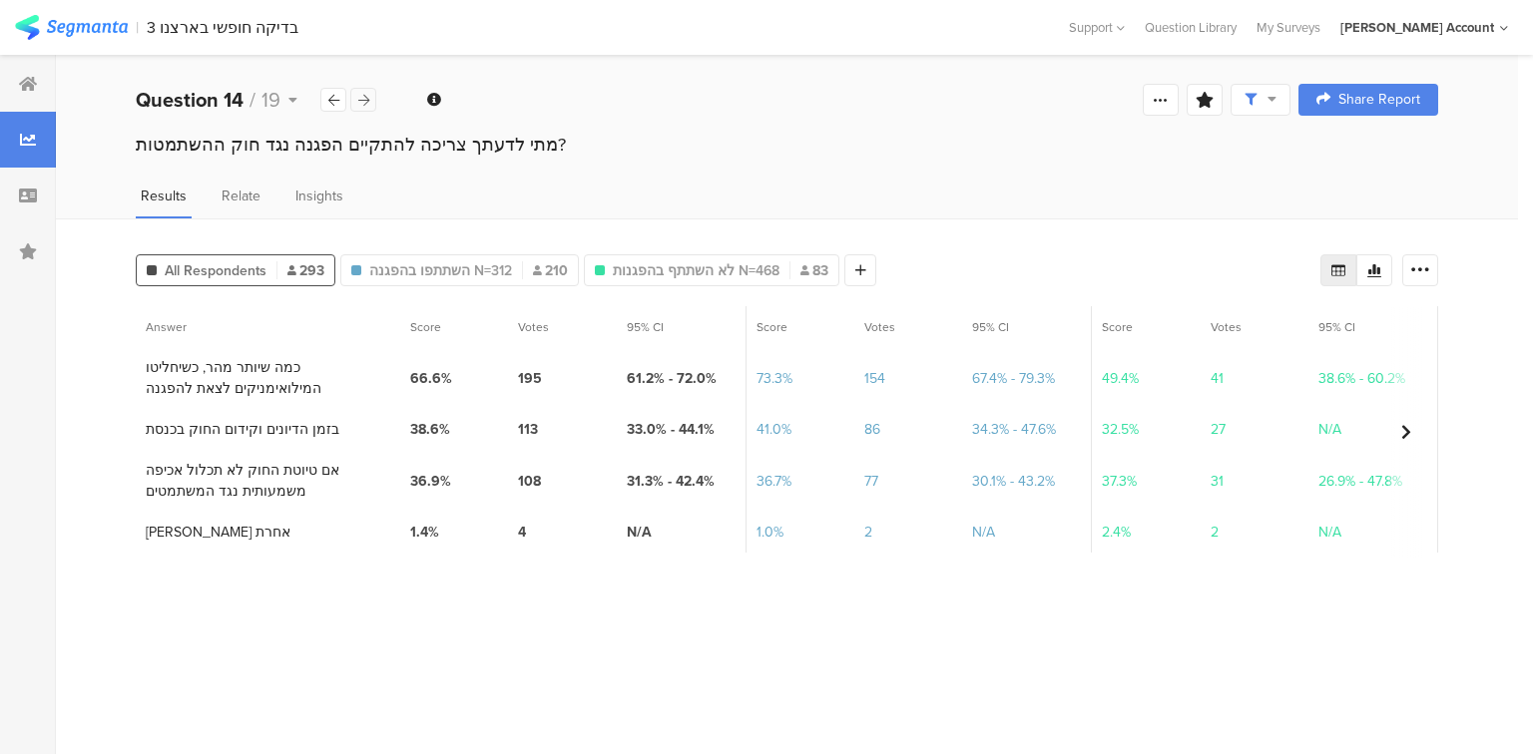
click at [364, 104] on icon at bounding box center [363, 100] width 11 height 13
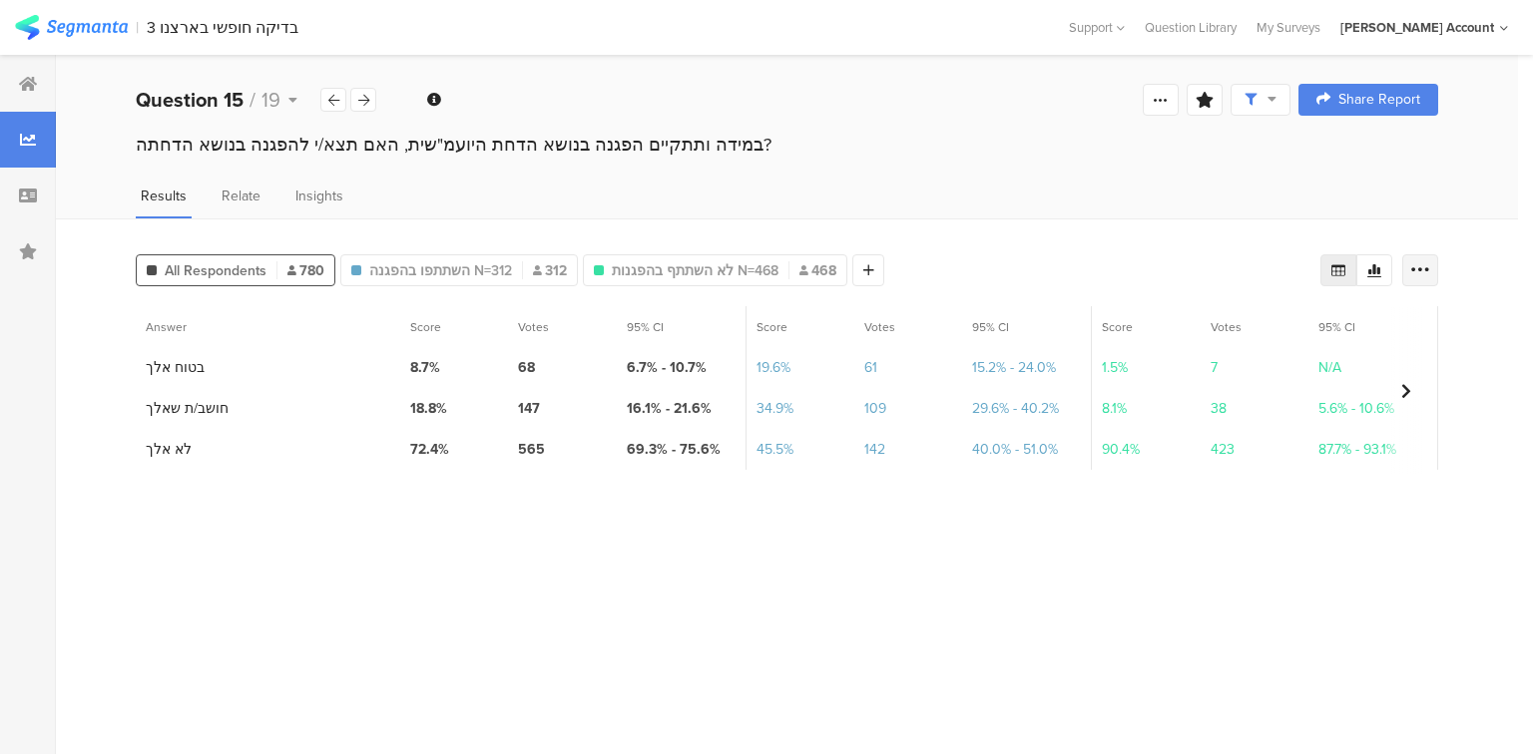
click at [1415, 272] on icon at bounding box center [1420, 270] width 20 height 20
click at [1229, 325] on span "Export as Excel" at bounding box center [1226, 326] width 95 height 20
click at [358, 103] on icon at bounding box center [363, 100] width 11 height 13
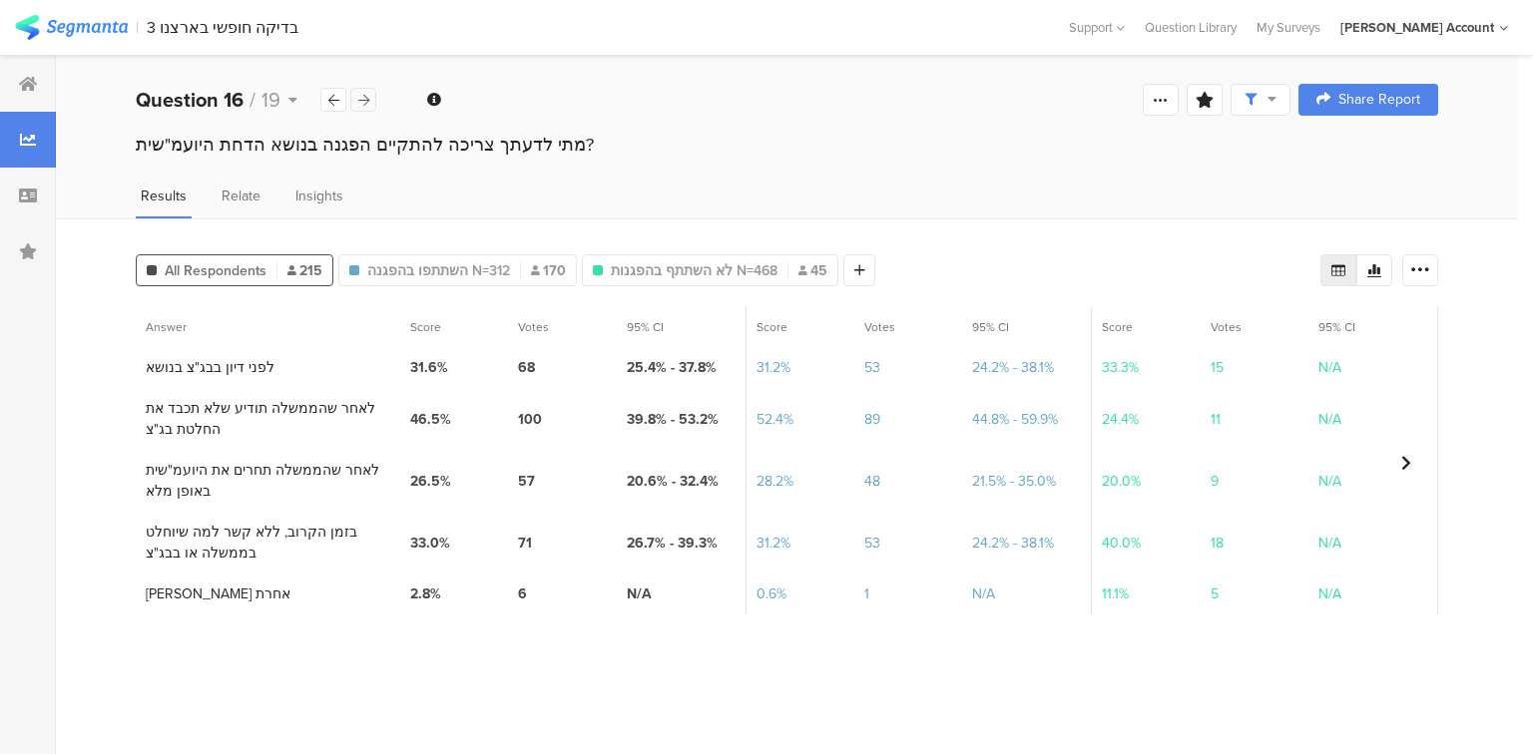
click at [358, 103] on icon at bounding box center [363, 100] width 11 height 13
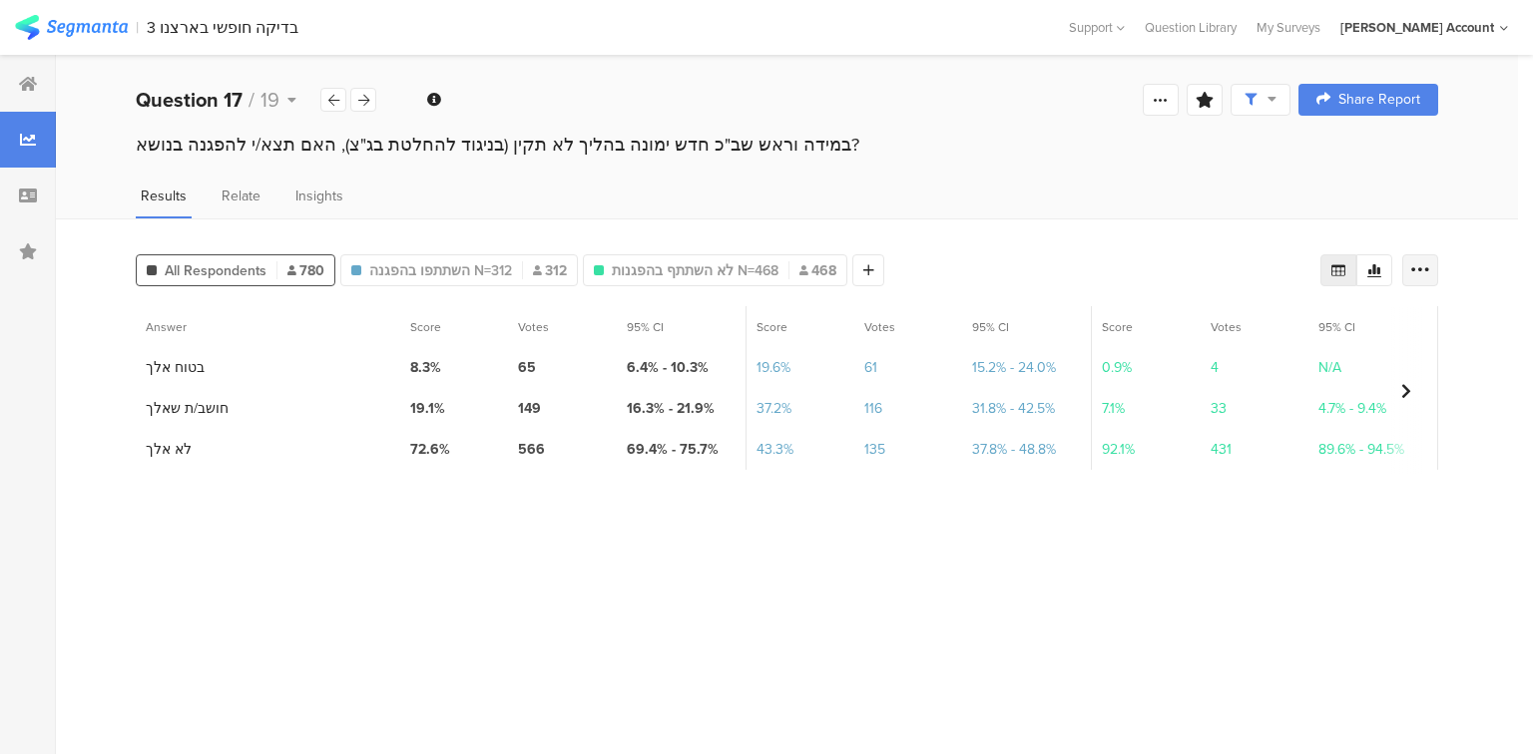
click at [1421, 267] on icon at bounding box center [1420, 270] width 20 height 20
click at [1229, 325] on span "Export as Excel" at bounding box center [1226, 326] width 95 height 20
click at [28, 76] on icon at bounding box center [28, 84] width 18 height 16
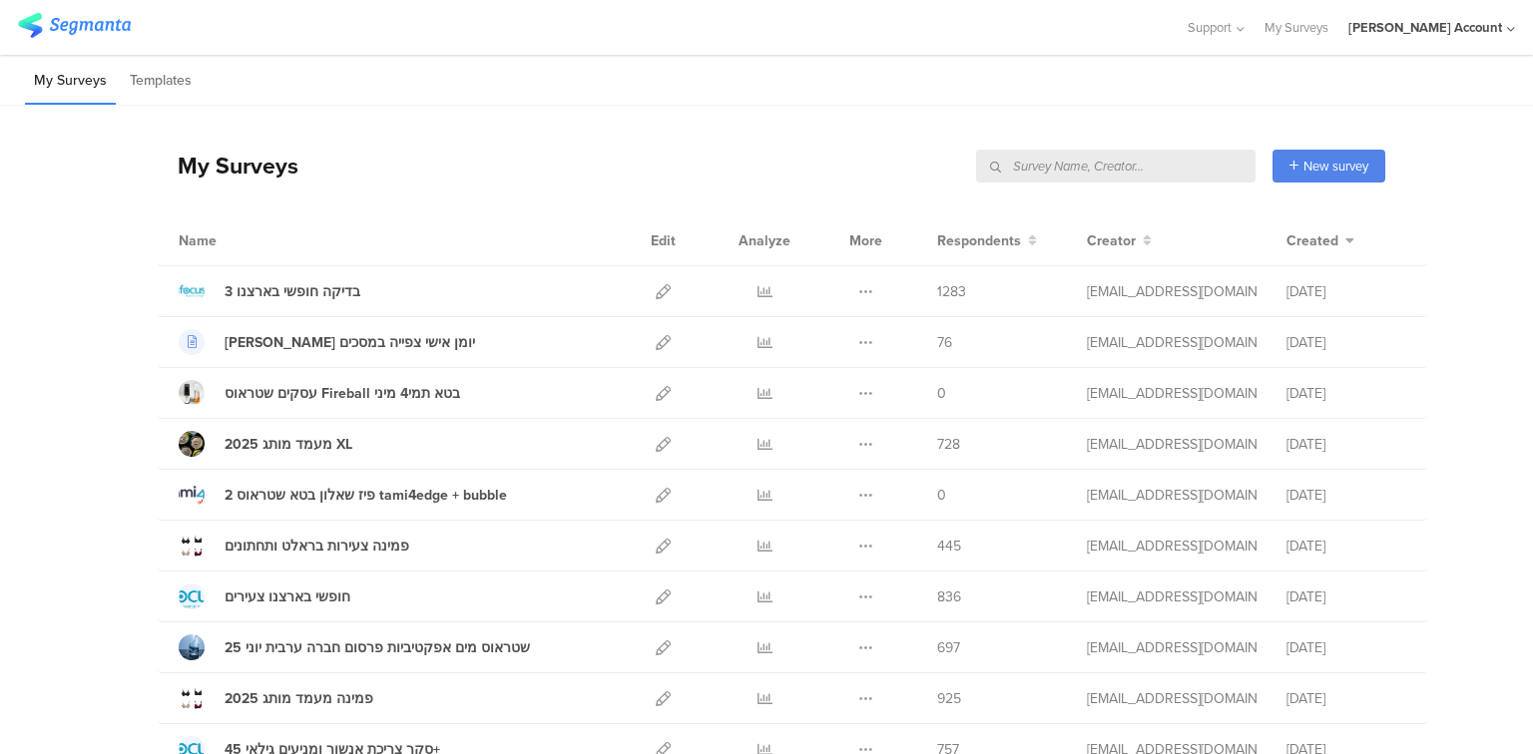
click at [1195, 165] on input "text" at bounding box center [1115, 166] width 279 height 33
type input "שבת"
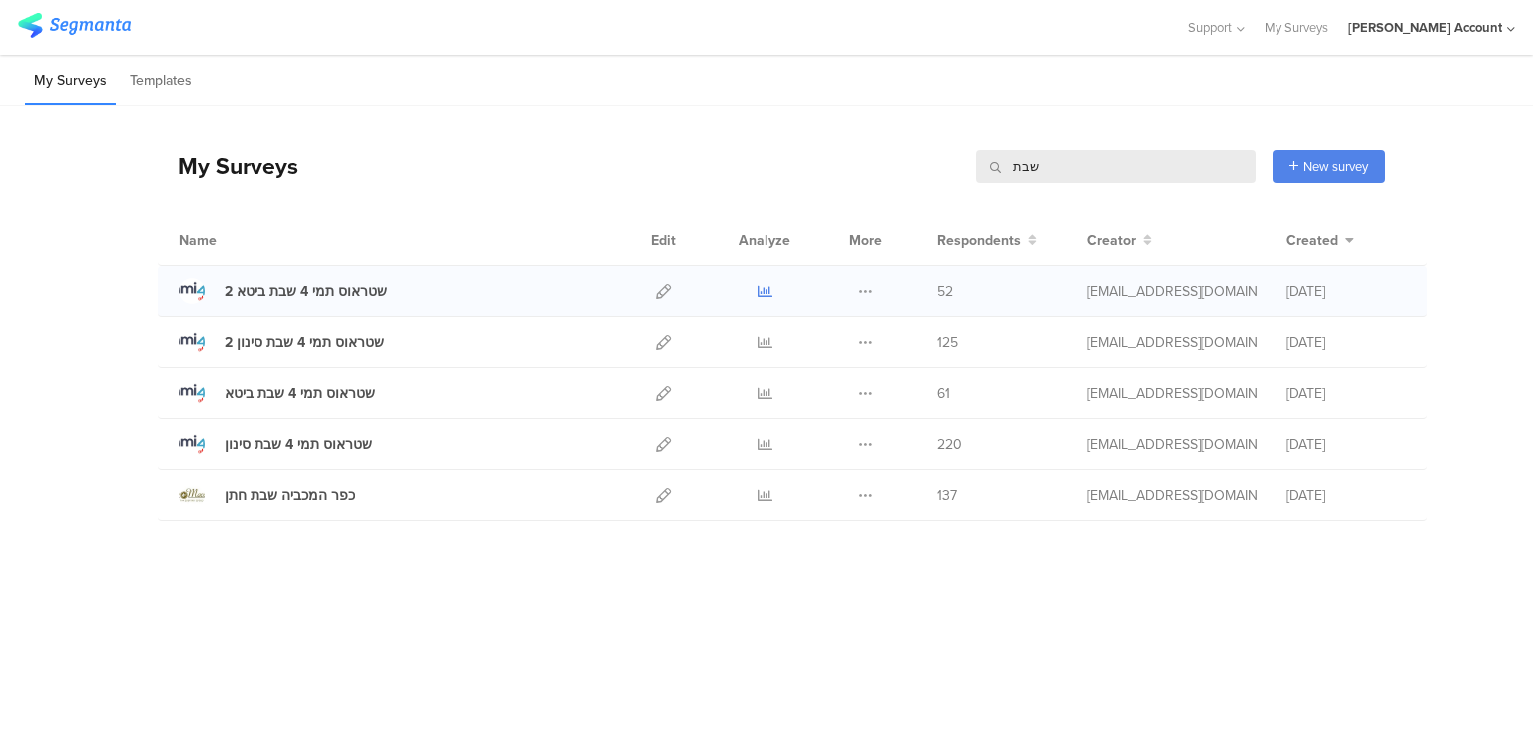
click at [766, 290] on icon at bounding box center [764, 291] width 15 height 15
click at [765, 389] on icon at bounding box center [764, 393] width 15 height 15
click at [768, 287] on icon at bounding box center [764, 291] width 15 height 15
click at [764, 390] on icon at bounding box center [764, 393] width 15 height 15
click at [1031, 163] on input "שבת" at bounding box center [1115, 166] width 279 height 33
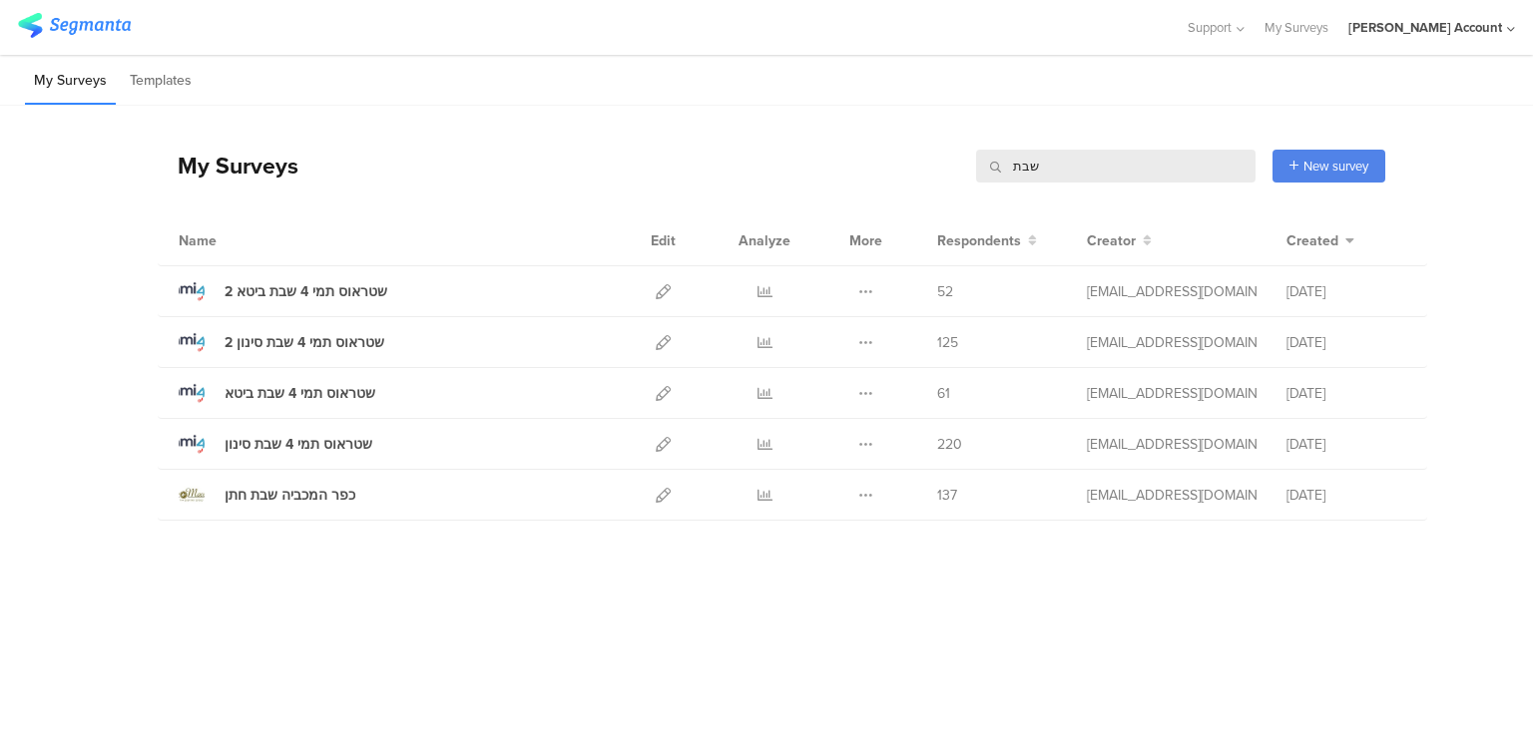
click at [1031, 163] on input "שבת" at bounding box center [1115, 166] width 279 height 33
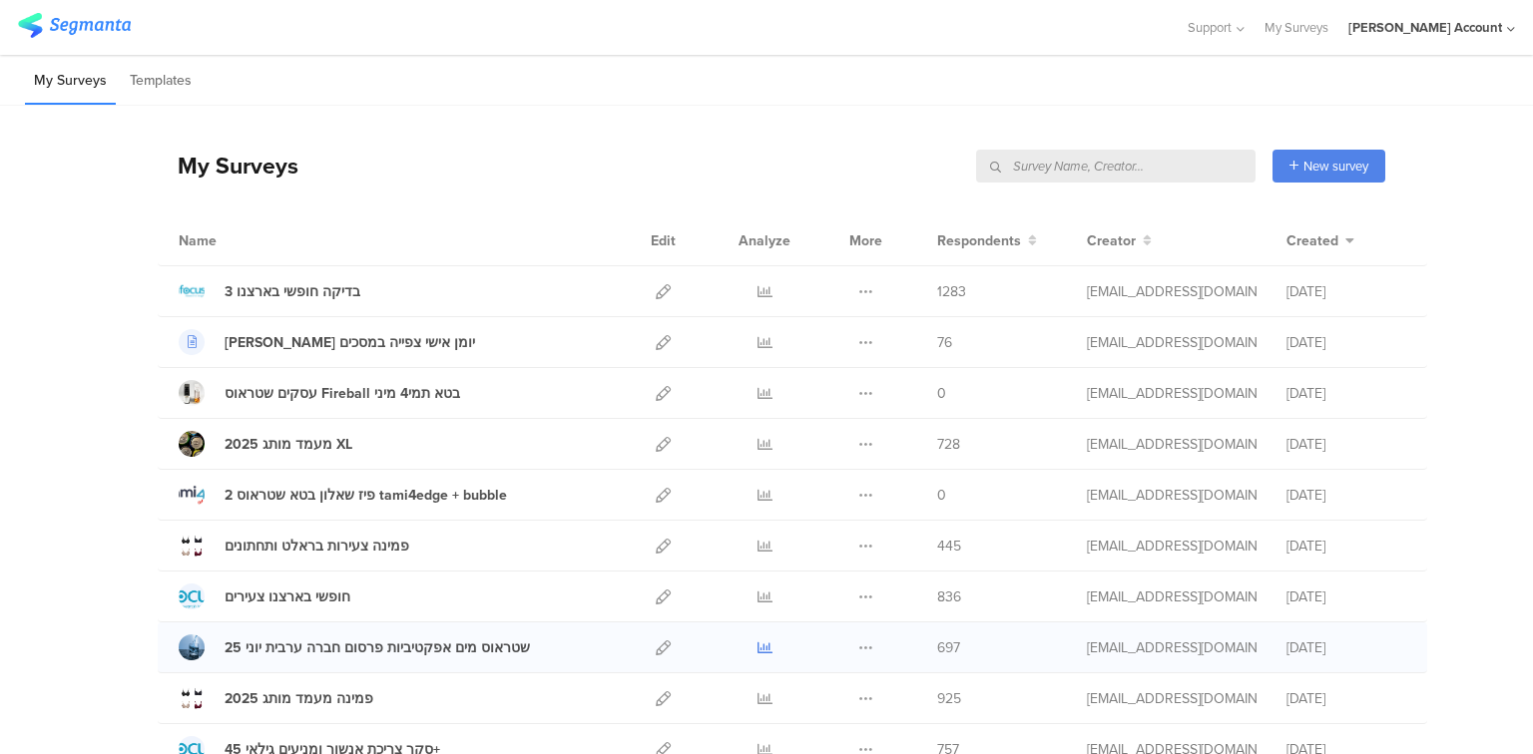
click at [758, 645] on icon at bounding box center [764, 648] width 15 height 15
click at [315, 339] on div "שמיר שאלון יומן אישי צפייה במסכים" at bounding box center [349, 342] width 250 height 21
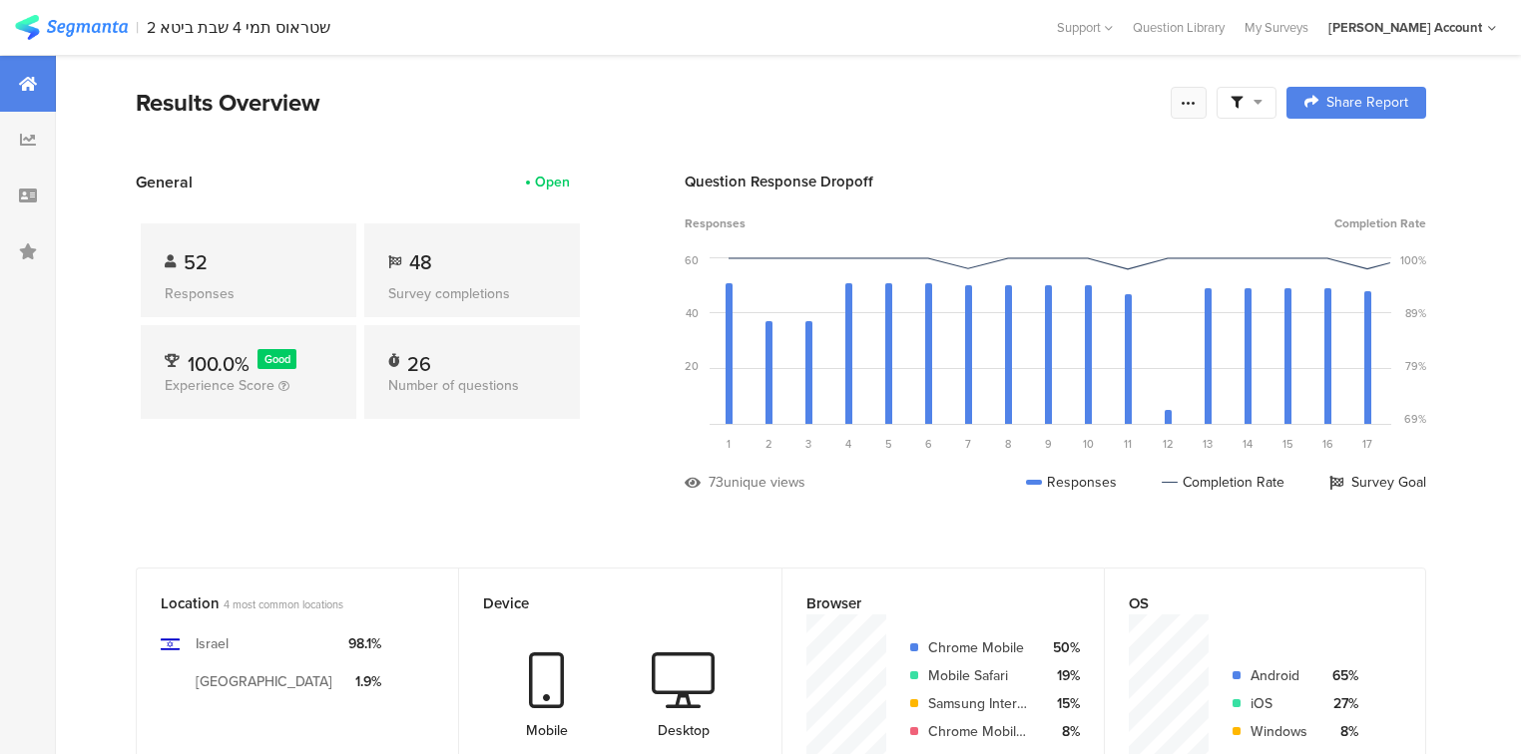
click at [1193, 103] on icon at bounding box center [1188, 103] width 16 height 16
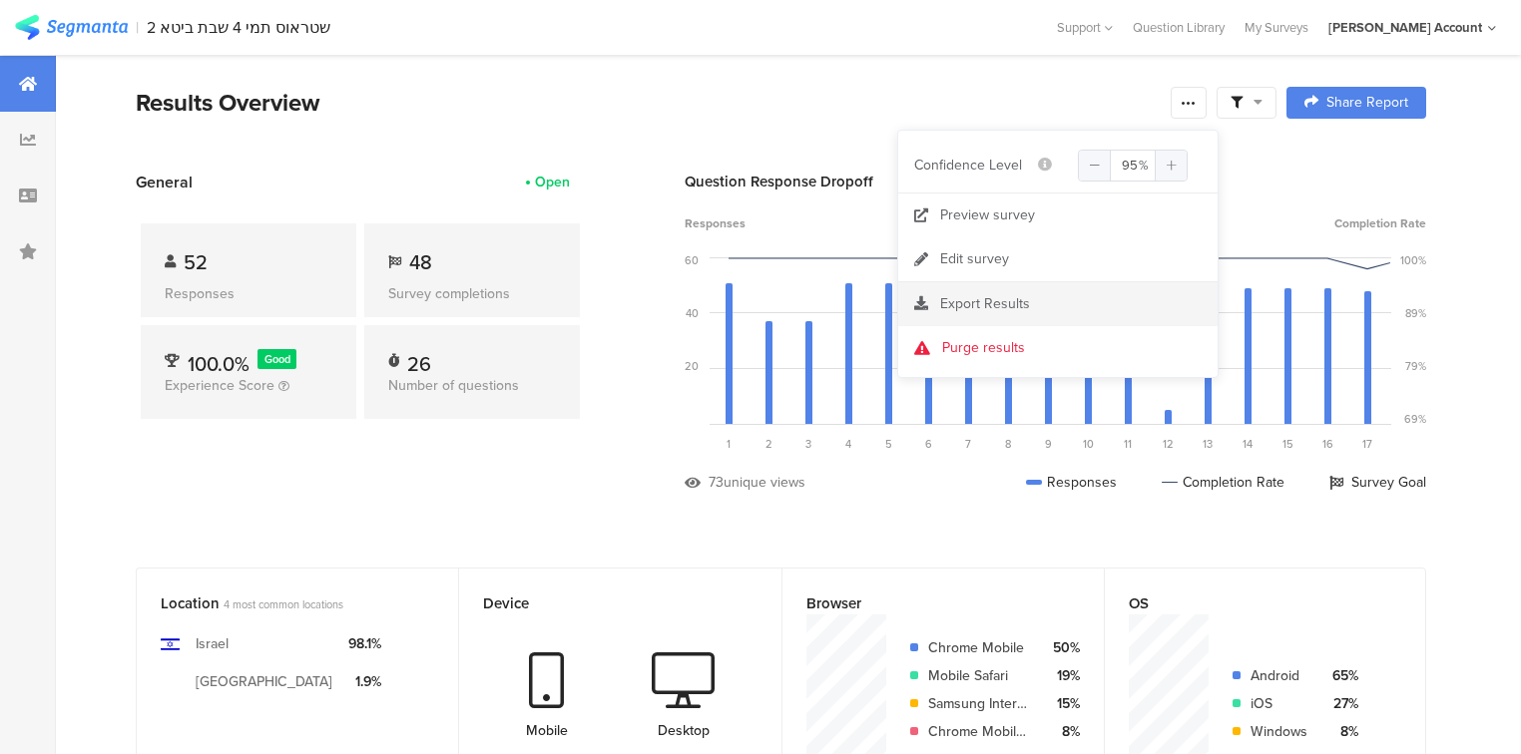
click at [960, 309] on span "Export Results" at bounding box center [985, 303] width 90 height 21
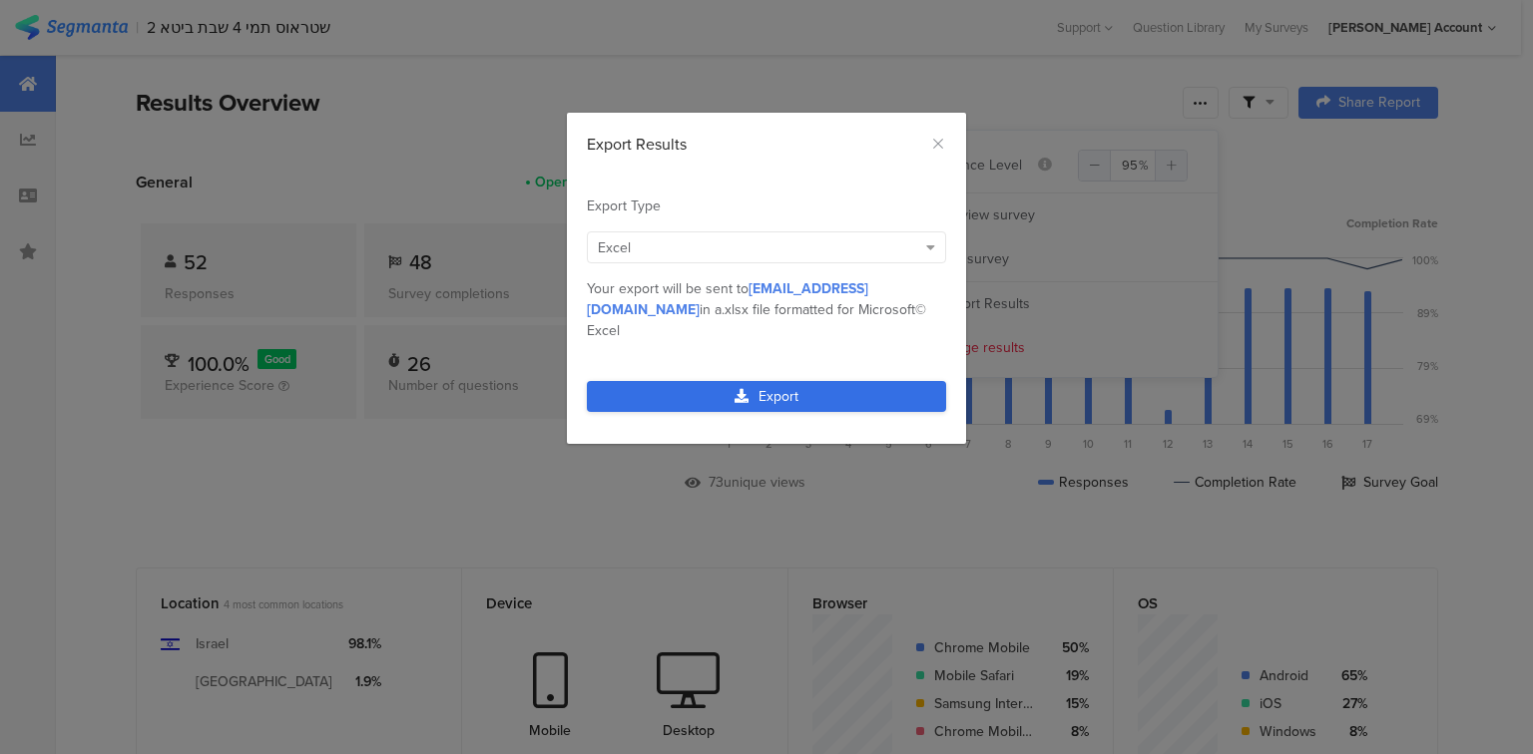
click at [763, 381] on link "Export" at bounding box center [766, 396] width 359 height 31
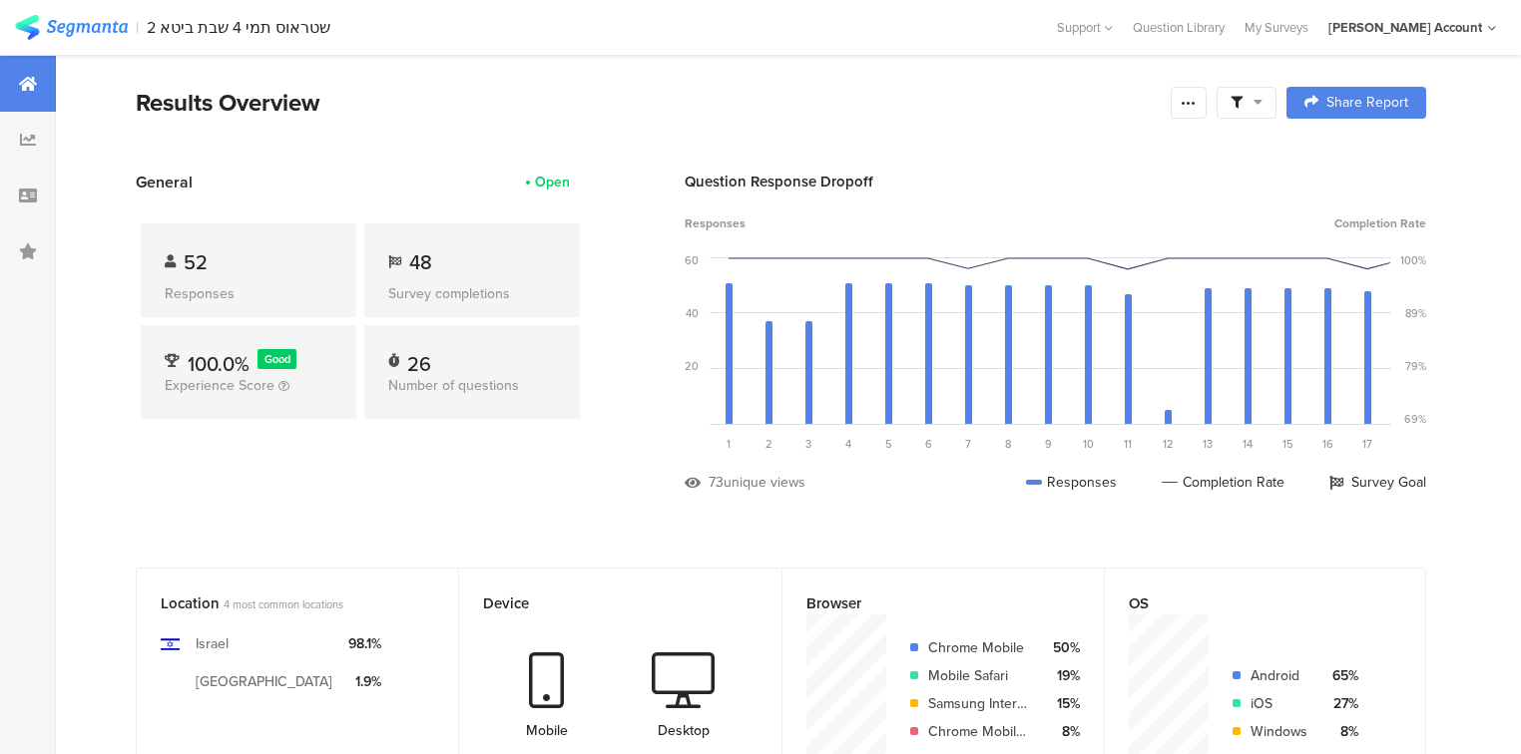
click at [698, 219] on span "Responses" at bounding box center [714, 224] width 61 height 18
click at [582, 144] on section "Results Overview Complete Responses Only Edit Sample Share Report Share Cancel …" at bounding box center [781, 128] width 1450 height 86
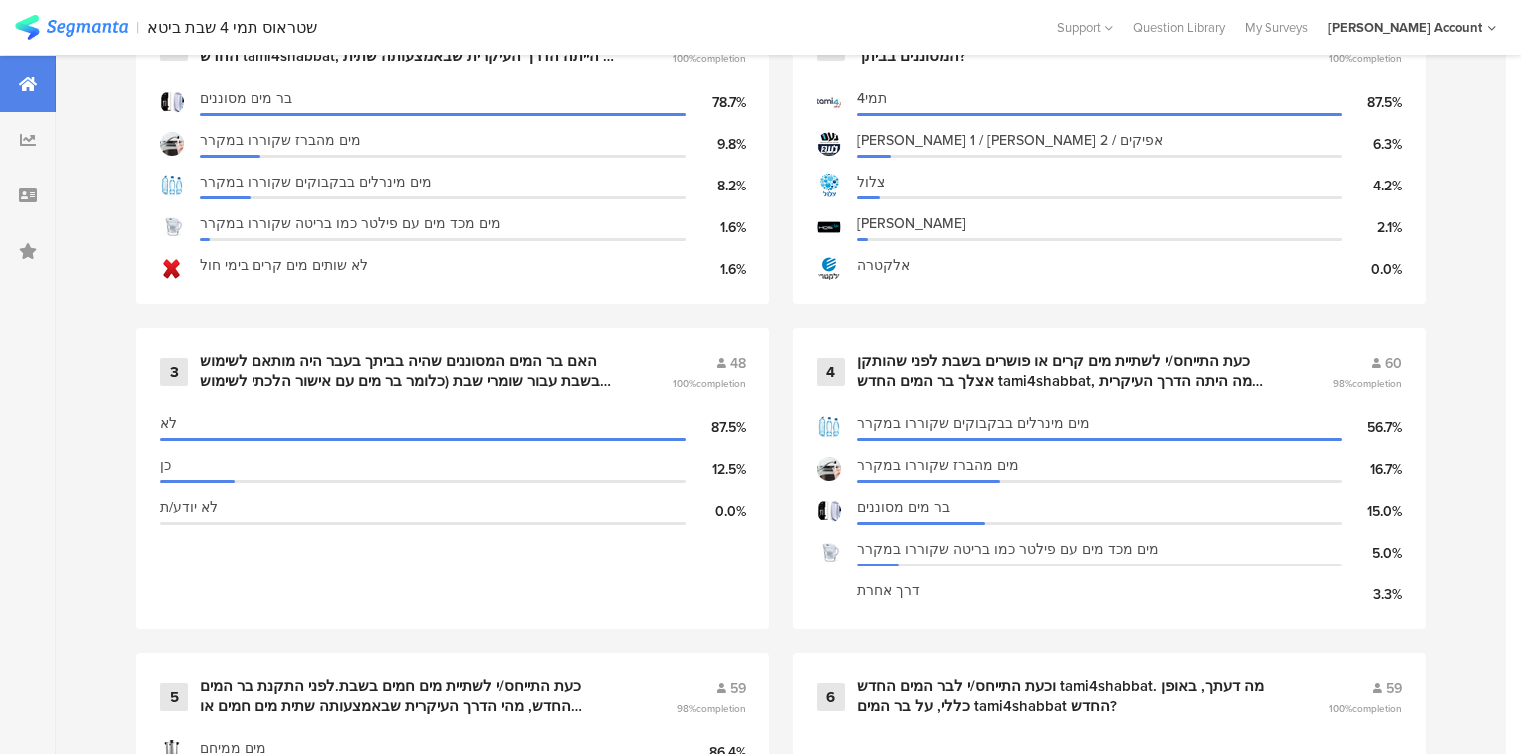
scroll to position [958, 0]
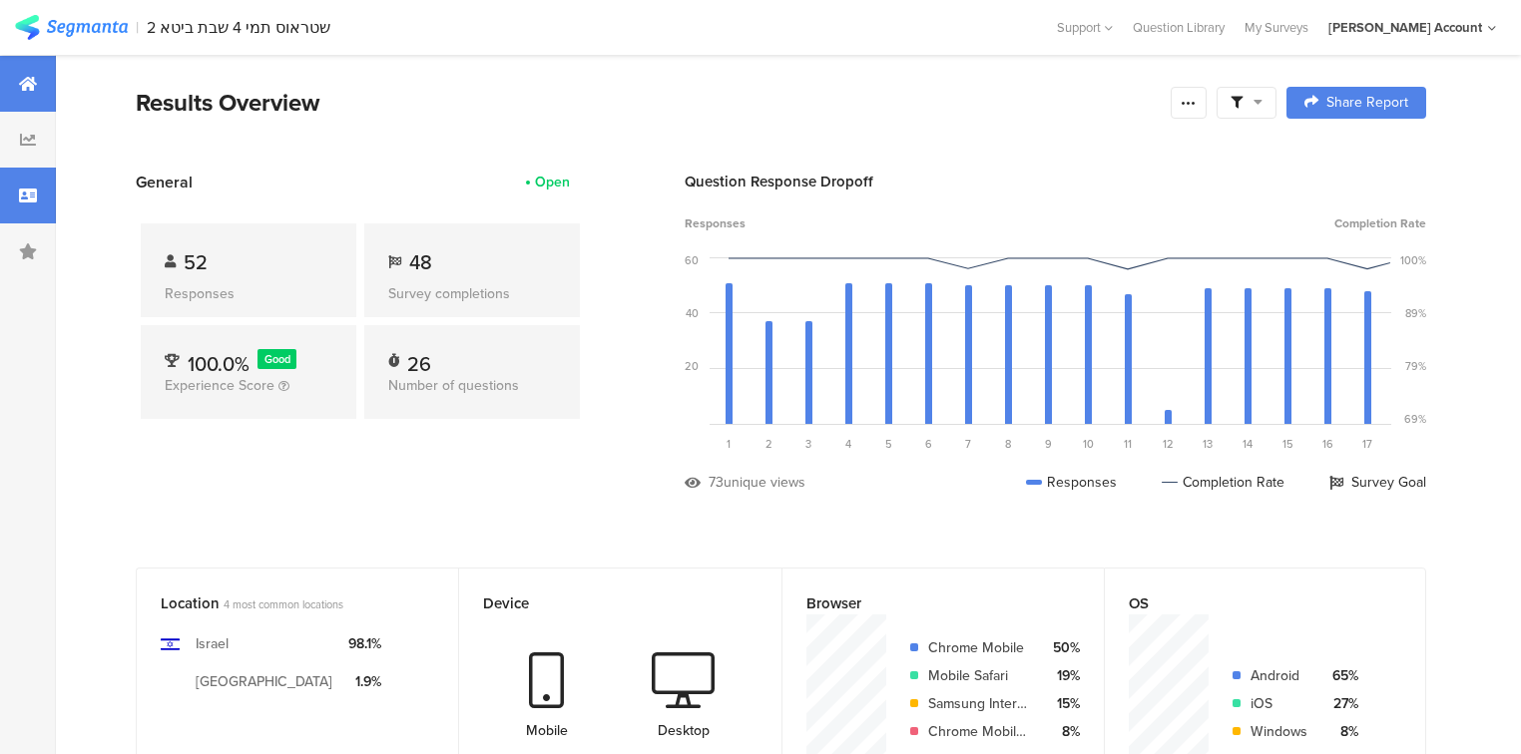
click at [12, 209] on div at bounding box center [28, 196] width 56 height 56
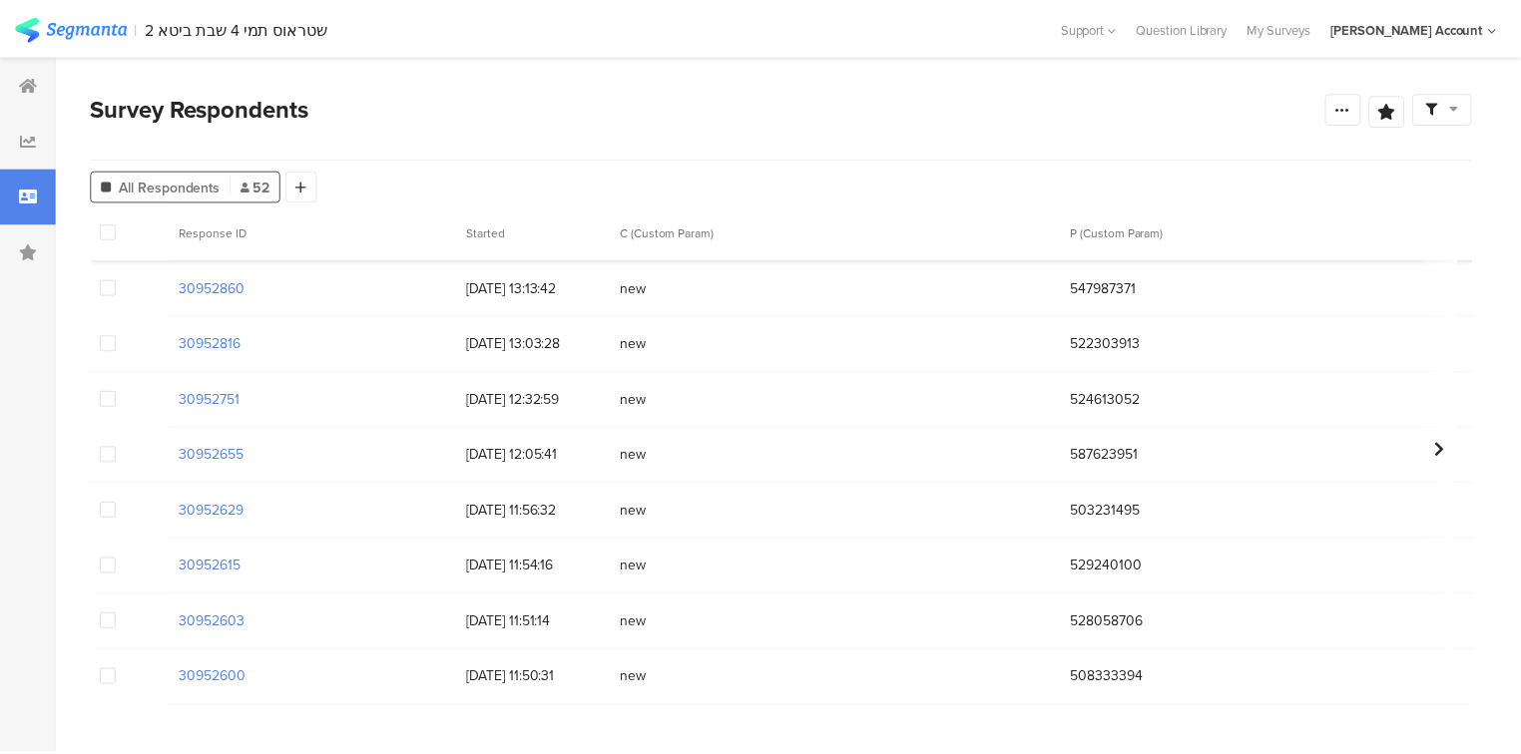
scroll to position [2487, 0]
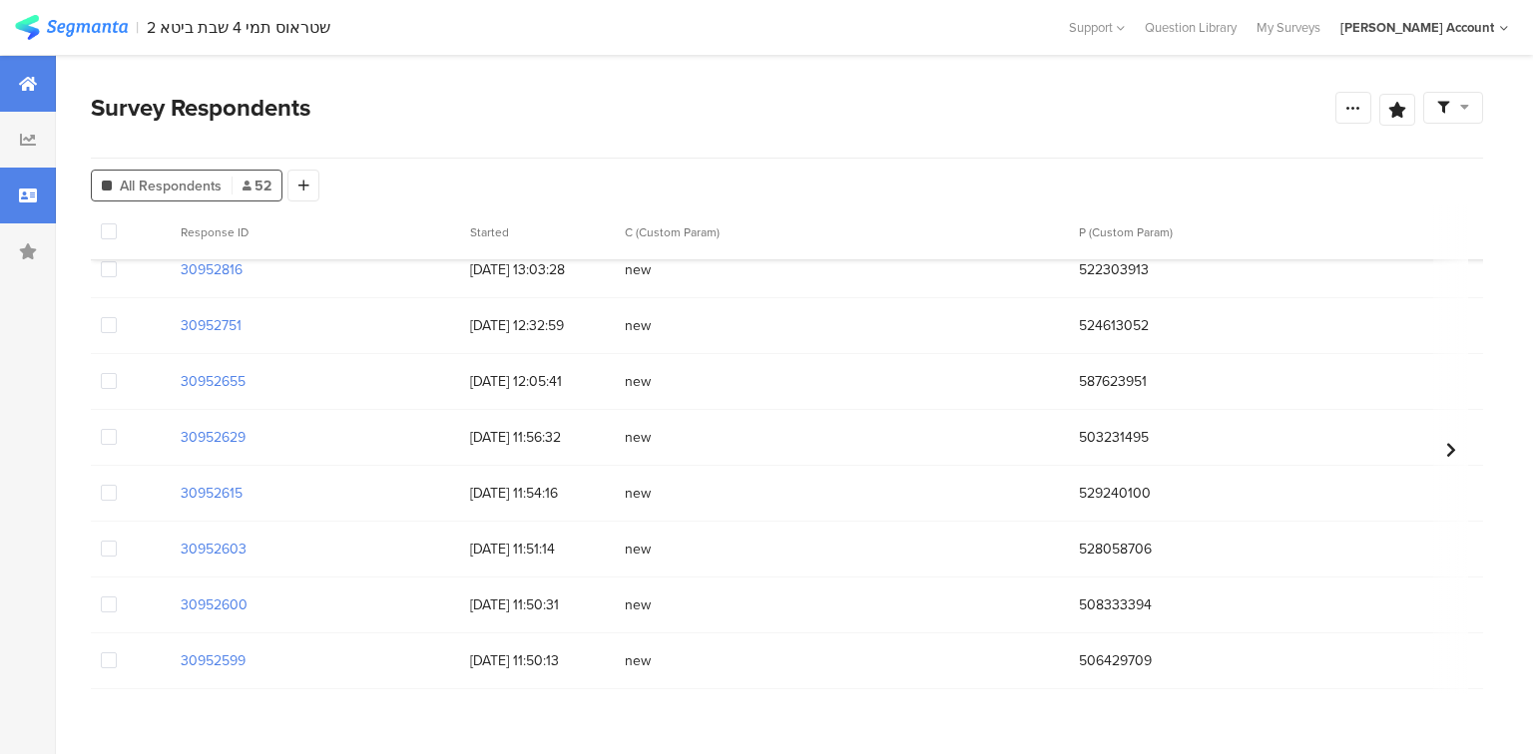
click at [14, 79] on div at bounding box center [28, 84] width 56 height 56
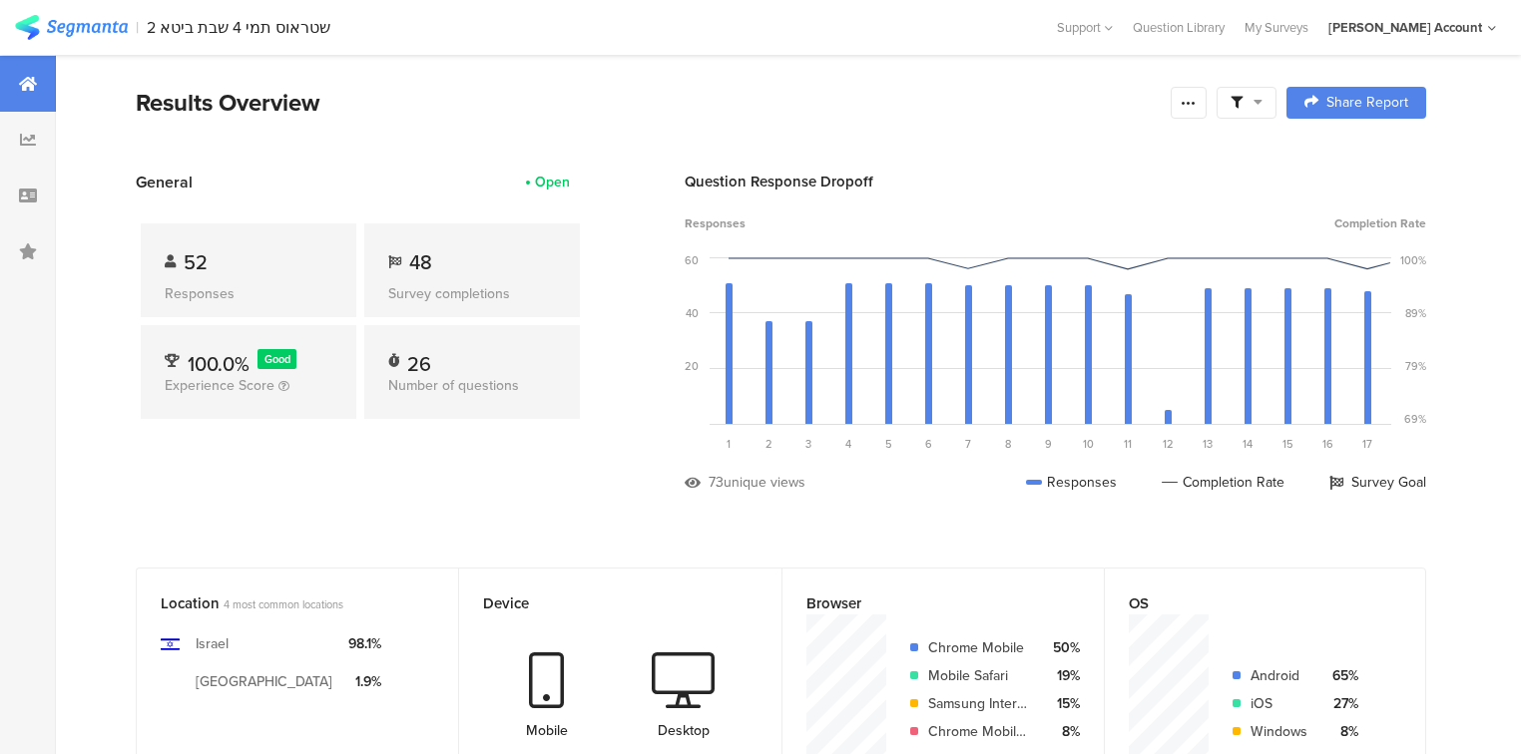
click at [320, 469] on div "General Open 52 Responses 48 Survey completions 100.0% Good Experience Score 26…" at bounding box center [360, 347] width 449 height 352
click at [210, 266] on div "52" at bounding box center [249, 262] width 168 height 30
click at [194, 266] on span "52" at bounding box center [196, 262] width 24 height 30
click at [644, 462] on section "General Open 52 Responses 48 Survey completions 100.0% Good Experience Score 26…" at bounding box center [781, 347] width 1450 height 352
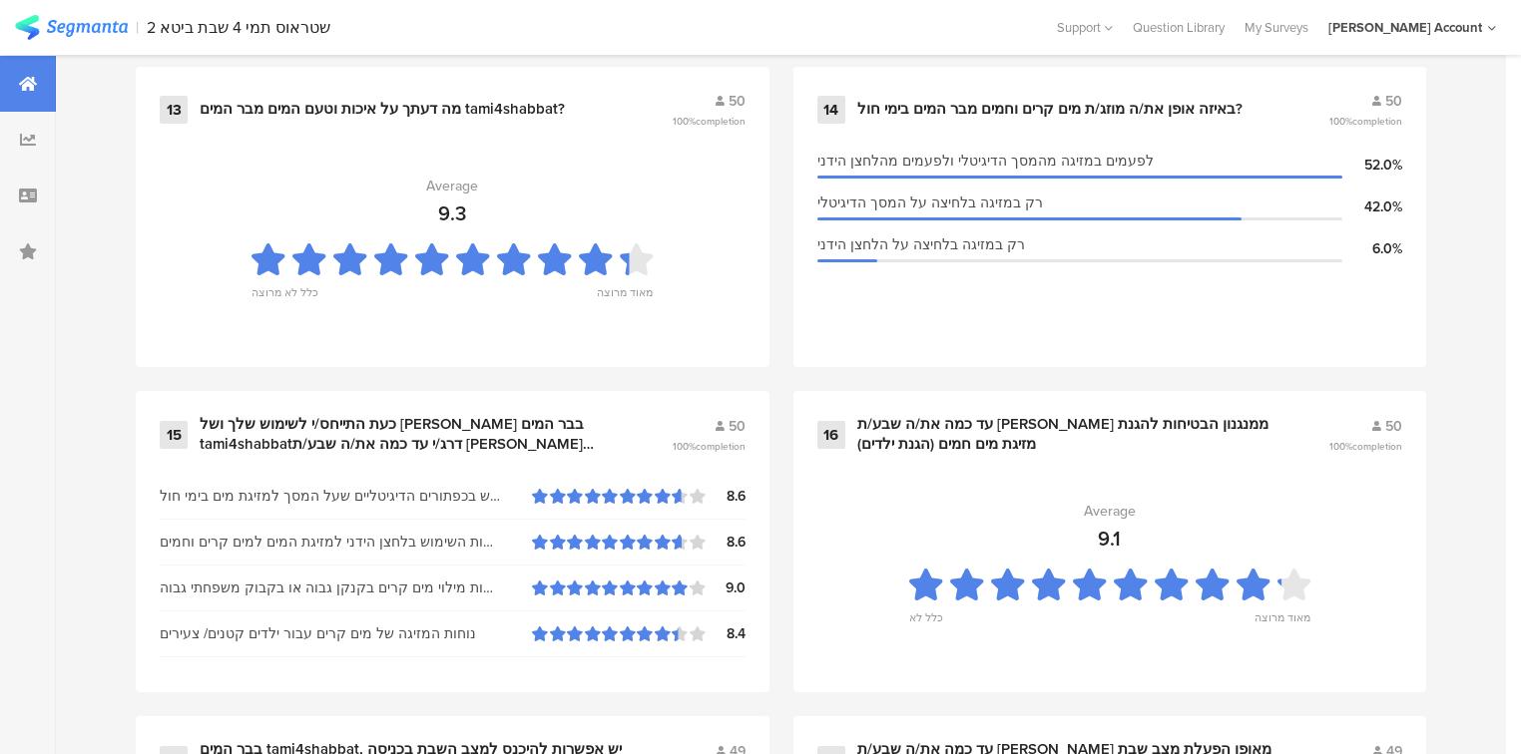
scroll to position [2874, 0]
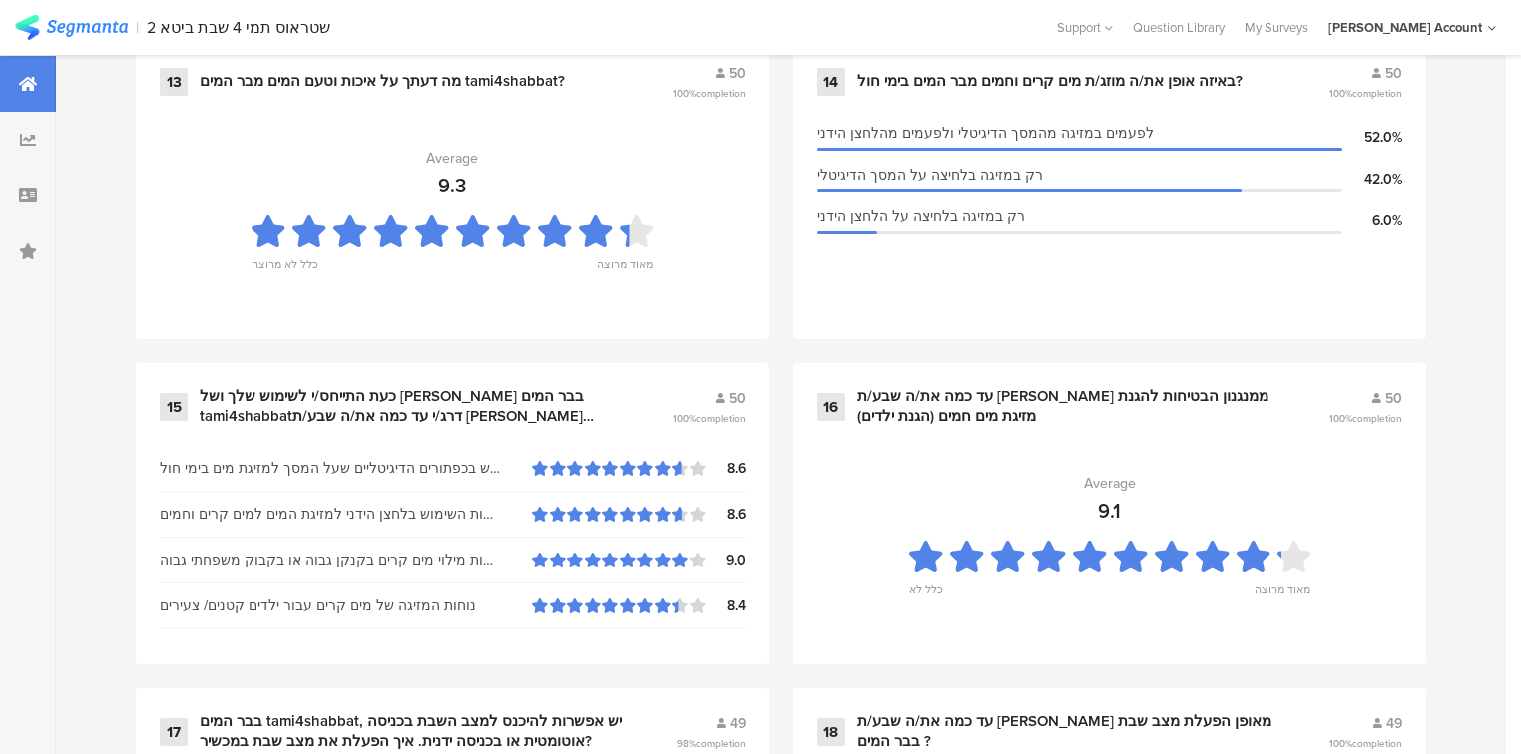
click at [1482, 344] on div "1 התייחס/י לשתיית מים קרים בימי חול,לפני שהותקן אצלך בר המים החדש tami4shabbat,…" at bounding box center [781, 202] width 1450 height 4226
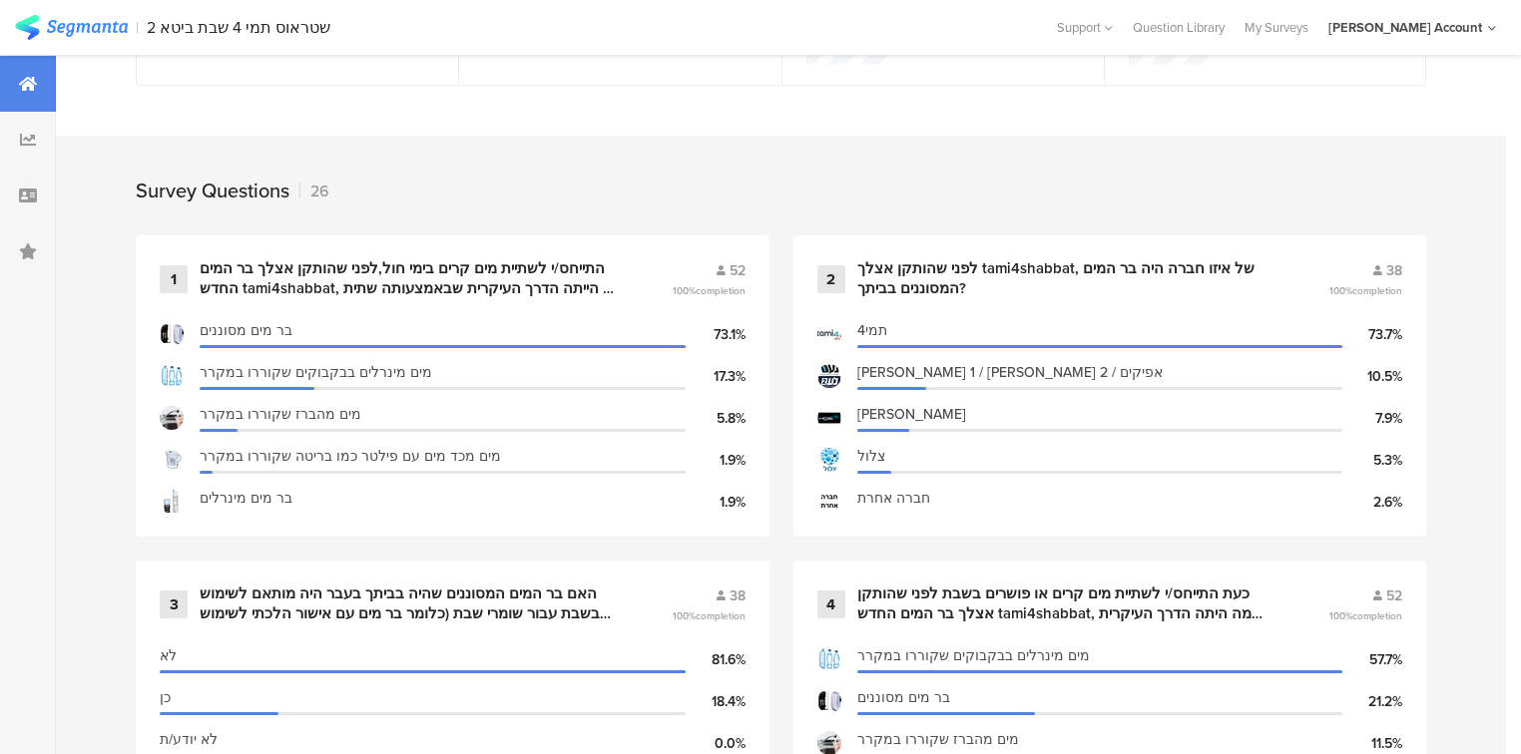
scroll to position [878, 0]
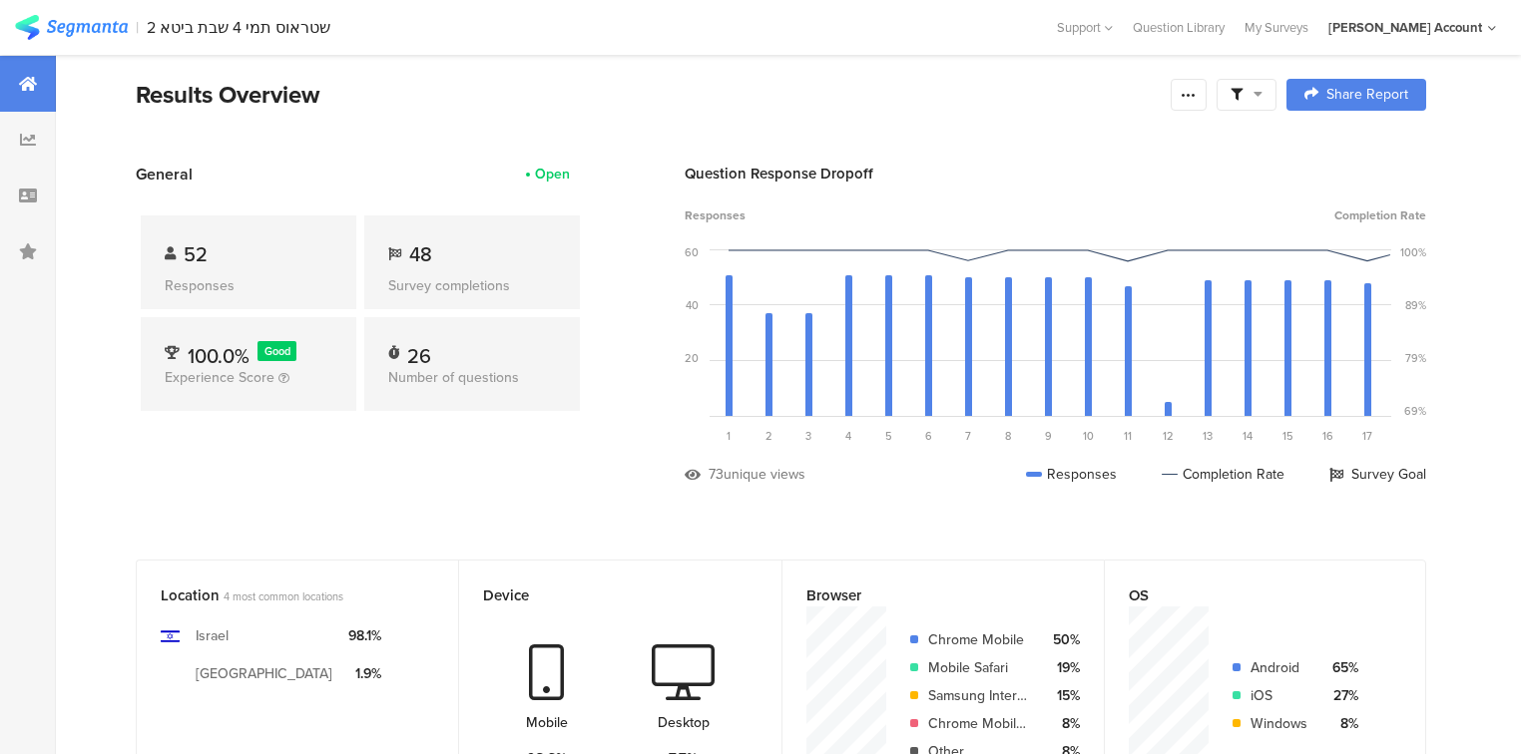
scroll to position [0, 0]
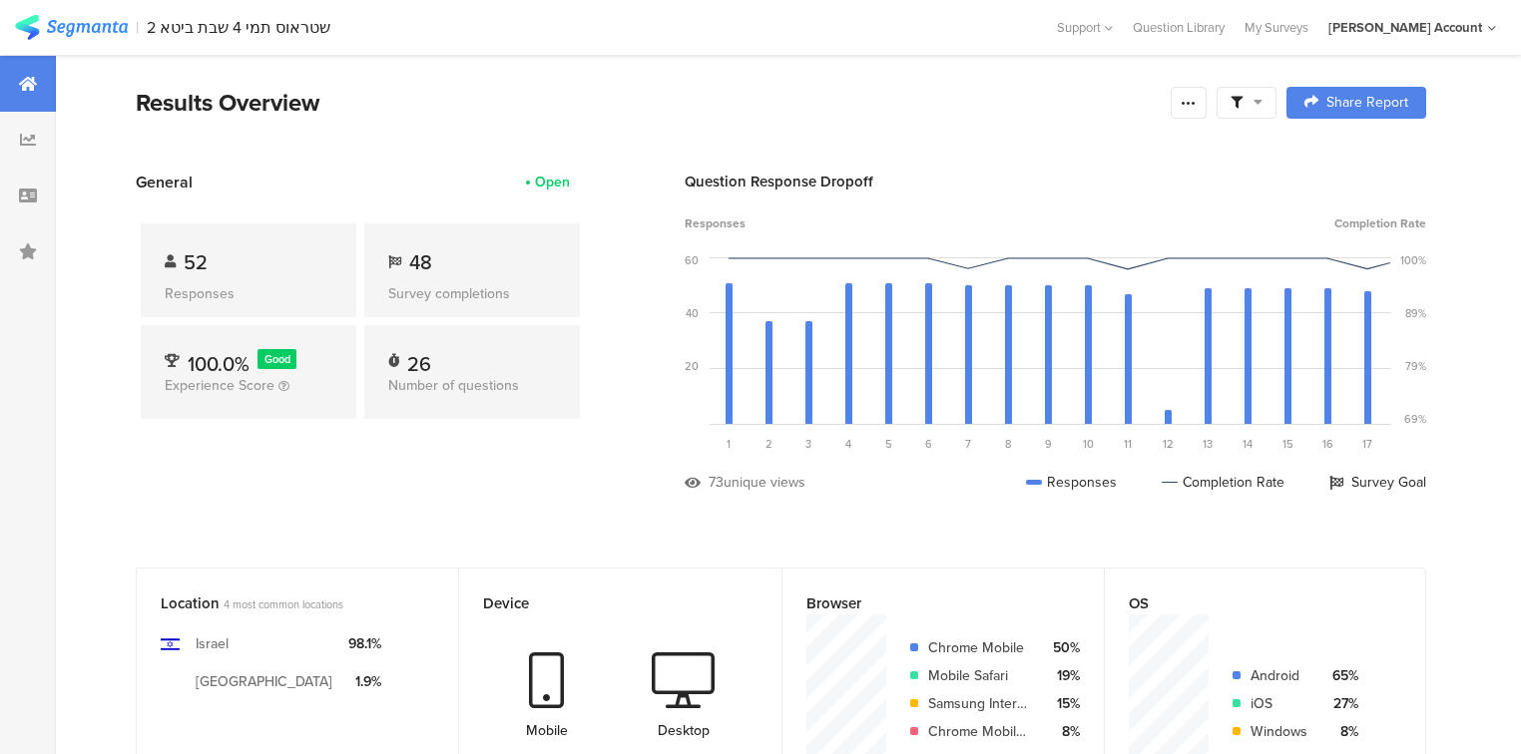
click at [78, 361] on section "General Open 52 Responses 48 Survey completions 100.0% Good Experience Score 26…" at bounding box center [781, 347] width 1450 height 352
click at [102, 244] on section "General Open 52 Responses 48 Survey completions 100.0% Good Experience Score 26…" at bounding box center [781, 347] width 1450 height 352
click at [230, 489] on div "General Open 52 Responses 48 Survey completions 100.0% Good Experience Score 26…" at bounding box center [360, 347] width 449 height 352
click at [232, 488] on div "General Open 52 Responses 48 Survey completions 100.0% Good Experience Score 26…" at bounding box center [360, 347] width 449 height 352
click at [124, 410] on section "General Open 52 Responses 48 Survey completions 100.0% Good Experience Score 26…" at bounding box center [781, 347] width 1450 height 352
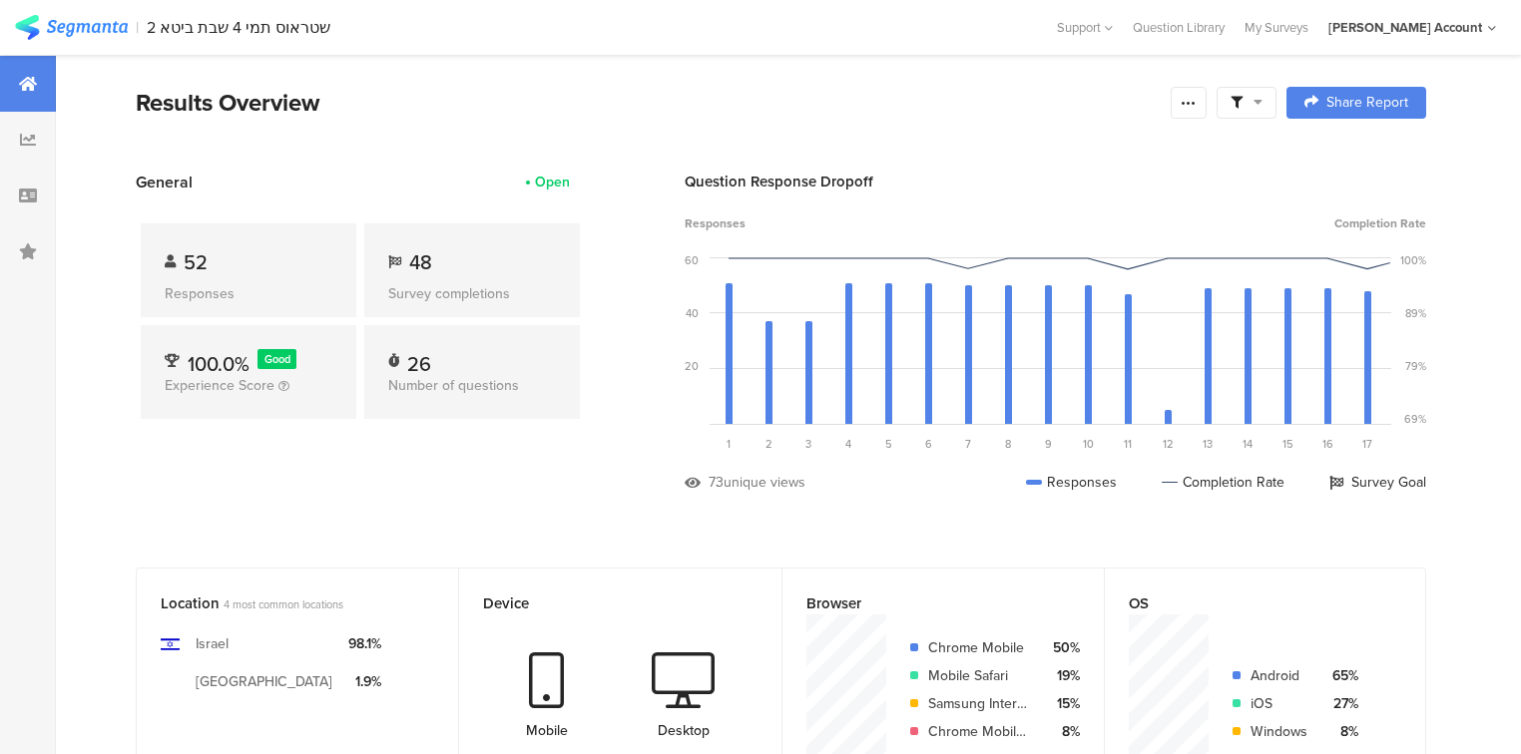
click at [436, 507] on div "General Open 52 Responses 48 Survey completions 100.0% Good Experience Score 26…" at bounding box center [360, 347] width 449 height 352
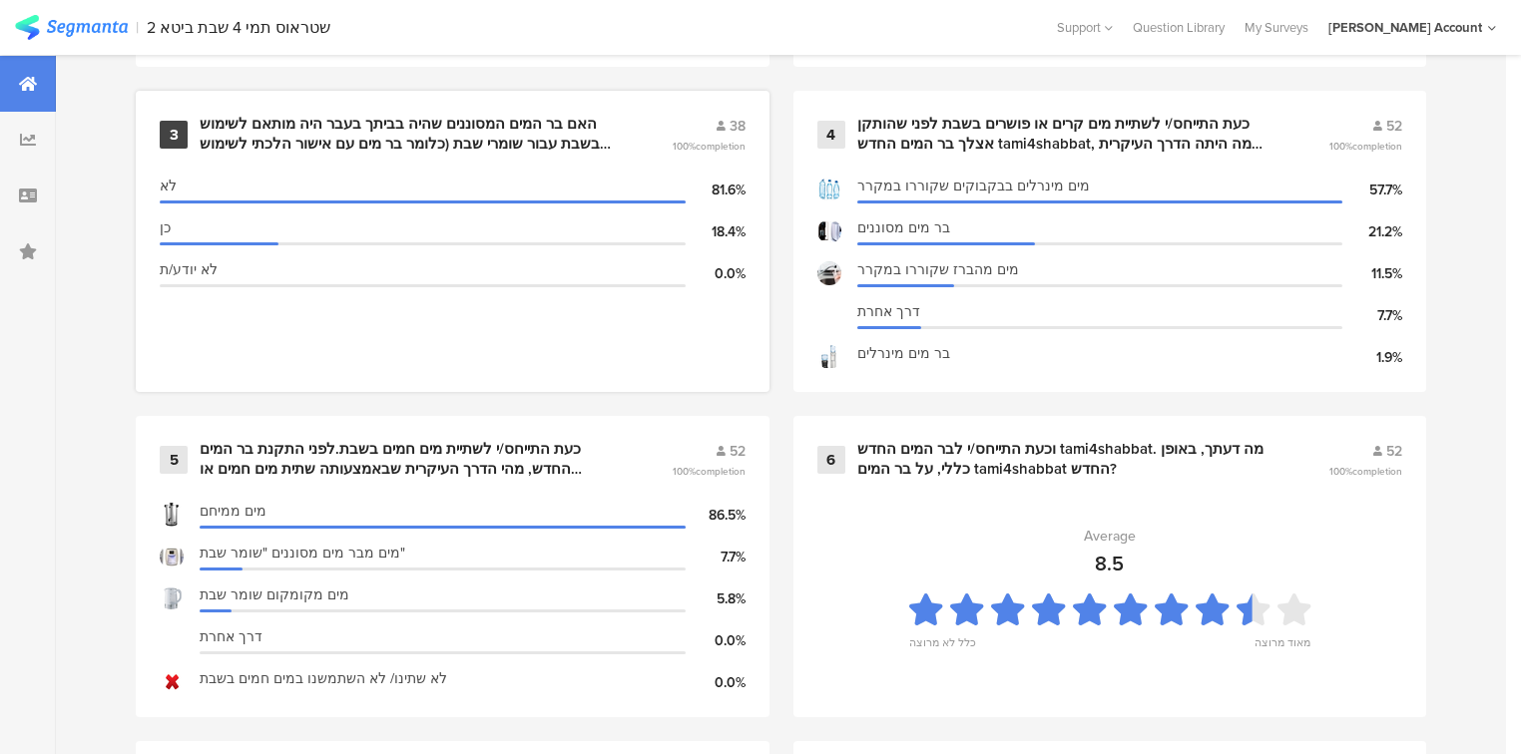
scroll to position [1676, 0]
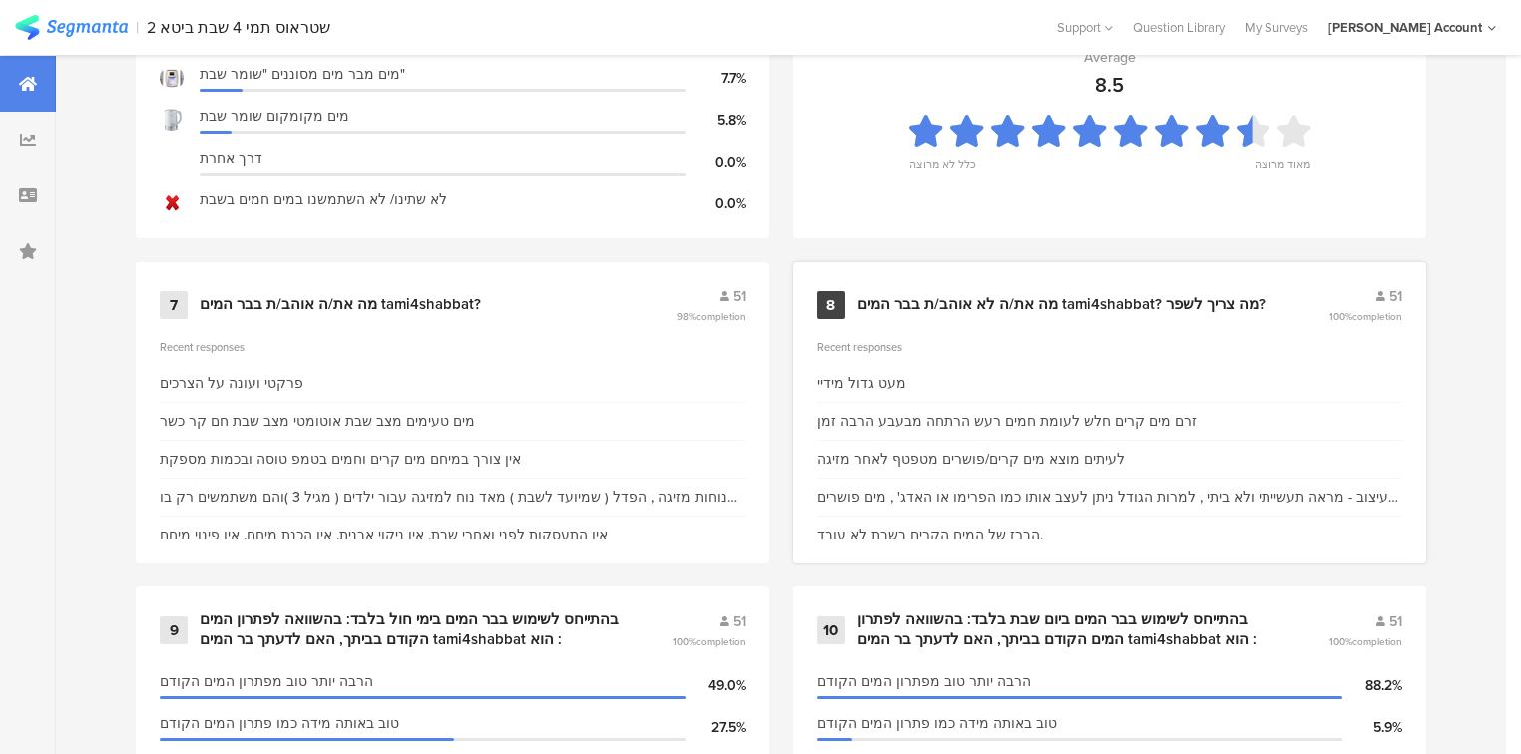
click at [899, 306] on div "מה את/ה לא אוהב/ת בבר המים tami4shabbat? מה צריך לשפר?" at bounding box center [1061, 305] width 408 height 20
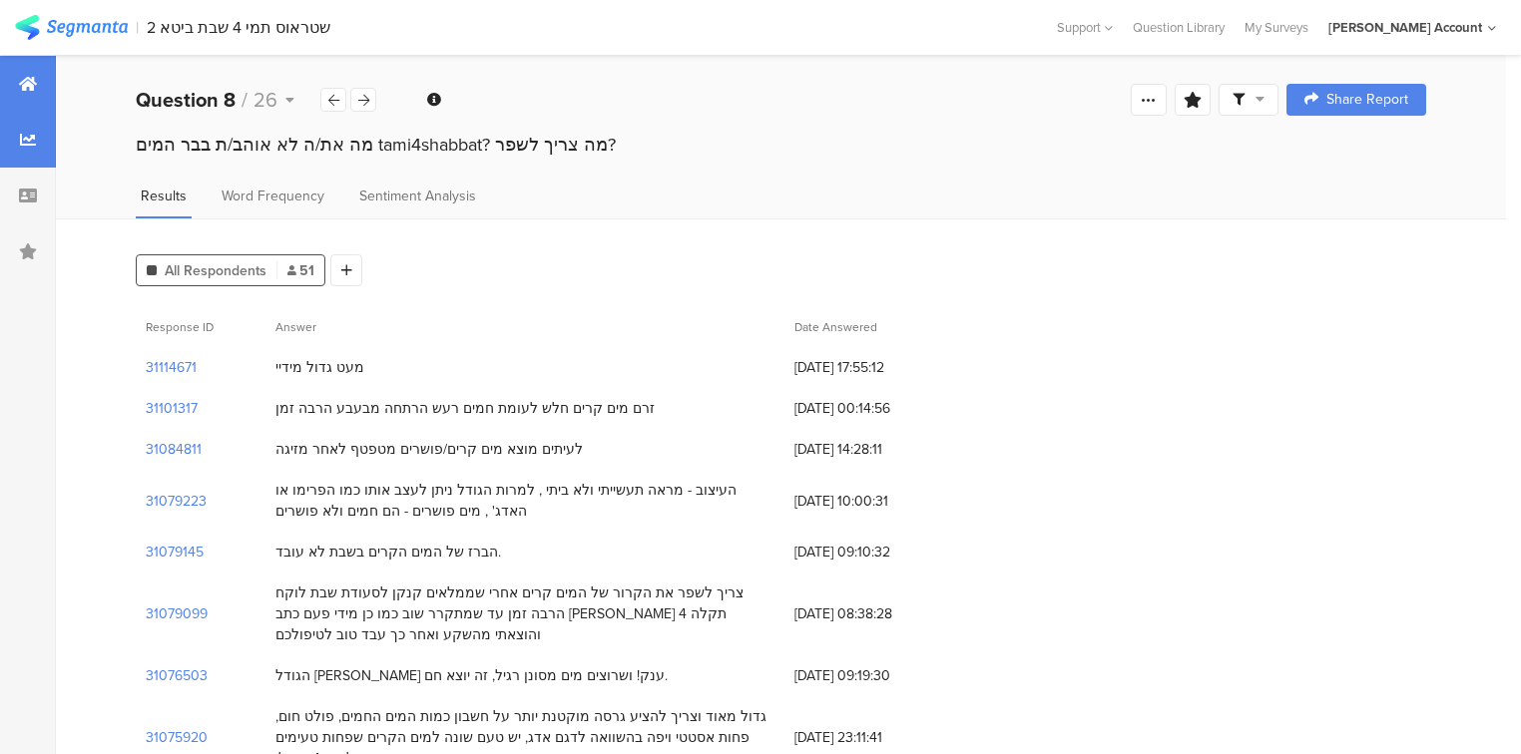
click at [16, 87] on div at bounding box center [28, 84] width 56 height 56
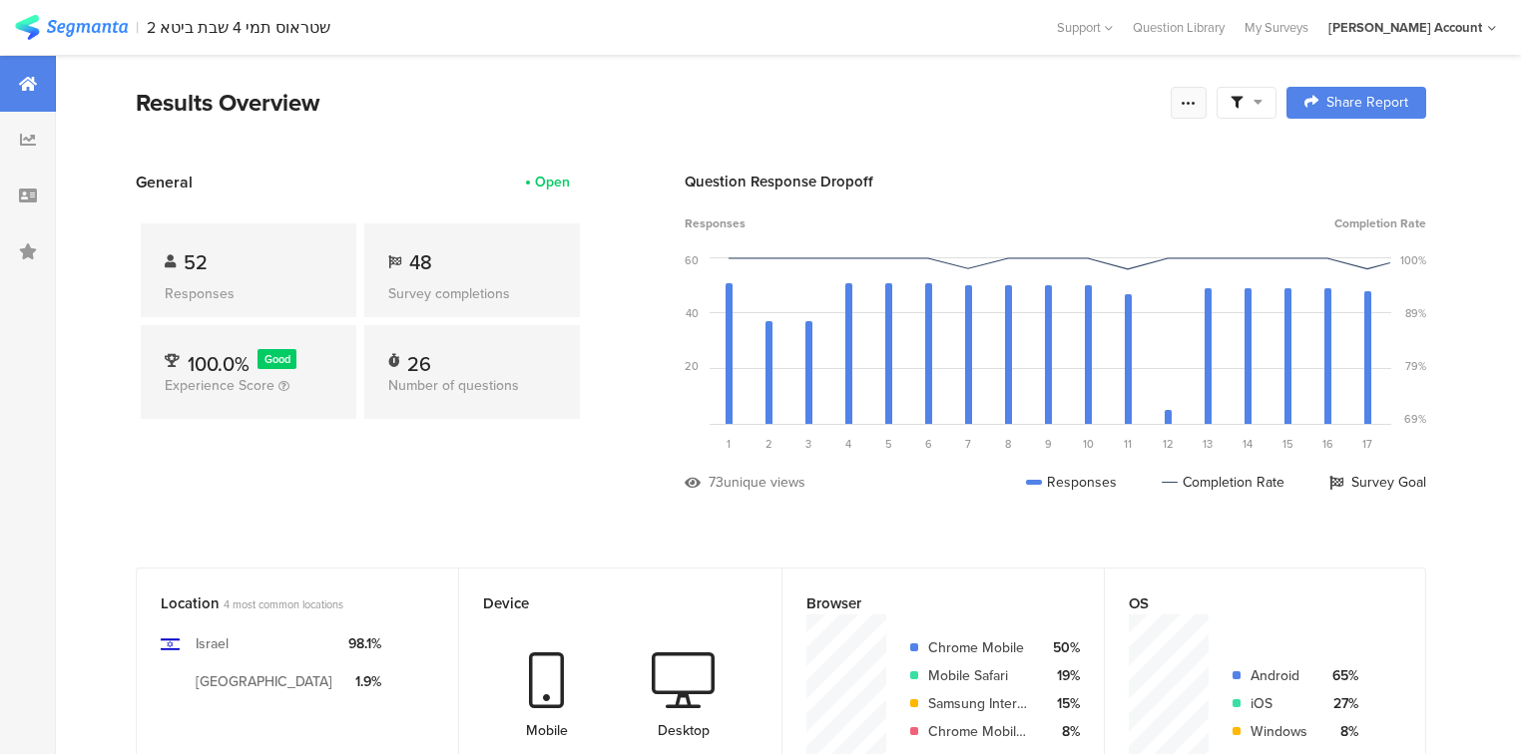
click at [1196, 100] on icon at bounding box center [1188, 103] width 16 height 16
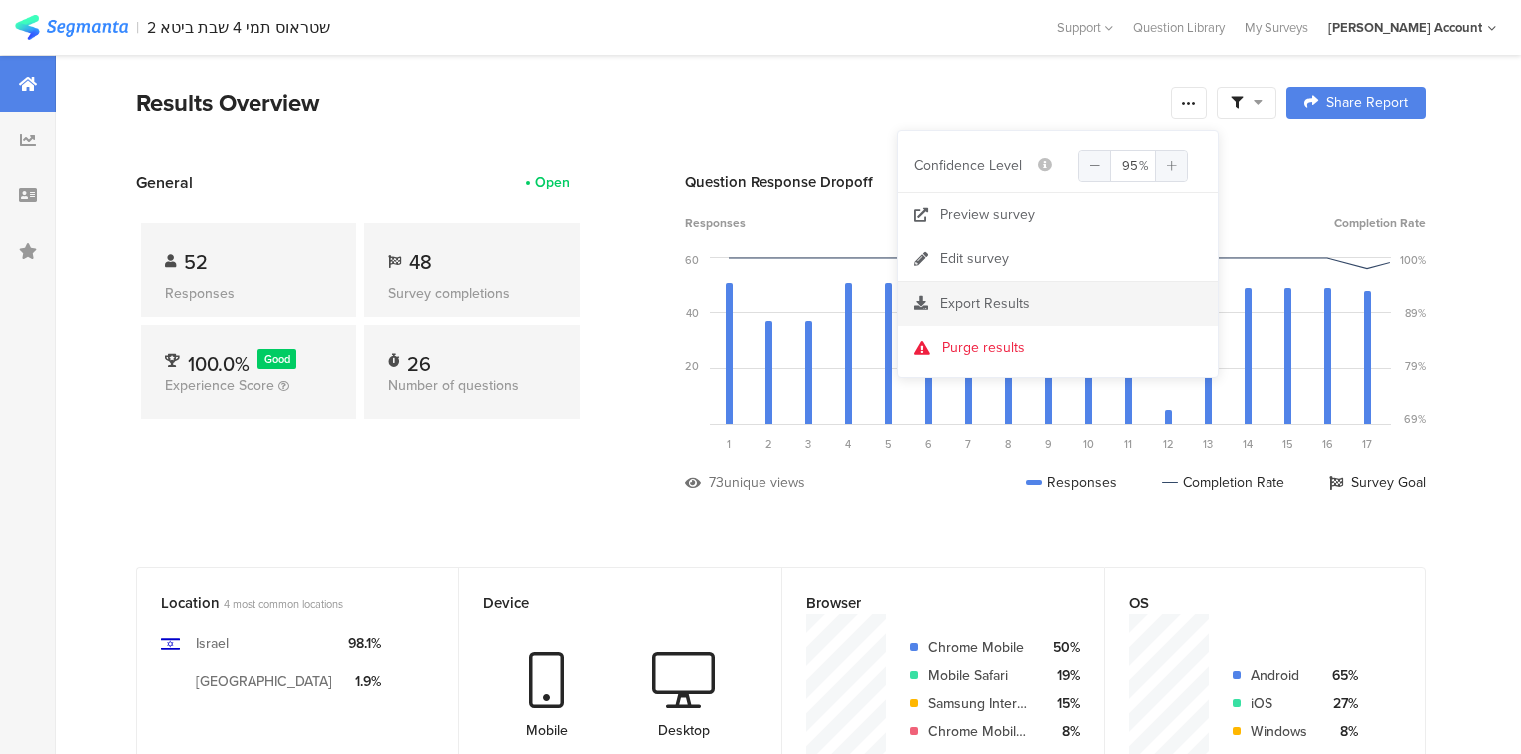
click at [1045, 291] on section "Export Results" at bounding box center [1057, 304] width 319 height 44
click at [359, 425] on div "52 Responses 48 Survey completions 100.0% Good Experience Score 26 Number of qu…" at bounding box center [360, 325] width 449 height 263
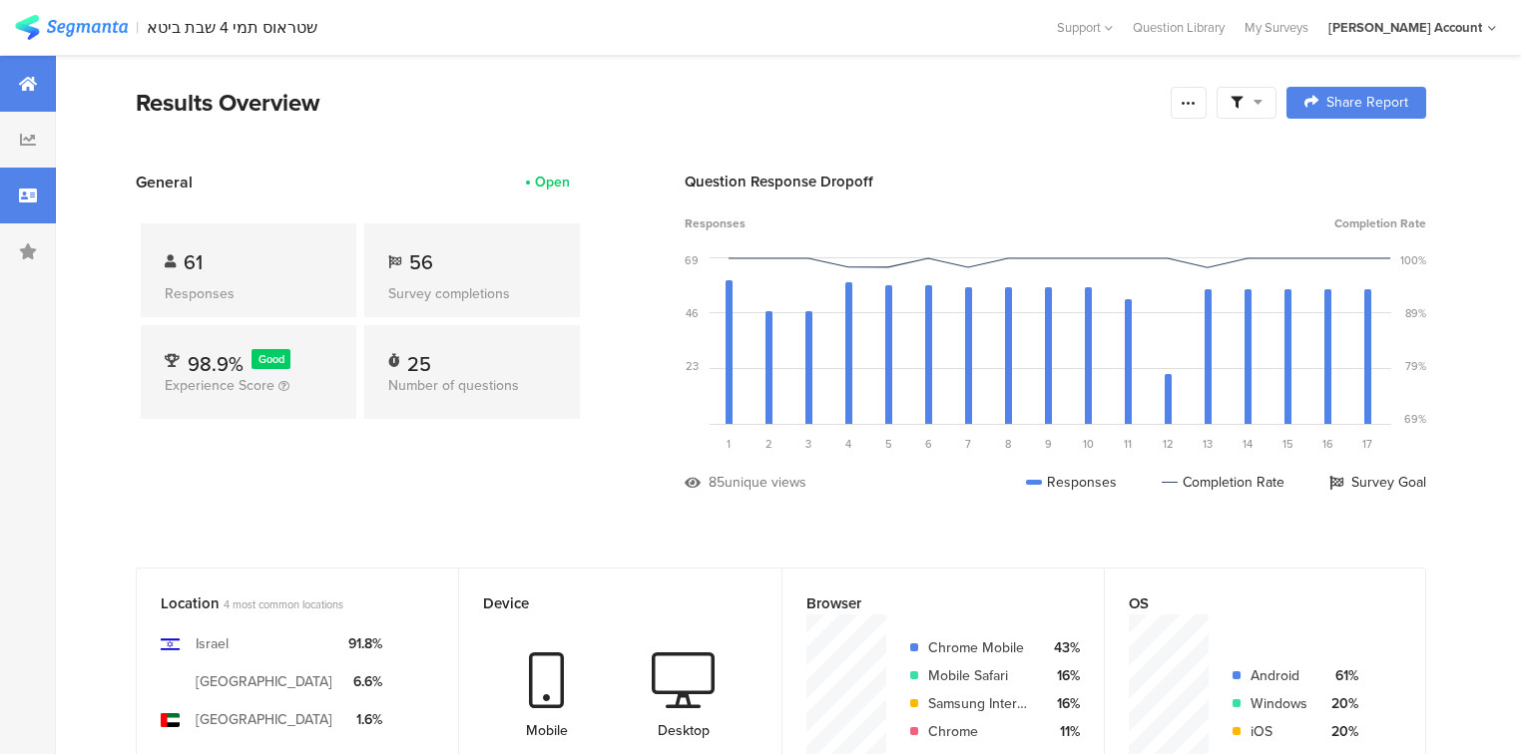
click at [0, 198] on div at bounding box center [28, 196] width 56 height 56
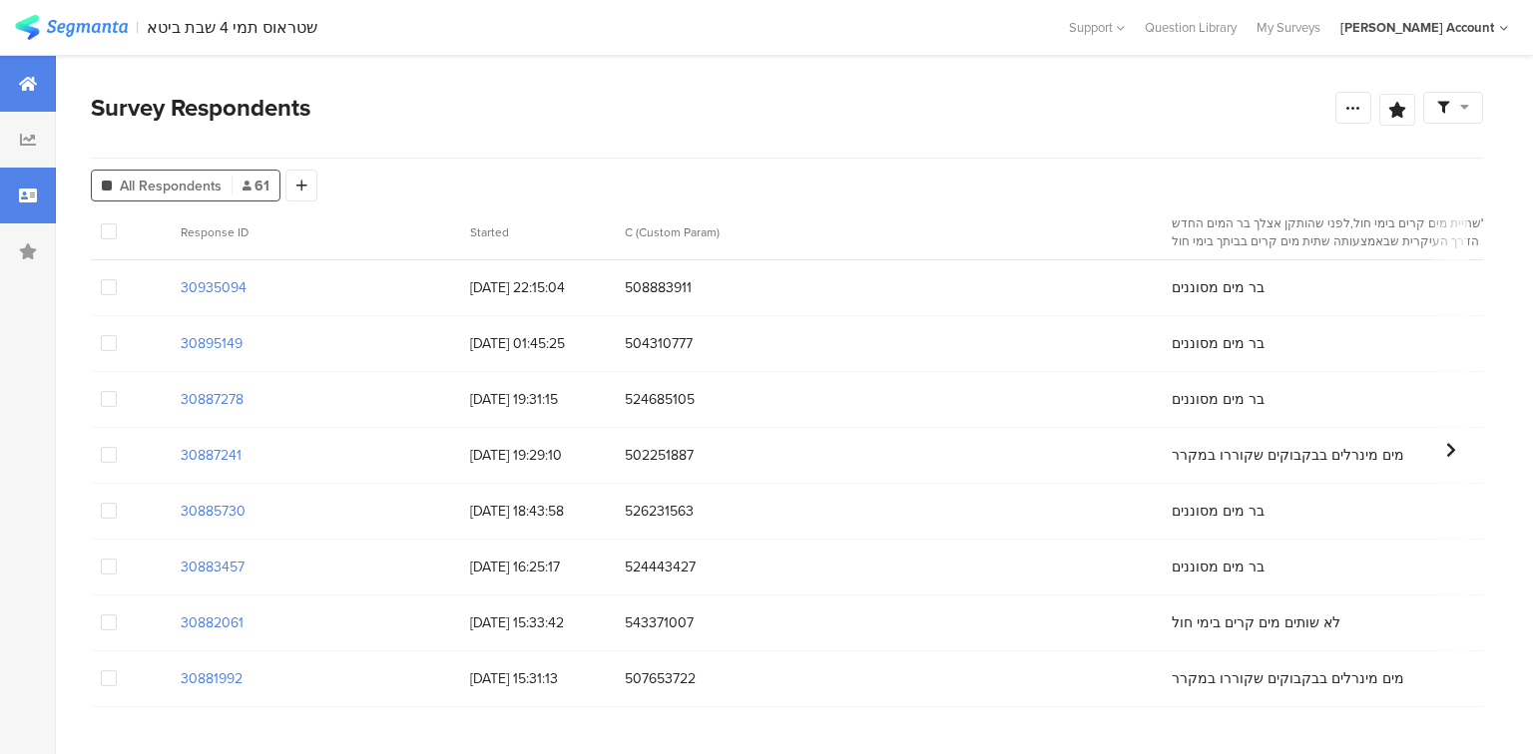
click at [0, 66] on div at bounding box center [28, 84] width 56 height 56
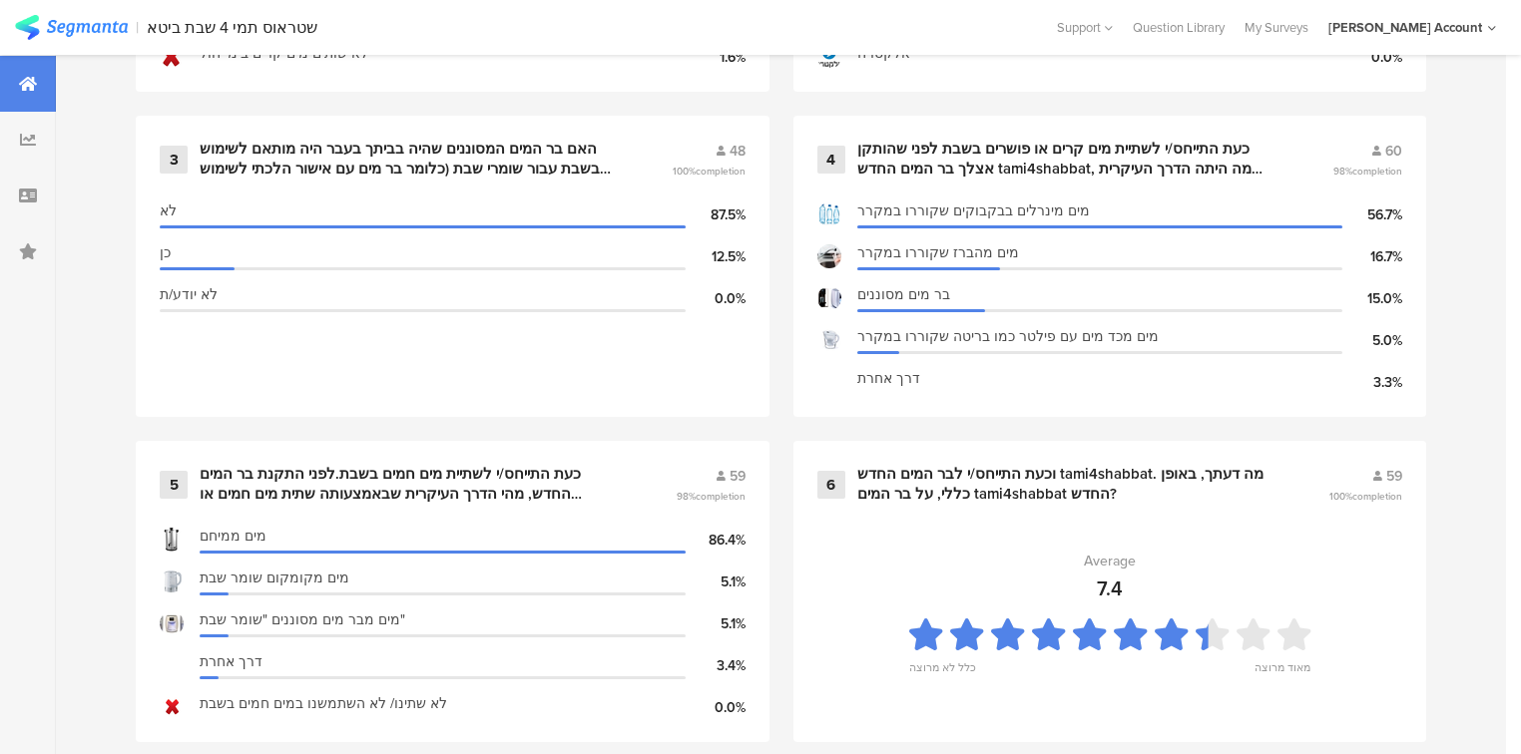
scroll to position [1437, 0]
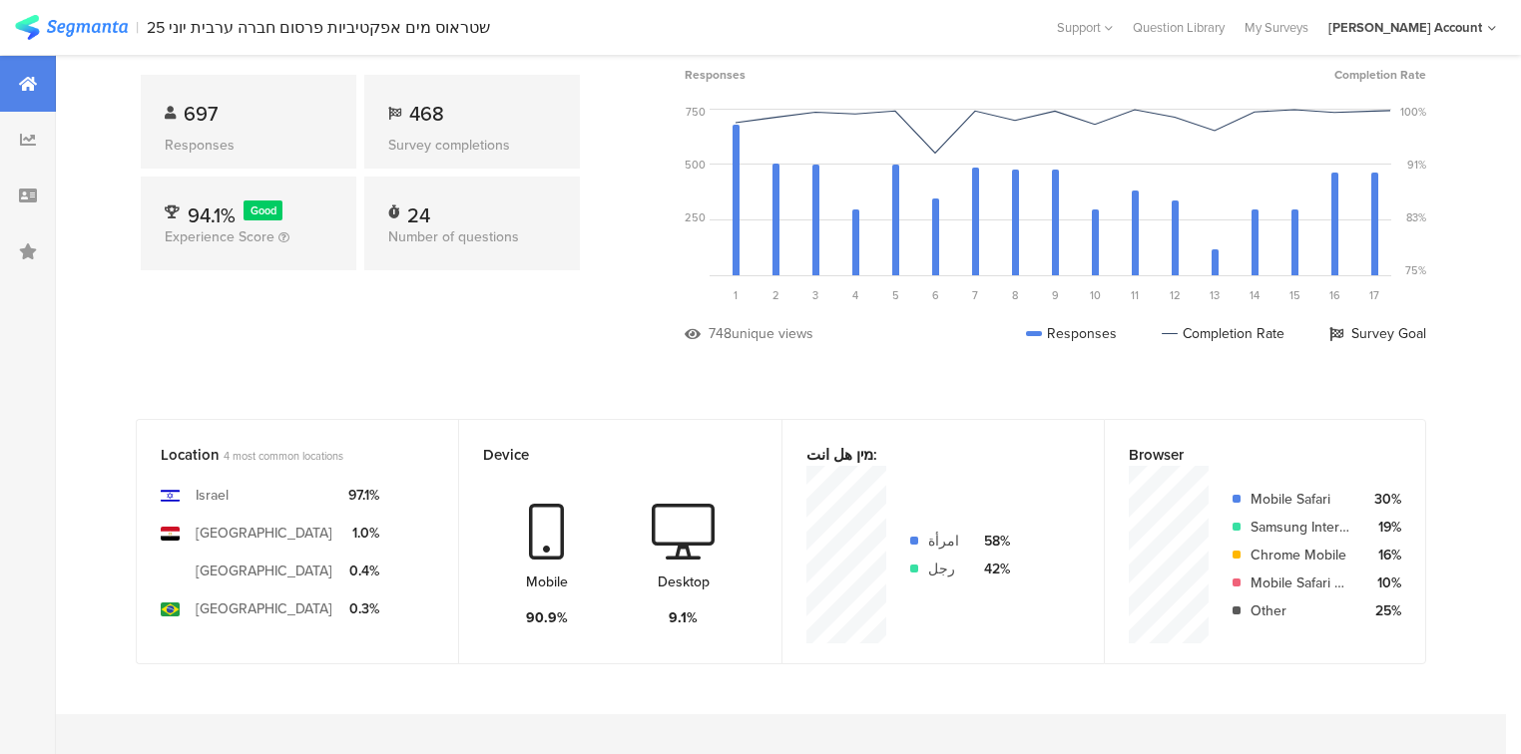
scroll to position [319, 0]
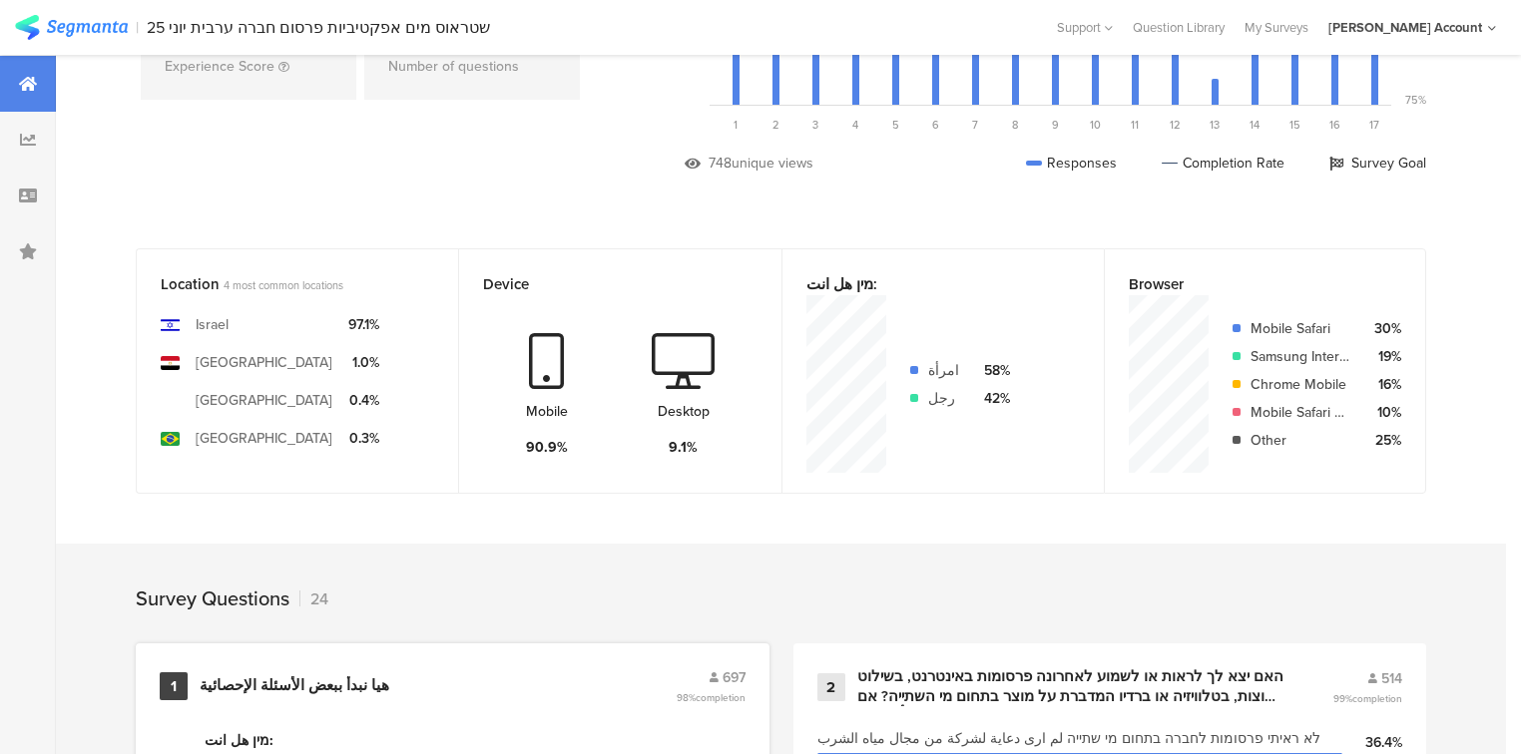
click at [329, 680] on div "﻿هيا نبدأ ببعض الأسئلة [DEMOGRAPHIC_DATA]" at bounding box center [297, 686] width 194 height 20
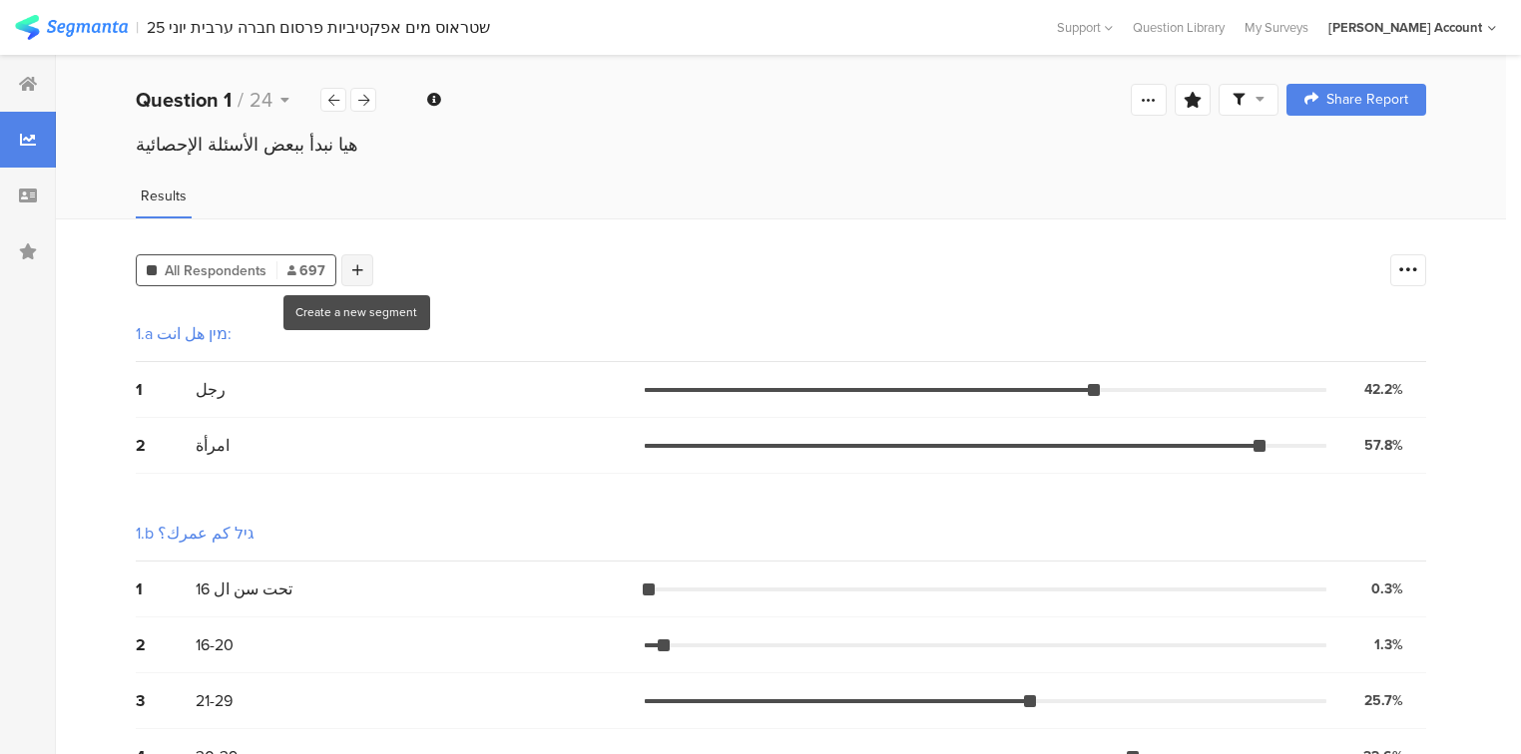
click at [365, 275] on div at bounding box center [357, 270] width 32 height 32
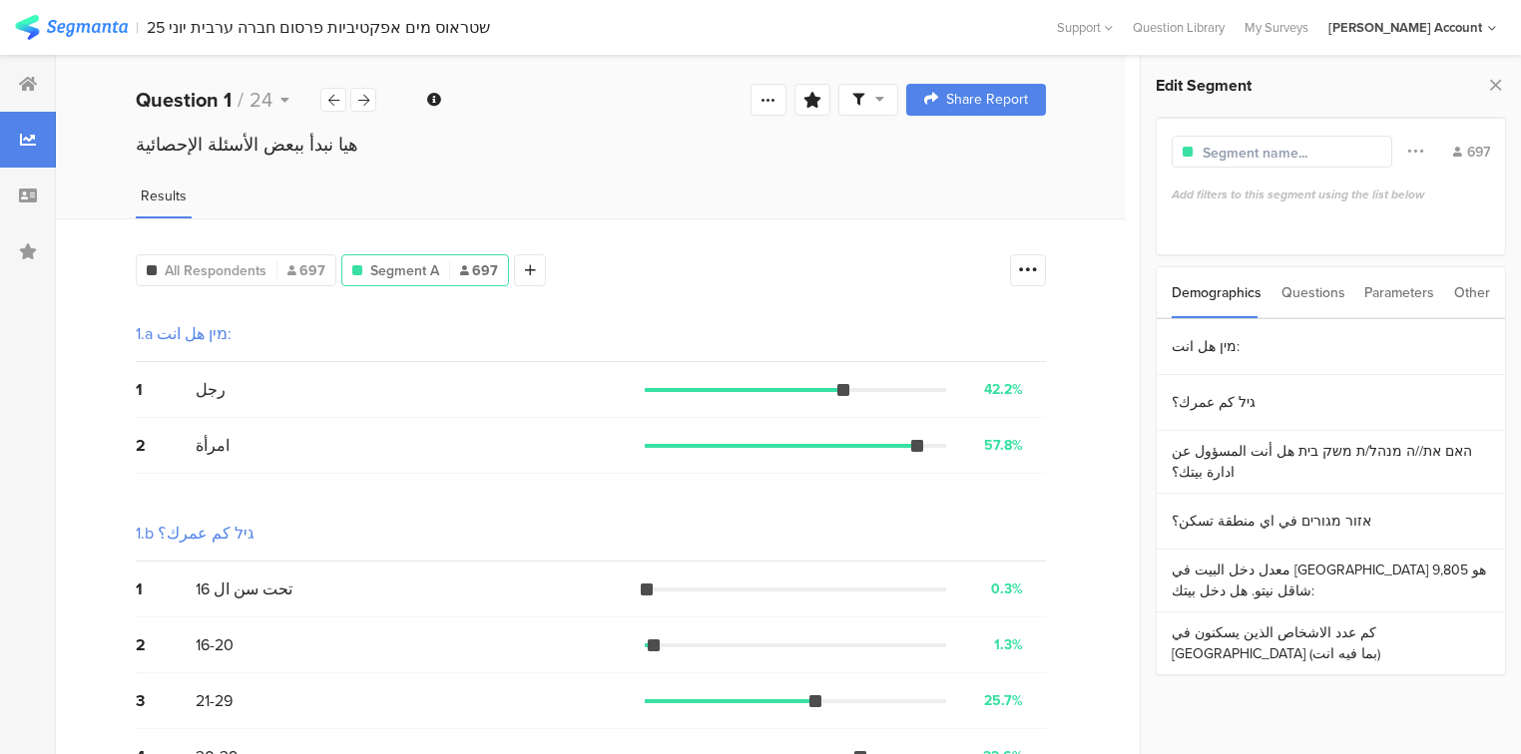
click at [1399, 286] on div "Parameters" at bounding box center [1399, 292] width 70 height 51
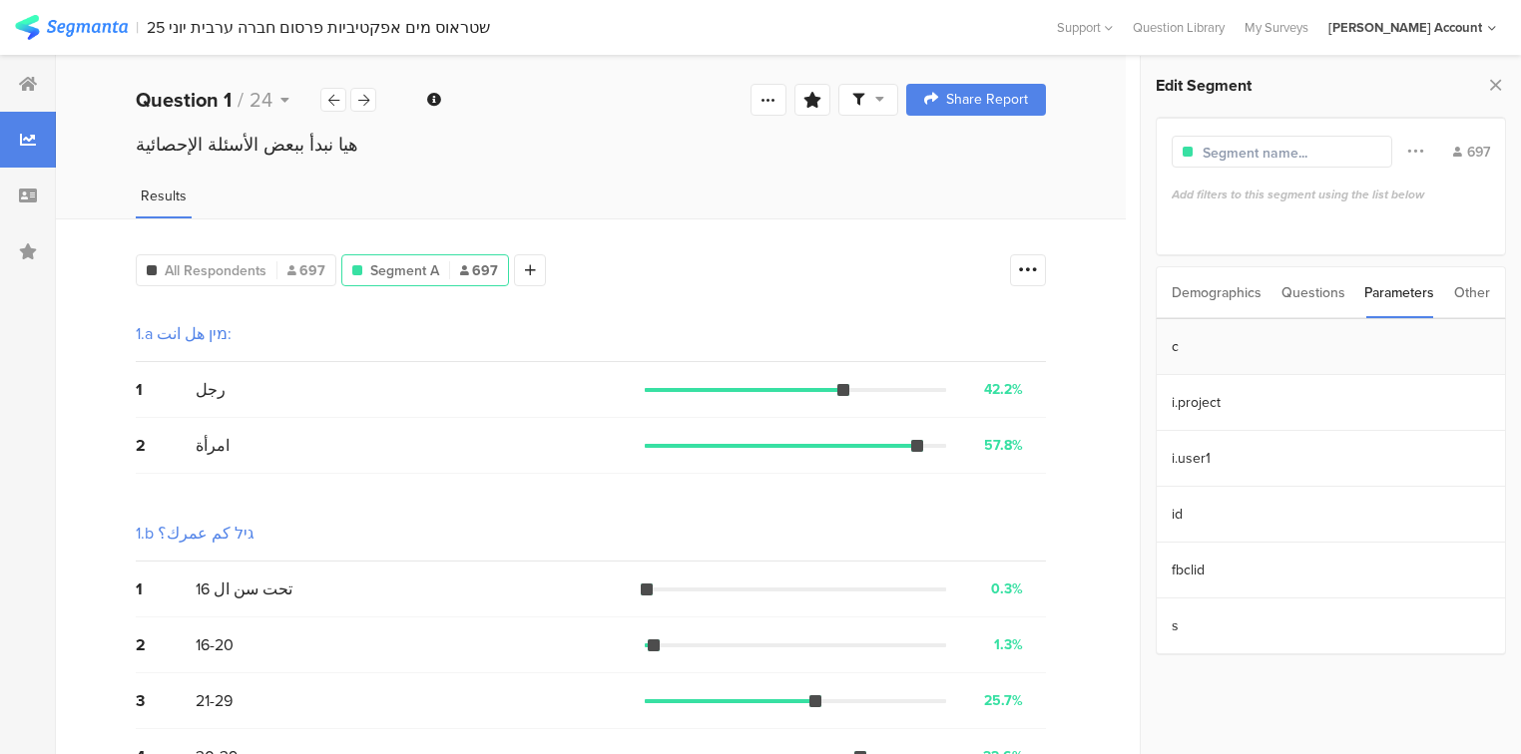
click at [1359, 347] on section "c" at bounding box center [1330, 347] width 348 height 56
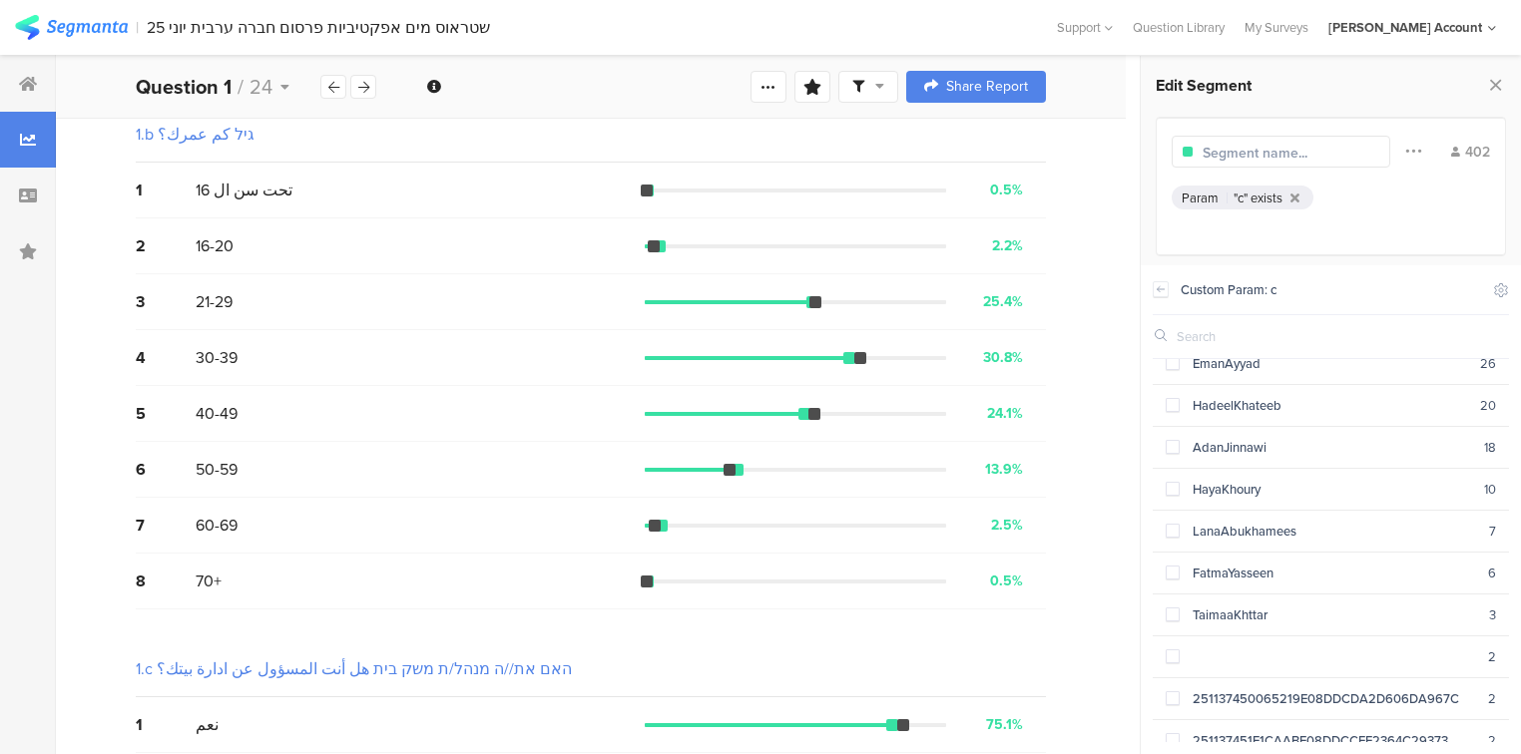
scroll to position [239, 0]
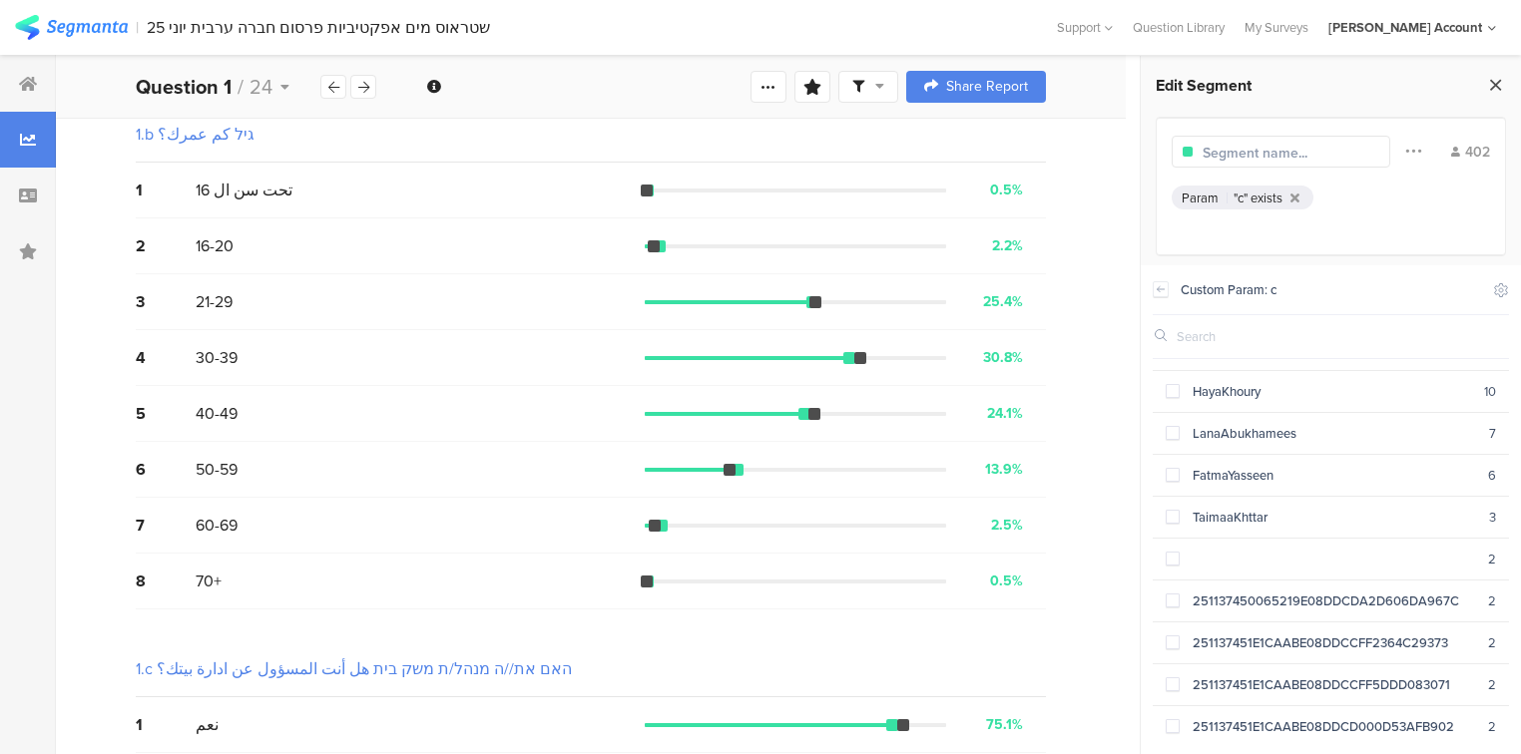
click at [1502, 87] on icon at bounding box center [1495, 85] width 21 height 28
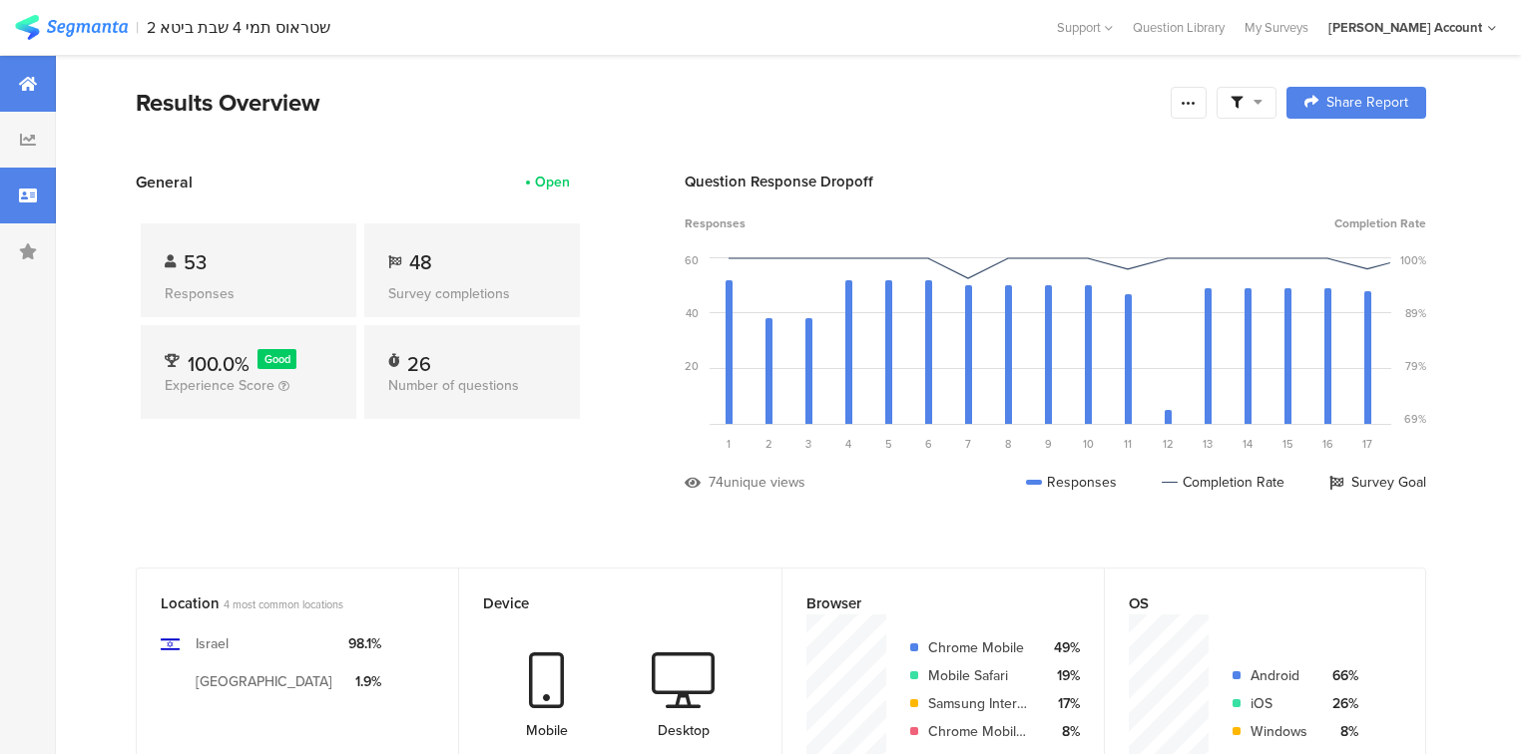
click at [28, 189] on icon at bounding box center [28, 196] width 18 height 16
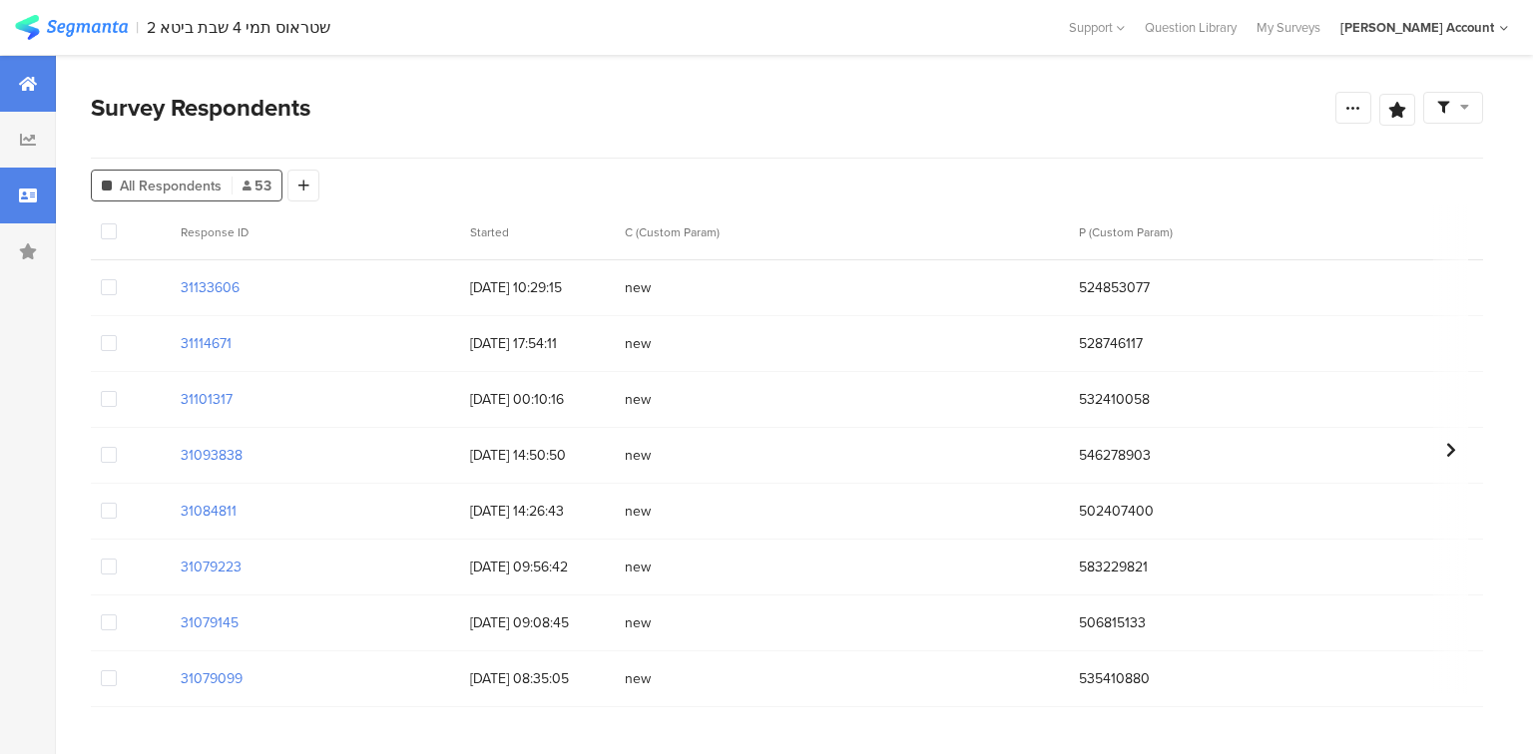
click at [0, 68] on div at bounding box center [28, 84] width 56 height 56
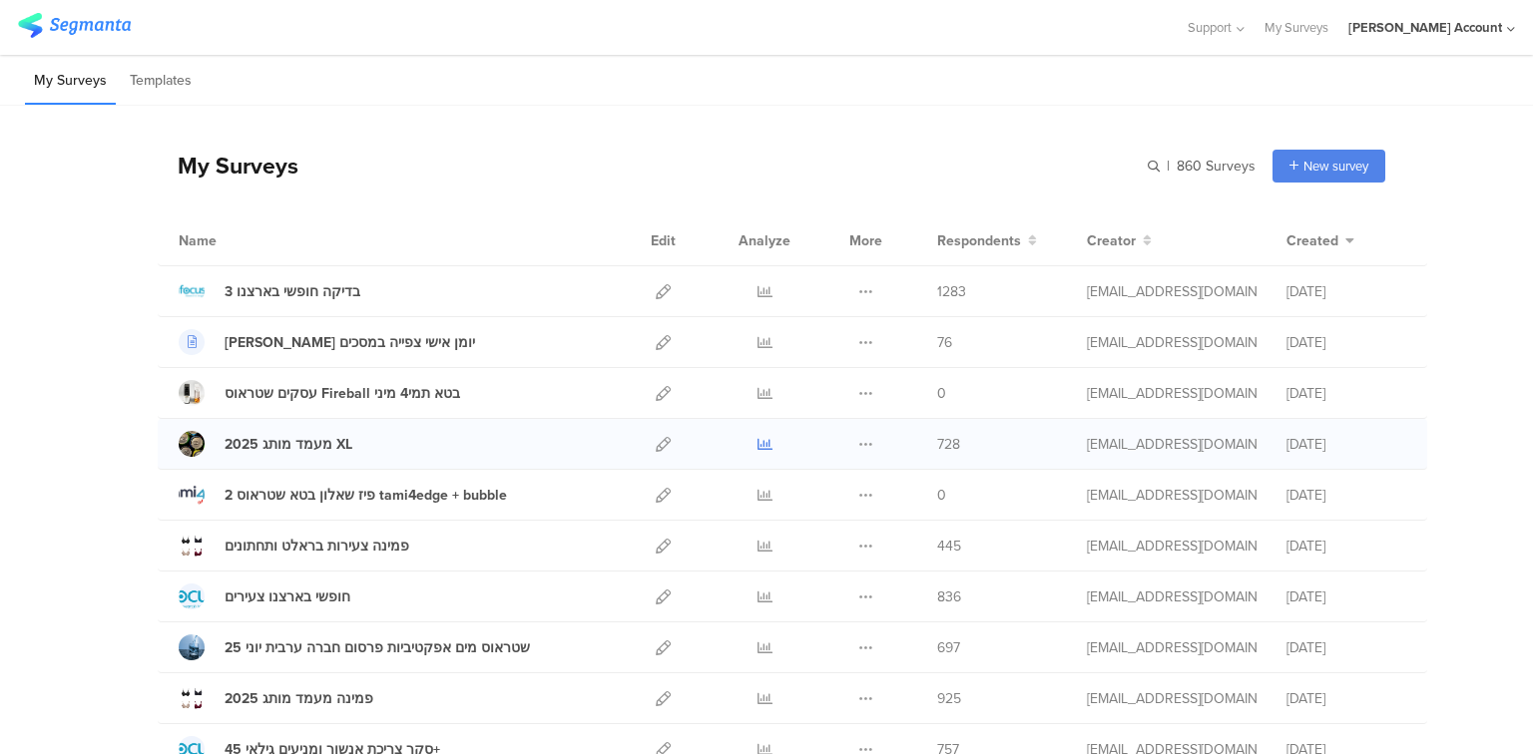
click at [757, 445] on icon at bounding box center [764, 444] width 15 height 15
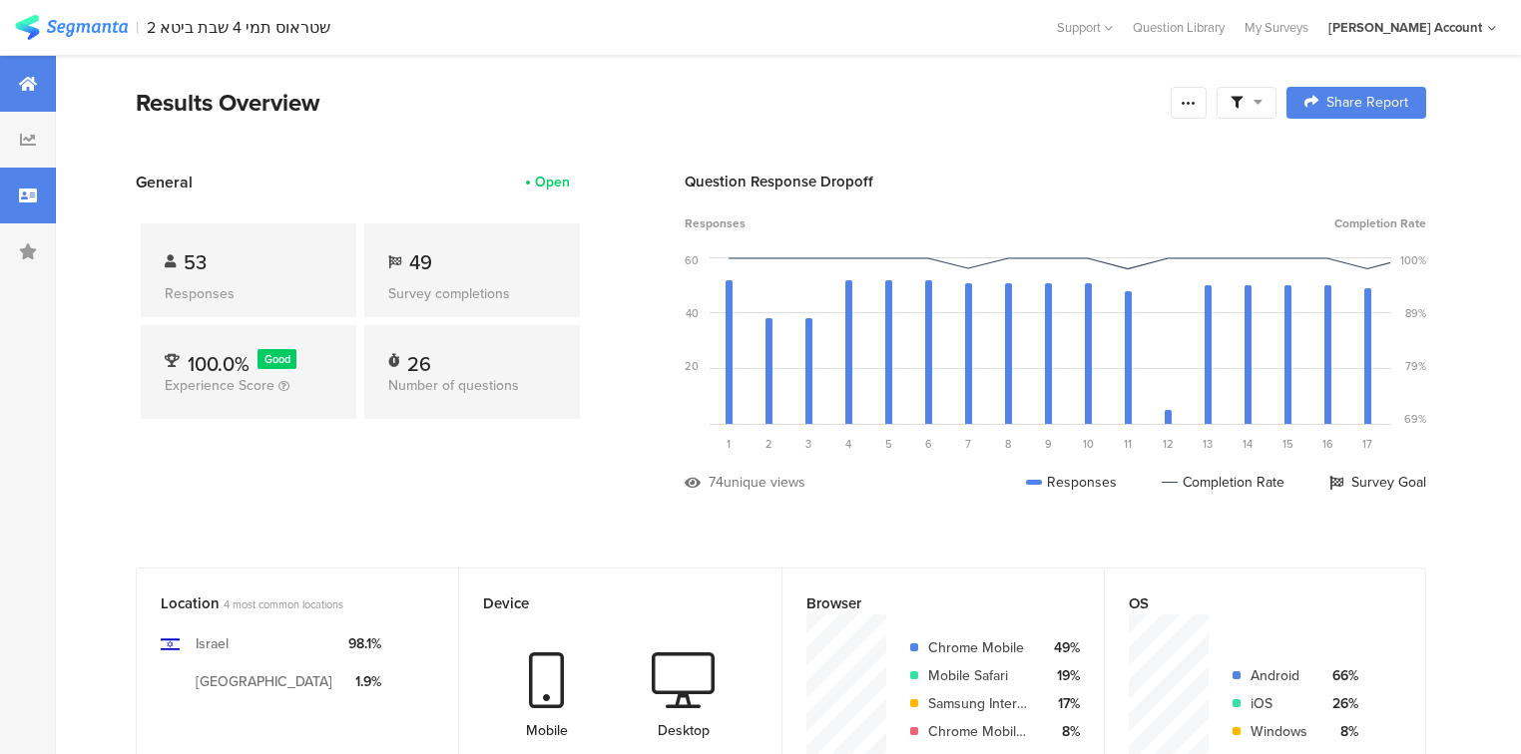
click at [43, 202] on div at bounding box center [28, 196] width 56 height 56
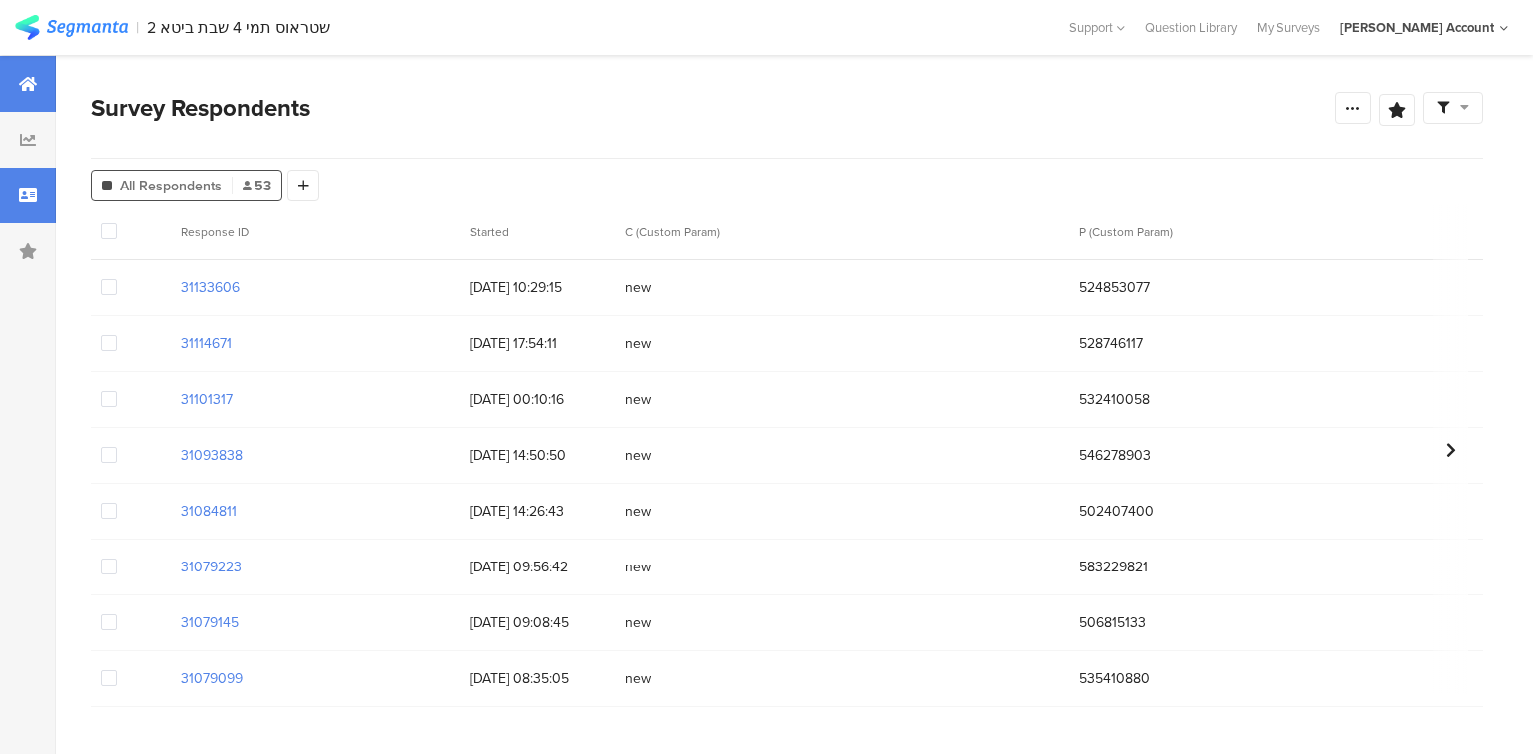
click at [32, 94] on div at bounding box center [28, 84] width 56 height 56
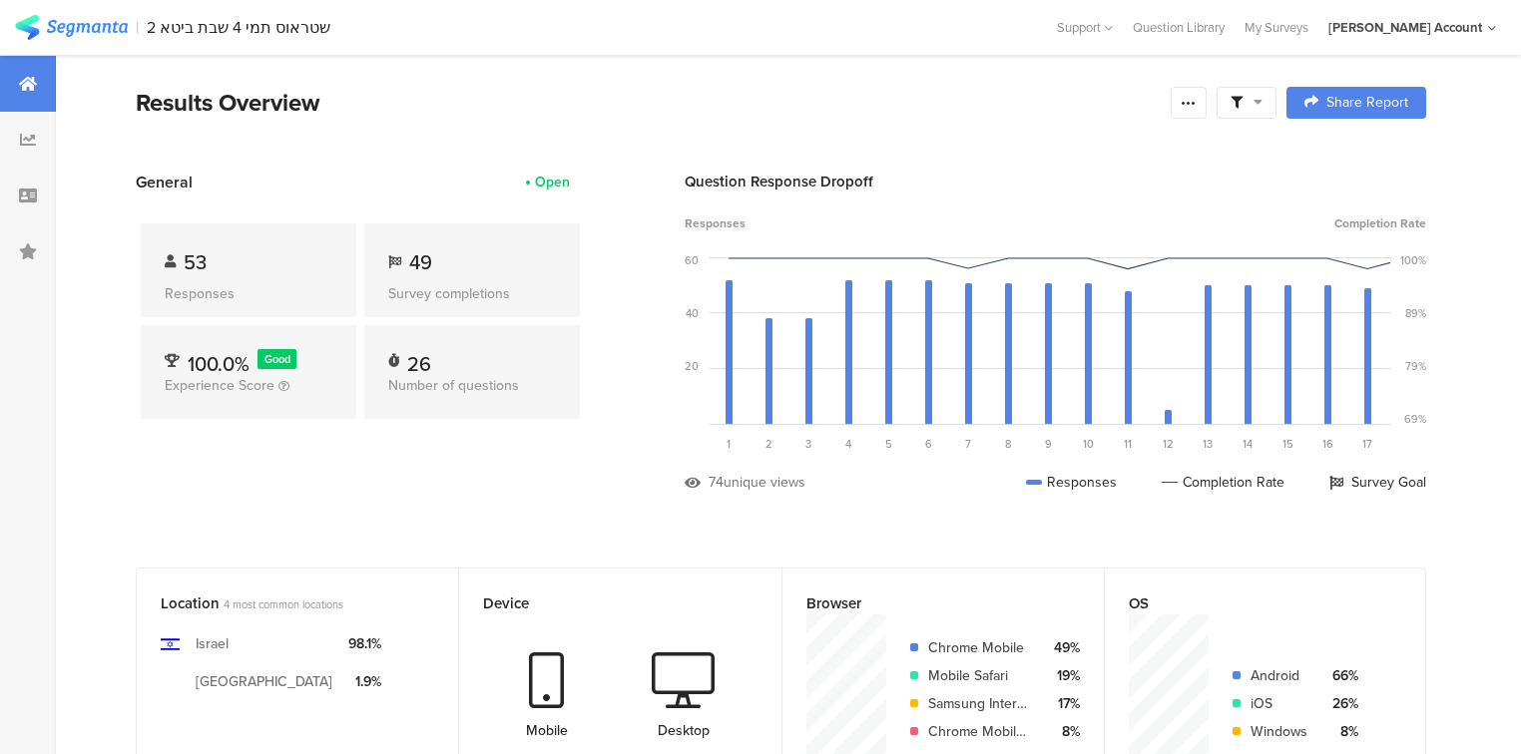
click at [145, 499] on div "General Open 53 Responses 49 Survey completions 100.0% Good Experience Score 26…" at bounding box center [360, 347] width 449 height 352
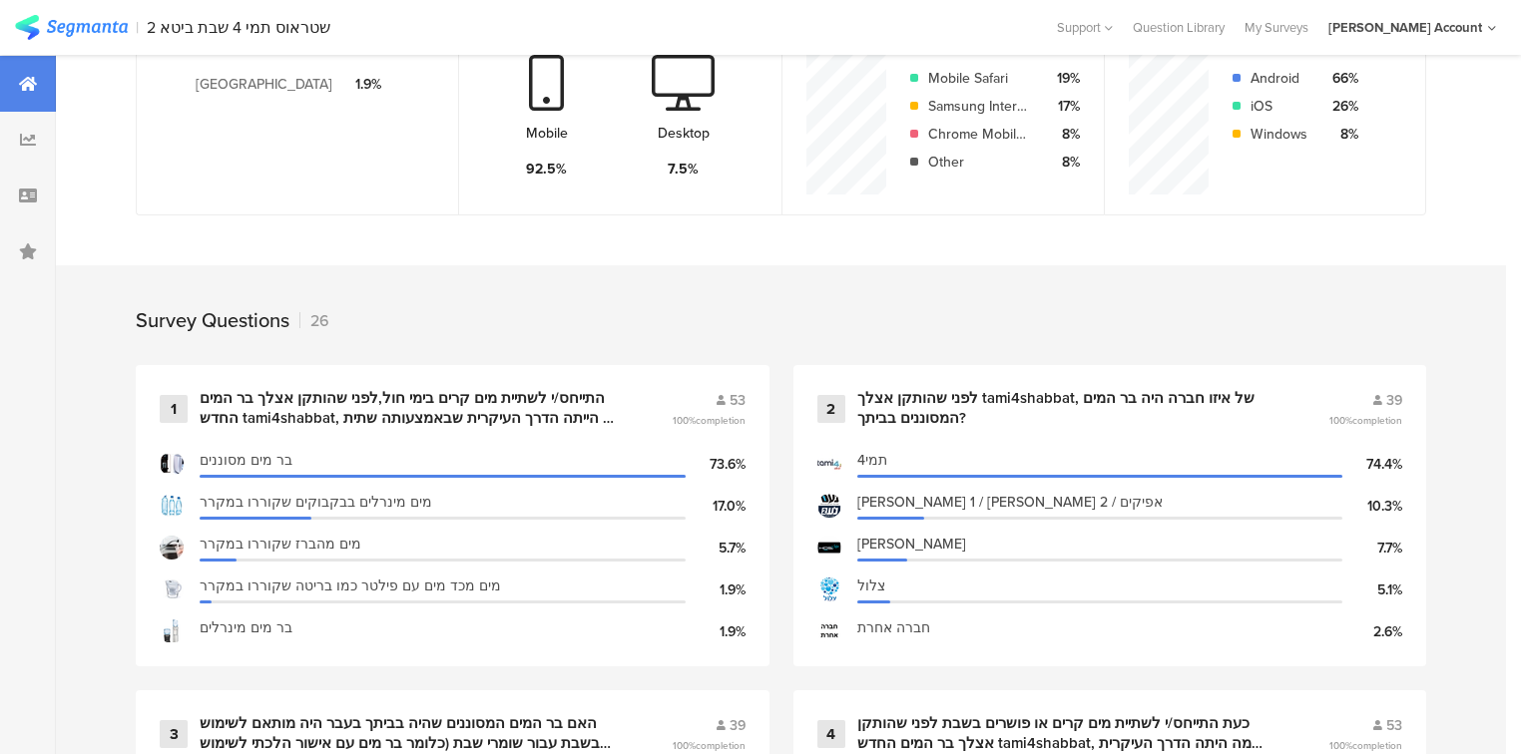
scroll to position [319, 0]
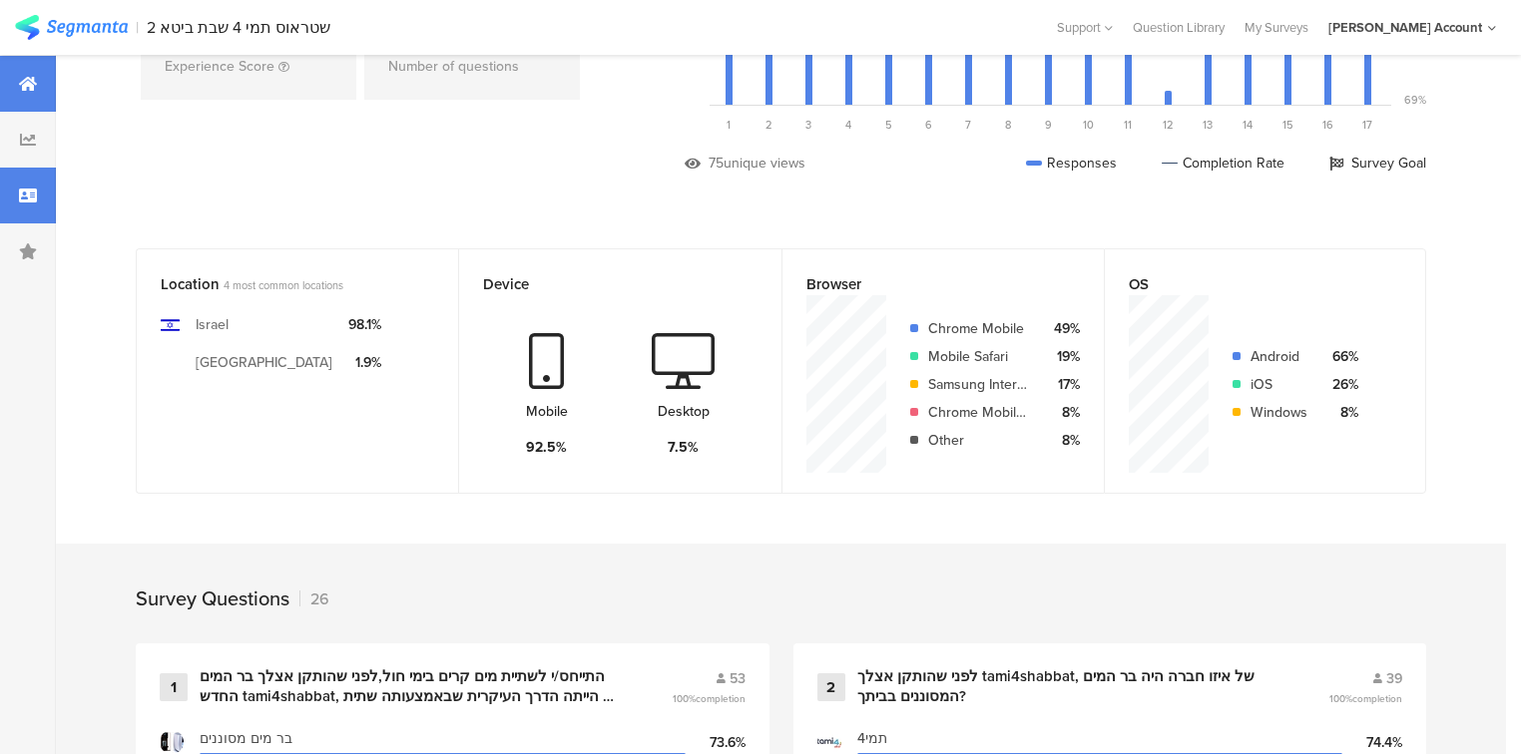
click at [17, 177] on div at bounding box center [28, 196] width 56 height 56
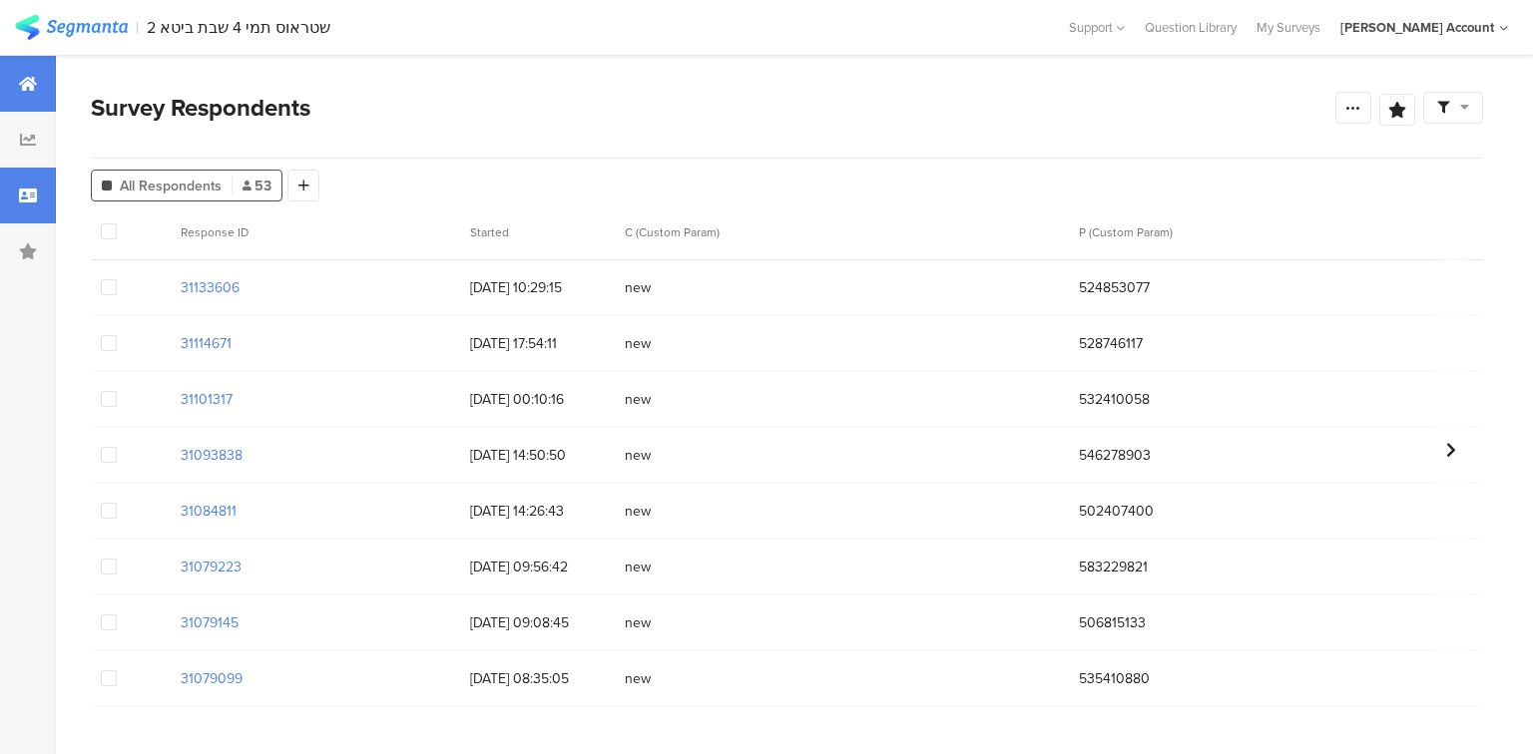
click at [43, 100] on div at bounding box center [28, 84] width 56 height 56
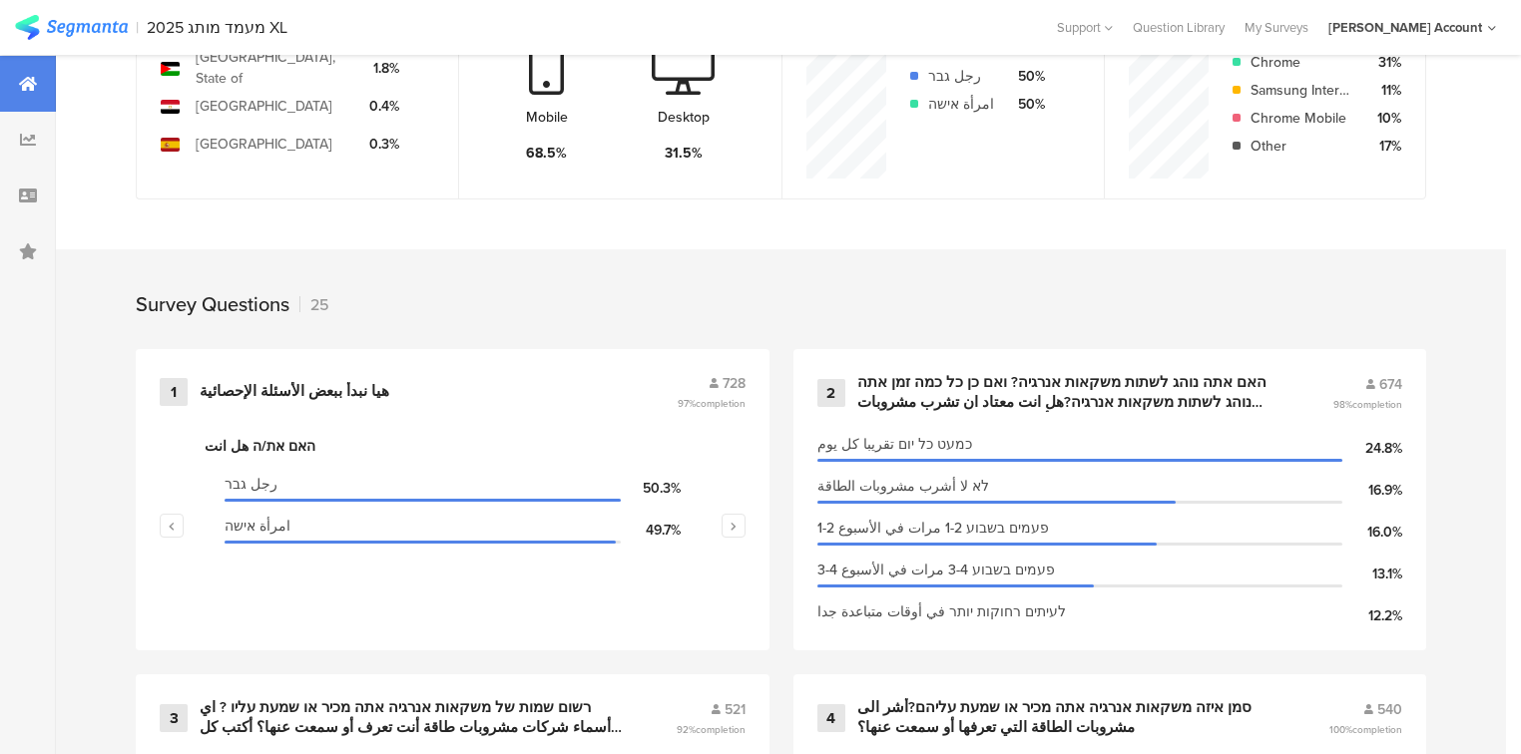
scroll to position [878, 0]
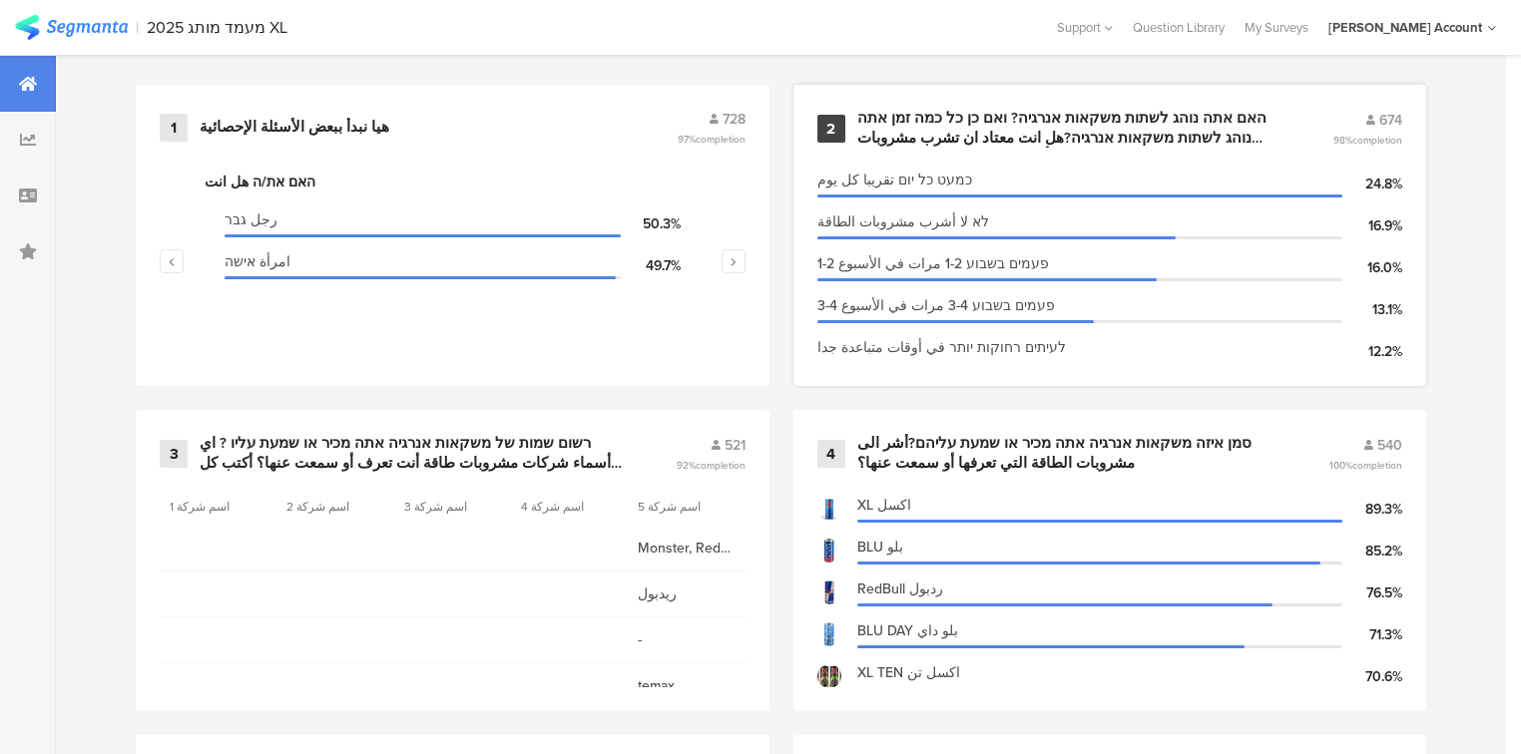
click at [910, 124] on div "האם אתה נוהג לשתות משקאות אנרגיה? ואם כן כל כמה זמן אתה נוהג לשתות משקאות אנרגי…" at bounding box center [1071, 128] width 428 height 39
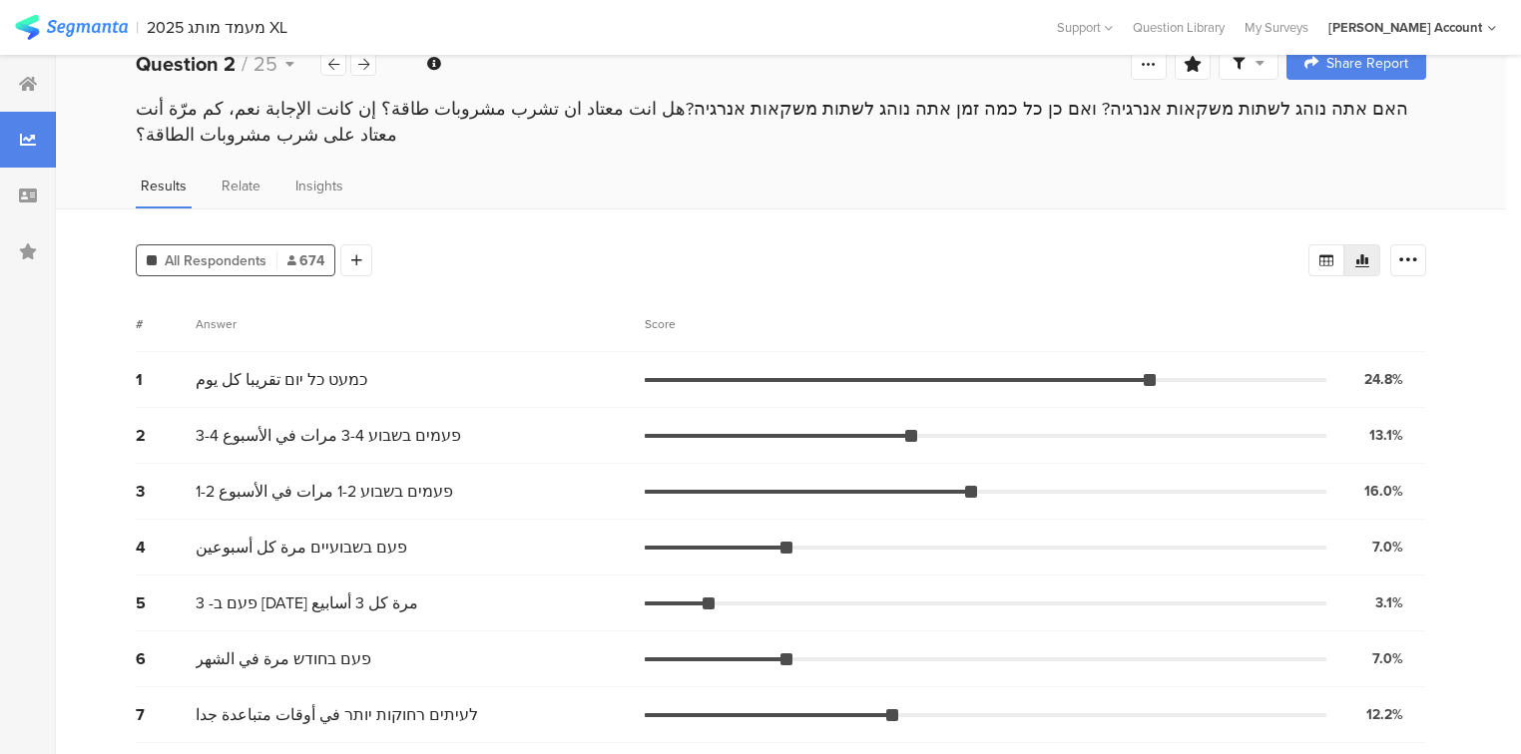
scroll to position [67, 0]
